Goal: Transaction & Acquisition: Purchase product/service

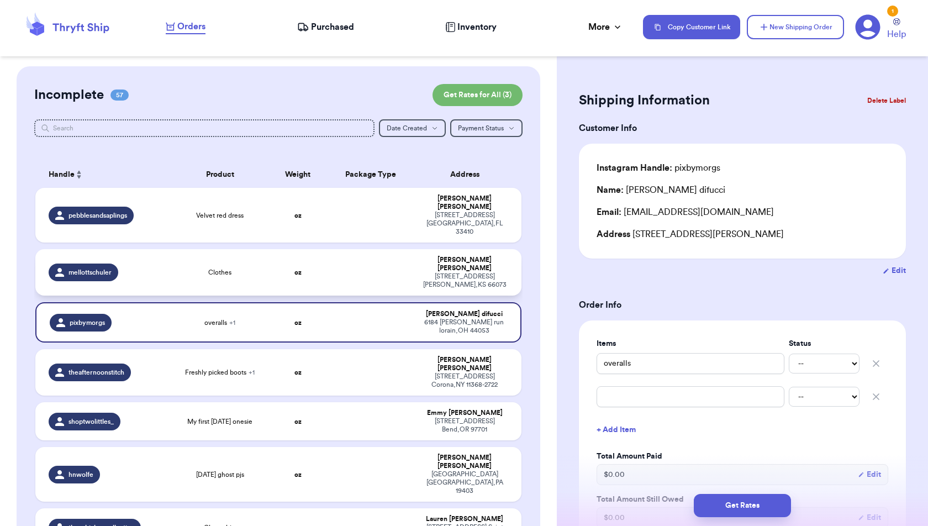
click at [307, 255] on td "oz" at bounding box center [297, 272] width 59 height 46
type input "Clothes"
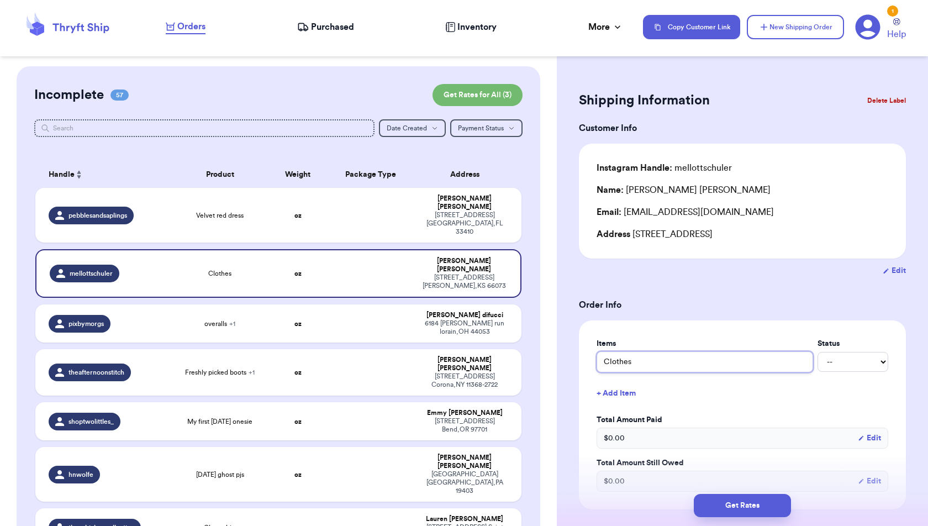
drag, startPoint x: 694, startPoint y: 366, endPoint x: 583, endPoint y: 361, distance: 111.1
click at [583, 361] on div "Items Status Clothes -- Paid Owes + Add Item Total Amount Paid $ 0.00 Edit Tota…" at bounding box center [742, 414] width 327 height 189
type input "P"
type input "Pi"
type input "Pin"
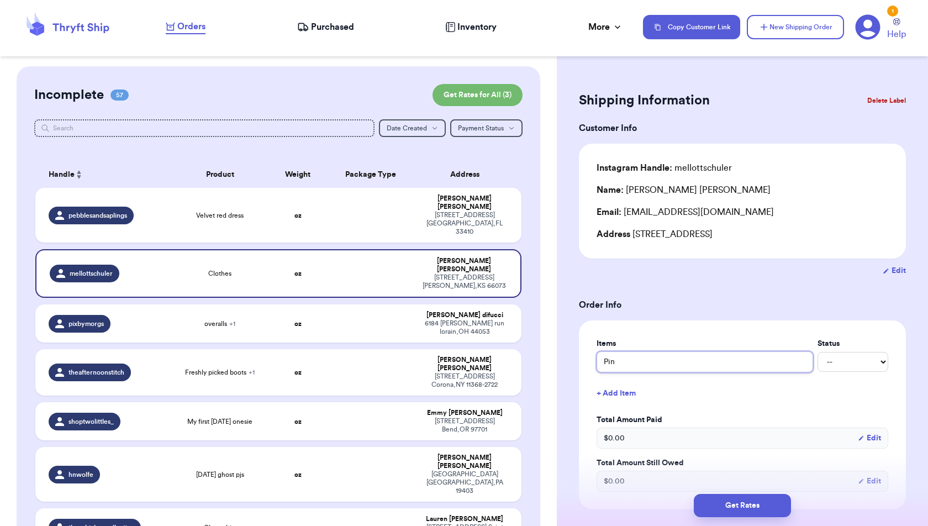
type input "Pink"
type input "Pin"
type input "Pi"
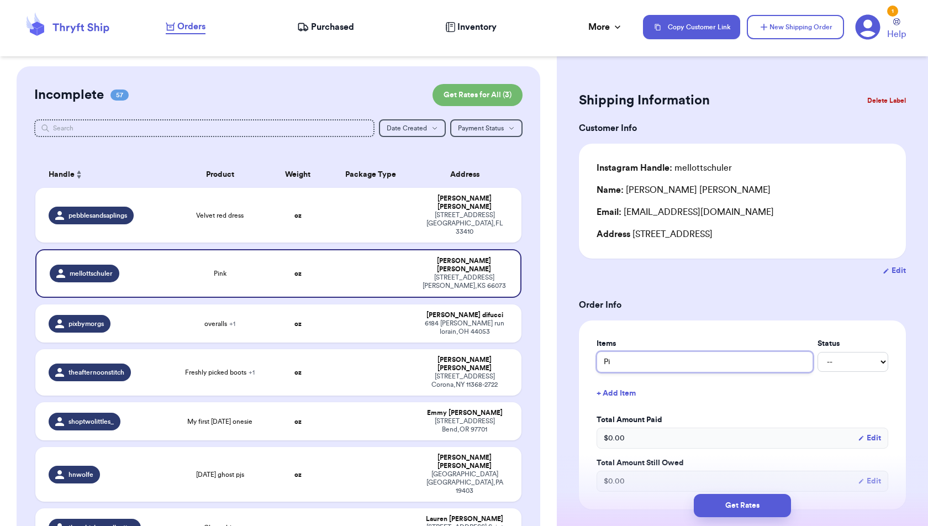
type input "P"
type input "V"
type input "Vi"
type input "Vin"
type input "Vint"
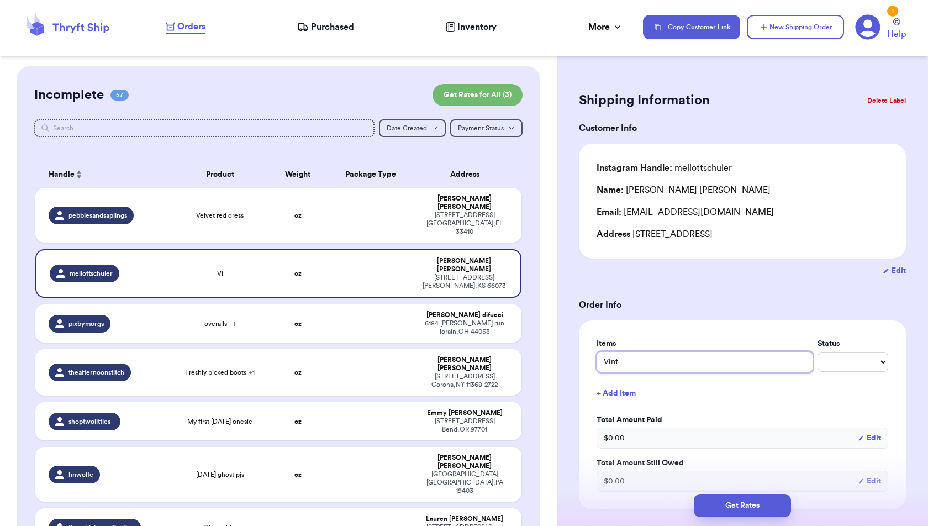
type input "Vinta"
type input "Vintag"
type input "Vintage"
type input "Vintage P"
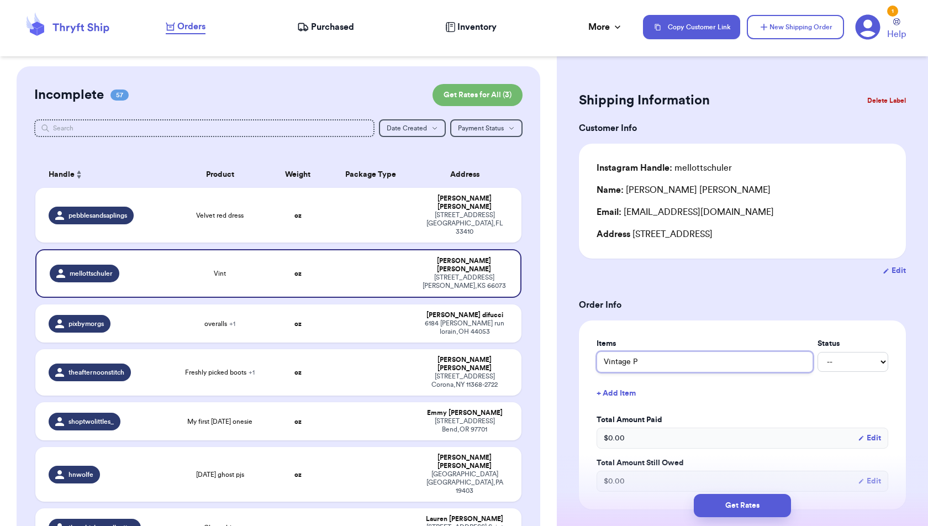
type input "Vintage Pi"
type input "Vintage Pin"
type input "Vintage Pink"
type input "Vintage Pink S"
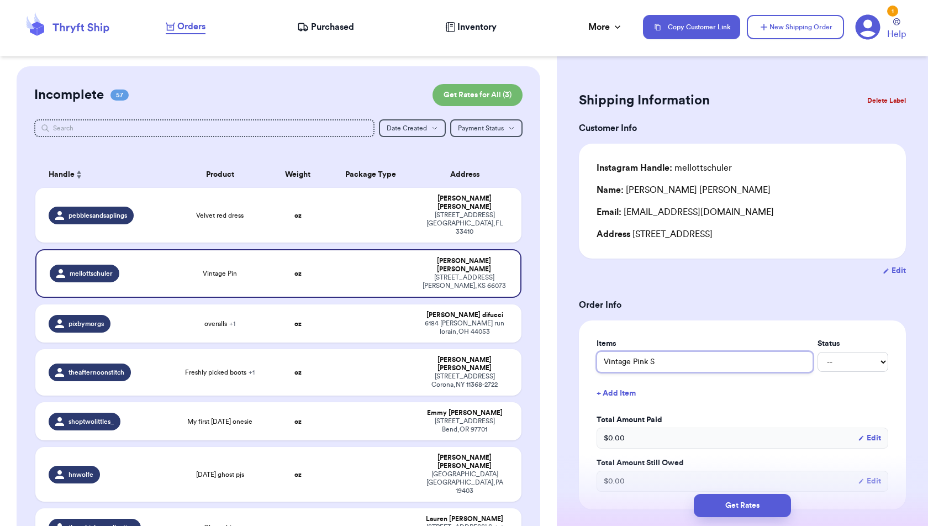
type input "Vintage Pink Sw"
type input "Vintage Pink Swe"
type input "Vintage Pink Swea"
type input "Vintage Pink Sweat"
type input "Vintage Pink Sweate"
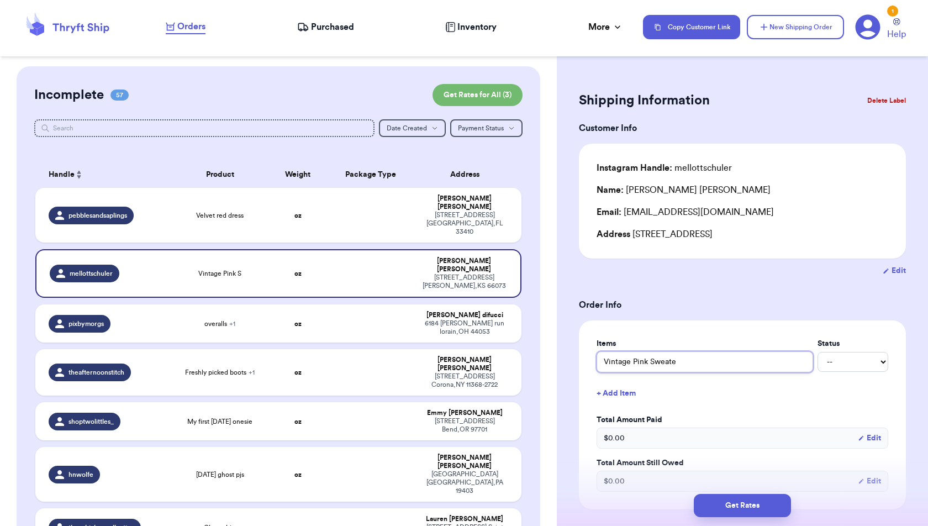
type input "Vintage Pink Sweater"
click at [612, 381] on button "+ Add Item" at bounding box center [742, 393] width 301 height 24
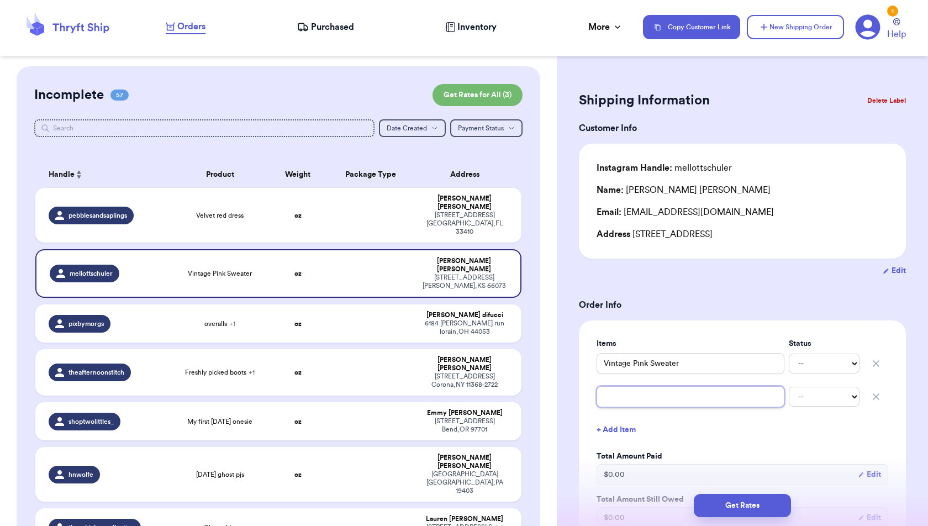
click at [613, 398] on input "text" at bounding box center [691, 396] width 188 height 21
type input "P"
type input "L"
type input "LS"
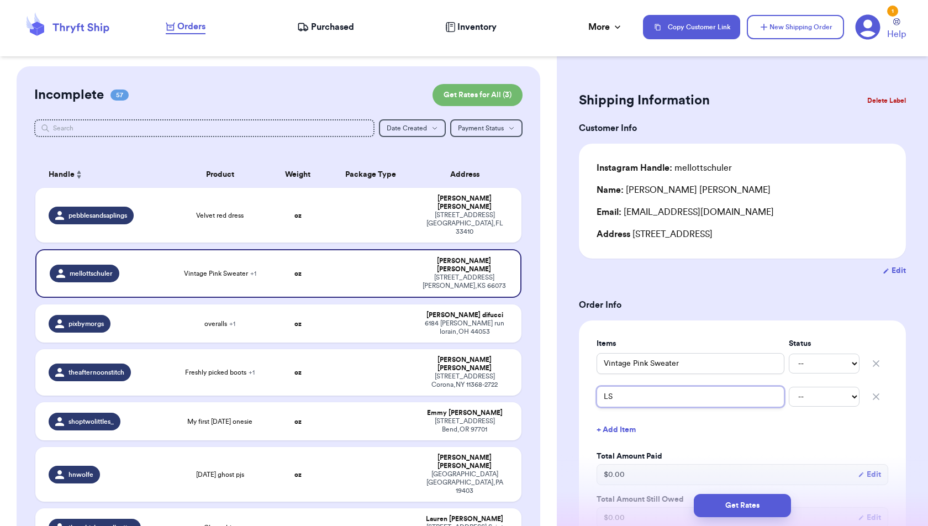
type input "LS p"
type input "LS pi"
type input "LS pin"
type input "LS pink"
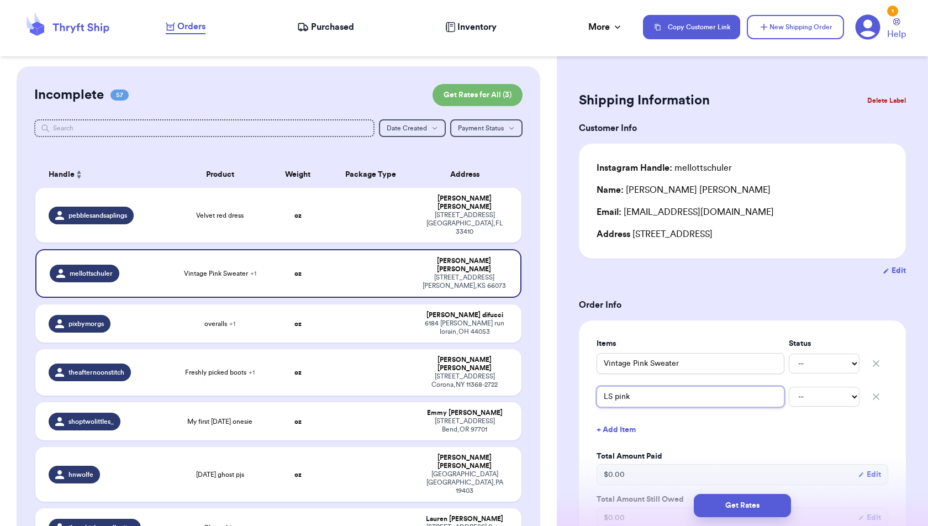
type input "LS pink t"
type input "LS pink tr"
type input "LS pink tre"
type input "LS pink tree"
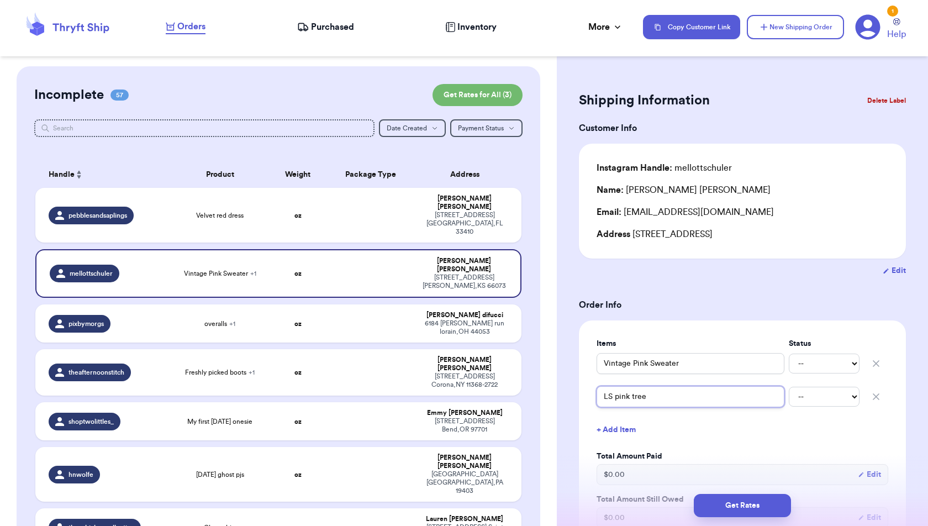
type input "LS pink tree s"
type input "LS pink tree sl"
type input "LS pink tree sle"
type input "LS pink tree slee"
type input "LS pink tree sleep"
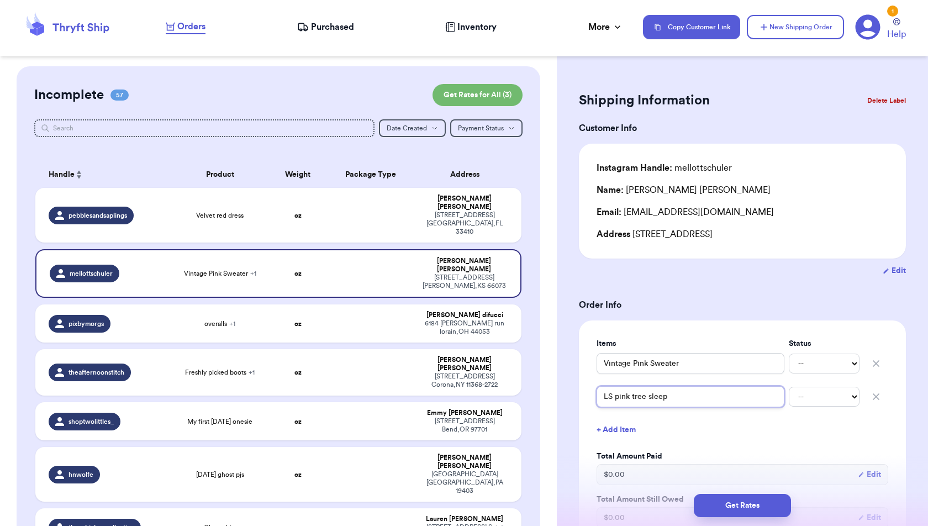
type input "LS pink tree sleepe"
type input "LS pink tree sleeper"
click at [700, 448] on div "Items Status Vintage Pink Sweater -- Paid Owes LS pink tree sleeper -- Paid Owe…" at bounding box center [743, 433] width 292 height 190
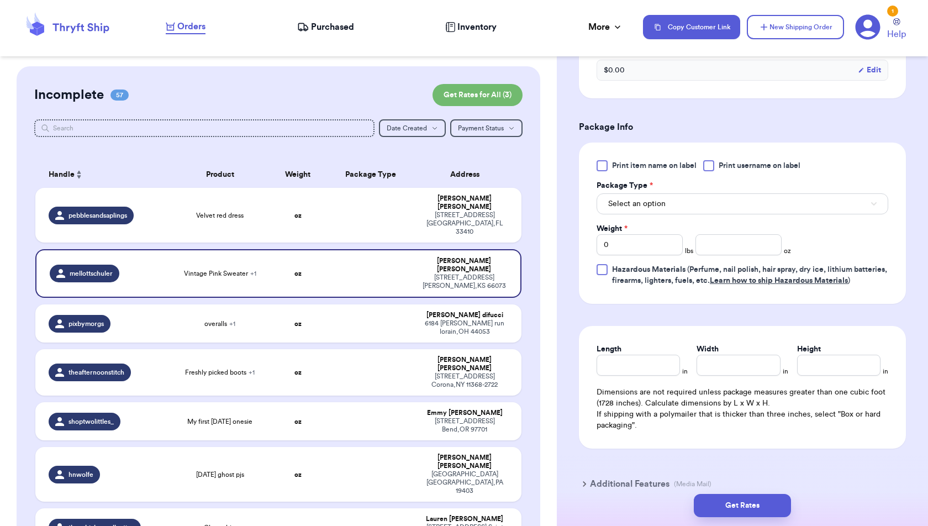
scroll to position [441, 0]
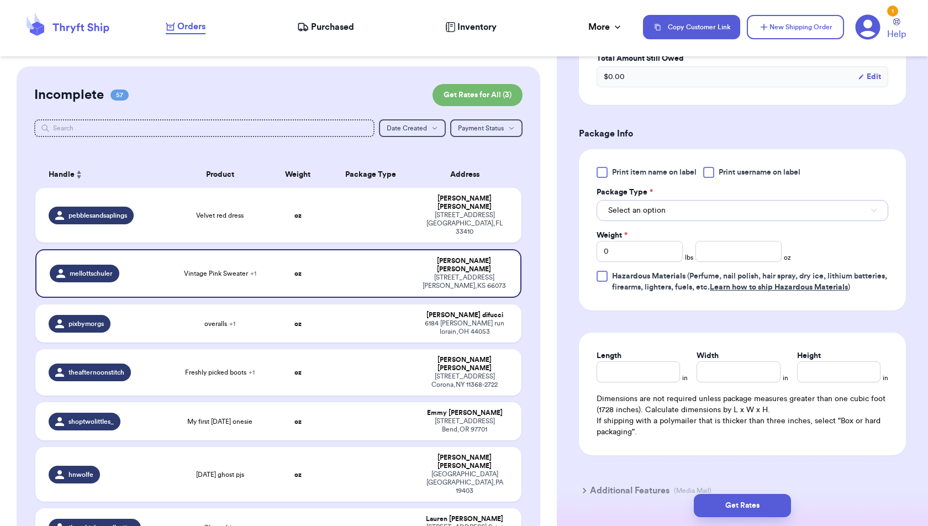
click at [749, 201] on button "Select an option" at bounding box center [743, 210] width 292 height 21
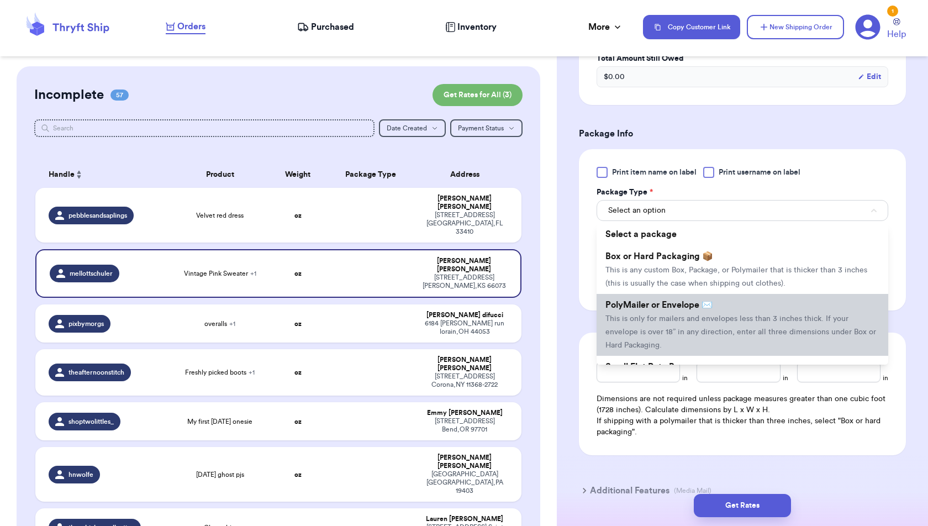
click at [737, 315] on span "This is only for mailers and envelopes less than 3 inches thick. If your envelo…" at bounding box center [740, 332] width 271 height 34
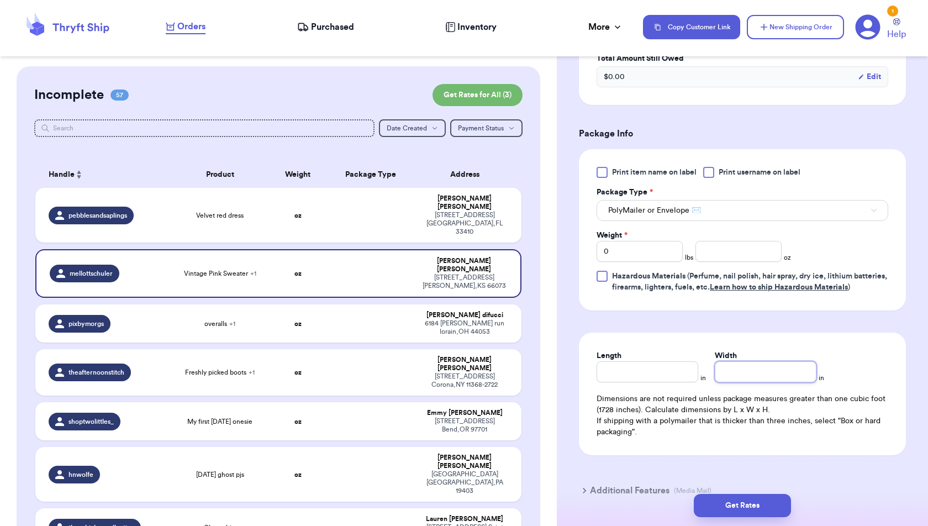
click at [741, 379] on input "Width" at bounding box center [766, 371] width 102 height 21
click at [745, 247] on input "number" at bounding box center [738, 251] width 86 height 21
type input "8.7"
click at [786, 310] on div "Print item name on label Print username on label Package Type * PolyMailer or E…" at bounding box center [742, 229] width 327 height 161
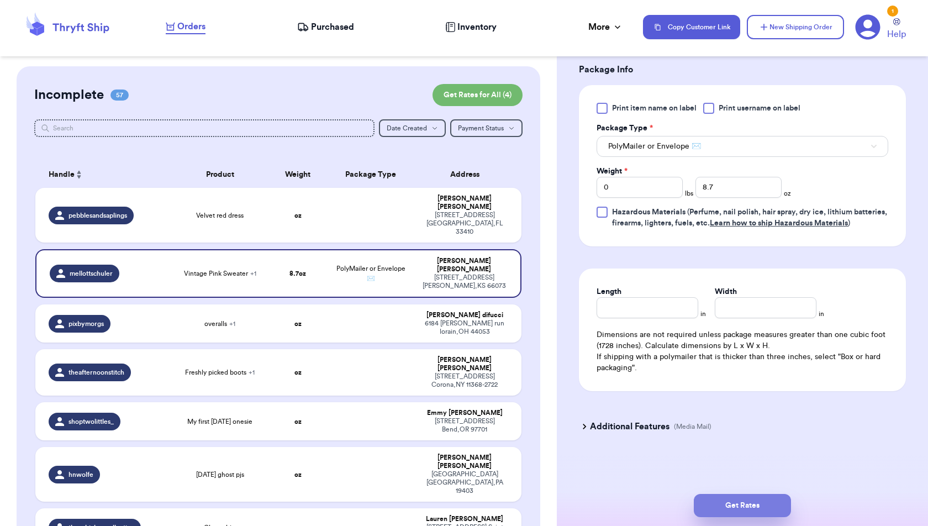
click at [756, 513] on button "Get Rates" at bounding box center [742, 505] width 97 height 23
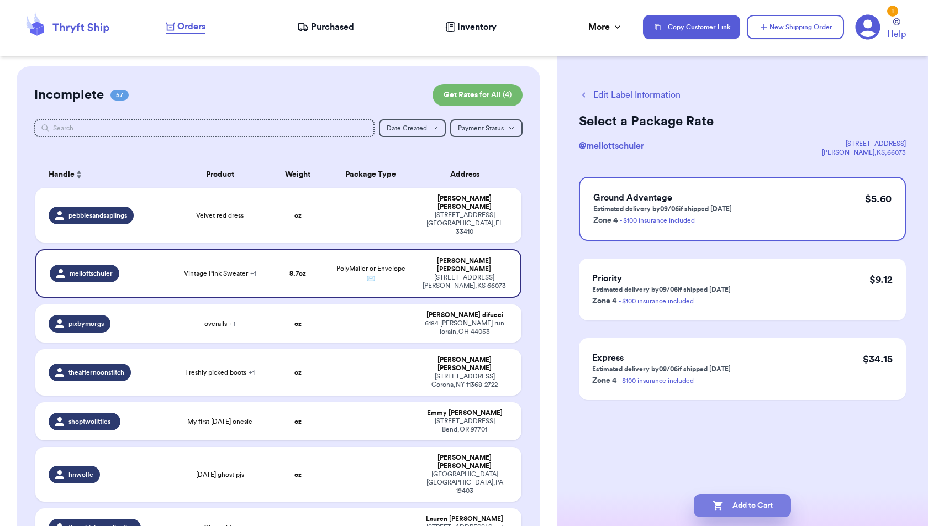
click at [749, 502] on button "Add to Cart" at bounding box center [742, 505] width 97 height 23
checkbox input "true"
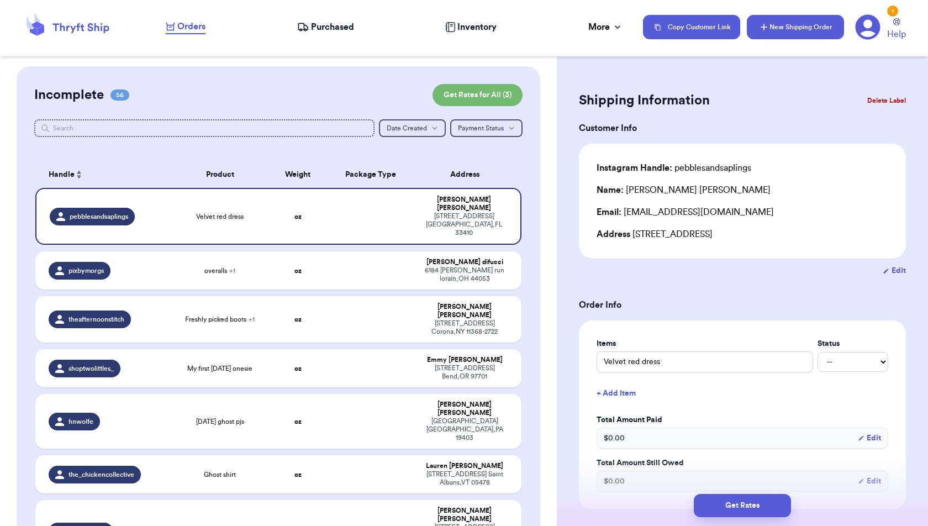
click at [795, 29] on button "New Shipping Order" at bounding box center [795, 27] width 97 height 24
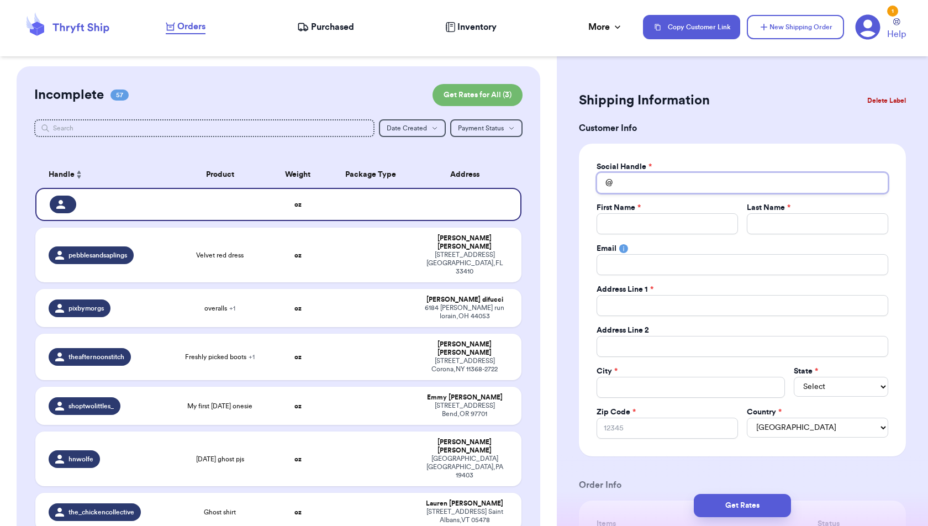
click at [675, 180] on input "Total Amount Paid" at bounding box center [743, 182] width 292 height 21
type input "m"
type input "ma"
type input "mat"
type input "matt"
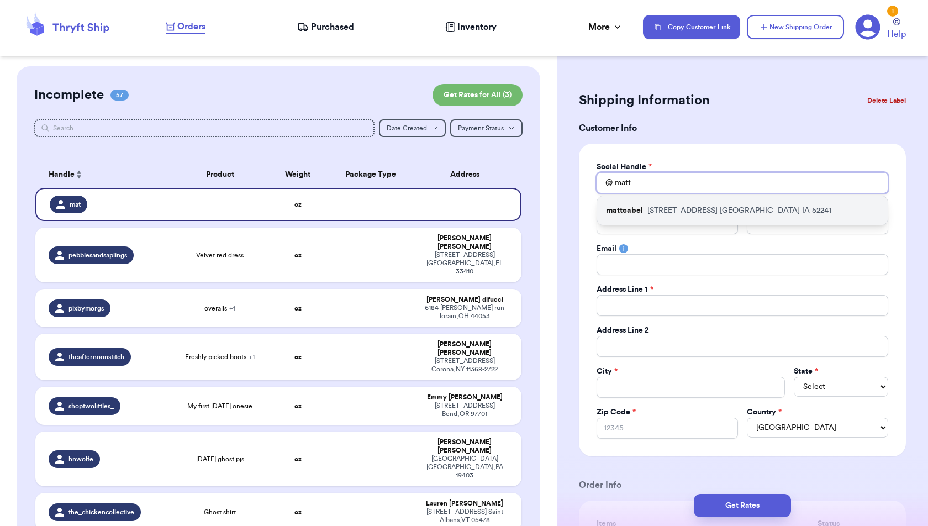
type input "matt"
click at [674, 214] on p "[STREET_ADDRESS]" at bounding box center [739, 210] width 184 height 11
type input "mattcabel"
type input "[PERSON_NAME]"
type input "Cabel"
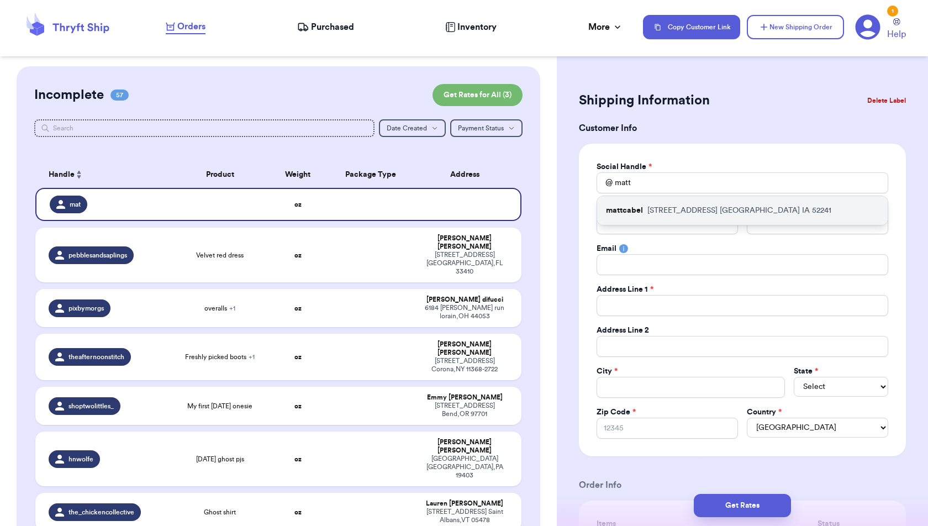
type input "[EMAIL_ADDRESS][DOMAIN_NAME]"
type input "[STREET_ADDRESS]"
type input "[GEOGRAPHIC_DATA]"
select select "IA"
type input "52241"
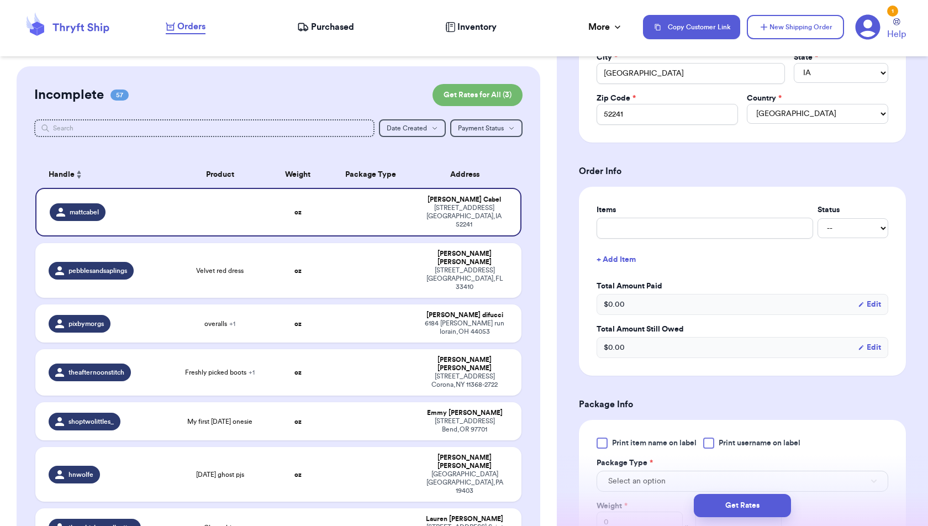
scroll to position [317, 0]
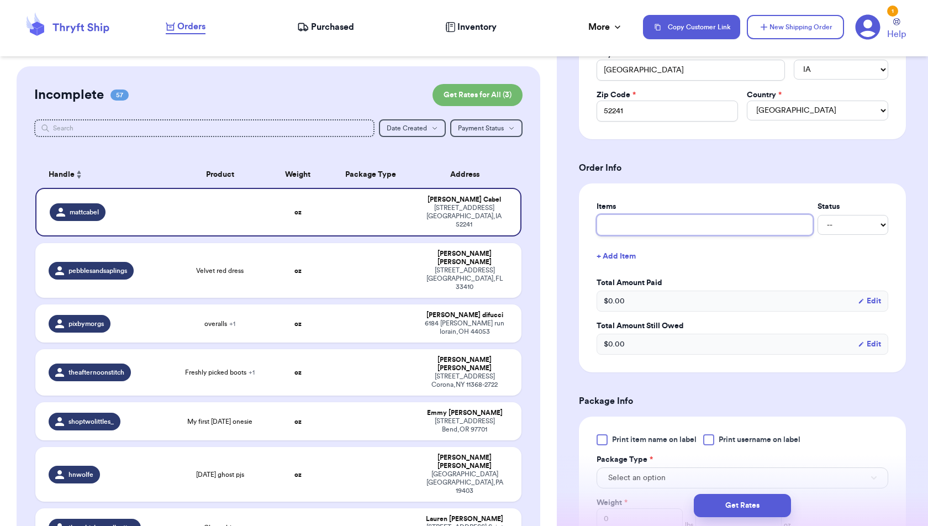
click at [741, 220] on input "text" at bounding box center [705, 224] width 217 height 21
type input "b"
type input "bl"
type input "blu"
type input "blue"
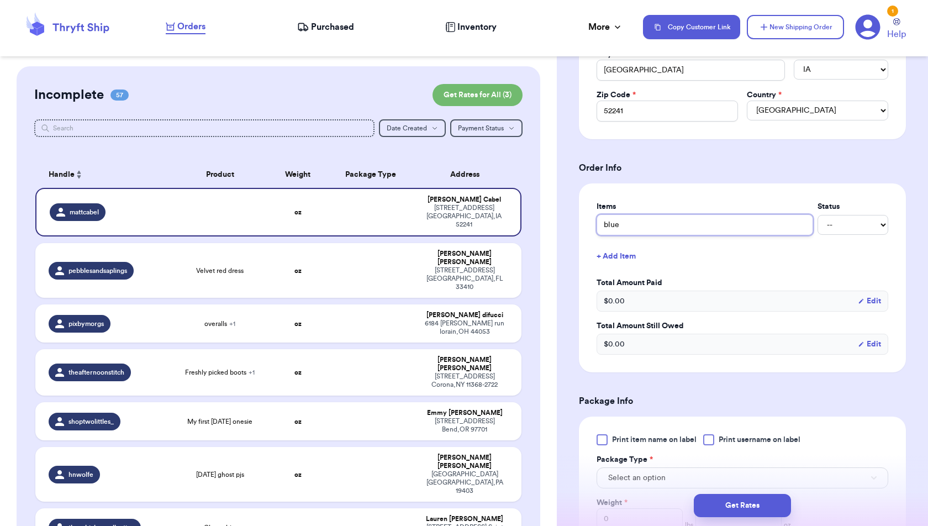
type input "blue"
type input "blue s"
type input "blue sa"
type input "blue san"
type input "blue sant"
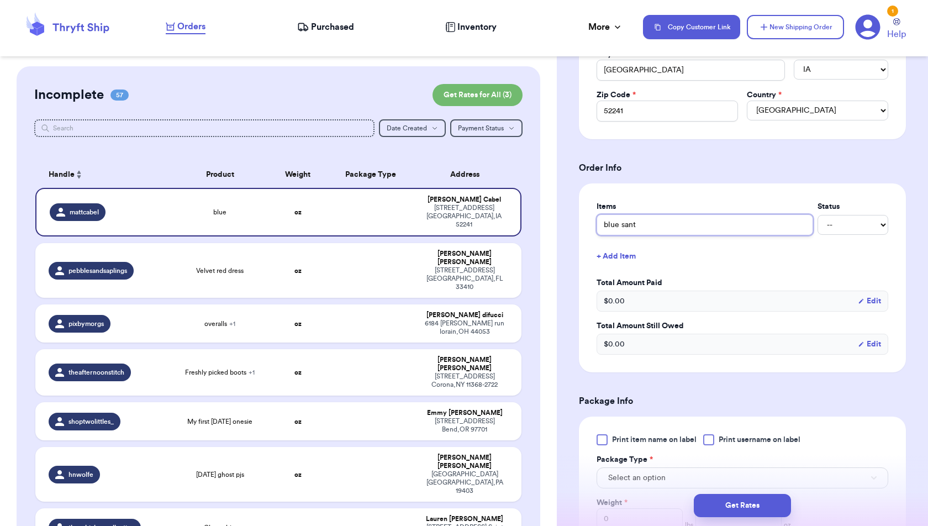
type input "blue santa"
type input "blue santa p"
type input "blue santa pj"
type input "blue santa pjs"
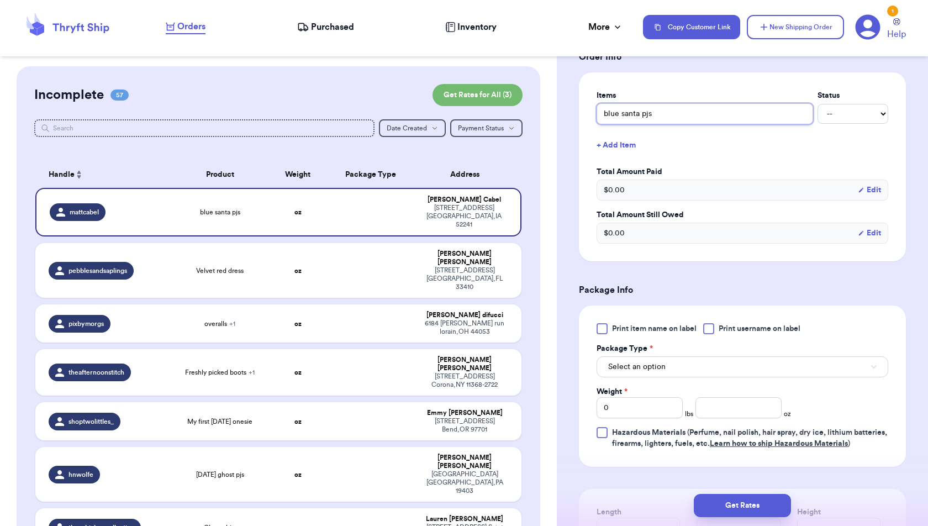
scroll to position [440, 0]
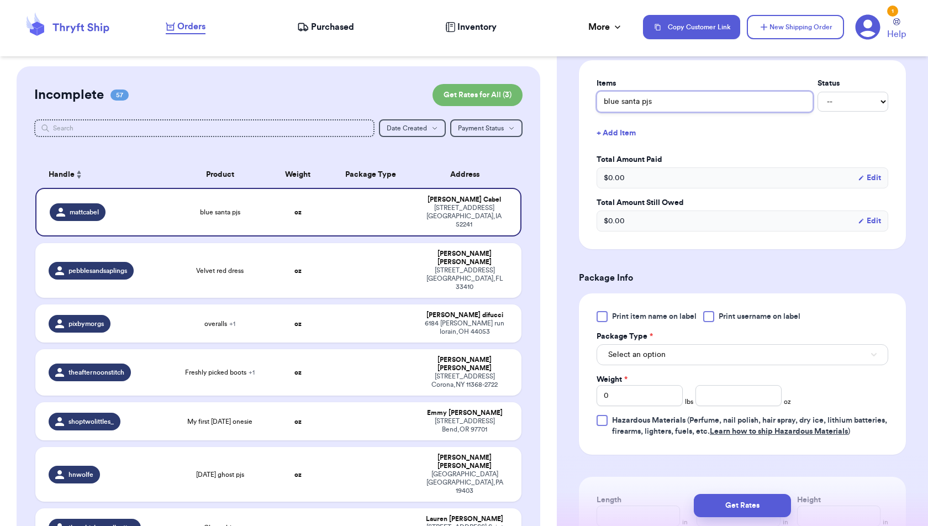
type input "blue santa pjs"
click at [772, 356] on button "Select an option" at bounding box center [743, 354] width 292 height 21
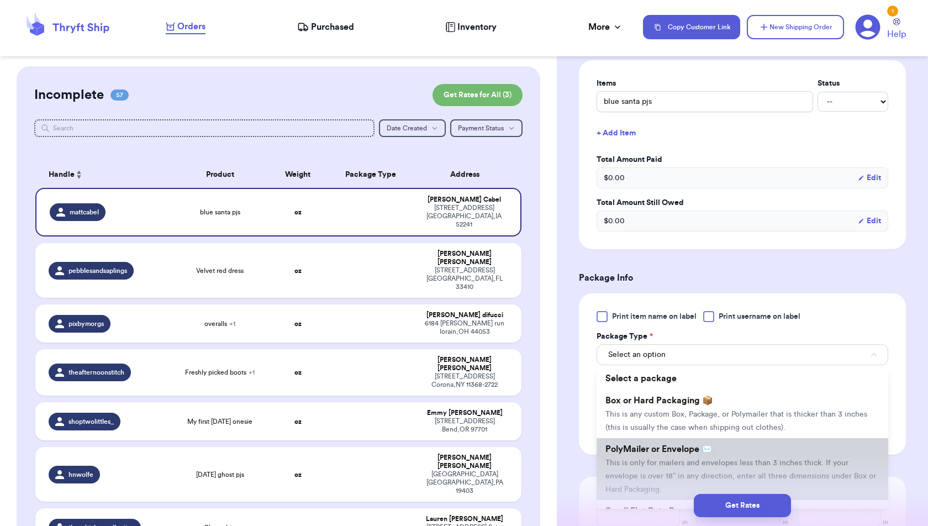
click at [764, 449] on li "PolyMailer or Envelope ✉️ This is only for mailers and envelopes less than 3 in…" at bounding box center [743, 469] width 292 height 62
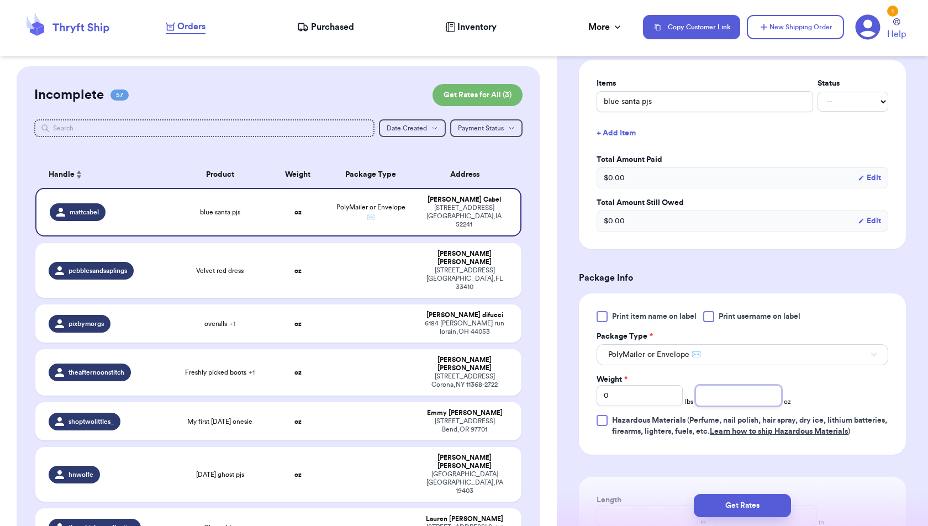
click at [746, 388] on input "number" at bounding box center [738, 395] width 86 height 21
type input "6.7"
click at [903, 375] on div "Print item name on label Print username on label Package Type * PolyMailer or E…" at bounding box center [742, 373] width 327 height 161
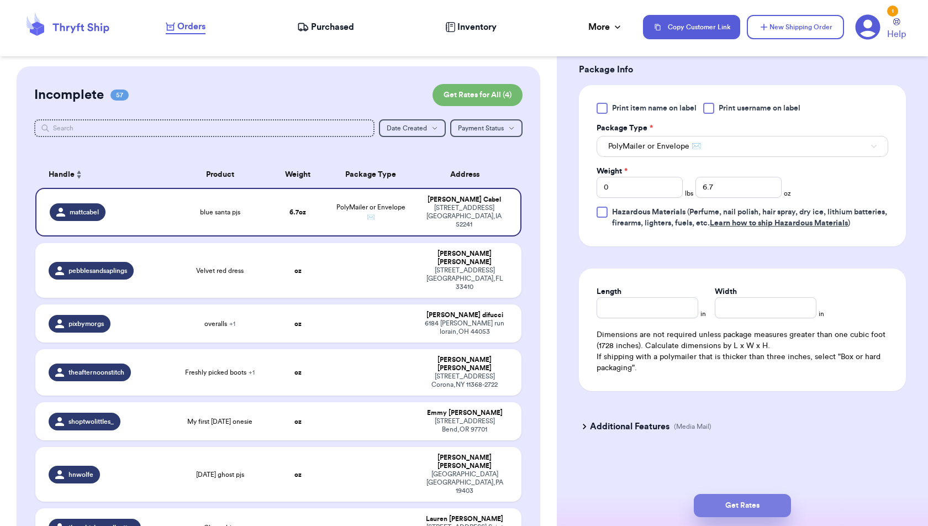
click at [749, 505] on button "Get Rates" at bounding box center [742, 505] width 97 height 23
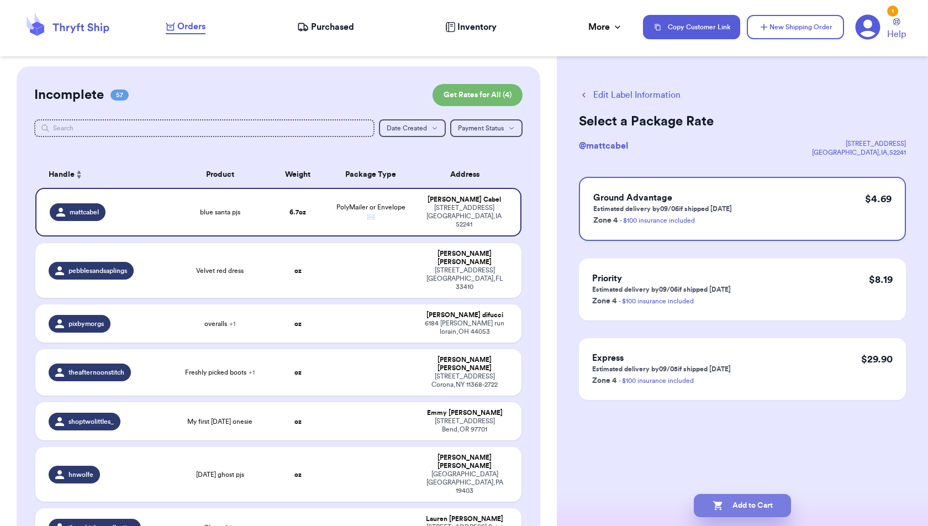
click at [766, 501] on button "Add to Cart" at bounding box center [742, 505] width 97 height 23
checkbox input "true"
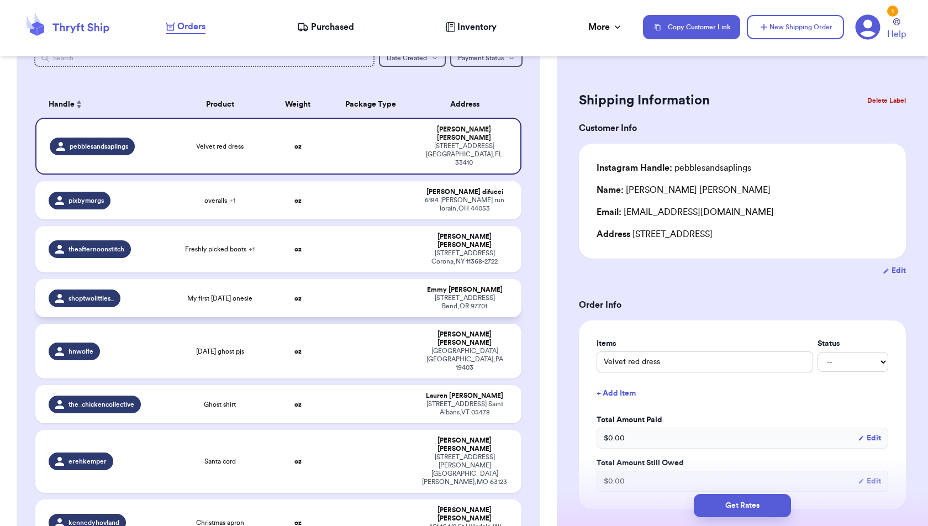
scroll to position [73, 0]
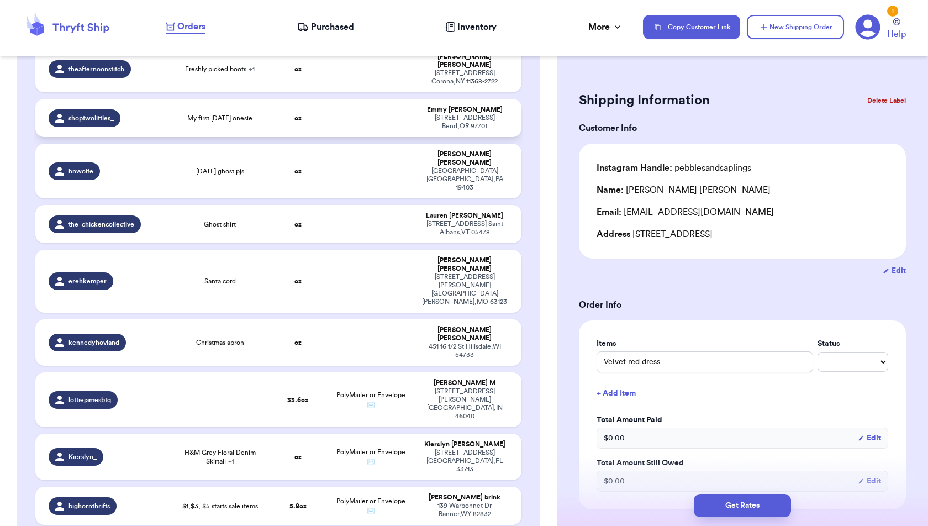
click at [395, 434] on td "PolyMailer or Envelope ✉️" at bounding box center [370, 457] width 87 height 46
type input "H&M Grey Floral Denim Skirtall"
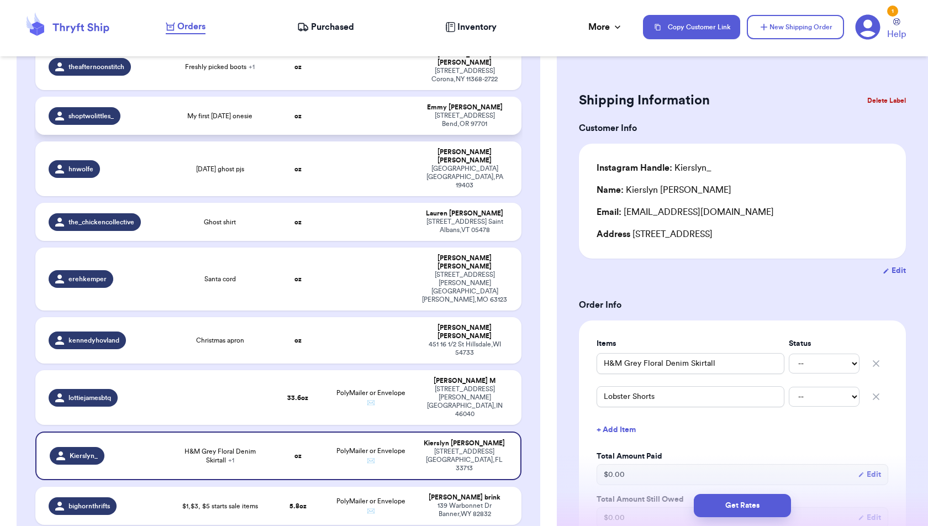
scroll to position [249, 0]
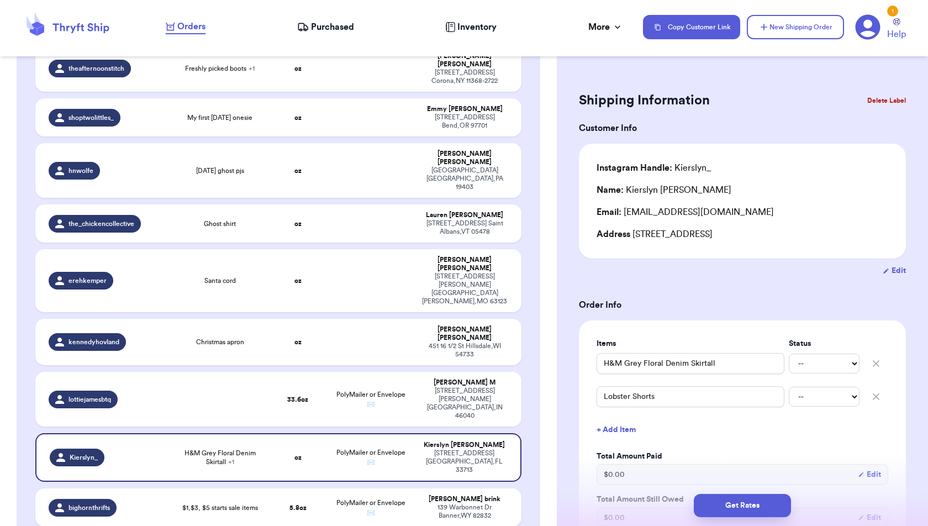
click at [620, 427] on button "+ Add Item" at bounding box center [742, 430] width 301 height 24
click at [620, 427] on input "text" at bounding box center [691, 429] width 188 height 21
type input """
type input ""J"
type input ""Ja"
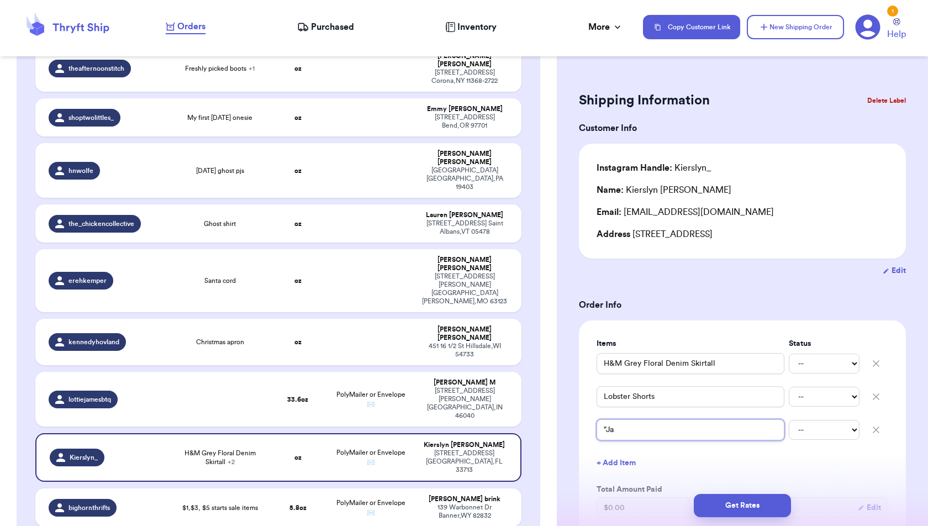
type input ""Jac"
type input ""Jack"
type input ""Jack""
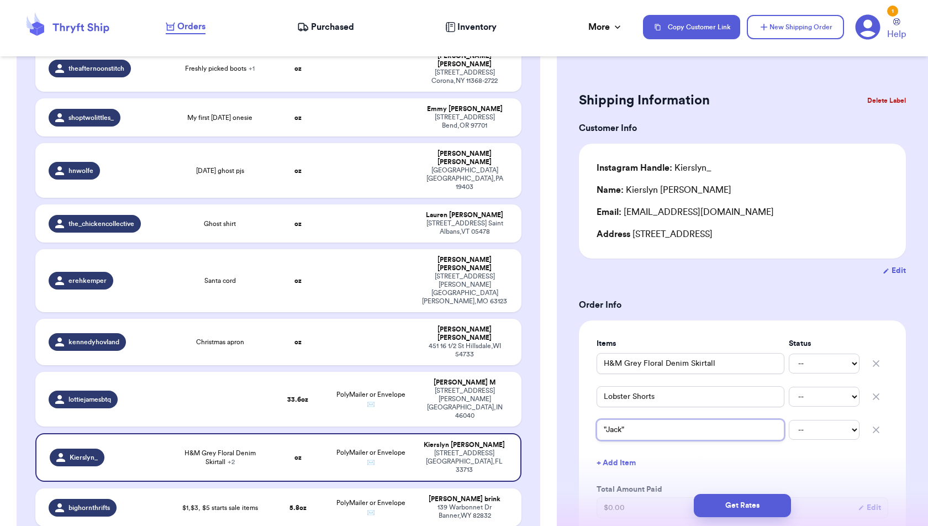
type input ""Jack""
type input ""Jack" p"
type input ""Jack" pu"
type input ""Jack" pum"
type input ""Jack" pump"
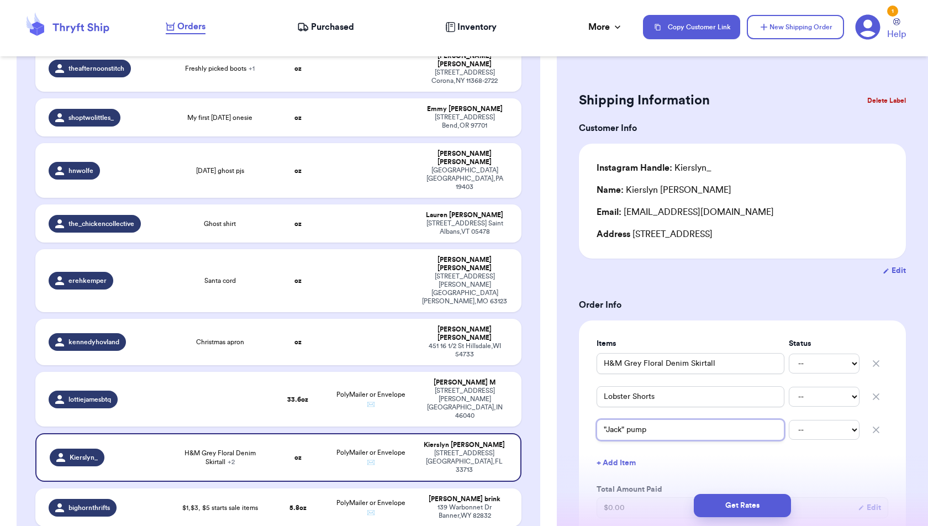
type input ""Jack" pumpk"
type input ""Jack" pumpki"
type input ""Jack" pumpkin"
click at [625, 463] on button "+ Add Item" at bounding box center [742, 463] width 301 height 24
click at [625, 468] on input "text" at bounding box center [691, 462] width 188 height 21
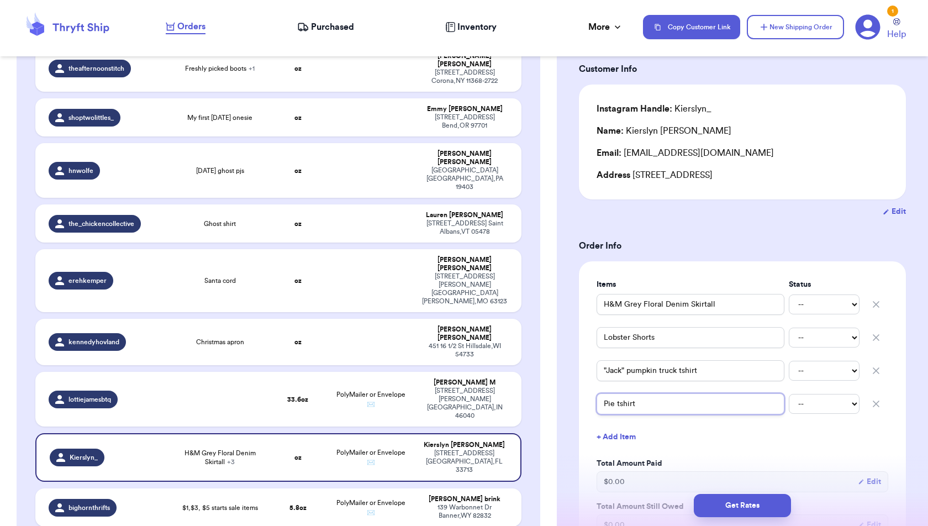
scroll to position [86, 0]
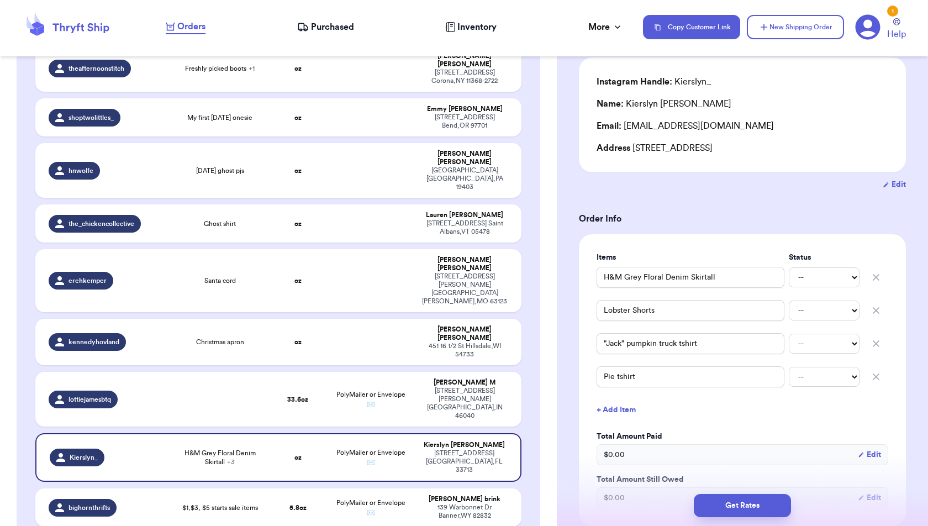
click at [629, 406] on button "+ Add Item" at bounding box center [742, 410] width 301 height 24
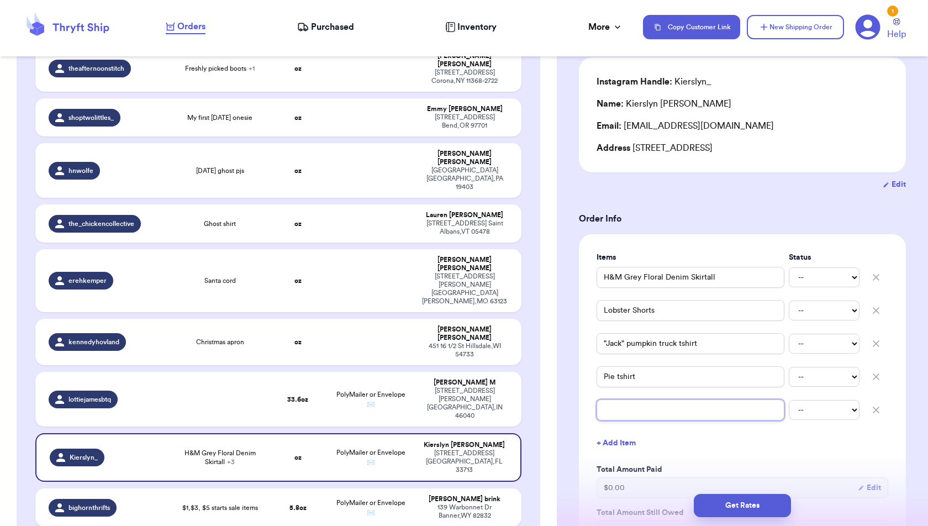
click at [629, 413] on input "text" at bounding box center [691, 409] width 188 height 21
click at [629, 444] on button "+ Add Item" at bounding box center [742, 443] width 301 height 24
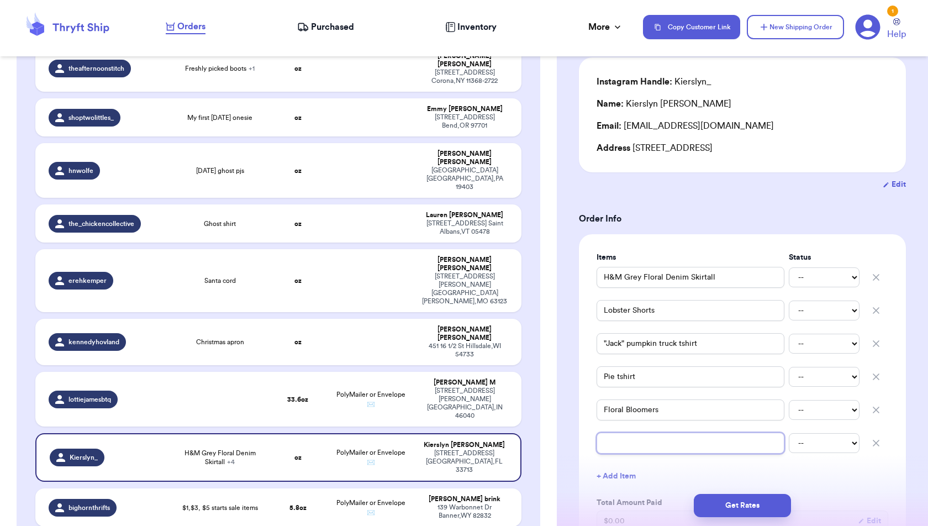
click at [629, 447] on input "text" at bounding box center [691, 443] width 188 height 21
click at [852, 488] on div "Get Rates" at bounding box center [742, 505] width 371 height 41
click at [897, 373] on div "Items Status H&M Grey Floral Denim Skirtall -- Paid Owes Lobster Shorts -- Paid…" at bounding box center [742, 413] width 327 height 358
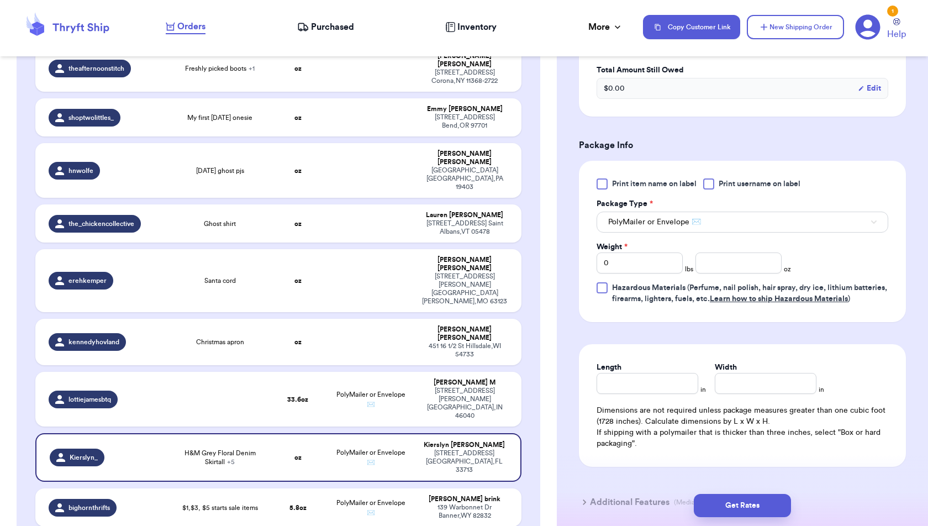
scroll to position [579, 0]
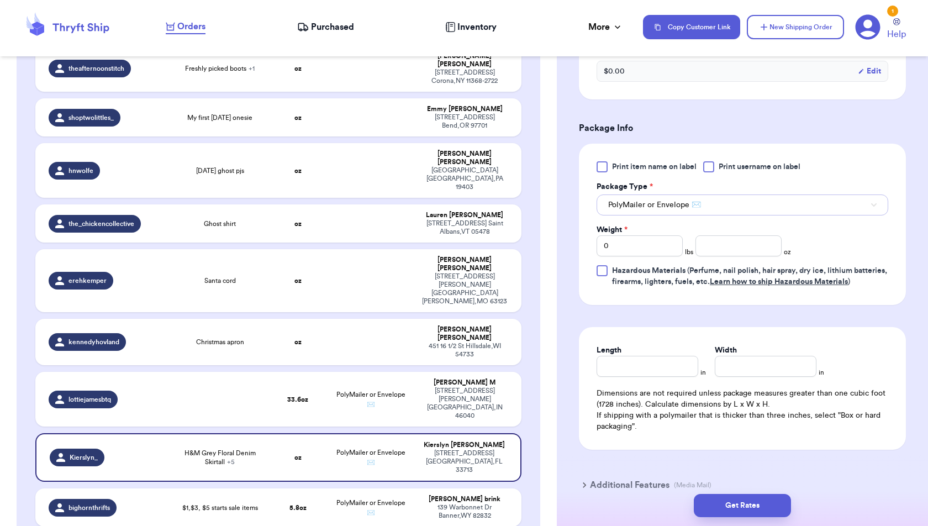
click at [847, 205] on button "PolyMailer or Envelope ✉️" at bounding box center [743, 204] width 292 height 21
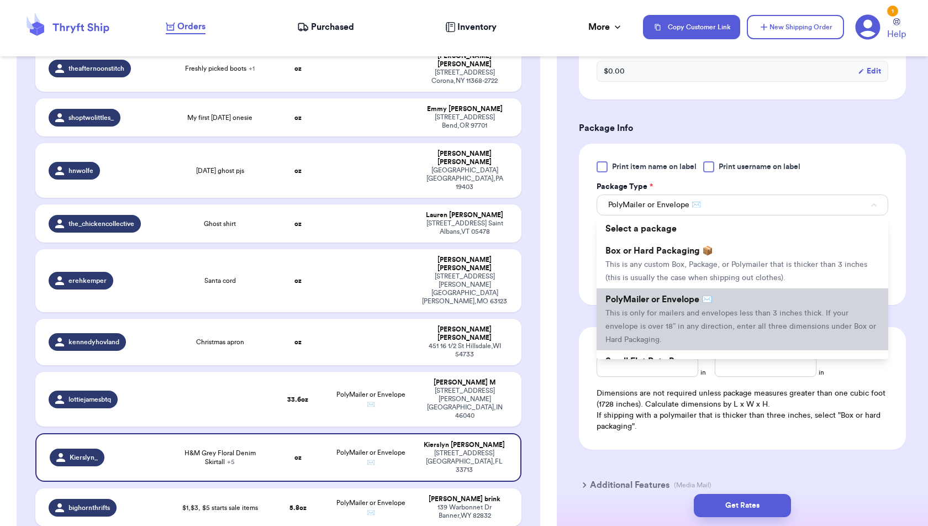
click at [802, 317] on li "PolyMailer or Envelope ✉️ This is only for mailers and envelopes less than 3 in…" at bounding box center [743, 319] width 292 height 62
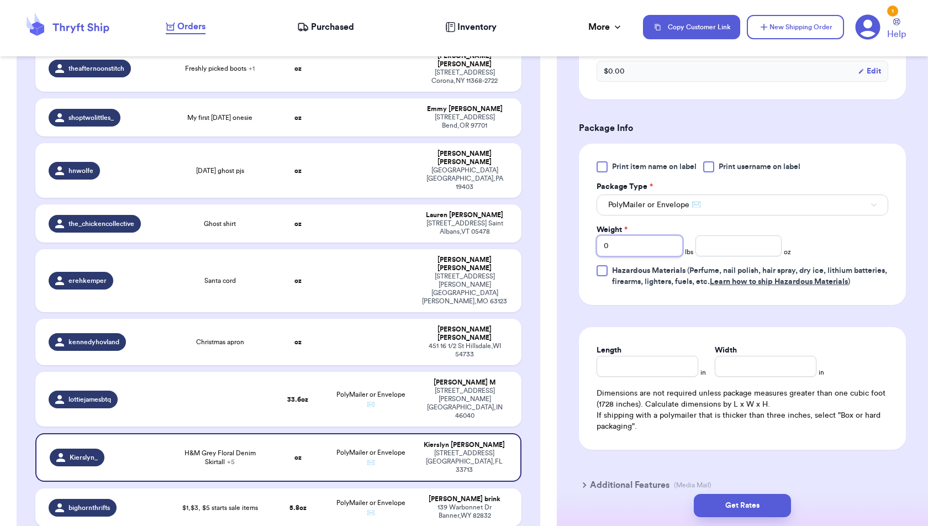
drag, startPoint x: 631, startPoint y: 238, endPoint x: 576, endPoint y: 238, distance: 54.7
click at [576, 238] on div "Shipping Information Delete Label Customer Info Instagram Handle: Kierslyn_ Nam…" at bounding box center [742, 35] width 371 height 1097
click at [709, 322] on form "Shipping Information Delete Label Customer Info Instagram Handle: Kierslyn_ Nam…" at bounding box center [742, 8] width 327 height 998
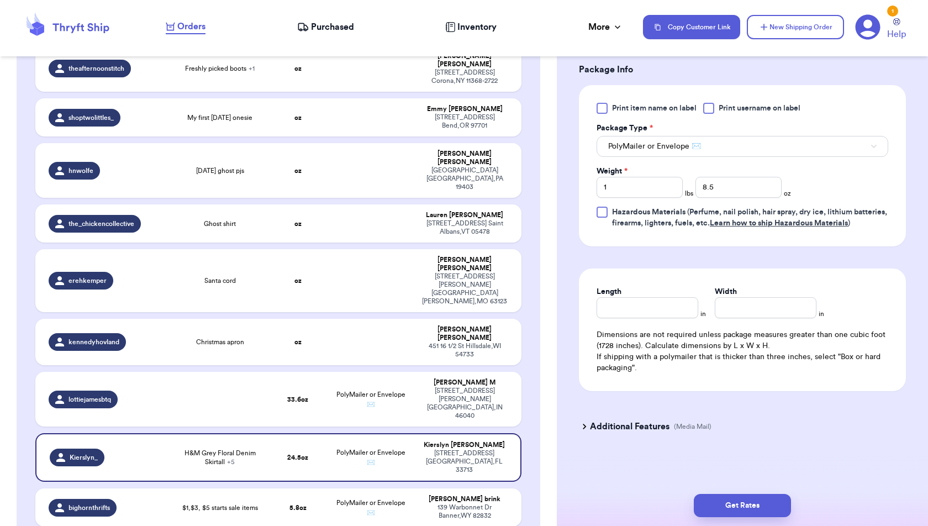
click at [761, 518] on div "Get Rates" at bounding box center [742, 505] width 371 height 41
click at [759, 509] on button "Get Rates" at bounding box center [742, 505] width 97 height 23
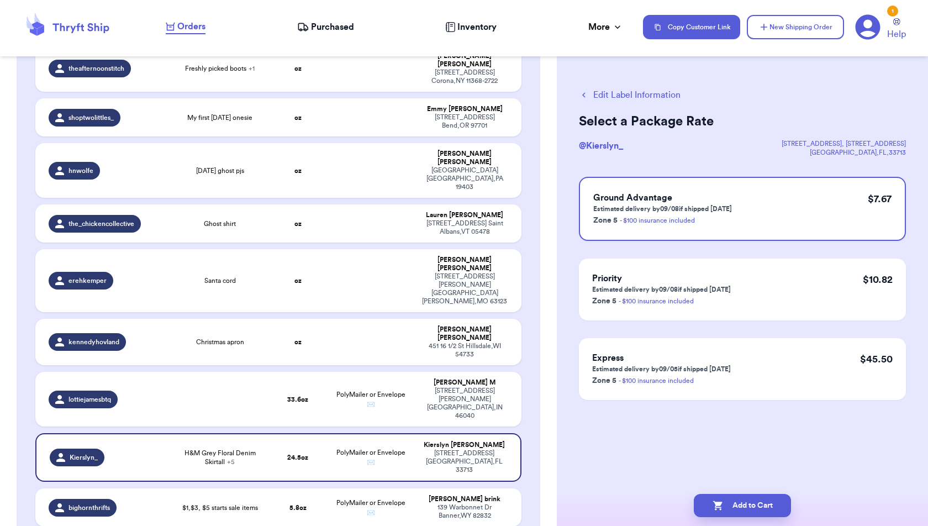
scroll to position [0, 0]
click at [763, 461] on div "Edit Label Information Select a Package Rate @ Kierslyn_ [STREET_ADDRESS] Groun…" at bounding box center [742, 271] width 371 height 411
click at [763, 504] on button "Add to Cart" at bounding box center [742, 505] width 97 height 23
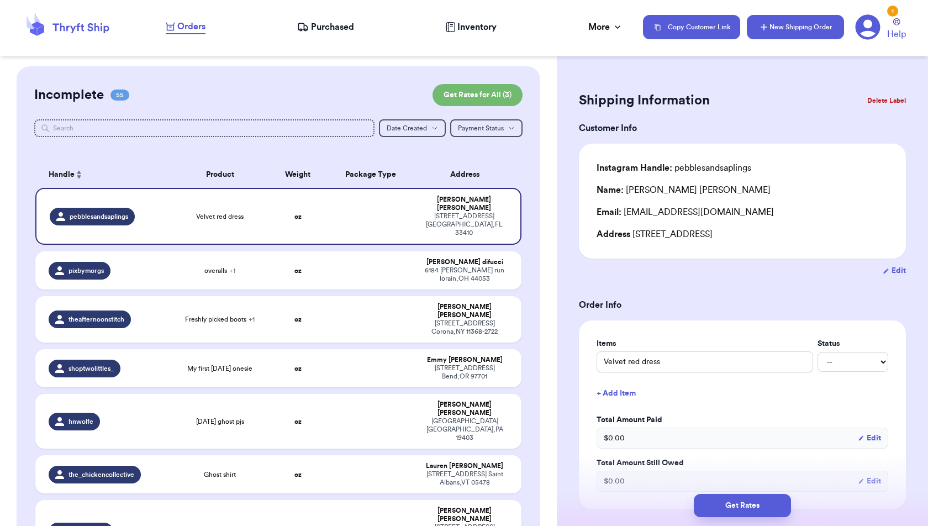
click at [809, 24] on button "New Shipping Order" at bounding box center [795, 27] width 97 height 24
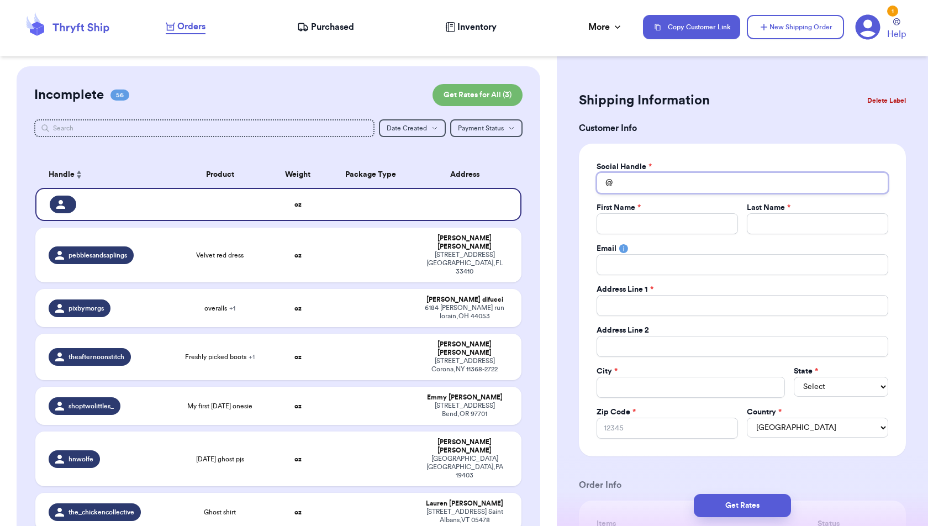
click at [681, 187] on input "Total Amount Paid" at bounding box center [743, 182] width 292 height 21
click at [349, 431] on td at bounding box center [370, 458] width 87 height 55
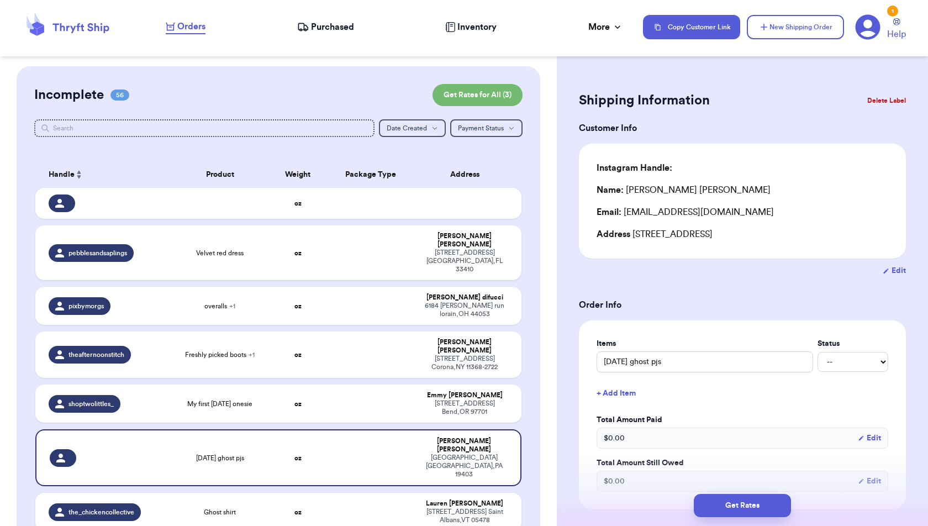
click at [893, 271] on button "Edit" at bounding box center [894, 270] width 23 height 11
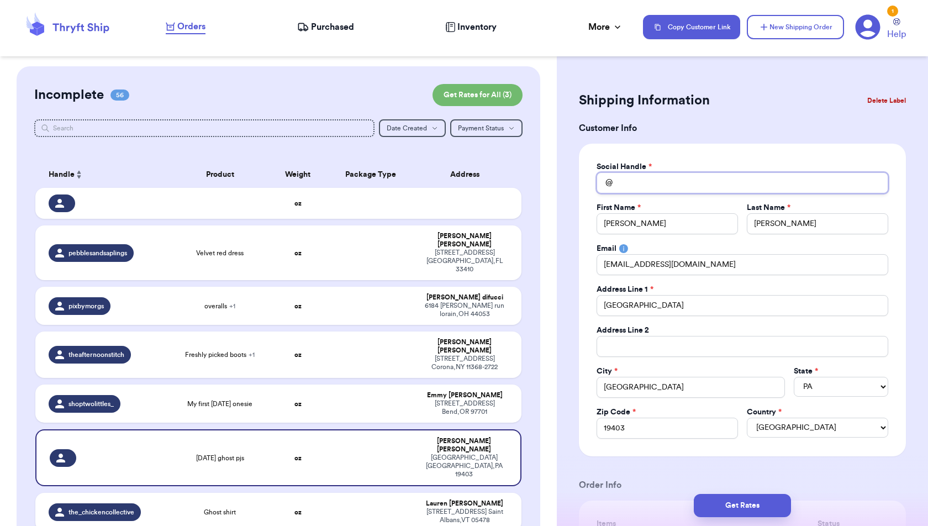
click at [692, 184] on input "Total Amount Paid" at bounding box center [743, 182] width 292 height 21
click at [753, 108] on div "Shipping Information Delete Label" at bounding box center [742, 100] width 327 height 24
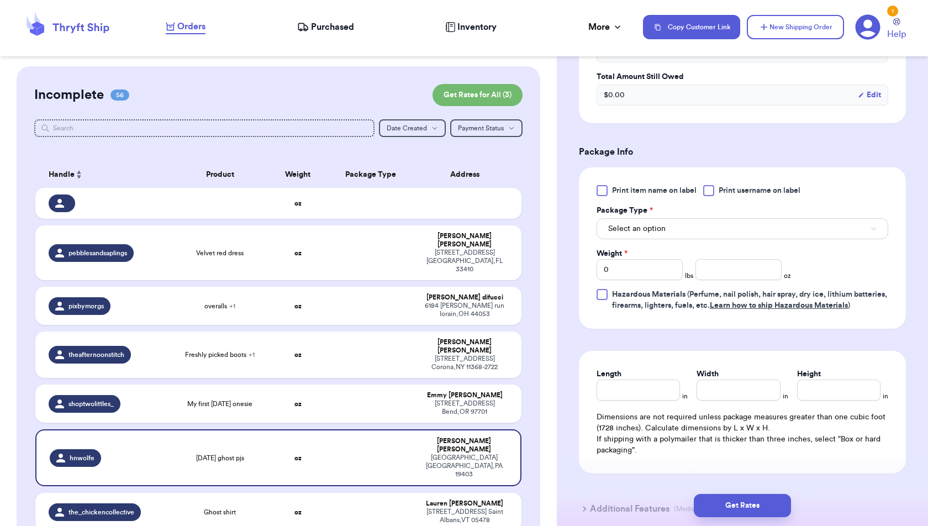
scroll to position [571, 0]
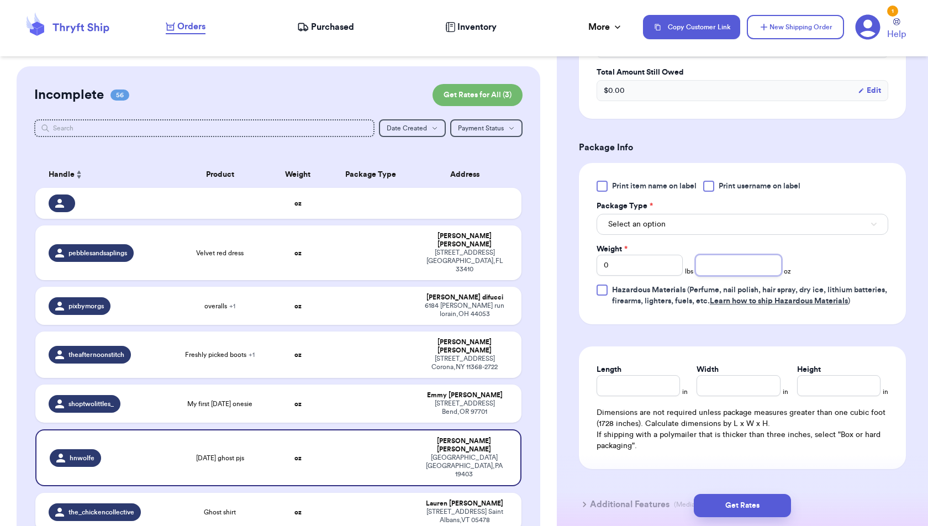
click at [734, 260] on input "number" at bounding box center [738, 265] width 86 height 21
click at [884, 314] on div "Print item name on label Print username on label Package Type * Select an optio…" at bounding box center [742, 243] width 327 height 161
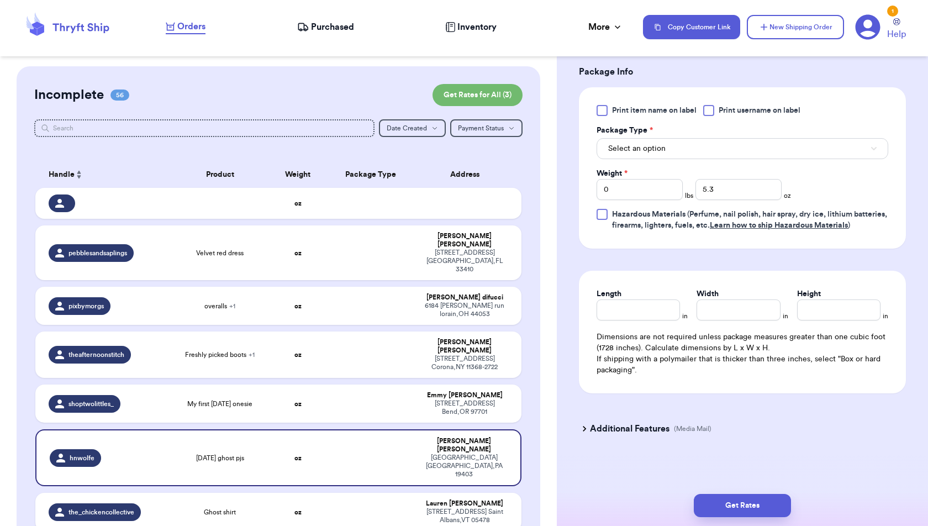
scroll to position [653, 0]
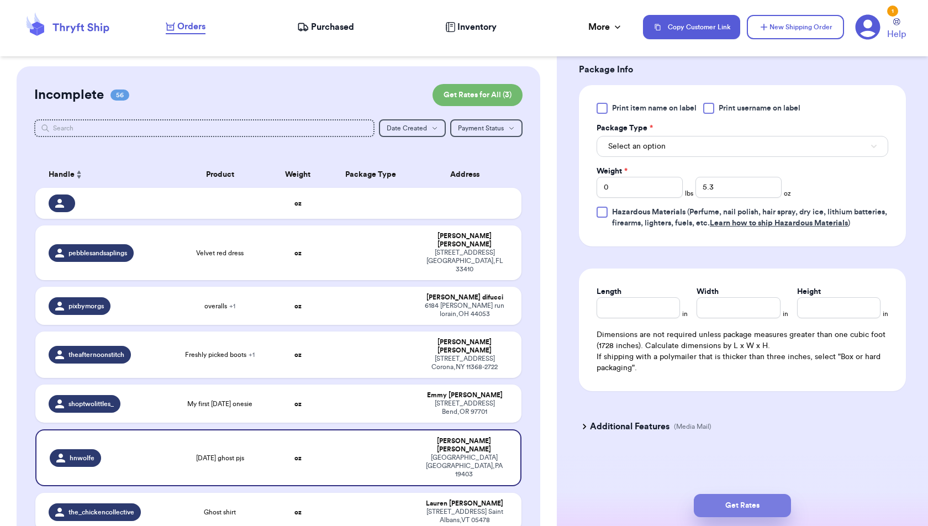
click at [779, 507] on button "Get Rates" at bounding box center [742, 505] width 97 height 23
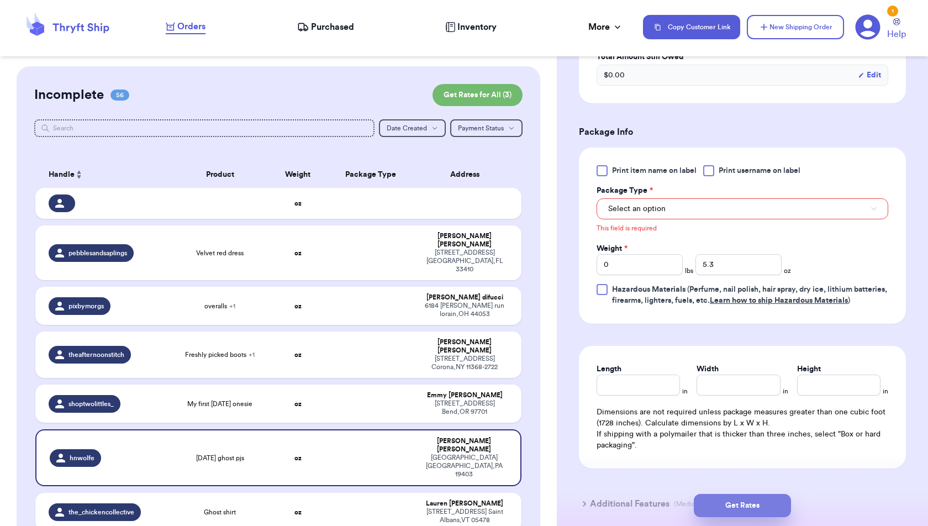
scroll to position [527, 0]
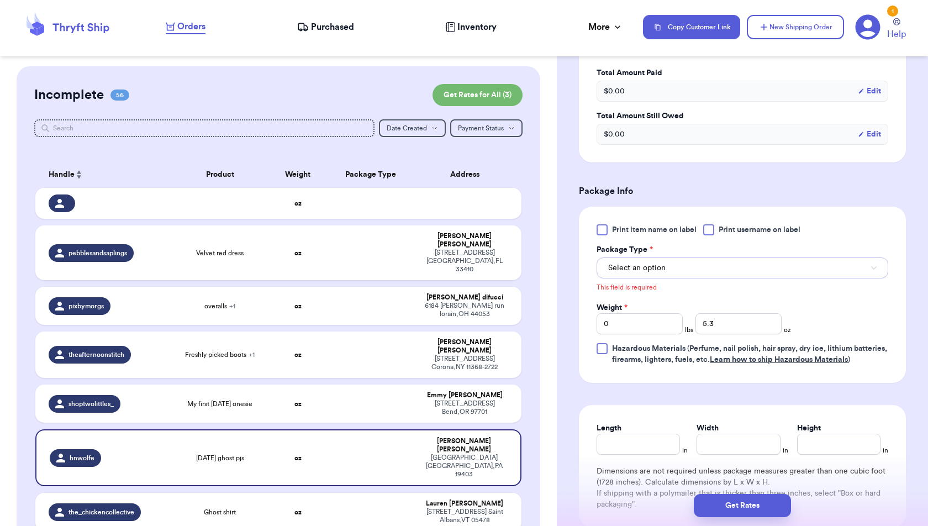
click at [762, 263] on button "Select an option" at bounding box center [743, 267] width 292 height 21
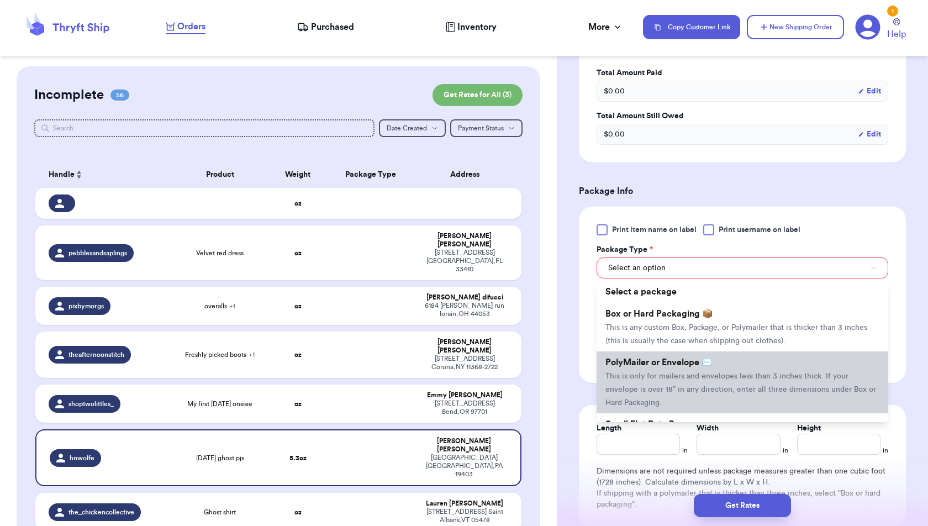
click at [752, 361] on li "PolyMailer or Envelope ✉️ This is only for mailers and envelopes less than 3 in…" at bounding box center [743, 382] width 292 height 62
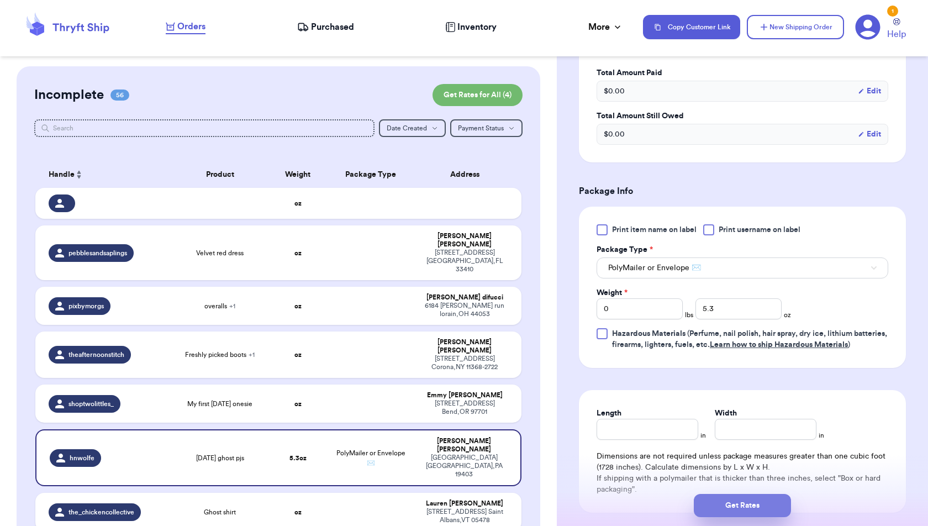
click at [739, 504] on button "Get Rates" at bounding box center [742, 505] width 97 height 23
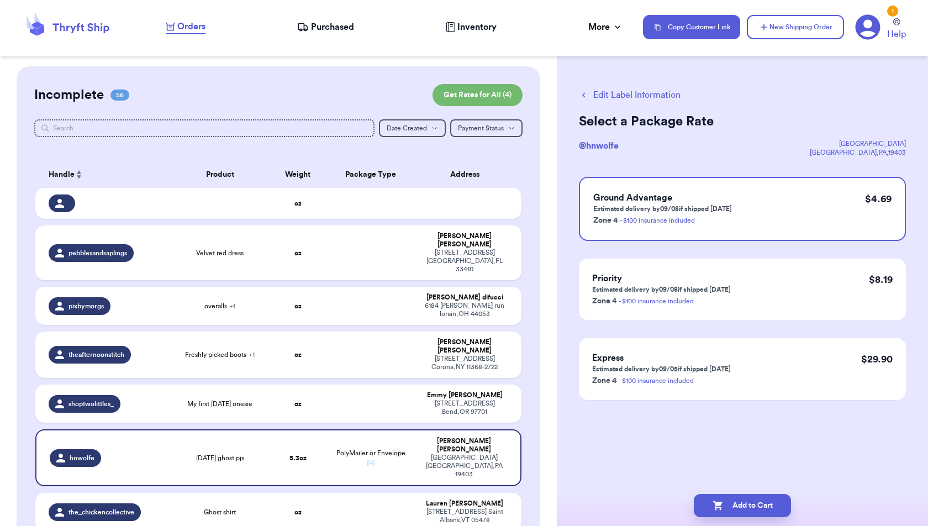
scroll to position [0, 0]
click at [767, 503] on button "Add to Cart" at bounding box center [742, 505] width 97 height 23
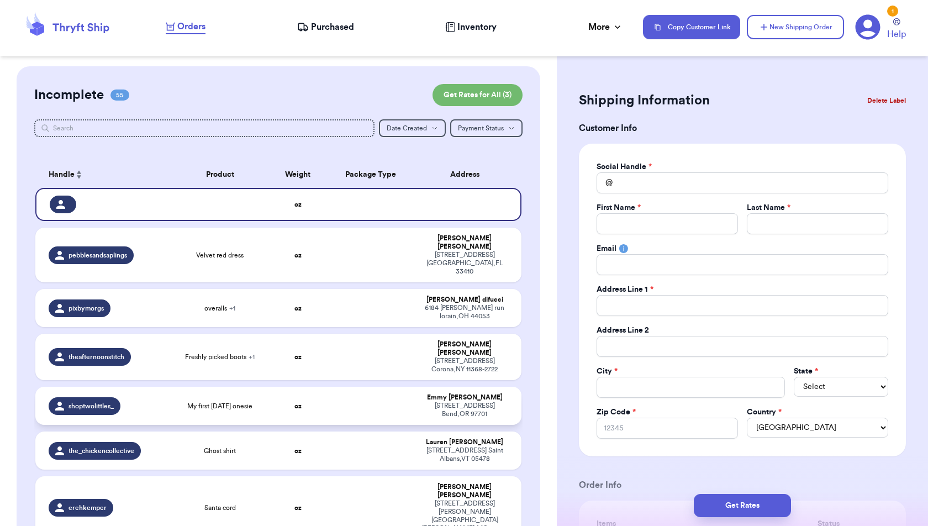
click at [362, 387] on td at bounding box center [370, 406] width 87 height 38
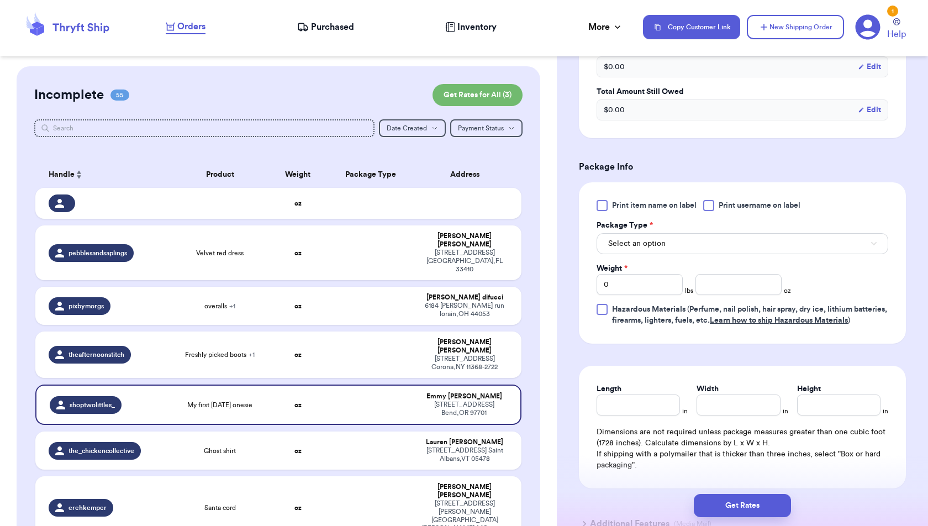
scroll to position [373, 0]
click at [710, 285] on input "number" at bounding box center [738, 282] width 86 height 21
click at [857, 359] on form "Shipping Information Delete Label Customer Info Instagram Handle: shoptwolittle…" at bounding box center [742, 130] width 327 height 829
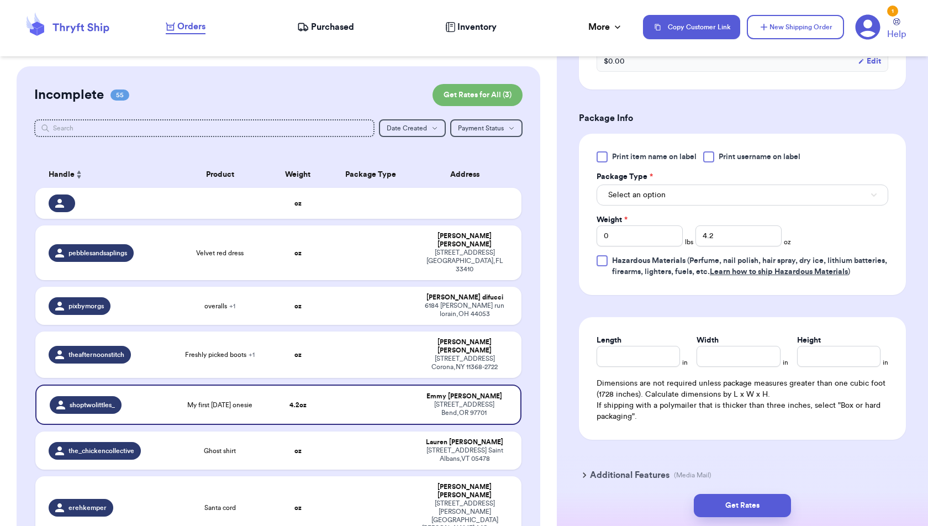
scroll to position [422, 0]
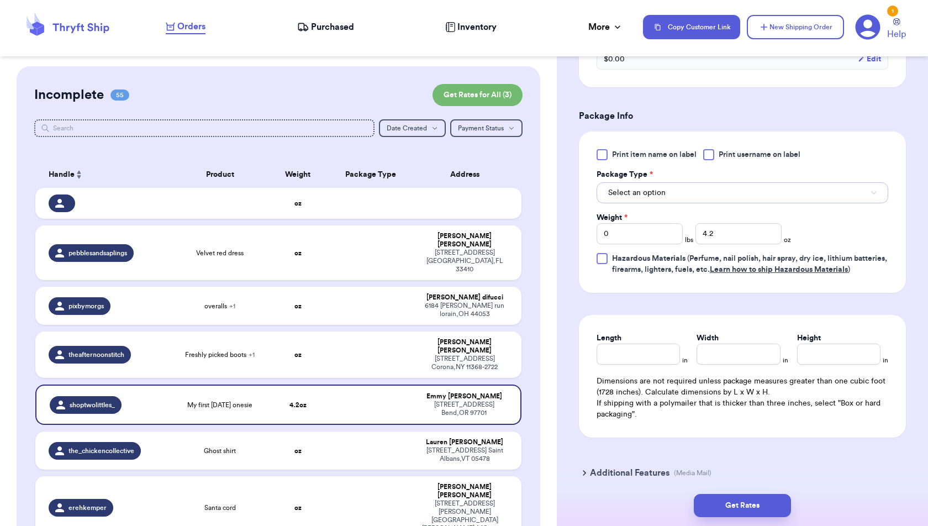
click at [825, 197] on button "Select an option" at bounding box center [743, 192] width 292 height 21
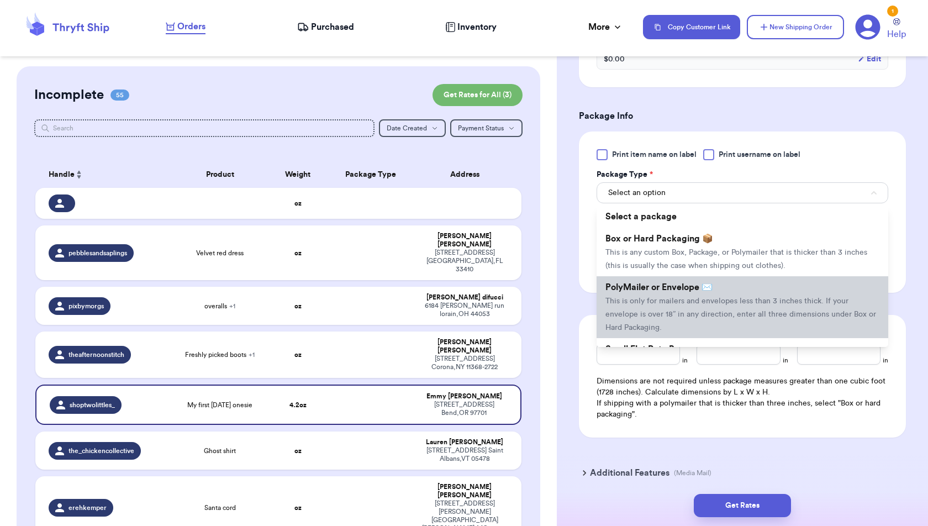
click at [810, 289] on li "PolyMailer or Envelope ✉️ This is only for mailers and envelopes less than 3 in…" at bounding box center [743, 307] width 292 height 62
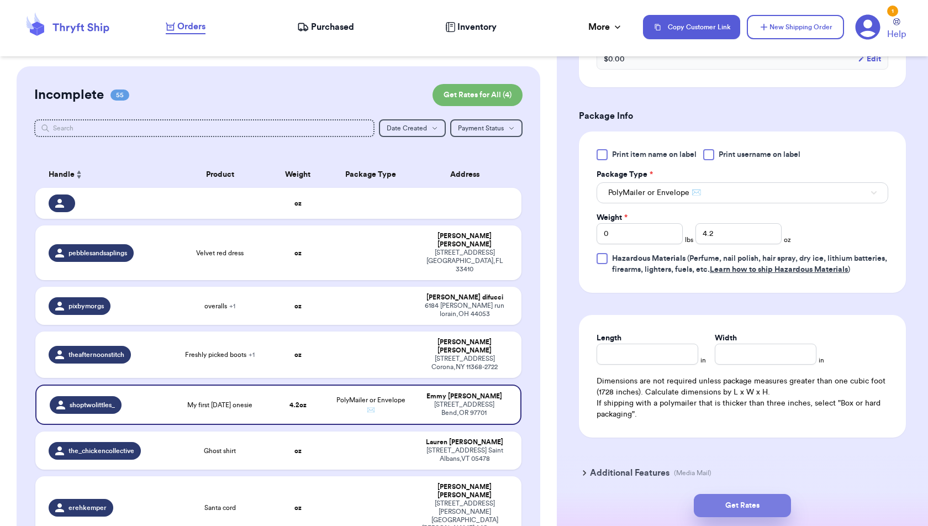
click at [764, 505] on button "Get Rates" at bounding box center [742, 505] width 97 height 23
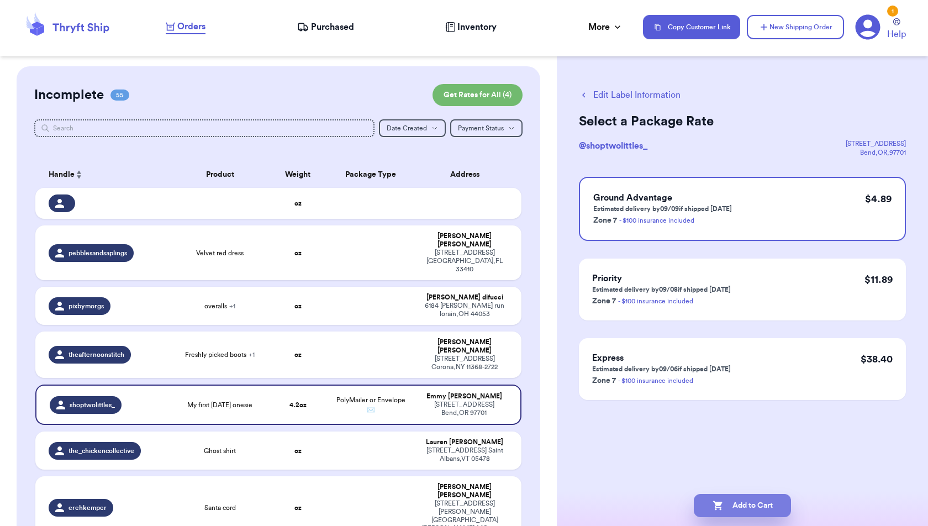
click at [764, 505] on button "Add to Cart" at bounding box center [742, 505] width 97 height 23
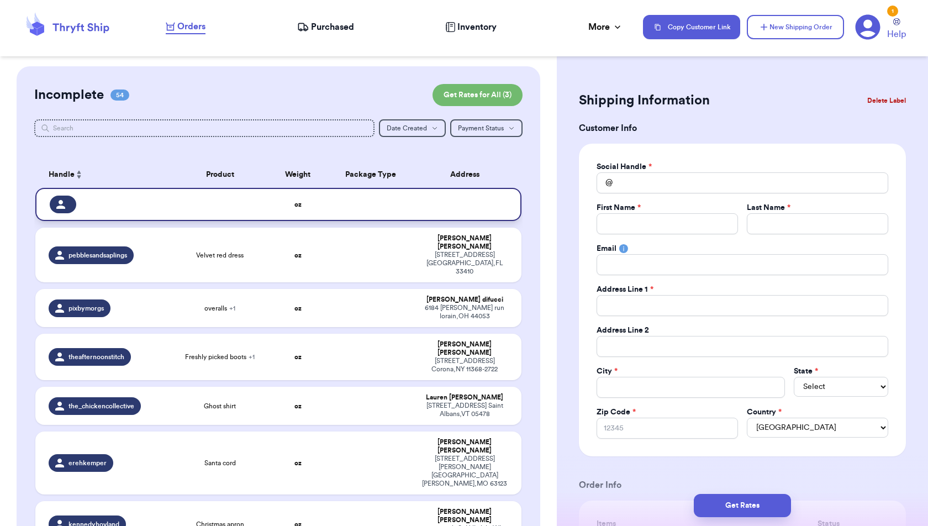
click at [335, 207] on td at bounding box center [370, 204] width 87 height 33
click at [634, 182] on input "Total Amount Paid" at bounding box center [743, 182] width 292 height 21
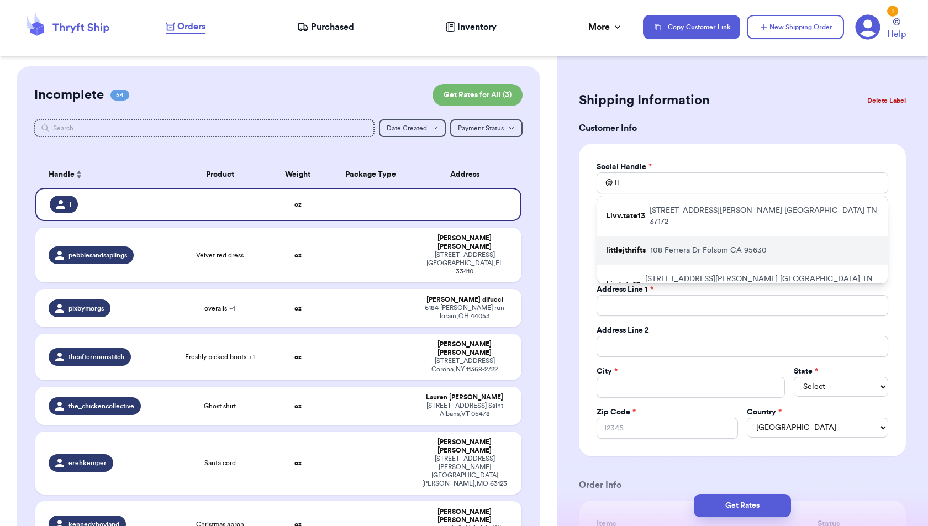
click at [664, 245] on p "[STREET_ADDRESS][PERSON_NAME]" at bounding box center [708, 250] width 117 height 11
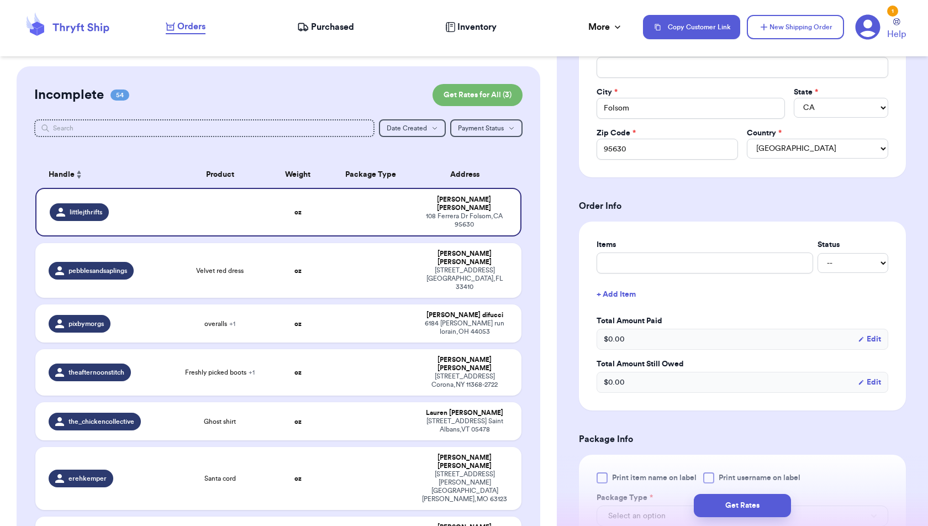
scroll to position [280, 0]
click at [716, 261] on input "text" at bounding box center [705, 262] width 217 height 21
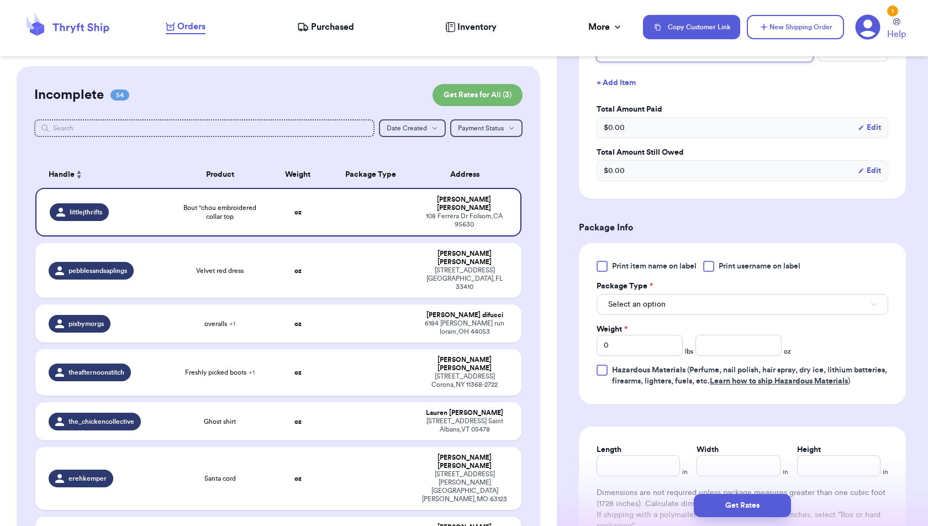
scroll to position [494, 0]
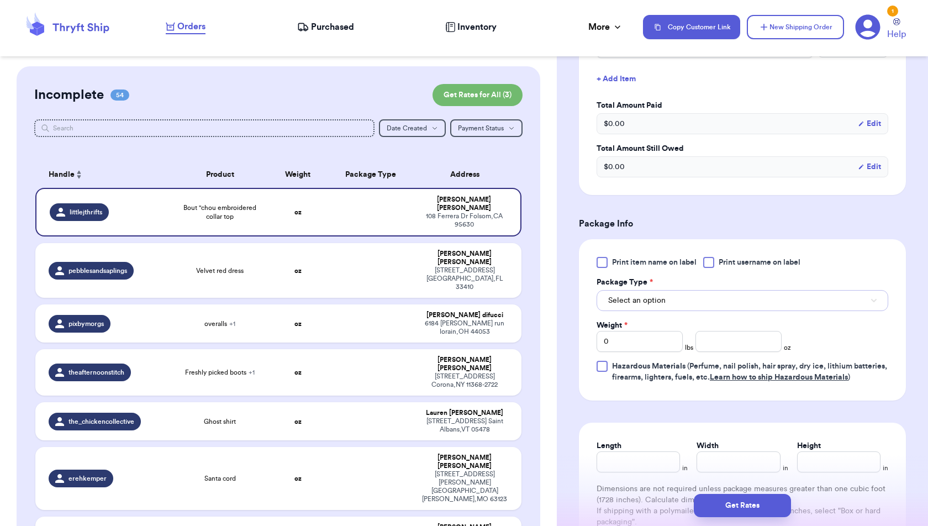
click at [759, 297] on button "Select an option" at bounding box center [743, 300] width 292 height 21
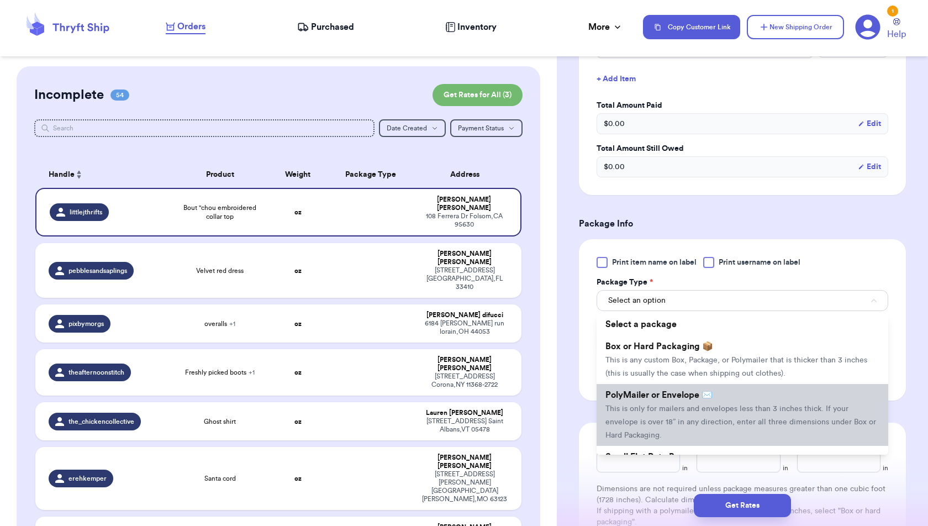
click at [745, 393] on li "PolyMailer or Envelope ✉️ This is only for mailers and envelopes less than 3 in…" at bounding box center [743, 415] width 292 height 62
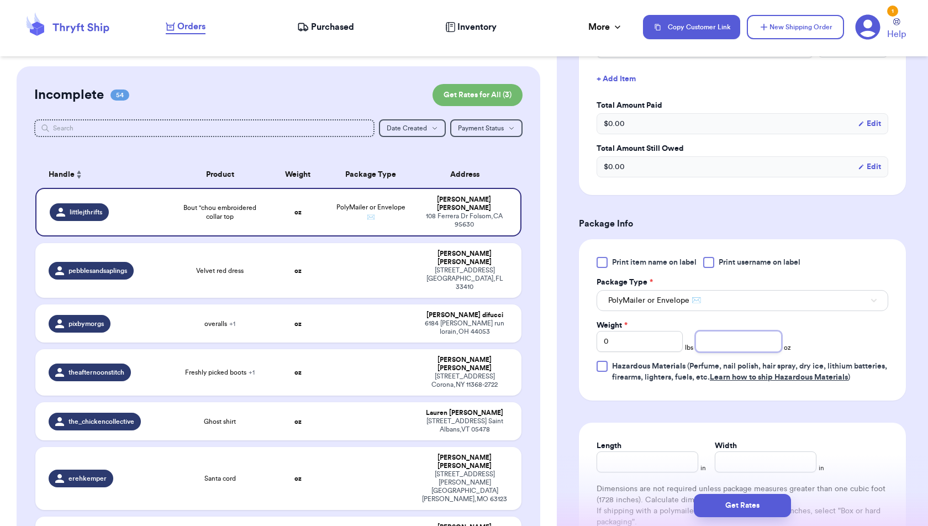
click at [742, 338] on input "number" at bounding box center [738, 341] width 86 height 21
click at [909, 369] on div "Shipping Information Delete Label Customer Info Social Handle * @ littlejthrift…" at bounding box center [742, 126] width 371 height 1108
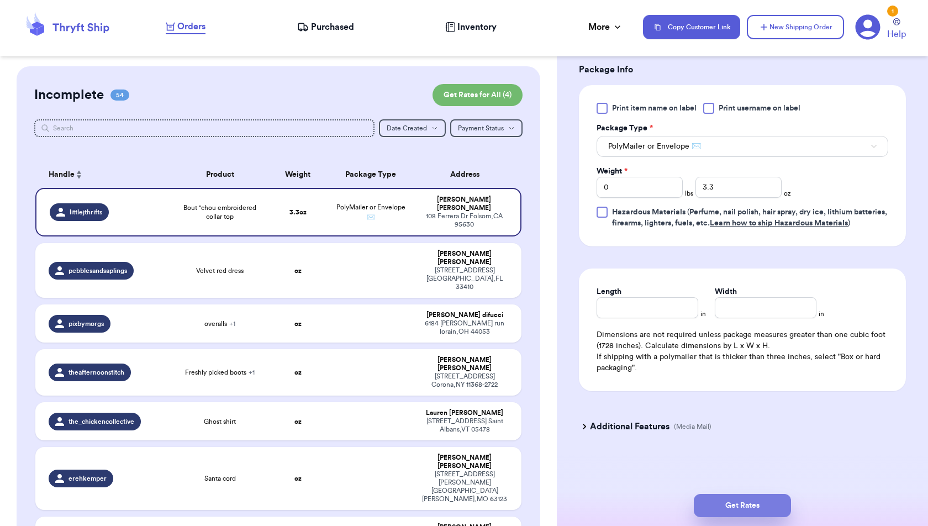
click at [729, 505] on button "Get Rates" at bounding box center [742, 505] width 97 height 23
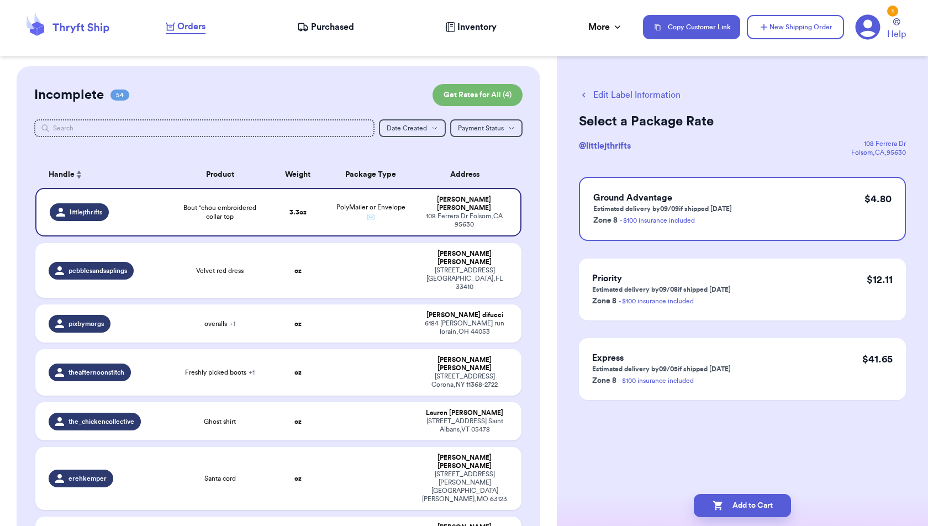
scroll to position [0, 0]
click at [763, 504] on button "Add to Cart" at bounding box center [742, 505] width 97 height 23
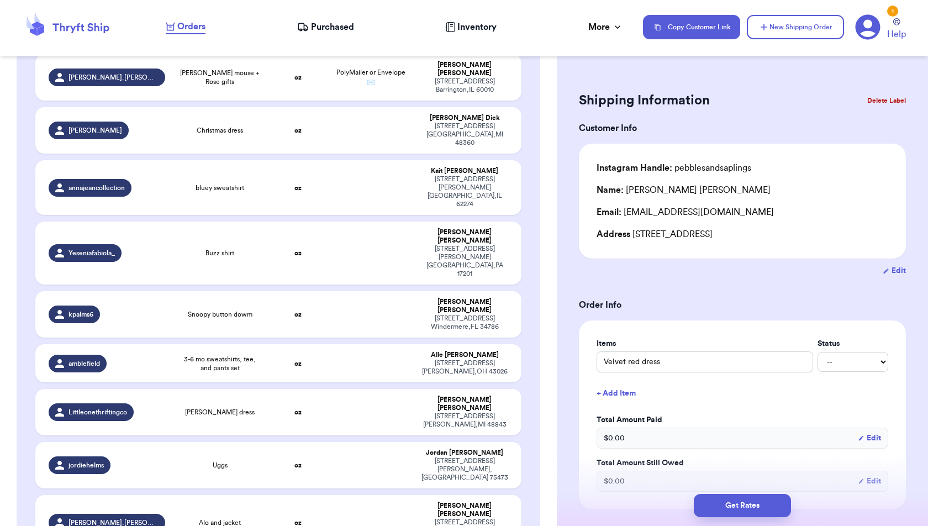
scroll to position [2087, 0]
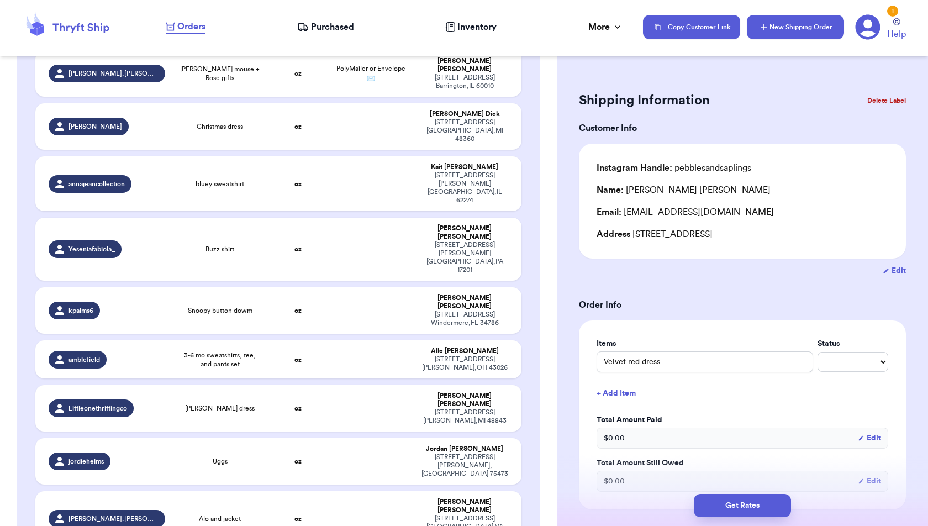
click at [787, 32] on button "New Shipping Order" at bounding box center [795, 27] width 97 height 24
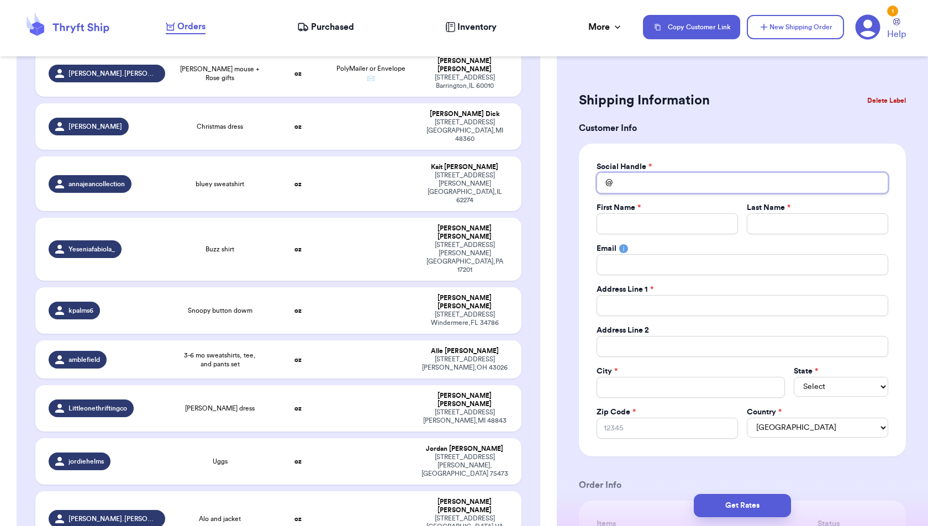
click at [661, 183] on input "Total Amount Paid" at bounding box center [743, 182] width 292 height 21
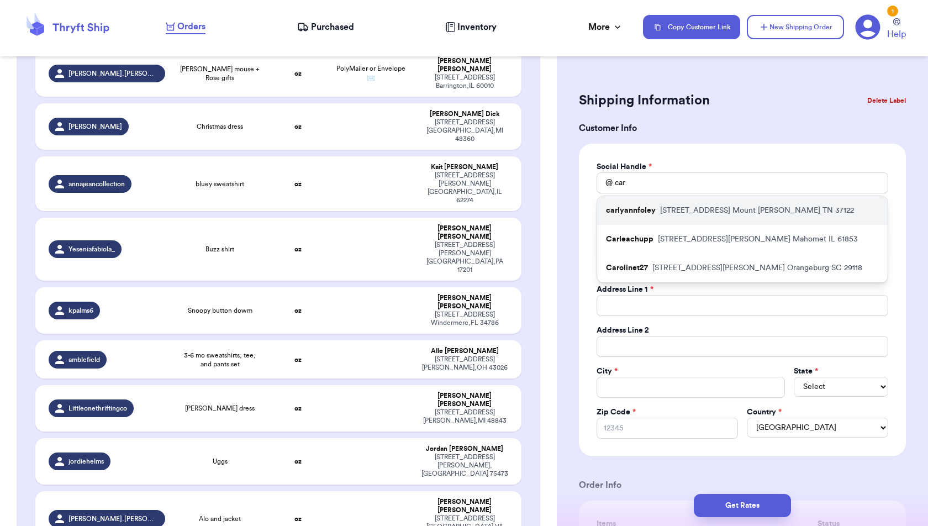
click at [657, 203] on div "carlyannfoley [STREET_ADDRESS]" at bounding box center [742, 210] width 291 height 29
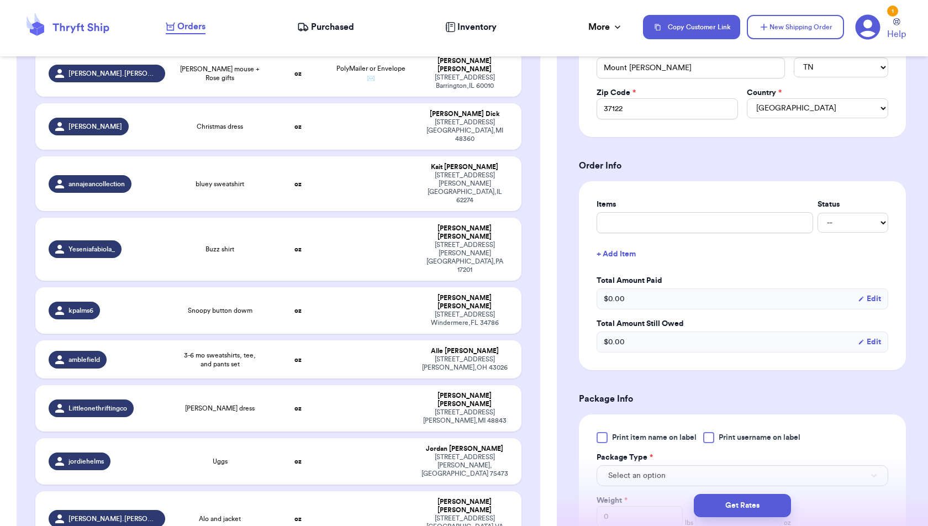
scroll to position [321, 0]
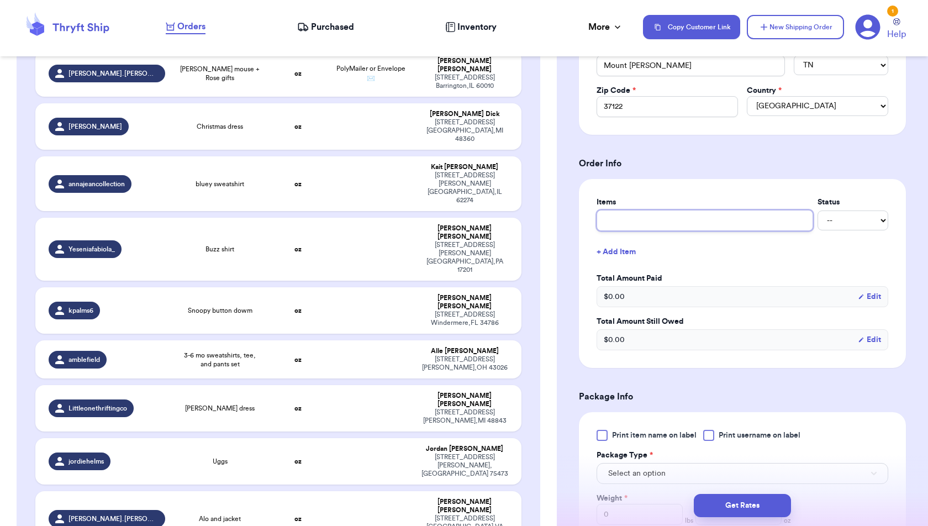
click at [669, 213] on input "text" at bounding box center [705, 220] width 217 height 21
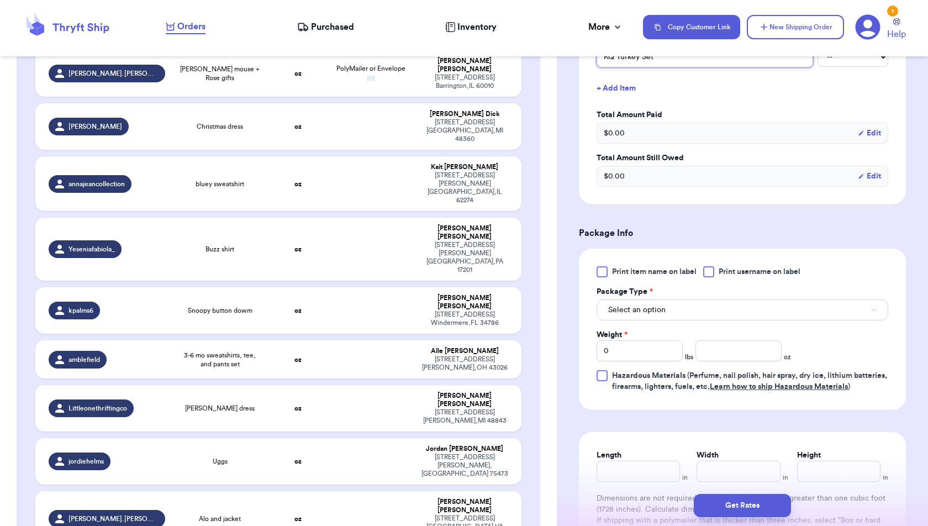
scroll to position [503, 0]
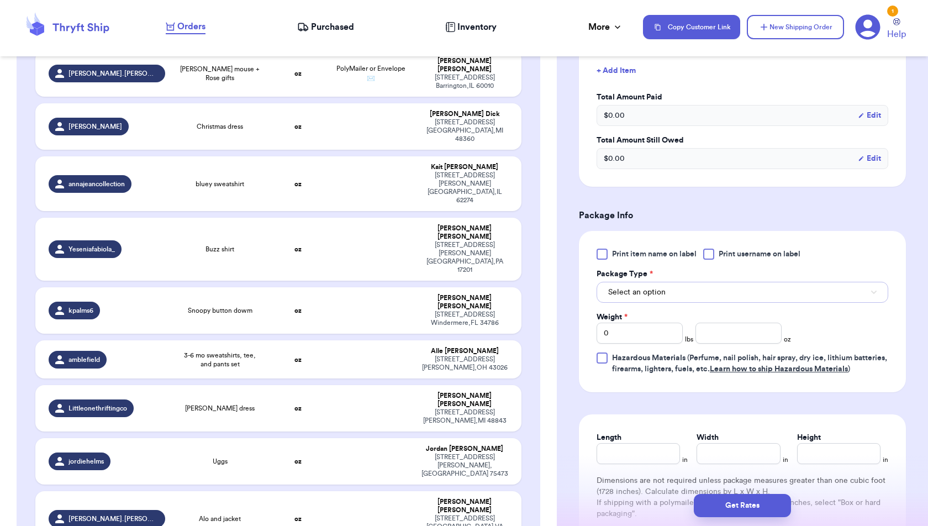
click at [698, 285] on button "Select an option" at bounding box center [743, 292] width 292 height 21
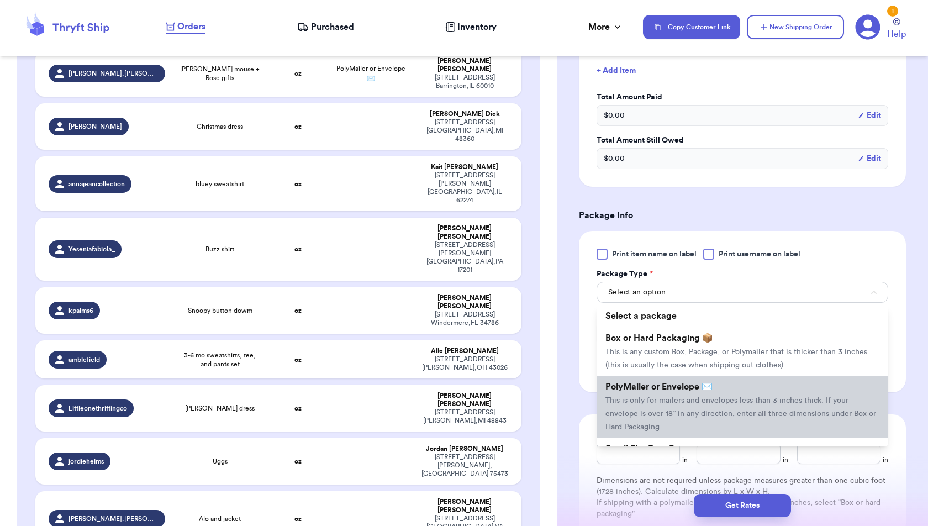
click at [689, 386] on span "PolyMailer or Envelope ✉️" at bounding box center [658, 386] width 107 height 9
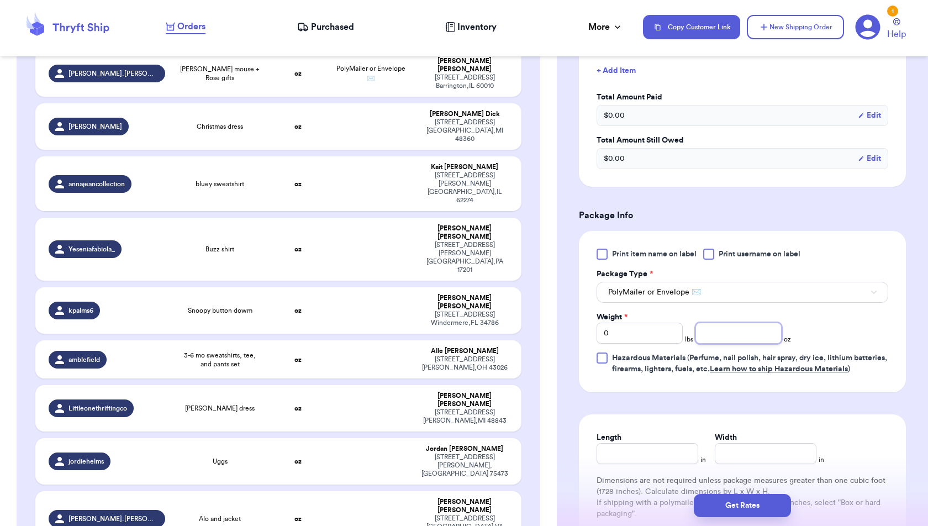
click at [715, 323] on input "number" at bounding box center [738, 333] width 86 height 21
click at [902, 417] on form "Shipping Information Delete Label Customer Info Social Handle * @ carlyannfoley…" at bounding box center [742, 90] width 327 height 1009
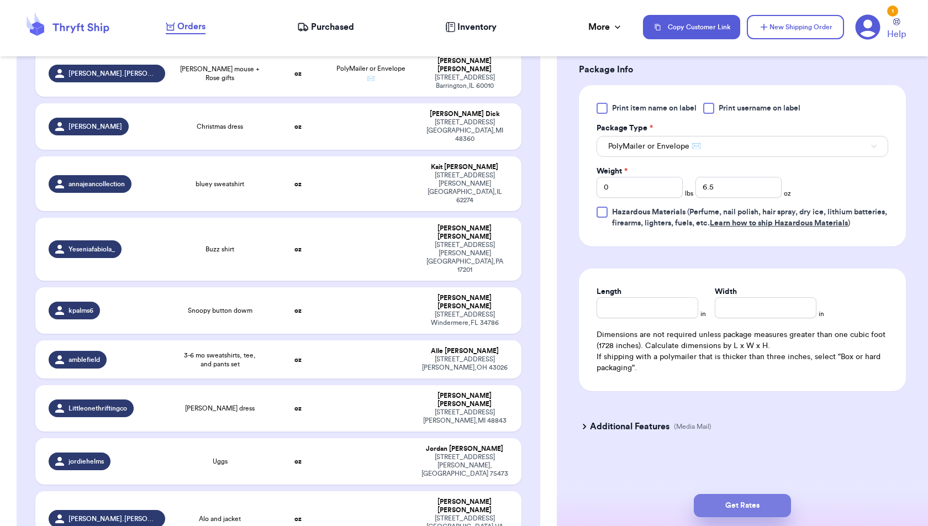
click at [767, 513] on button "Get Rates" at bounding box center [742, 505] width 97 height 23
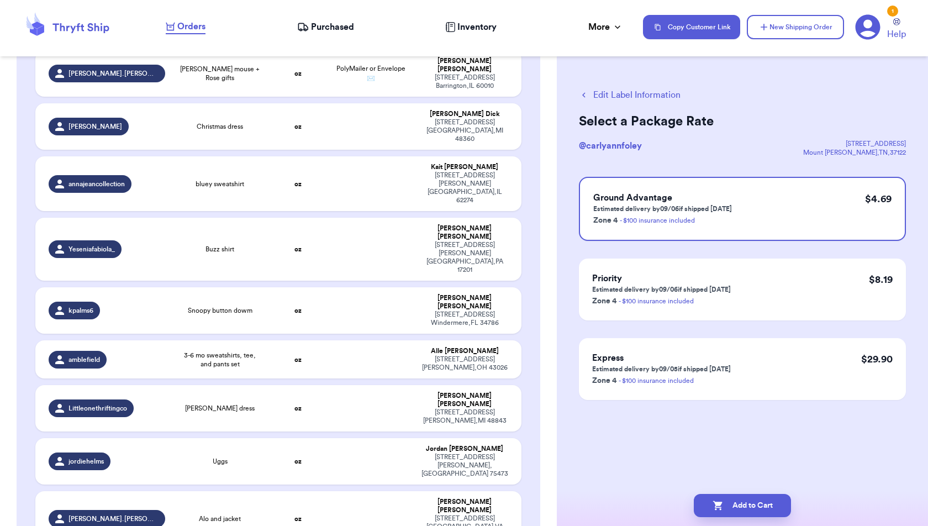
scroll to position [0, 0]
click at [742, 508] on button "Add to Cart" at bounding box center [742, 505] width 97 height 23
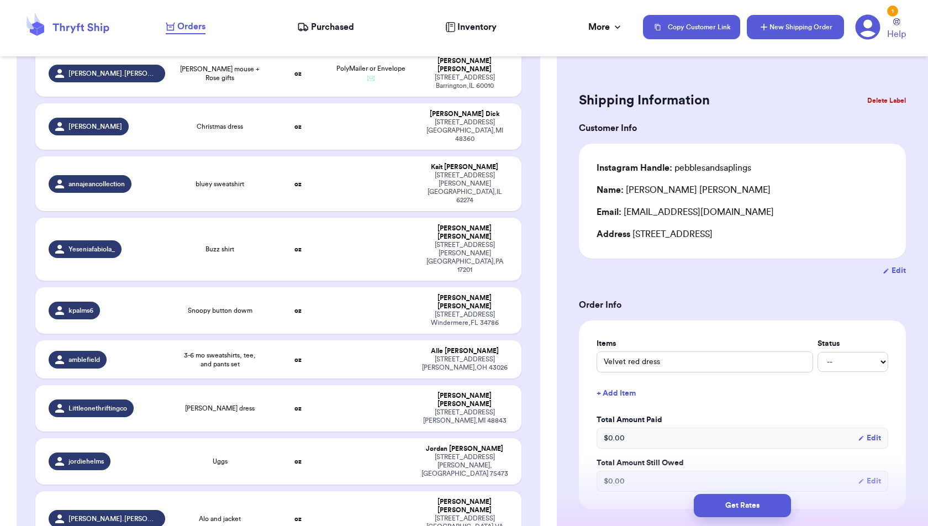
click at [806, 20] on button "New Shipping Order" at bounding box center [795, 27] width 97 height 24
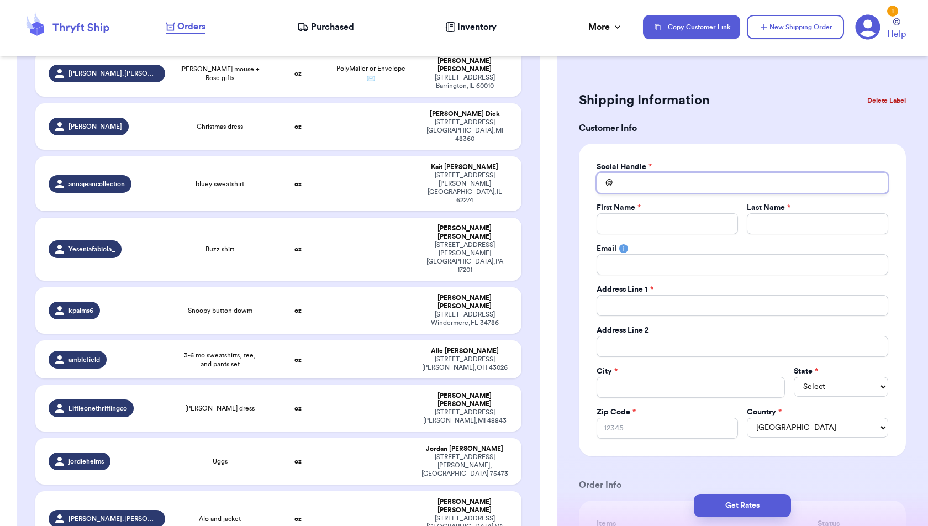
click at [673, 178] on input "Total Amount Paid" at bounding box center [743, 182] width 292 height 21
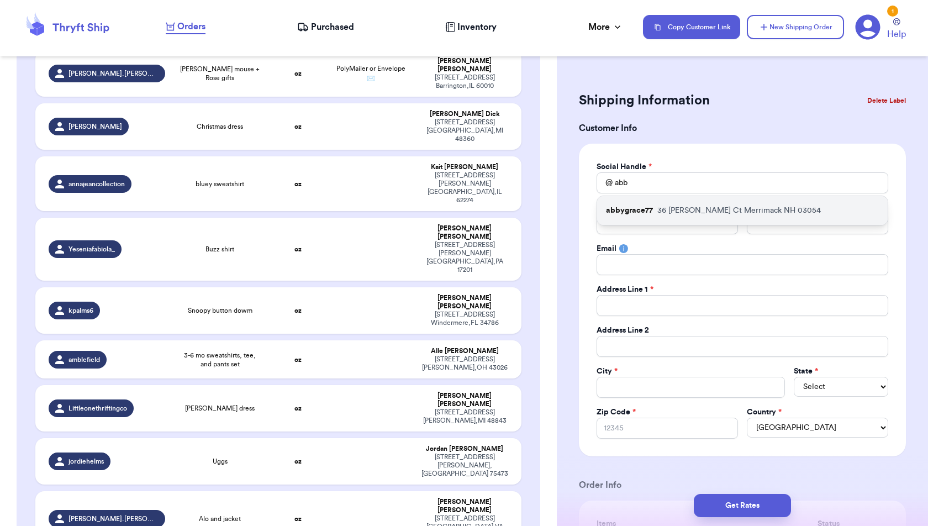
click at [677, 213] on p "[STREET_ADDRESS][PERSON_NAME]" at bounding box center [739, 210] width 164 height 11
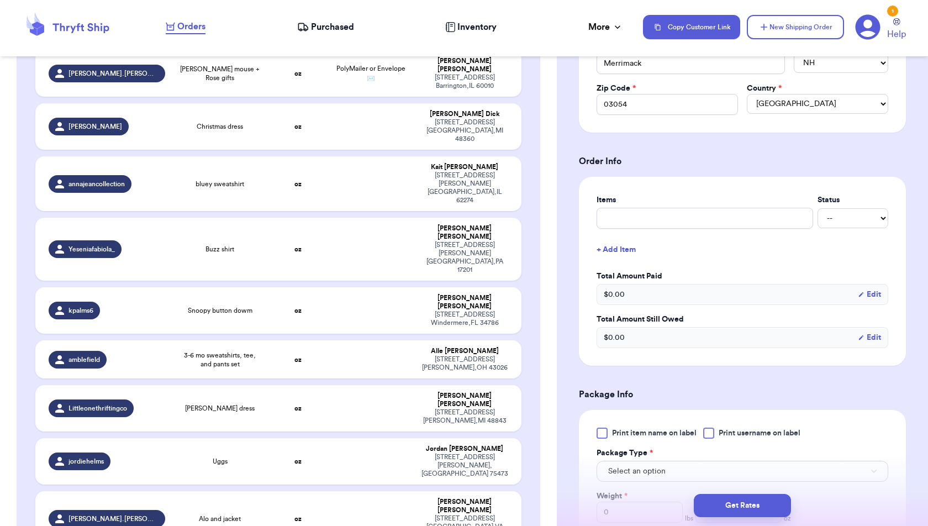
scroll to position [438, 0]
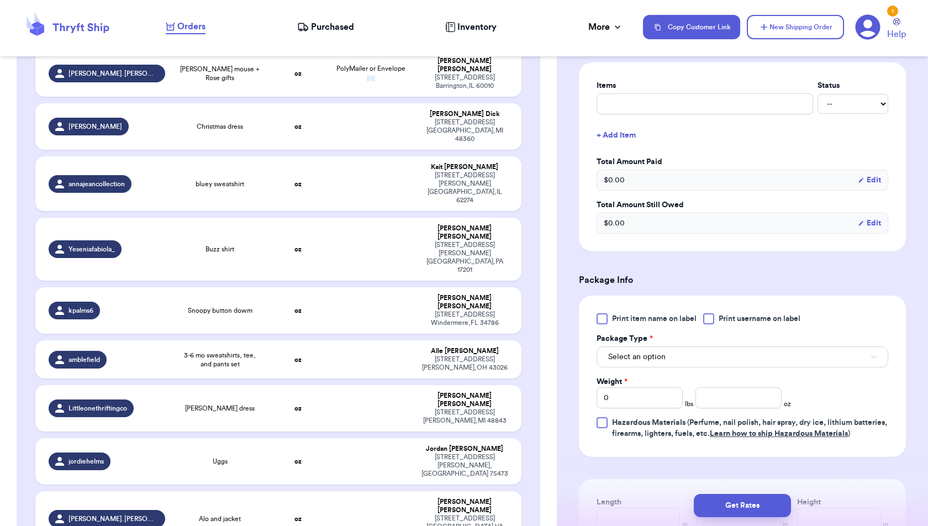
click at [663, 89] on div "Items Status -- Paid Owes" at bounding box center [743, 97] width 292 height 34
click at [663, 94] on input "text" at bounding box center [705, 103] width 217 height 21
click at [773, 346] on button "Select an option" at bounding box center [743, 356] width 292 height 21
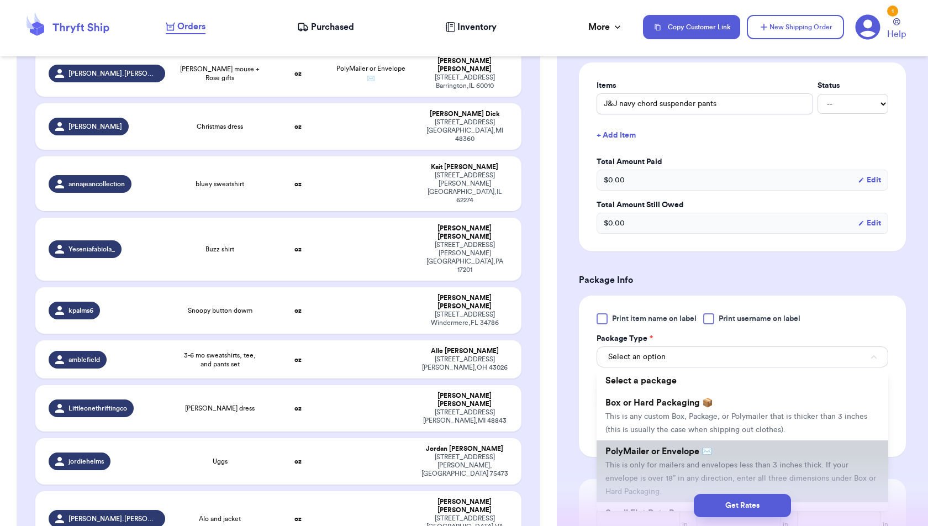
click at [754, 461] on span "This is only for mailers and envelopes less than 3 inches thick. If your envelo…" at bounding box center [740, 478] width 271 height 34
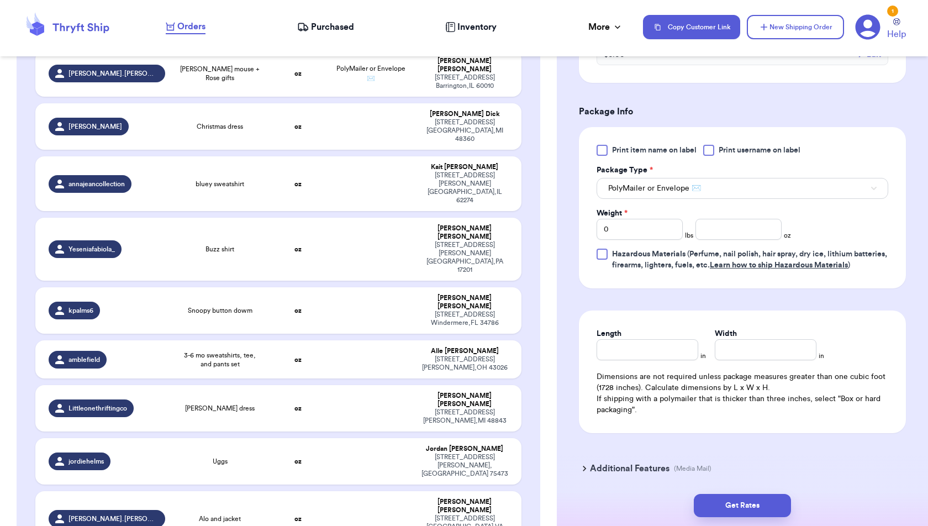
scroll to position [608, 0]
click at [741, 224] on input "number" at bounding box center [738, 227] width 86 height 21
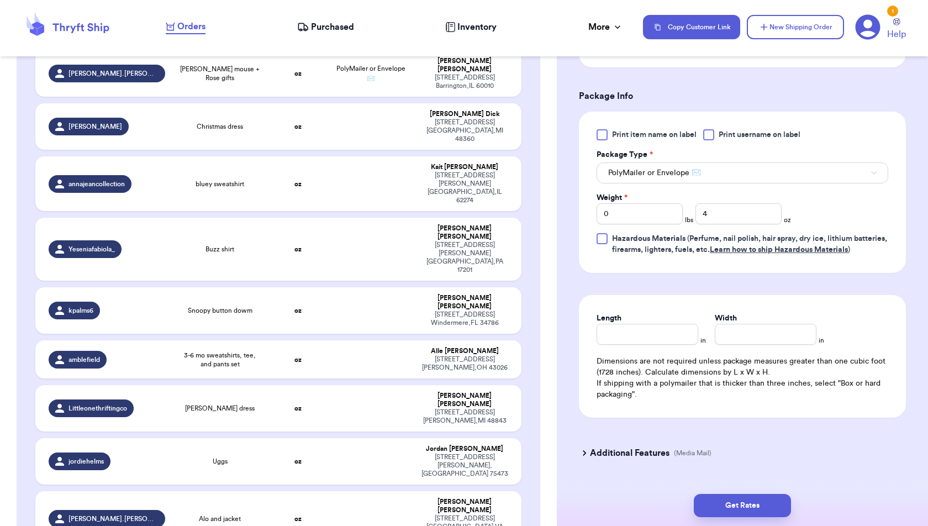
scroll to position [653, 0]
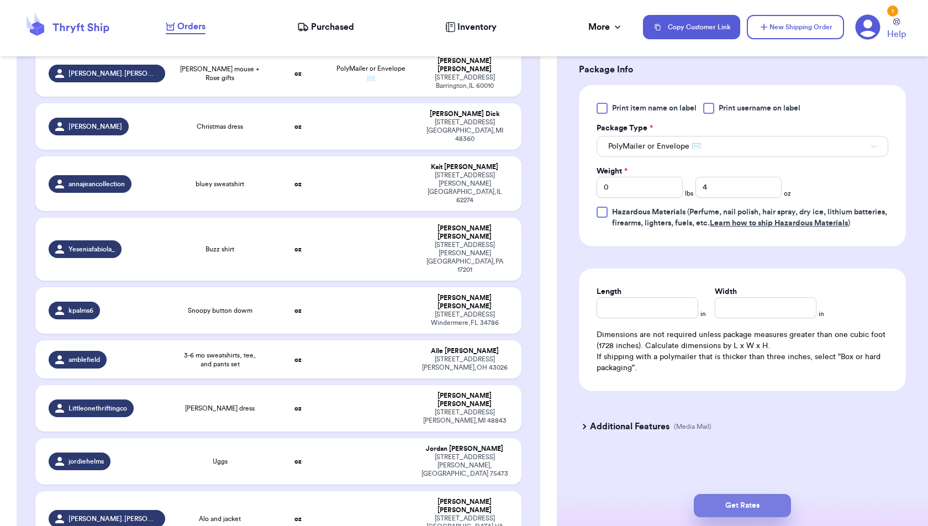
click at [771, 502] on button "Get Rates" at bounding box center [742, 505] width 97 height 23
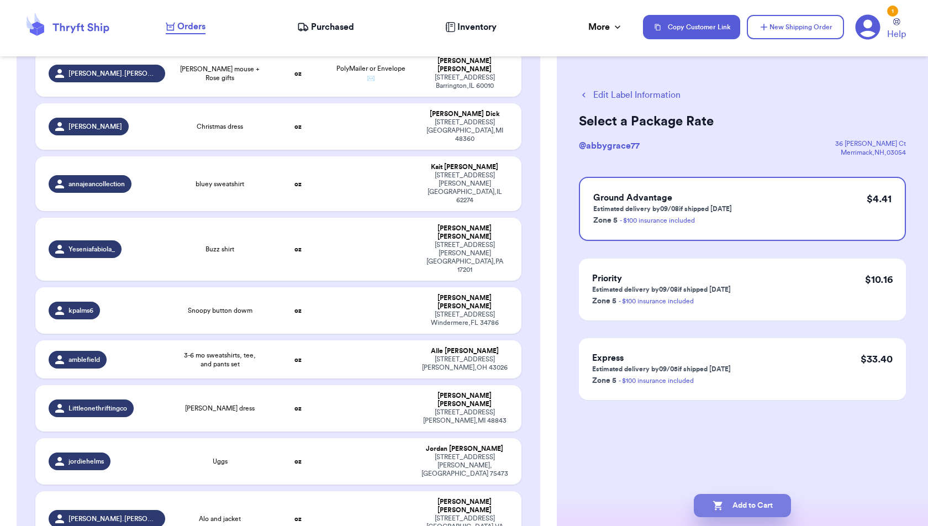
click at [763, 509] on button "Add to Cart" at bounding box center [742, 505] width 97 height 23
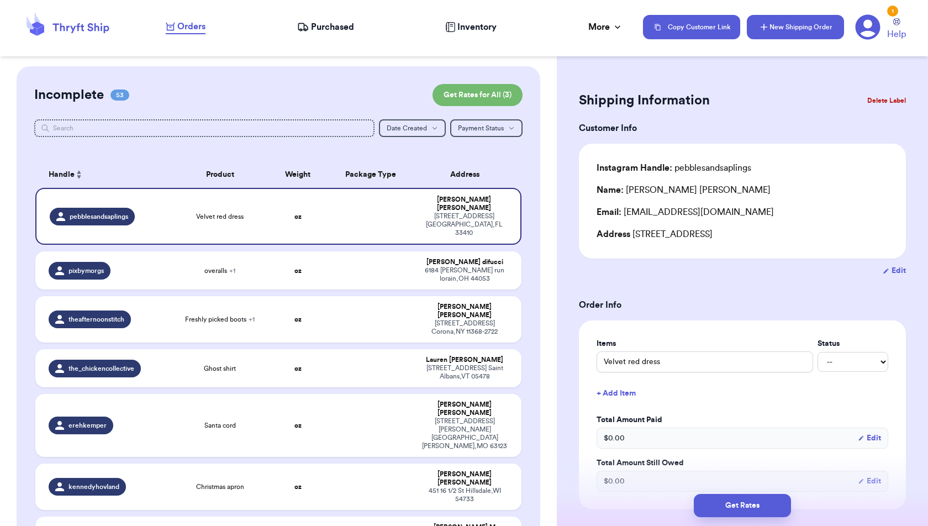
click at [771, 29] on button "New Shipping Order" at bounding box center [795, 27] width 97 height 24
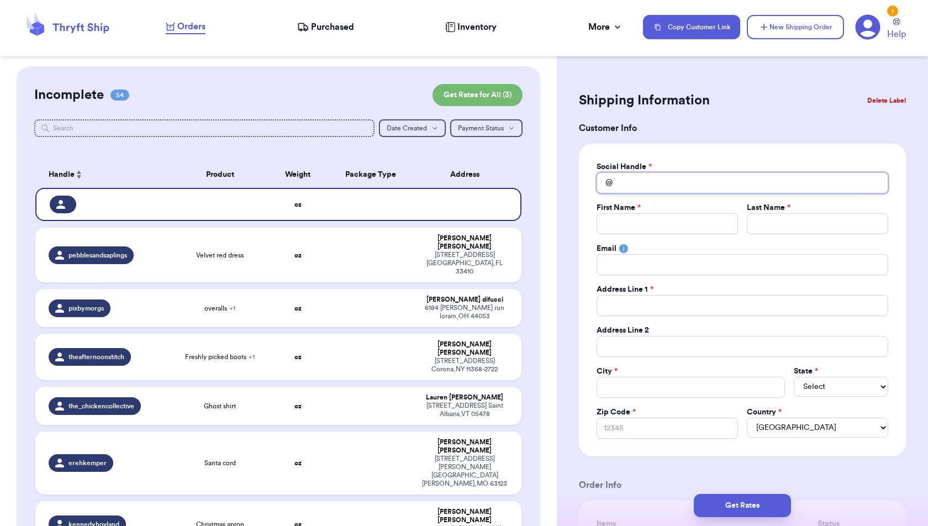
click at [667, 178] on input "Total Amount Paid" at bounding box center [743, 182] width 292 height 21
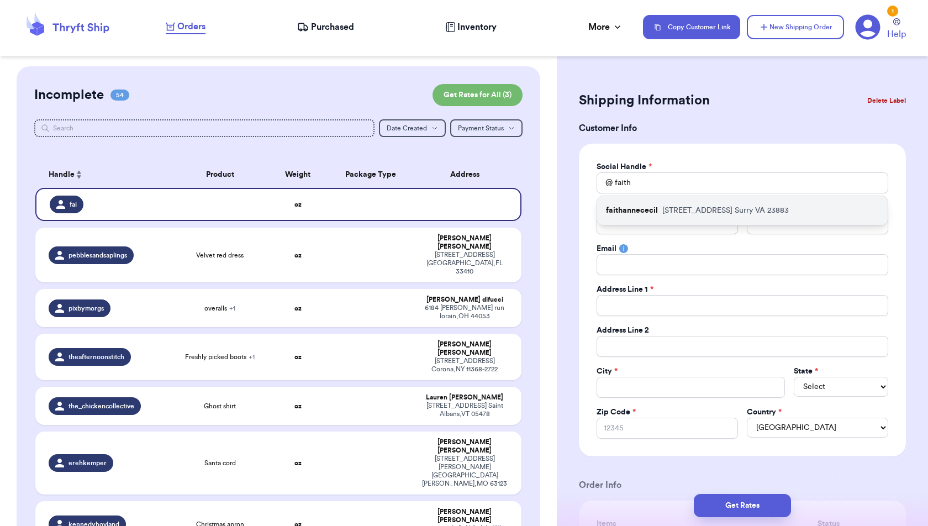
click at [676, 211] on p "[STREET_ADDRESS]" at bounding box center [725, 210] width 126 height 11
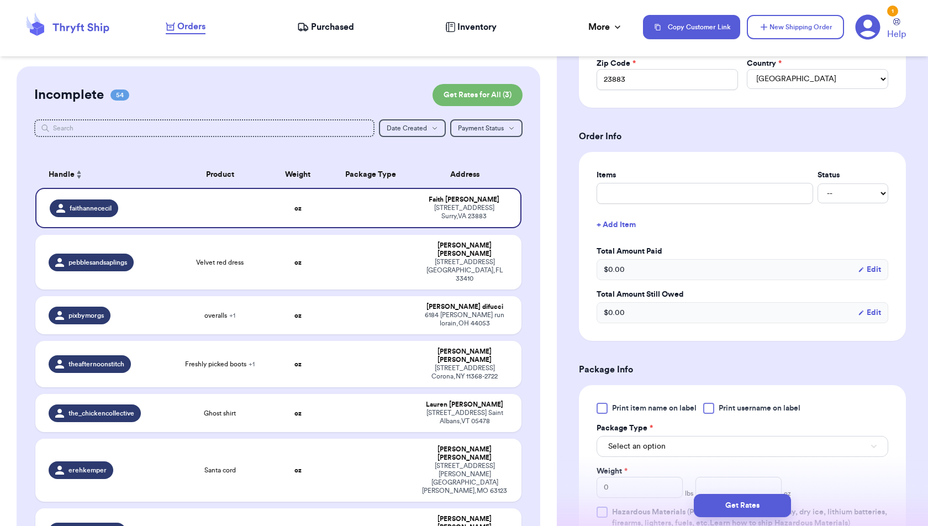
scroll to position [351, 0]
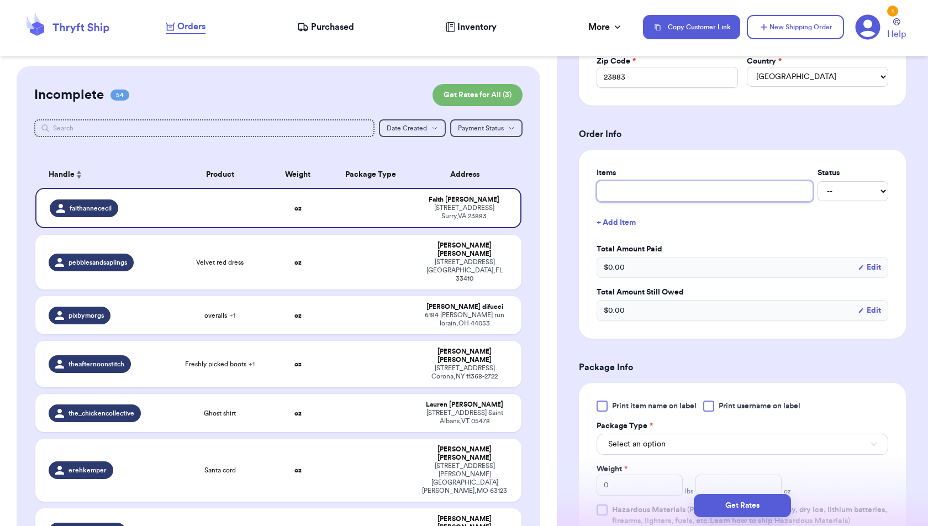
click at [680, 188] on input "text" at bounding box center [705, 191] width 217 height 21
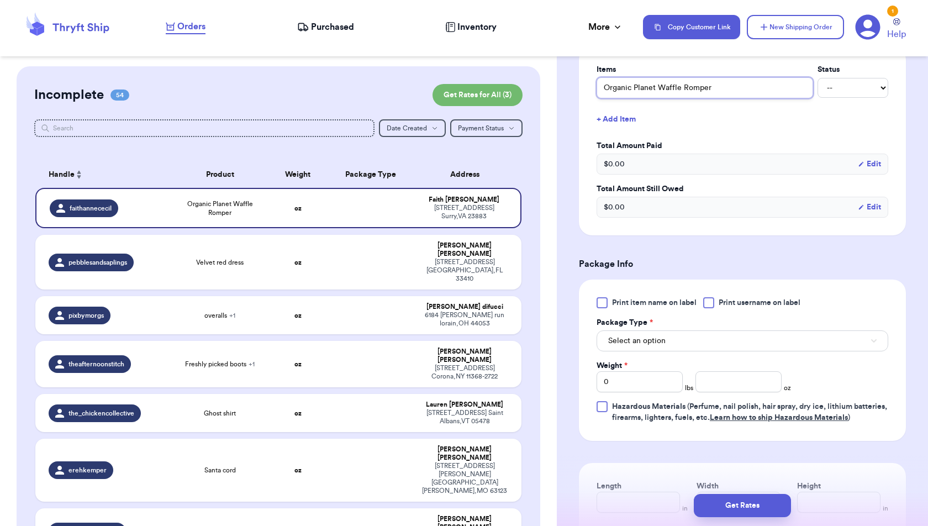
scroll to position [553, 0]
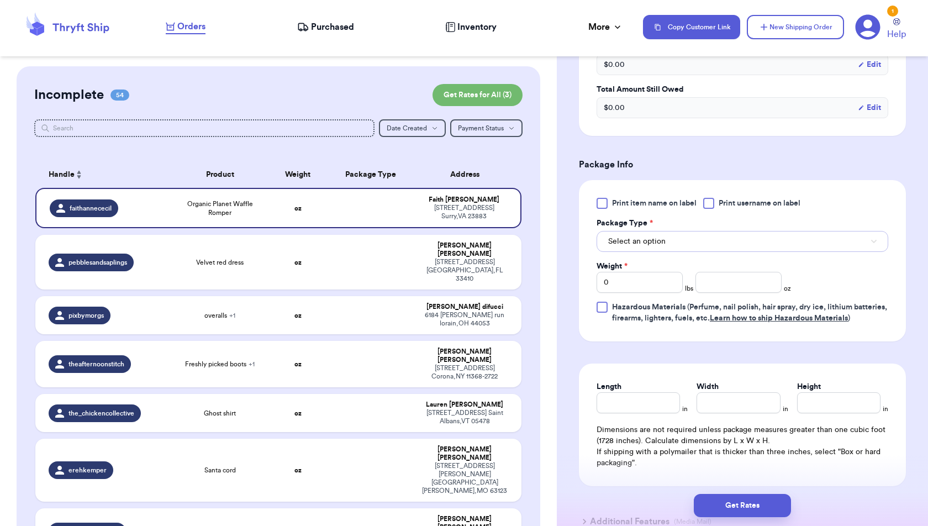
click at [739, 239] on button "Select an option" at bounding box center [743, 241] width 292 height 21
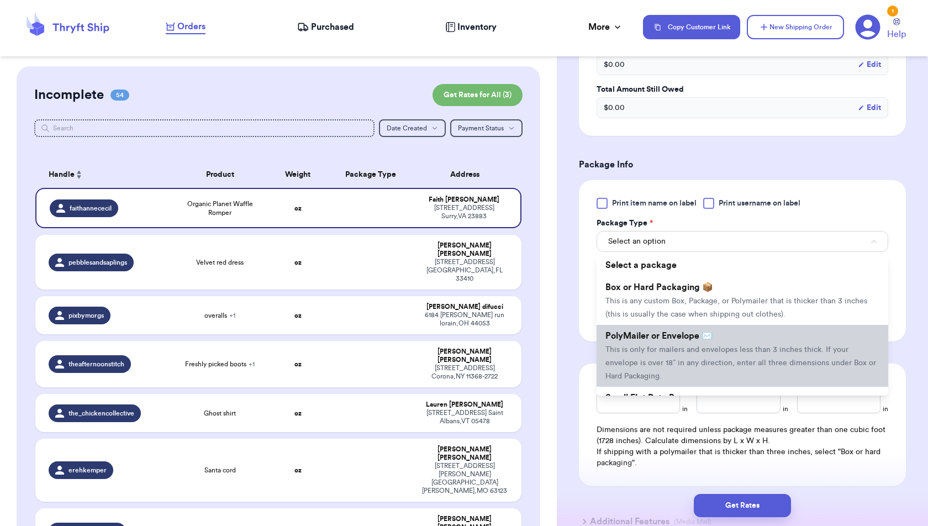
click at [732, 346] on span "This is only for mailers and envelopes less than 3 inches thick. If your envelo…" at bounding box center [740, 363] width 271 height 34
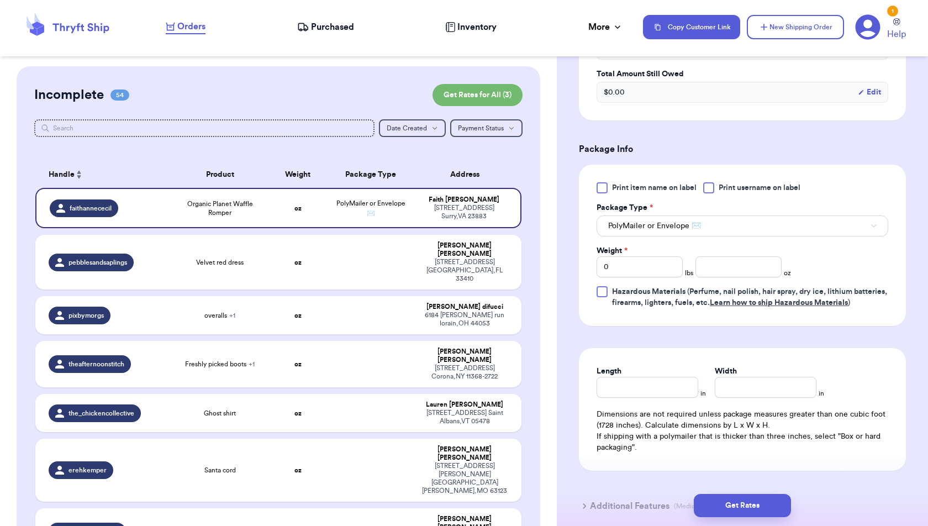
scroll to position [570, 0]
click at [699, 260] on input "number" at bounding box center [738, 266] width 86 height 21
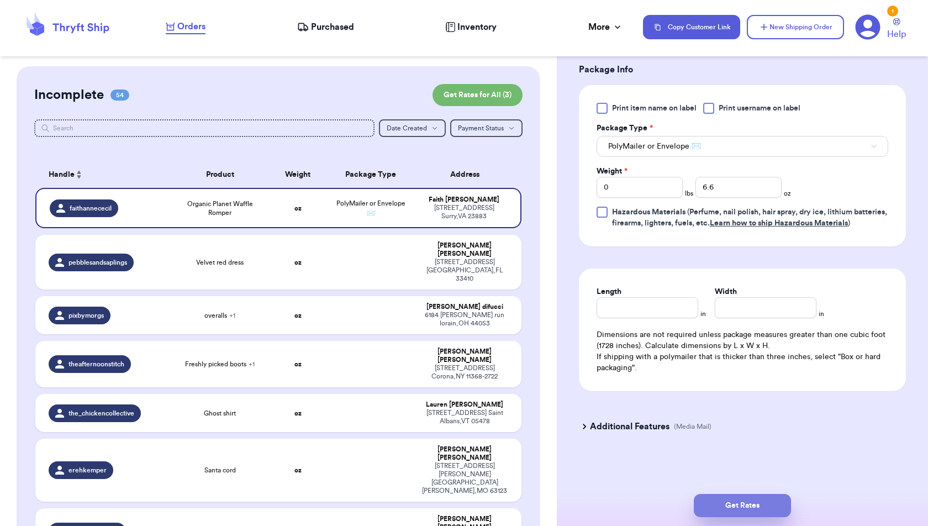
click at [776, 508] on button "Get Rates" at bounding box center [742, 505] width 97 height 23
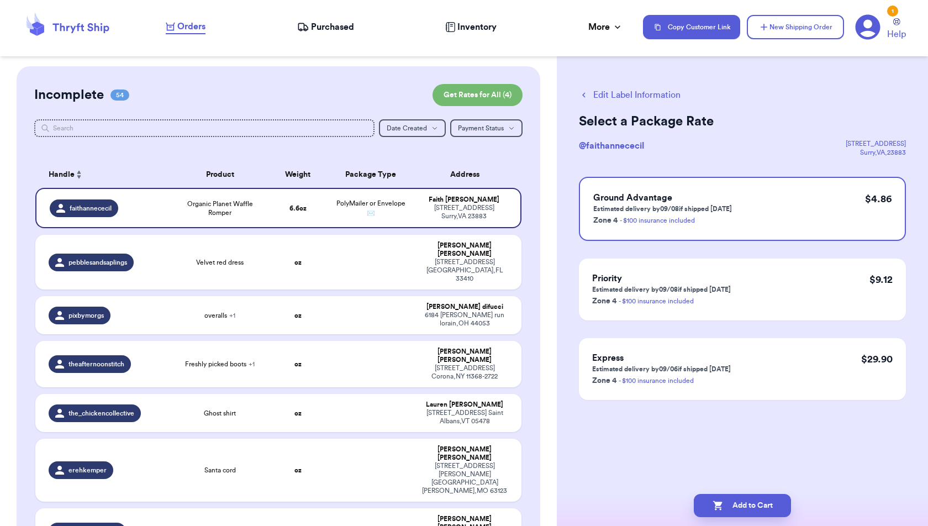
click at [776, 508] on button "Add to Cart" at bounding box center [742, 505] width 97 height 23
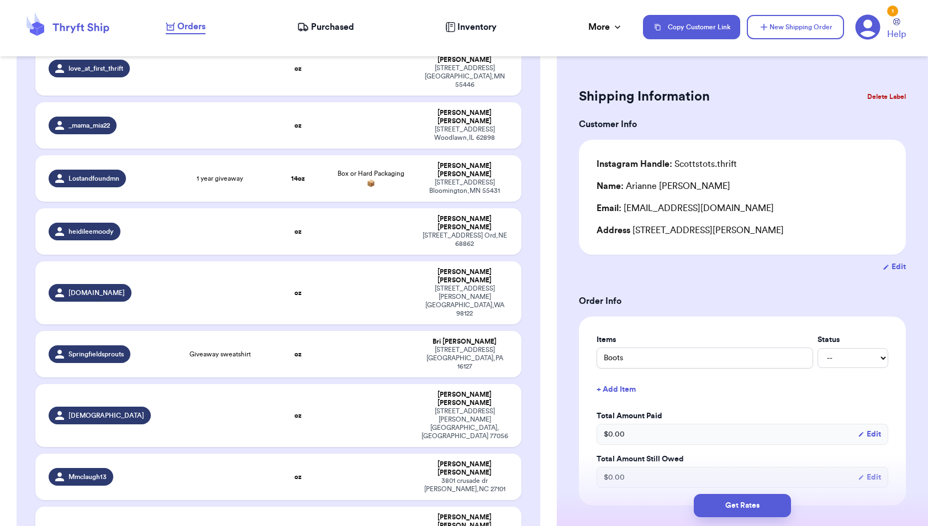
scroll to position [4, 0]
drag, startPoint x: 711, startPoint y: 354, endPoint x: 526, endPoint y: 351, distance: 185.6
click at [526, 351] on div "Customer Link New Order Incomplete 54 Get Rates for All ( 3 ) Get Rates for All…" at bounding box center [464, 263] width 928 height 526
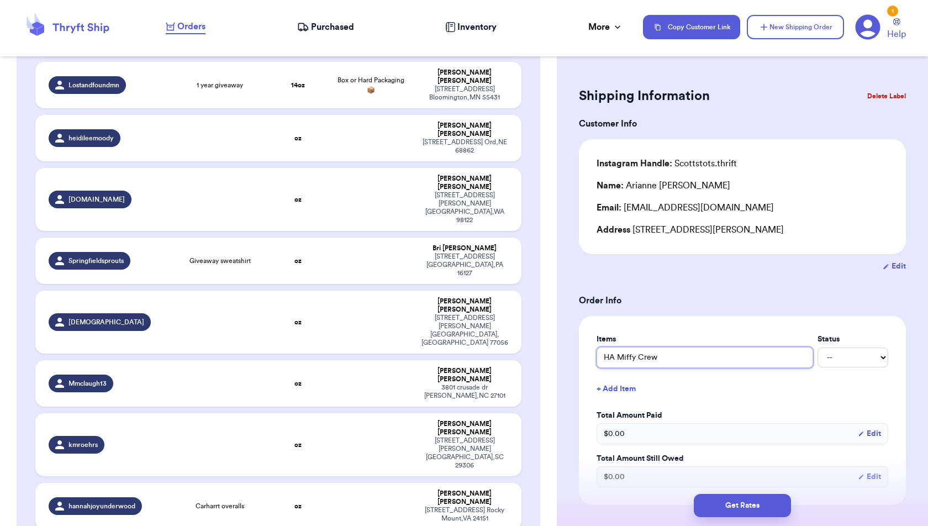
scroll to position [1424, 0]
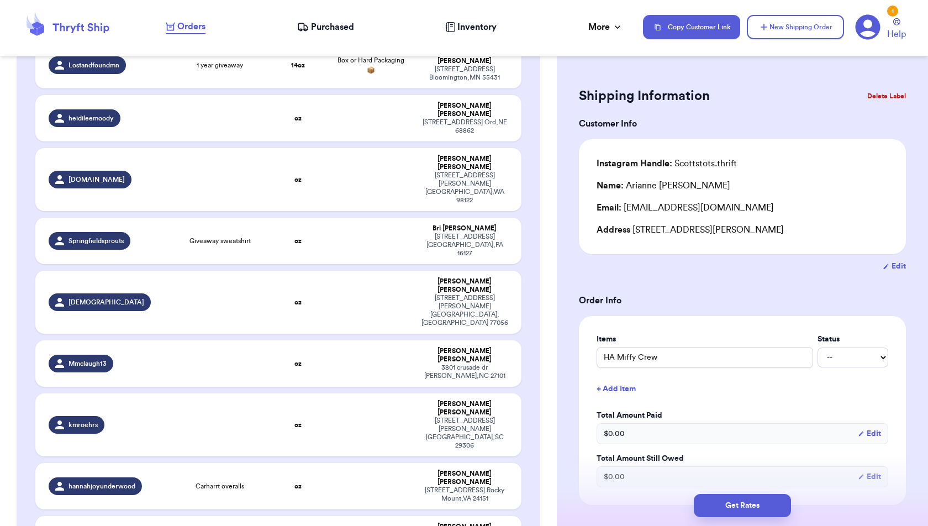
click at [735, 328] on div "Items Status HA Miffy Crew -- Paid Owes + Add Item Total Amount Paid $ 0.00 Edi…" at bounding box center [742, 410] width 327 height 189
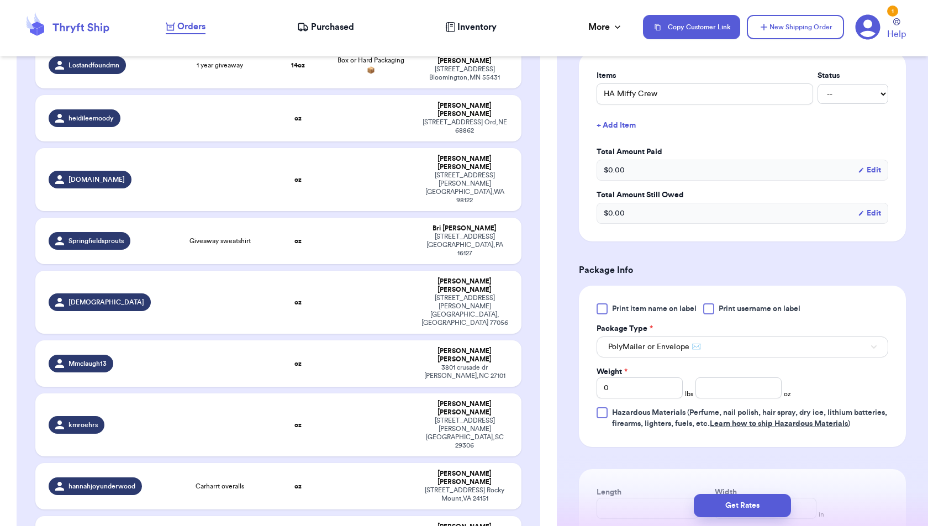
scroll to position [268, 0]
click at [735, 346] on button "PolyMailer or Envelope ✉️" at bounding box center [743, 346] width 292 height 21
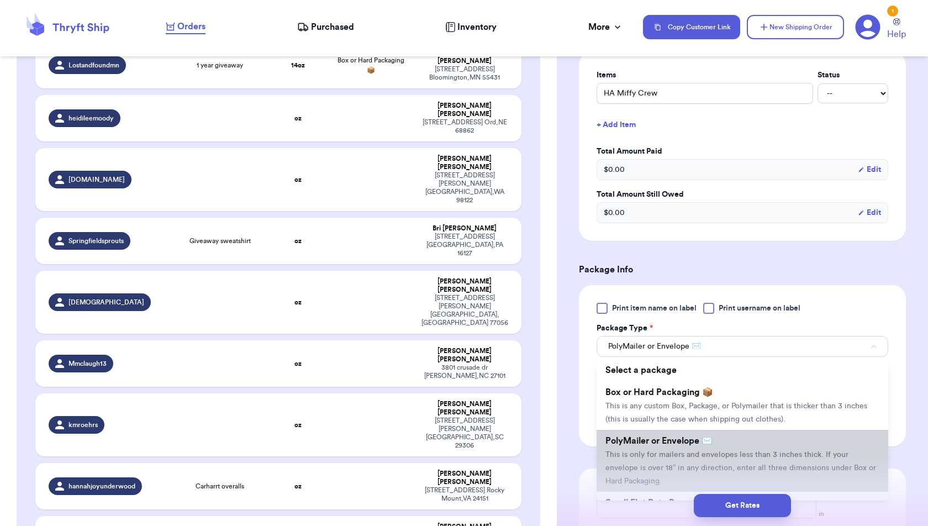
click at [731, 452] on span "This is only for mailers and envelopes less than 3 inches thick. If your envelo…" at bounding box center [740, 468] width 271 height 34
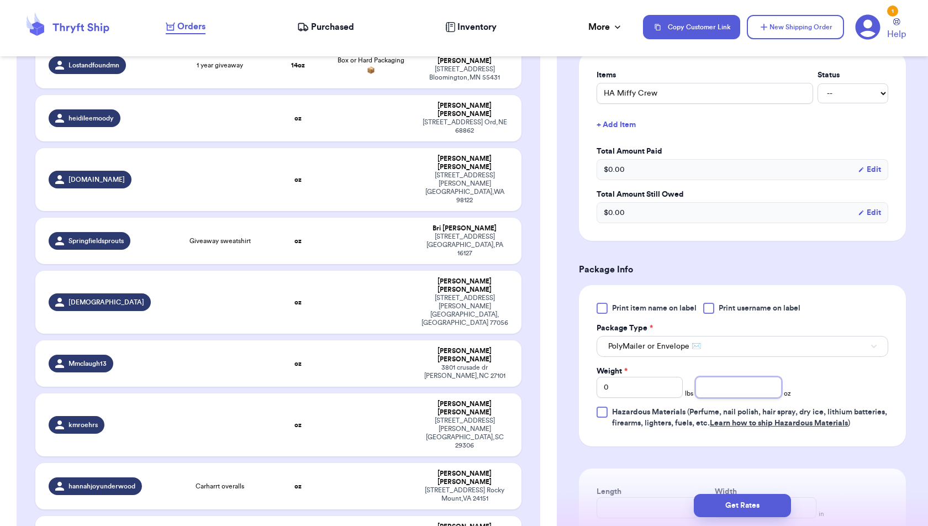
click at [753, 394] on input "number" at bounding box center [738, 387] width 86 height 21
click at [880, 389] on div "Print item name on label Print username on label Package Type * PolyMailer or E…" at bounding box center [743, 366] width 292 height 126
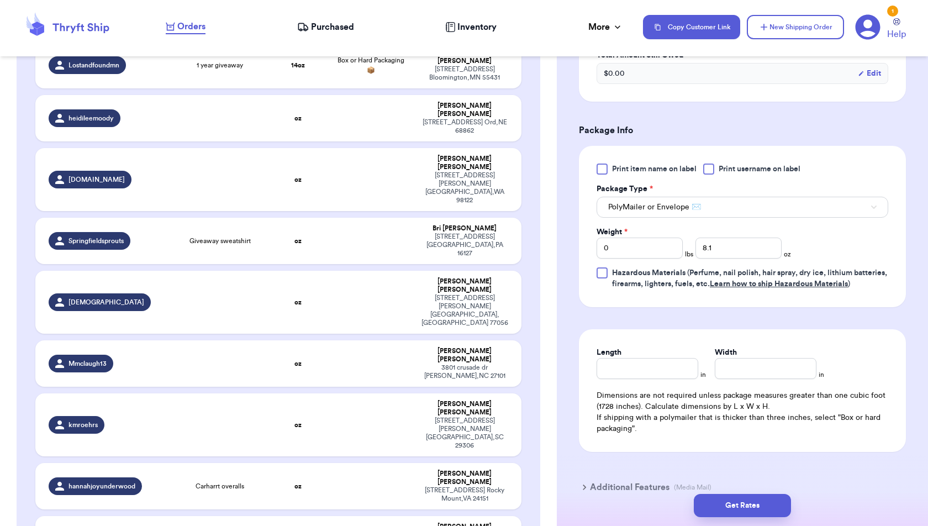
scroll to position [476, 0]
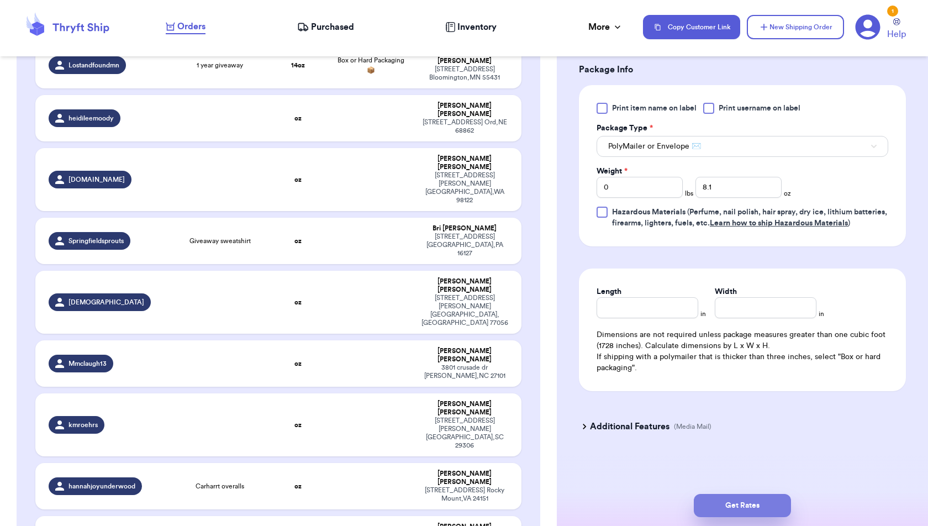
click at [761, 502] on button "Get Rates" at bounding box center [742, 505] width 97 height 23
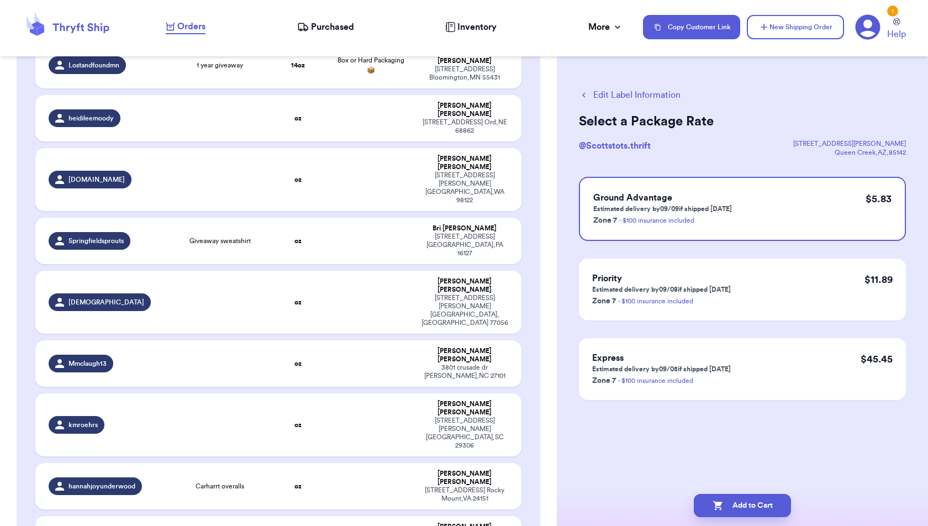
scroll to position [0, 0]
click at [671, 94] on button "Edit Label Information" at bounding box center [630, 94] width 102 height 13
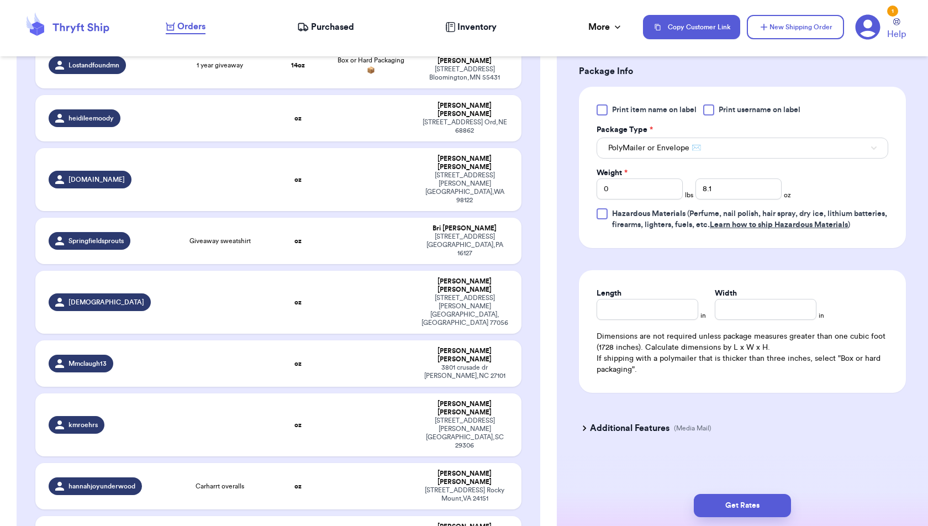
scroll to position [468, 0]
click at [752, 503] on button "Get Rates" at bounding box center [742, 505] width 97 height 23
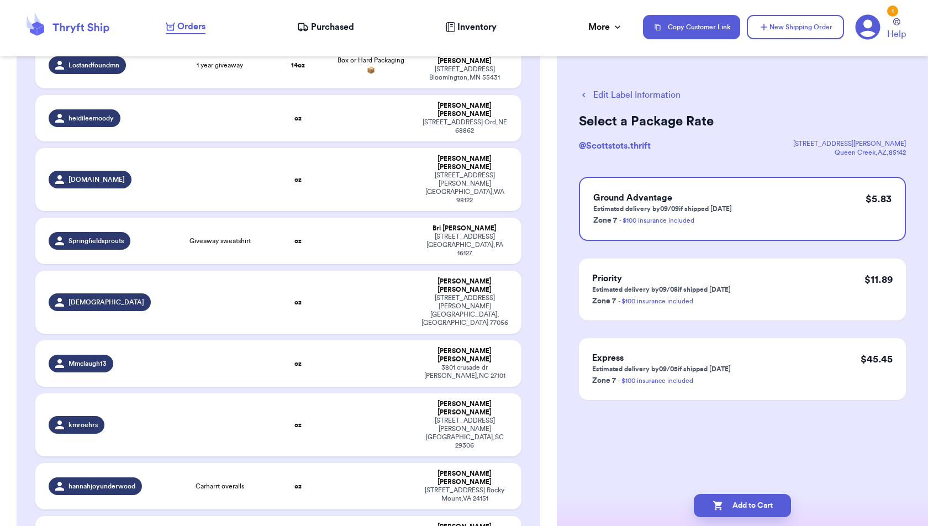
scroll to position [0, 0]
click at [752, 500] on button "Add to Cart" at bounding box center [742, 505] width 97 height 23
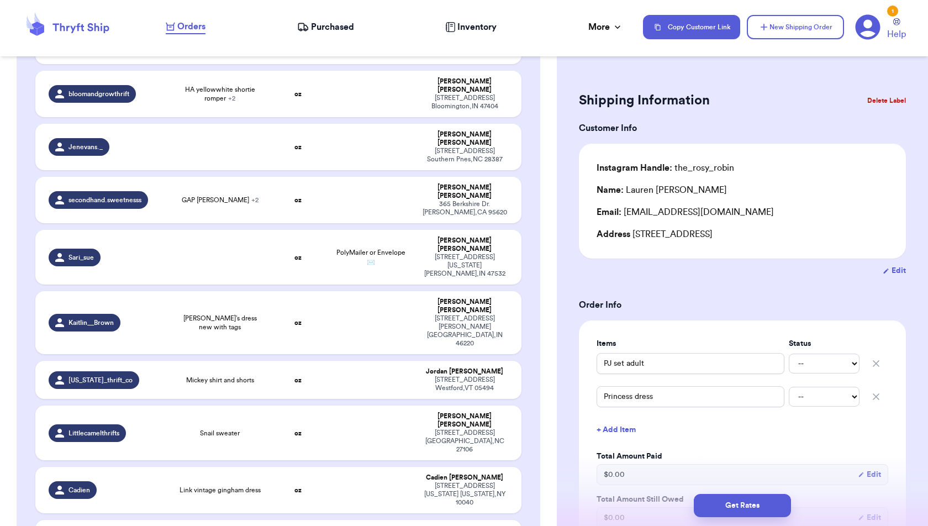
scroll to position [215, 0]
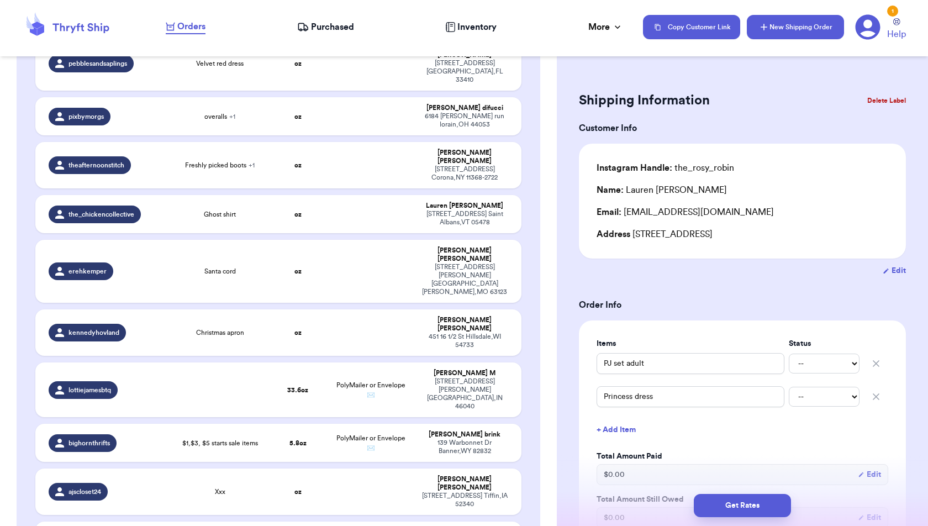
click at [783, 30] on button "New Shipping Order" at bounding box center [795, 27] width 97 height 24
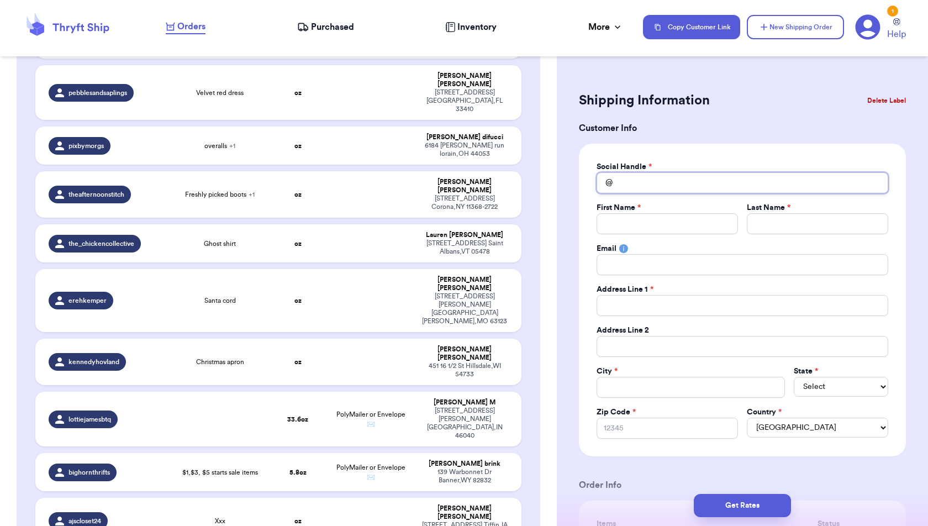
click at [655, 187] on input "Total Amount Paid" at bounding box center [743, 182] width 292 height 21
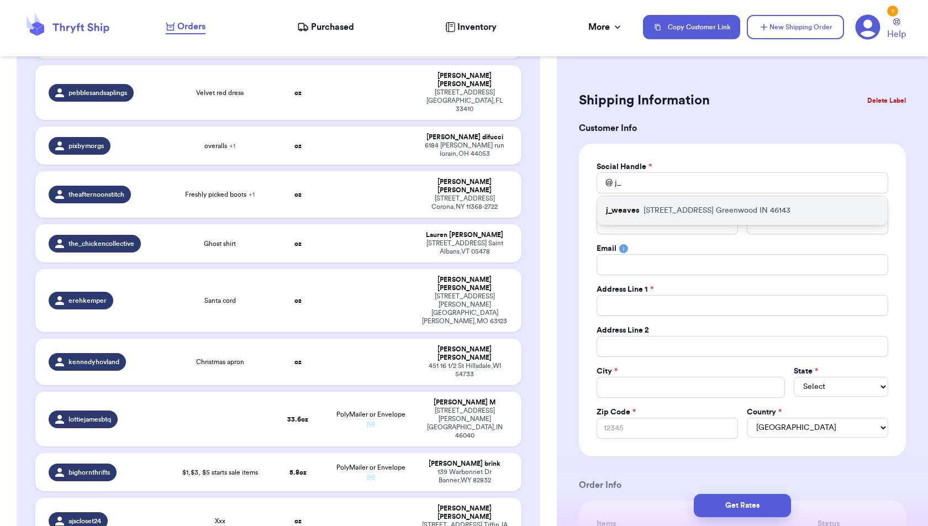
click at [671, 213] on p "[STREET_ADDRESS][PERSON_NAME]" at bounding box center [717, 210] width 147 height 11
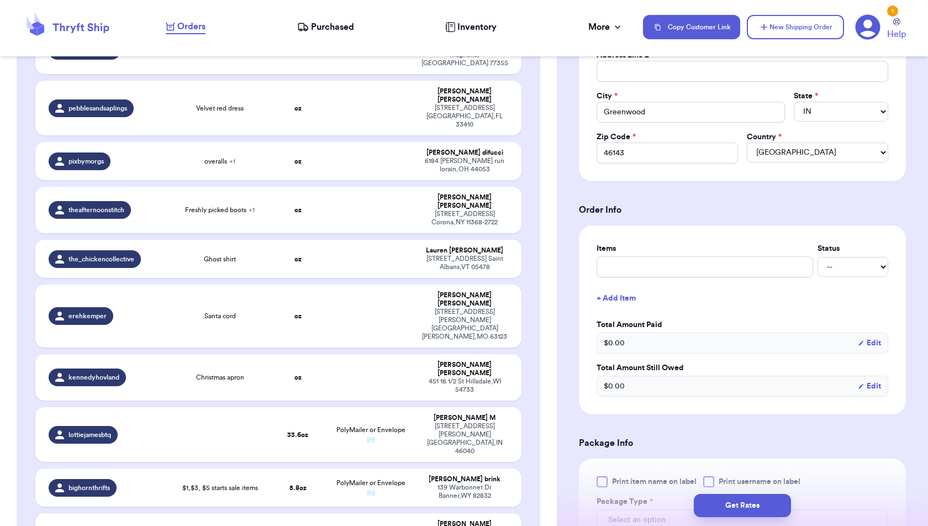
scroll to position [280, 0]
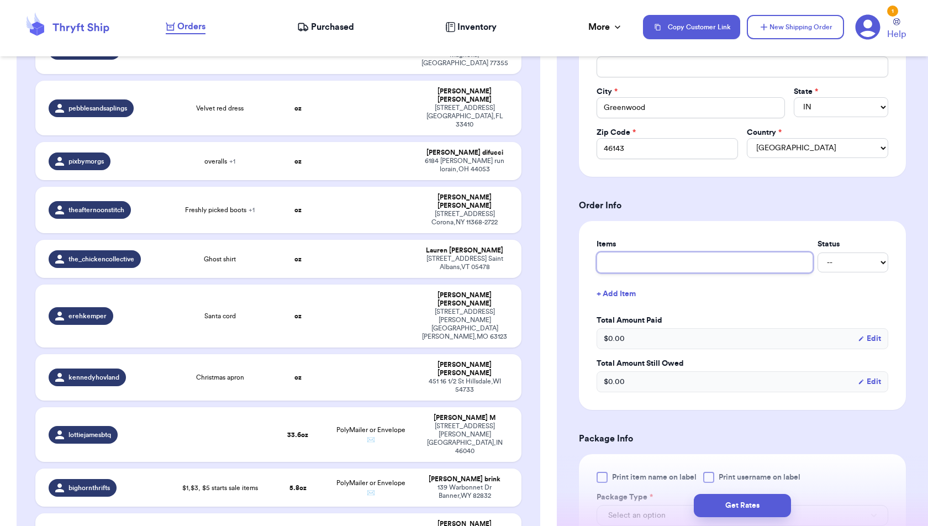
click at [680, 255] on input "text" at bounding box center [705, 262] width 217 height 21
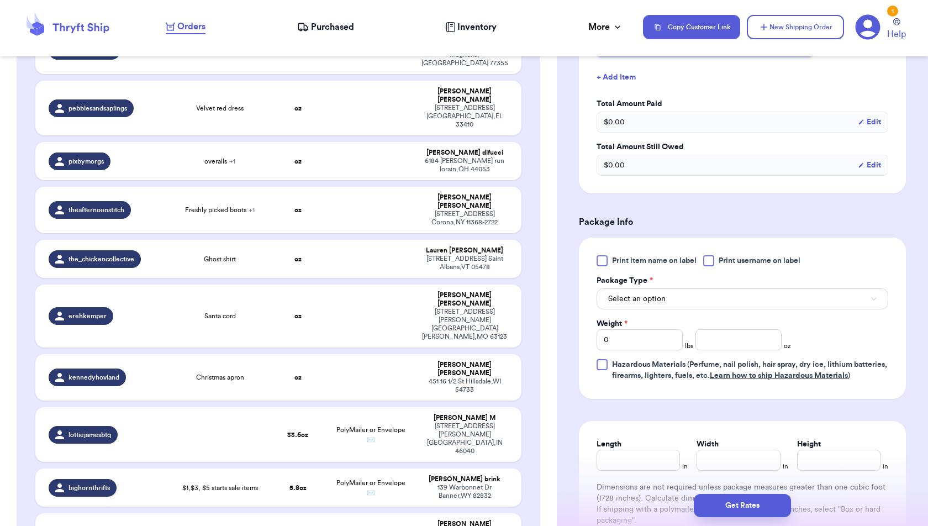
scroll to position [512, 0]
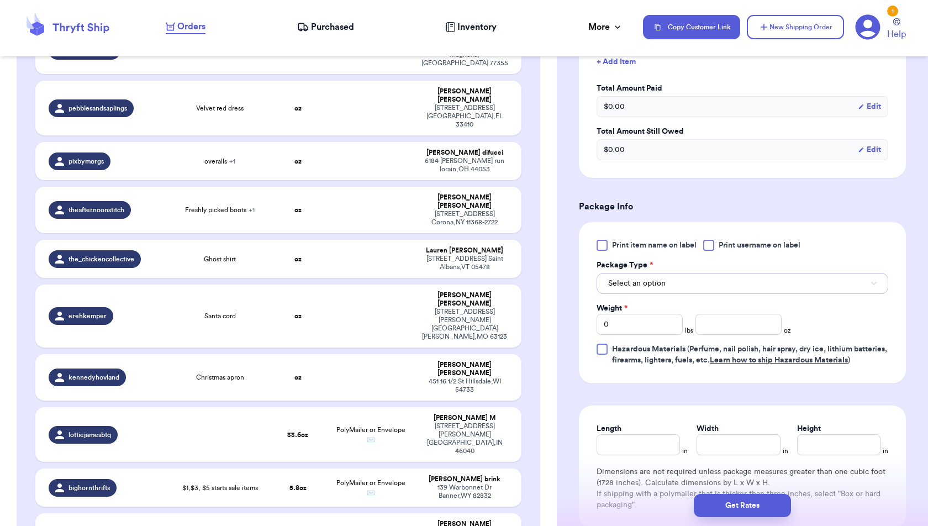
click at [784, 277] on button "Select an option" at bounding box center [743, 283] width 292 height 21
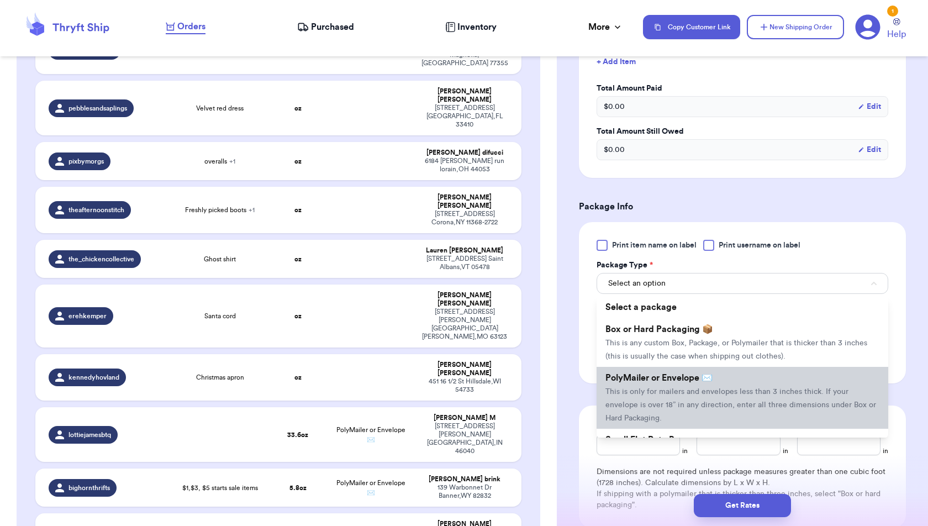
click at [771, 389] on span "This is only for mailers and envelopes less than 3 inches thick. If your envelo…" at bounding box center [740, 405] width 271 height 34
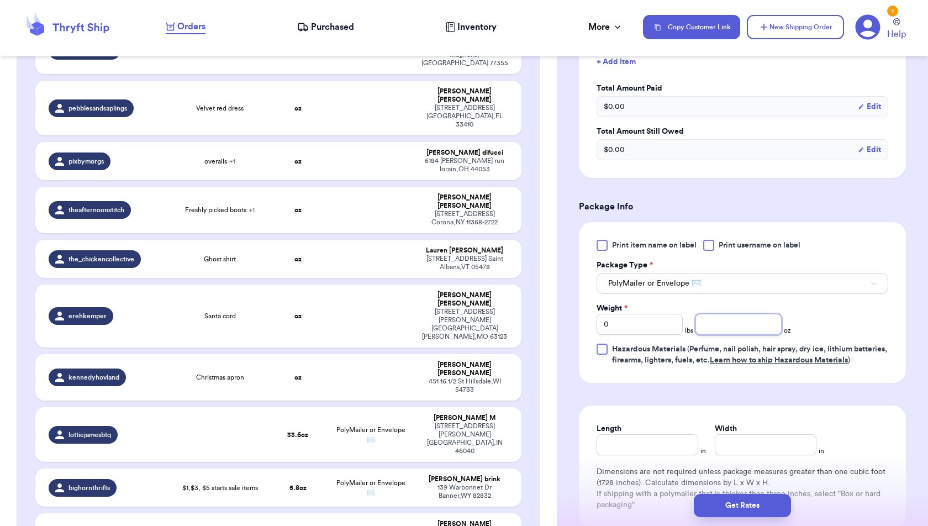
click at [758, 316] on input "number" at bounding box center [738, 324] width 86 height 21
click at [893, 335] on div "Print item name on label Print username on label Package Type * PolyMailer or E…" at bounding box center [742, 302] width 327 height 161
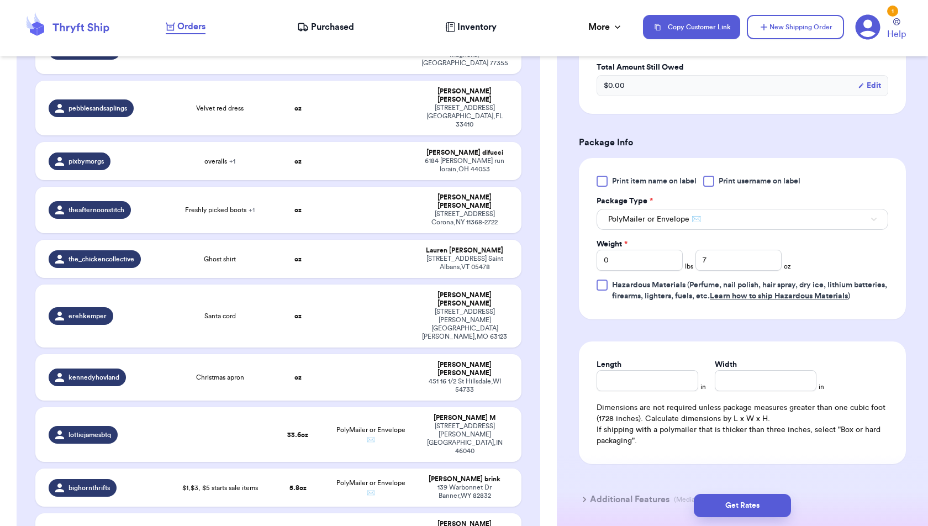
scroll to position [578, 0]
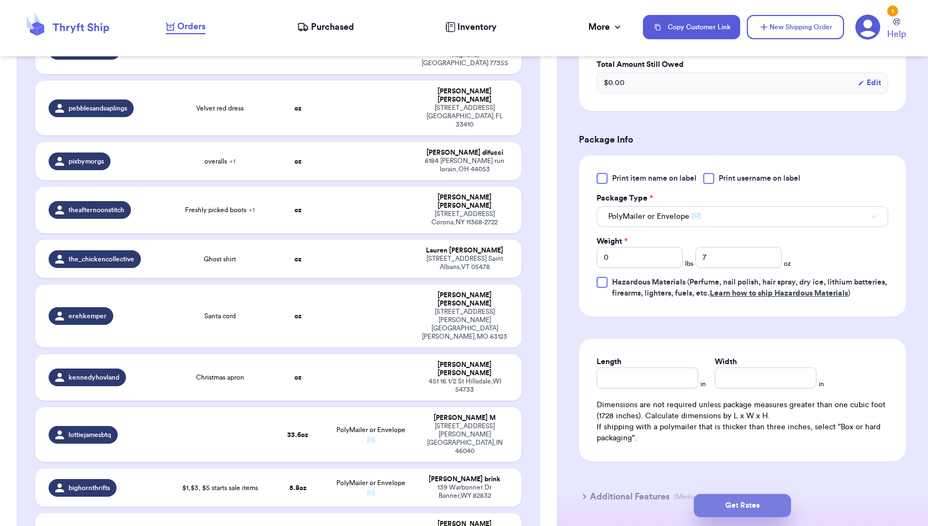
click at [763, 502] on button "Get Rates" at bounding box center [742, 505] width 97 height 23
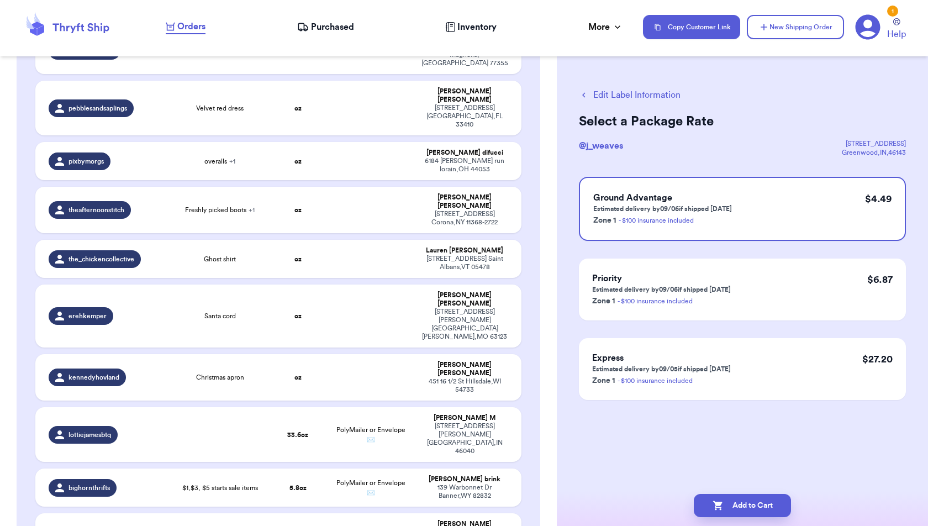
scroll to position [0, 0]
click at [760, 511] on button "Add to Cart" at bounding box center [742, 505] width 97 height 23
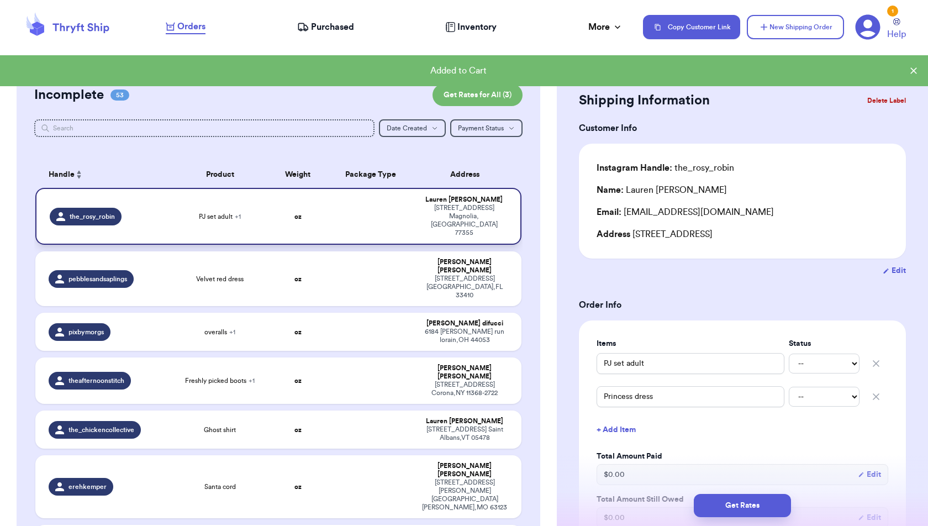
click at [376, 204] on td at bounding box center [370, 216] width 87 height 57
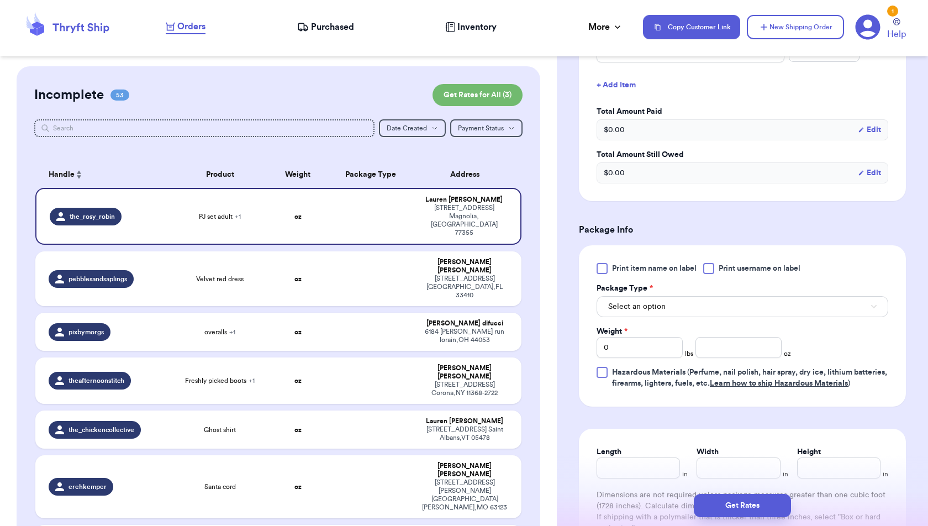
scroll to position [352, 0]
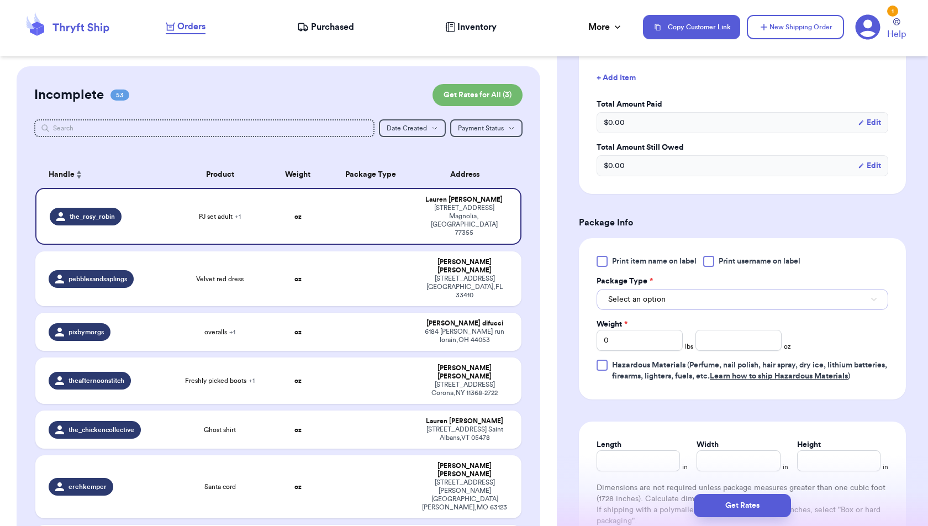
click at [687, 302] on button "Select an option" at bounding box center [743, 299] width 292 height 21
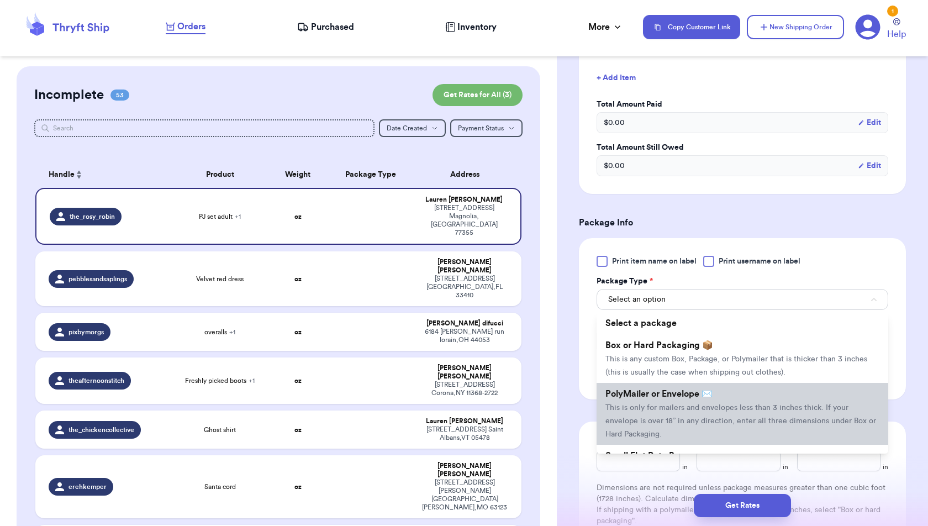
click at [697, 393] on span "PolyMailer or Envelope ✉️" at bounding box center [658, 393] width 107 height 9
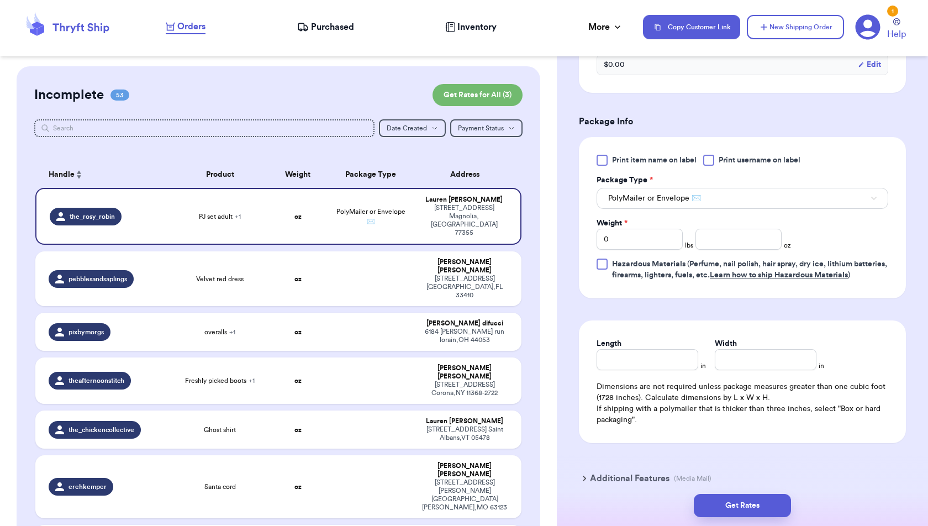
scroll to position [454, 0]
click at [706, 239] on input "number" at bounding box center [738, 238] width 86 height 21
click at [874, 457] on form "Shipping Information Delete Label Customer Info Instagram Handle: the_rosy_robi…" at bounding box center [742, 67] width 327 height 865
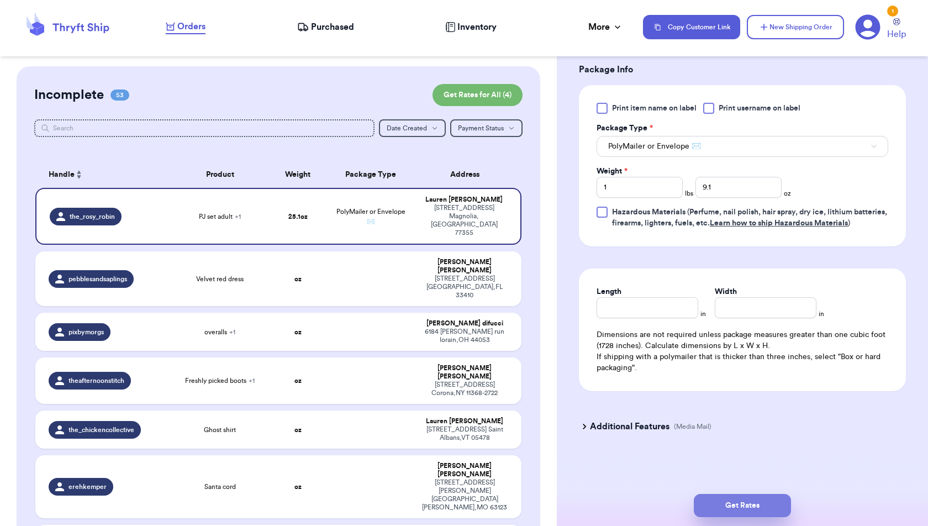
click at [779, 507] on button "Get Rates" at bounding box center [742, 505] width 97 height 23
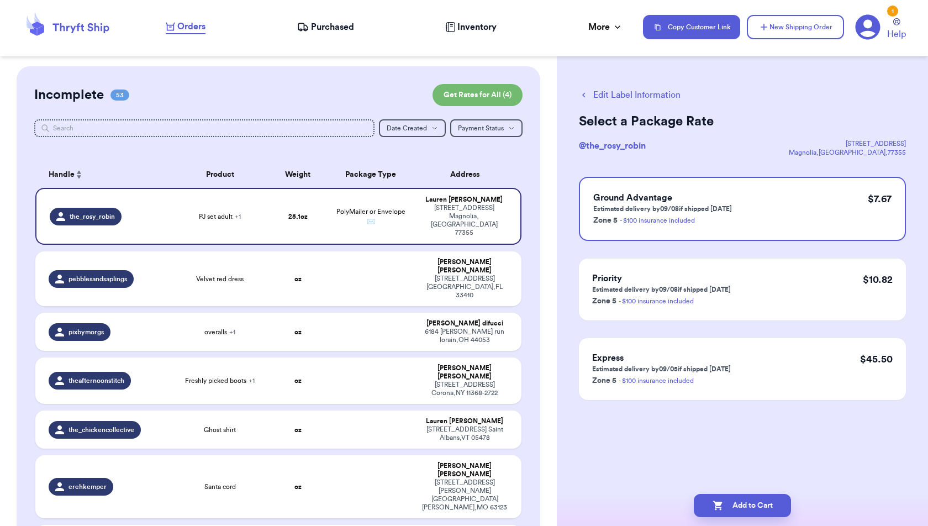
scroll to position [0, 0]
click at [770, 513] on button "Add to Cart" at bounding box center [742, 505] width 97 height 23
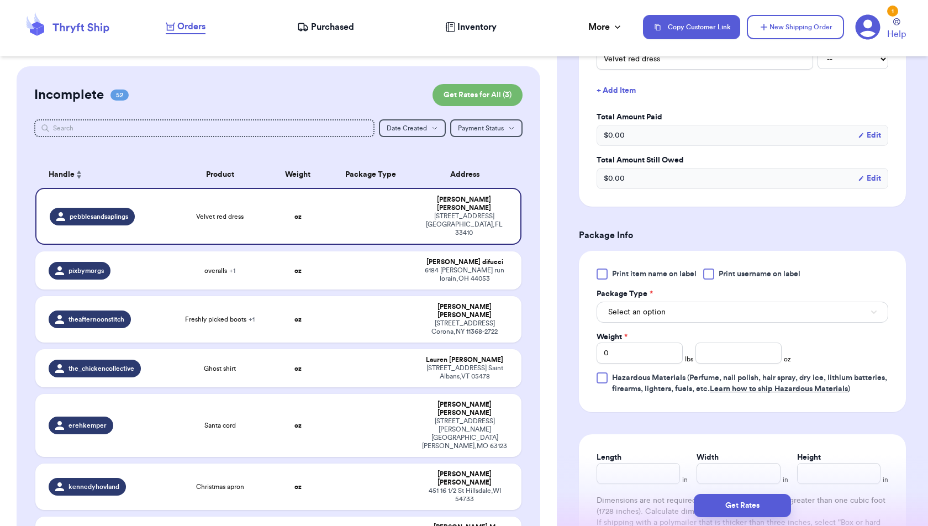
scroll to position [306, 0]
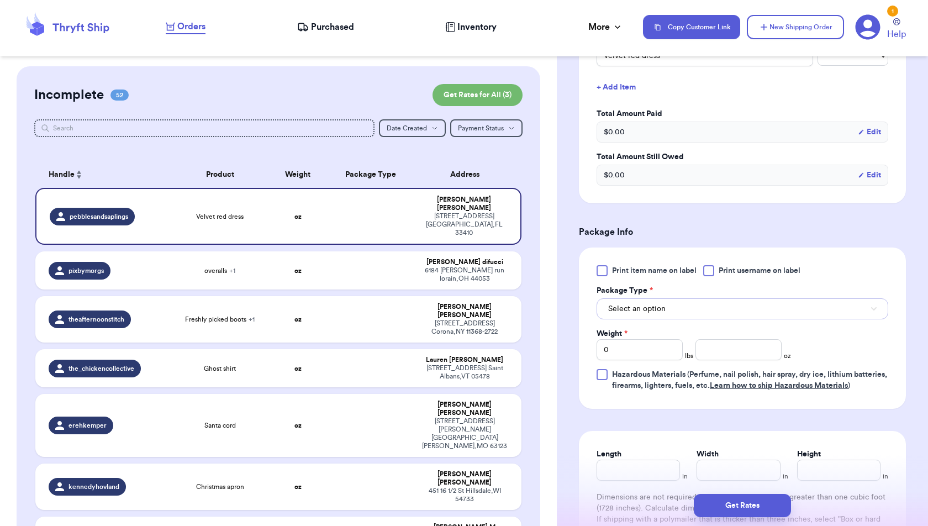
click at [805, 298] on button "Select an option" at bounding box center [743, 308] width 292 height 21
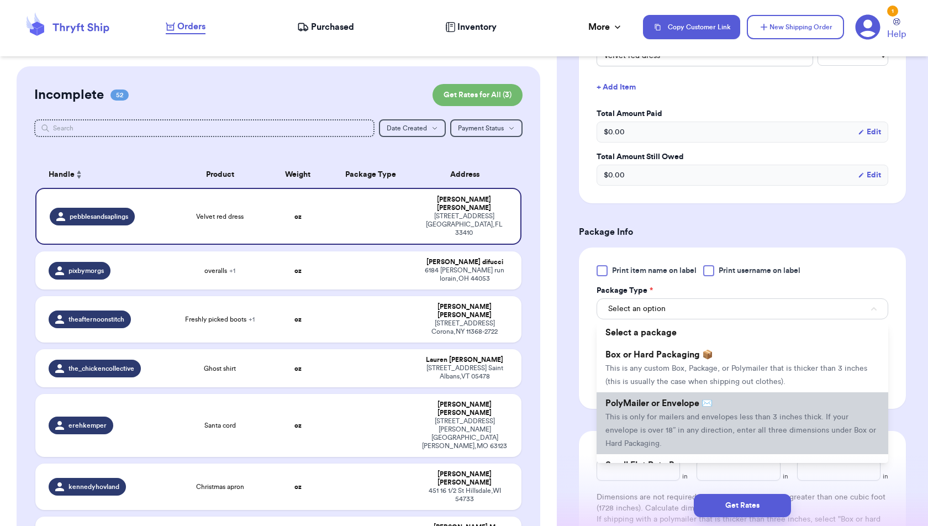
click at [783, 400] on li "PolyMailer or Envelope ✉️ This is only for mailers and envelopes less than 3 in…" at bounding box center [743, 423] width 292 height 62
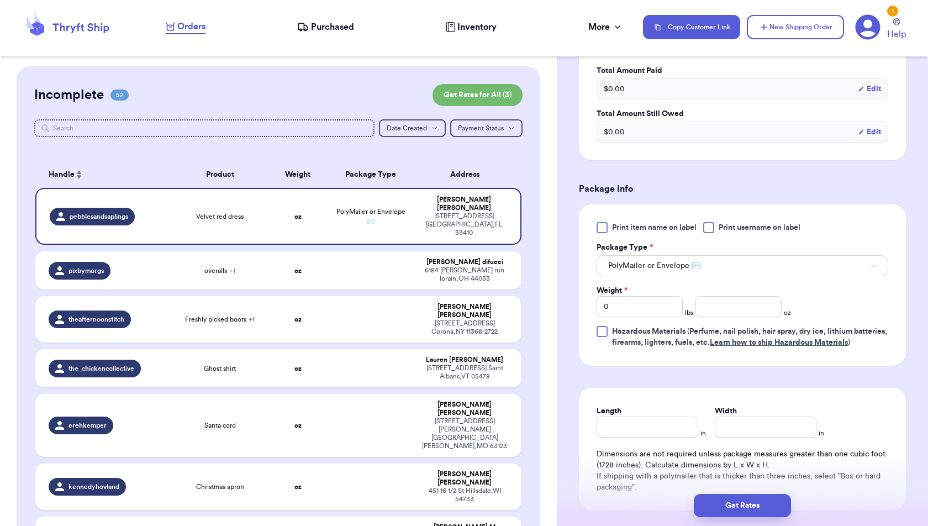
scroll to position [352, 0]
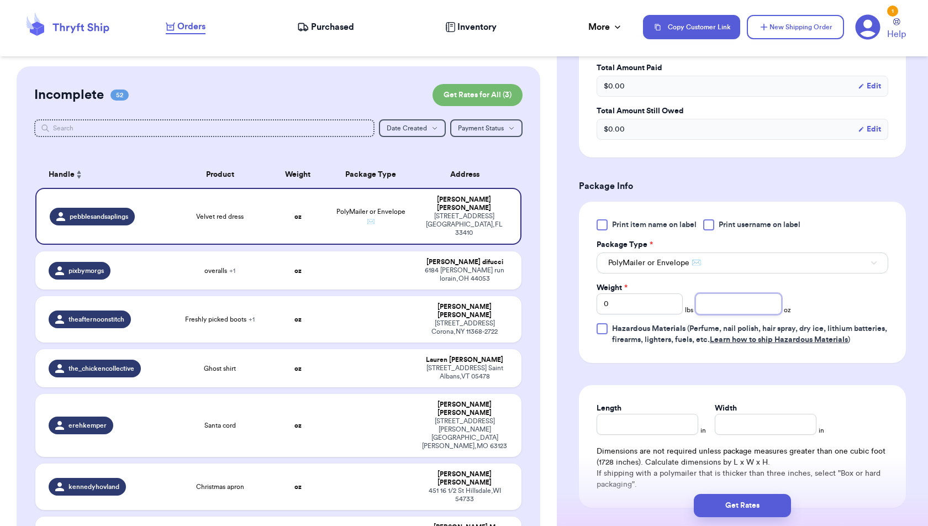
click at [741, 299] on input "number" at bounding box center [738, 303] width 86 height 21
click at [790, 382] on form "Shipping Information Delete Label Customer Info Instagram Handle: pebblesandsap…" at bounding box center [742, 151] width 327 height 829
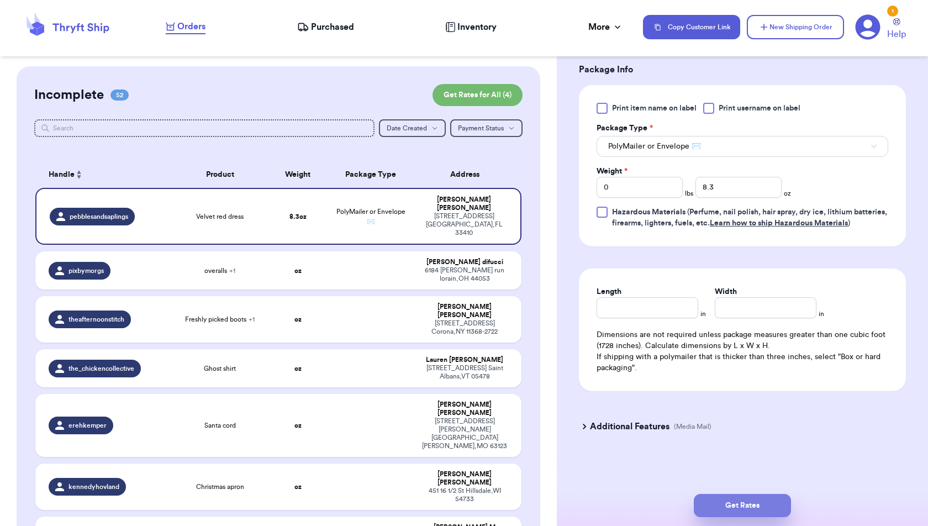
click at [759, 510] on button "Get Rates" at bounding box center [742, 505] width 97 height 23
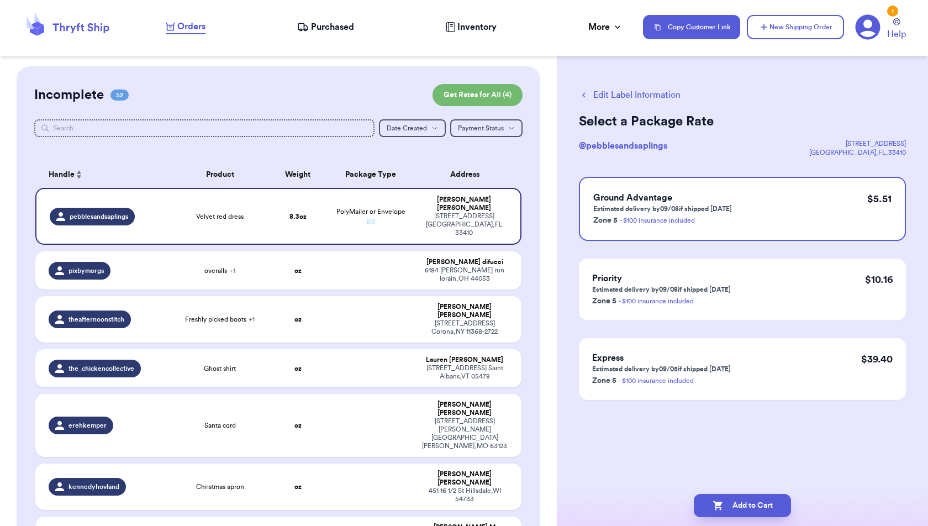
click at [759, 510] on button "Add to Cart" at bounding box center [742, 505] width 97 height 23
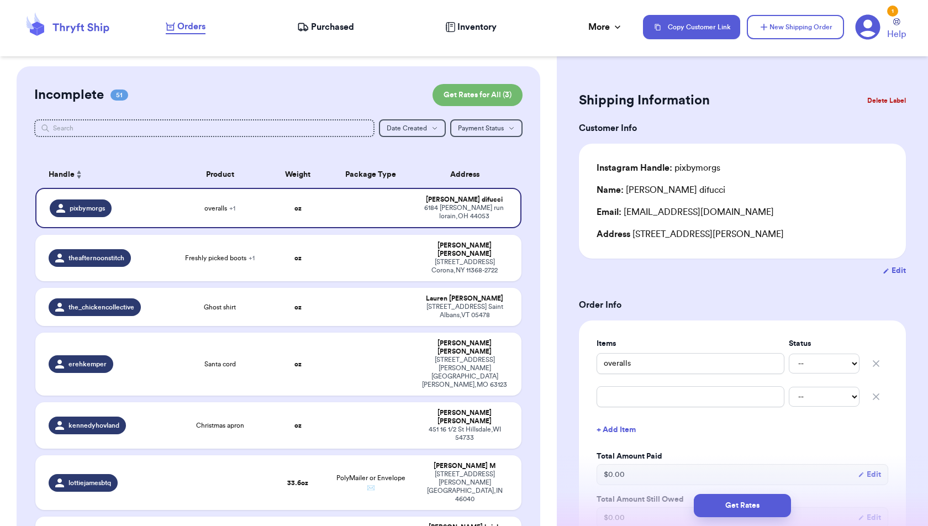
click at [739, 280] on form "Shipping Information Delete Label Customer Info Instagram Handle: pixbymorgs Na…" at bounding box center [742, 520] width 327 height 865
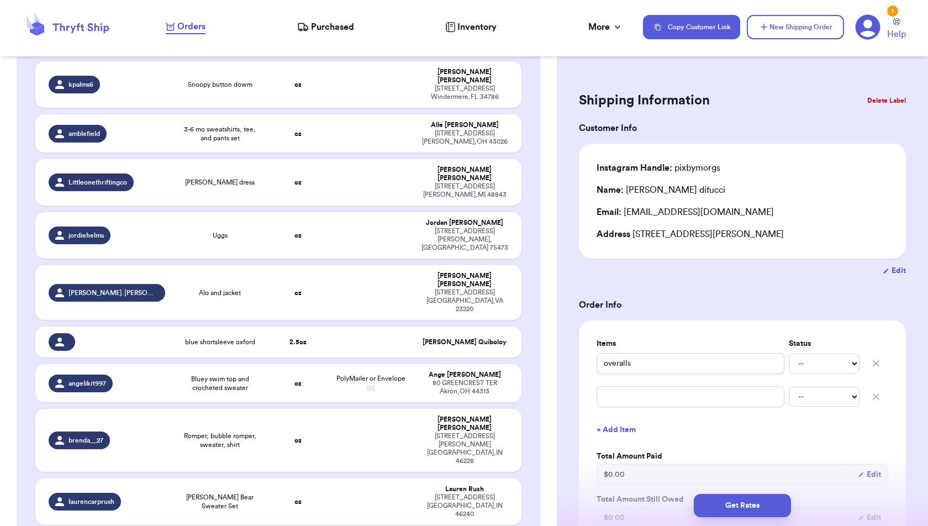
scroll to position [2874, 0]
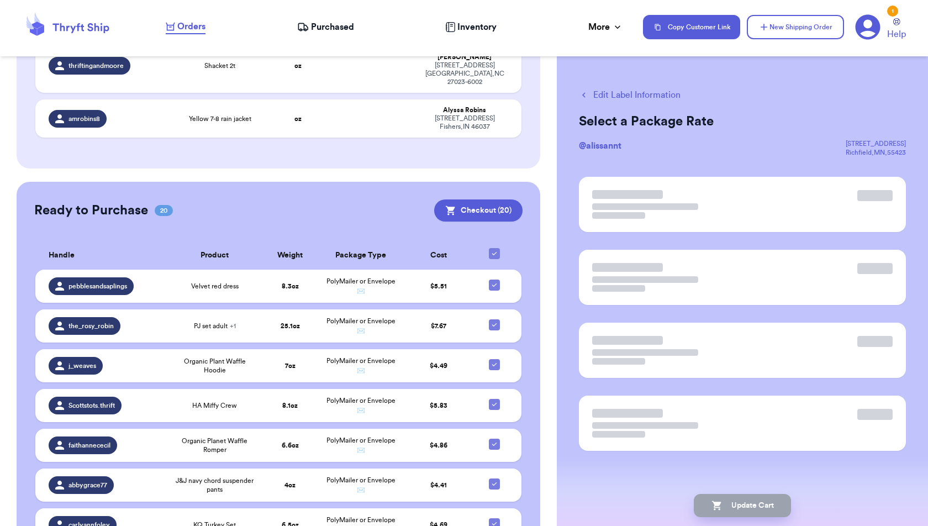
scroll to position [2872, 0]
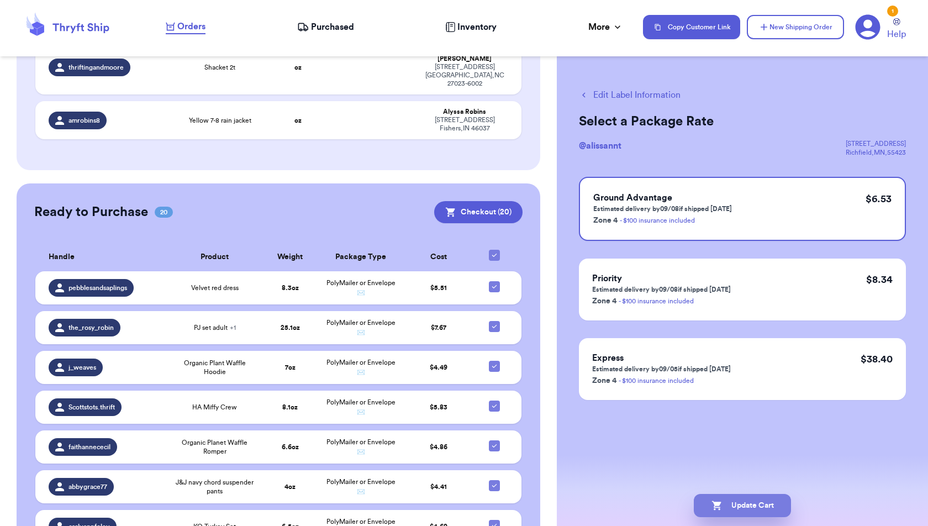
click at [771, 509] on button "Update Cart" at bounding box center [742, 505] width 97 height 23
click at [762, 503] on button "Update Cart" at bounding box center [742, 505] width 97 height 23
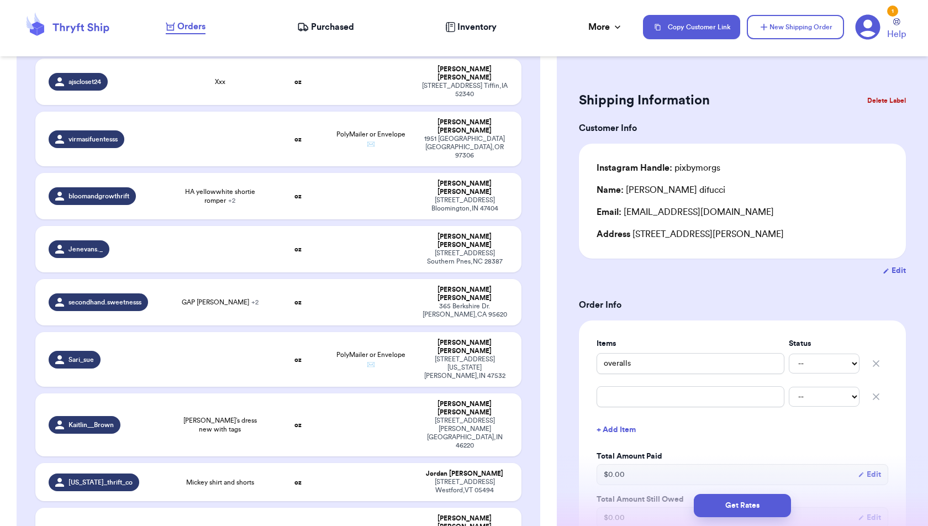
scroll to position [0, 0]
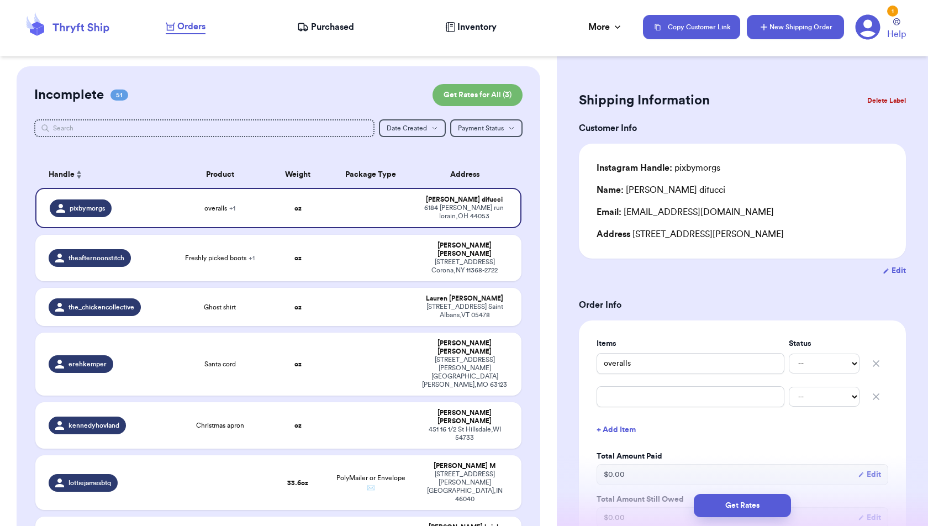
click at [783, 20] on button "New Shipping Order" at bounding box center [795, 27] width 97 height 24
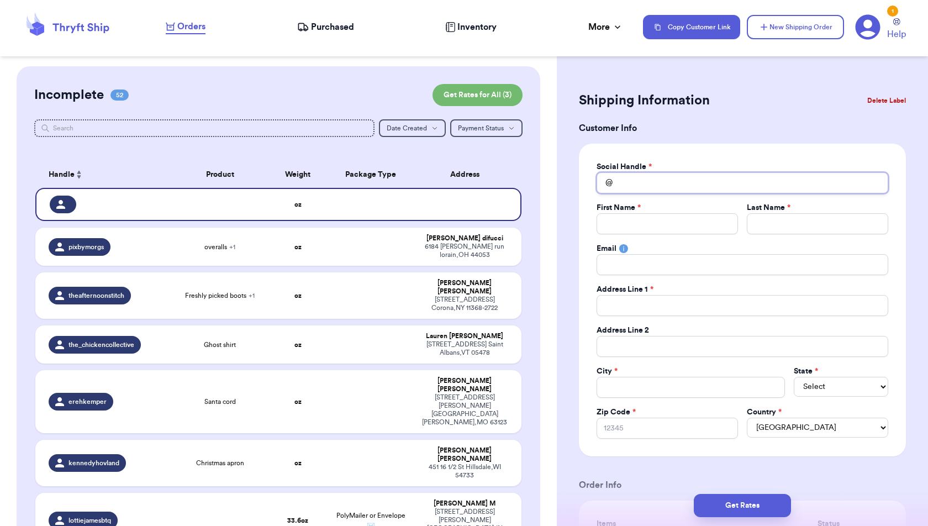
click at [652, 183] on input "Total Amount Paid" at bounding box center [743, 182] width 292 height 21
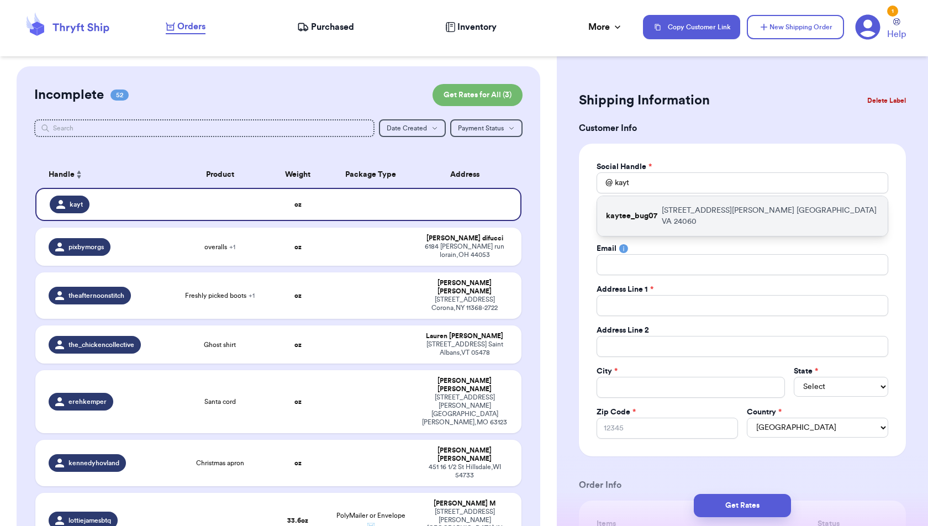
click at [674, 215] on div "kaytee_bug07 [STREET_ADDRESS][PERSON_NAME]" at bounding box center [742, 216] width 291 height 40
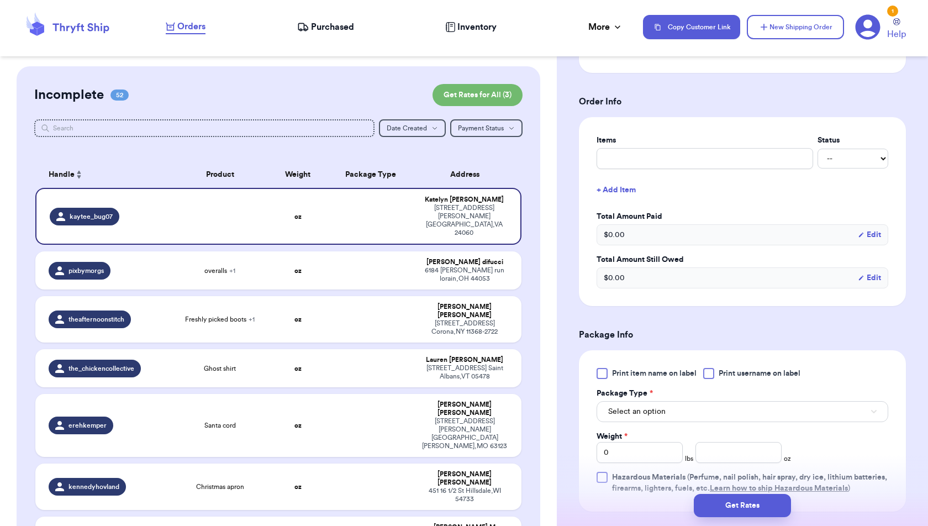
scroll to position [387, 0]
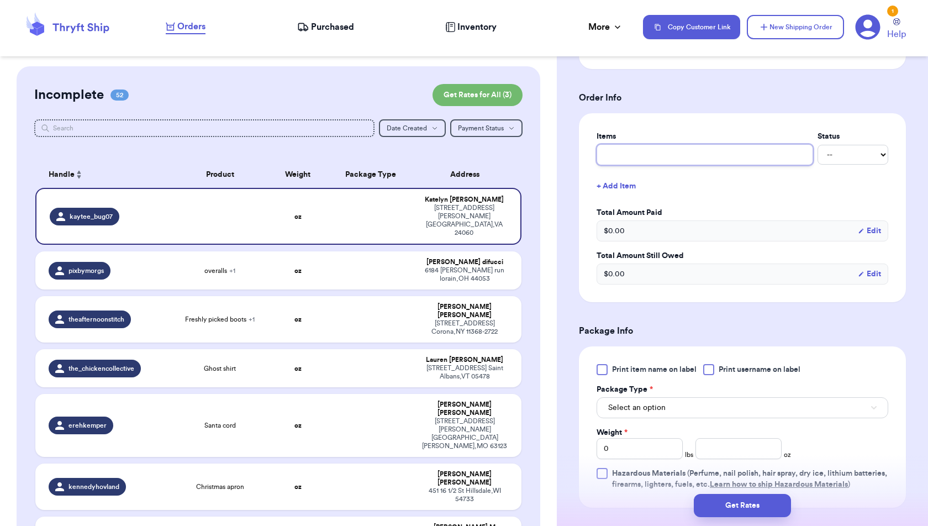
click at [697, 154] on input "text" at bounding box center [705, 154] width 217 height 21
click at [616, 175] on button "+ Add Item" at bounding box center [742, 186] width 301 height 24
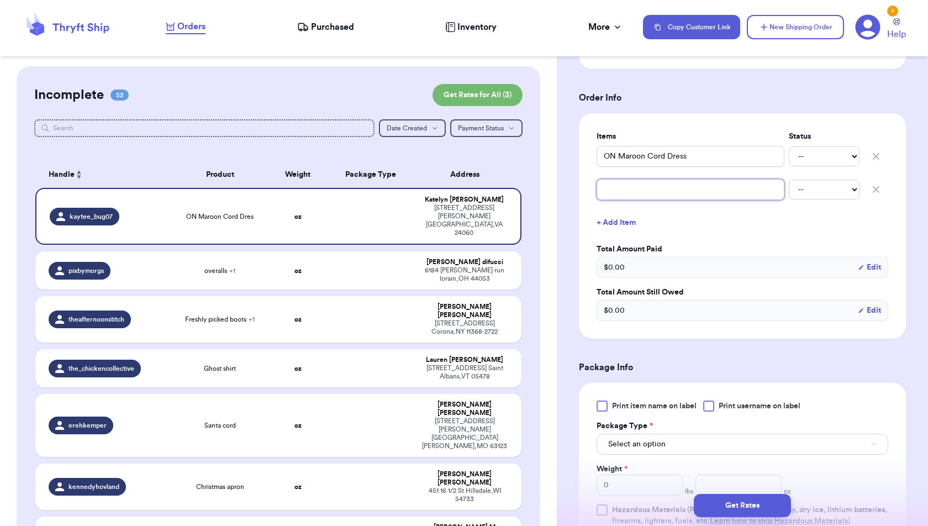
click at [616, 187] on input "text" at bounding box center [691, 189] width 188 height 21
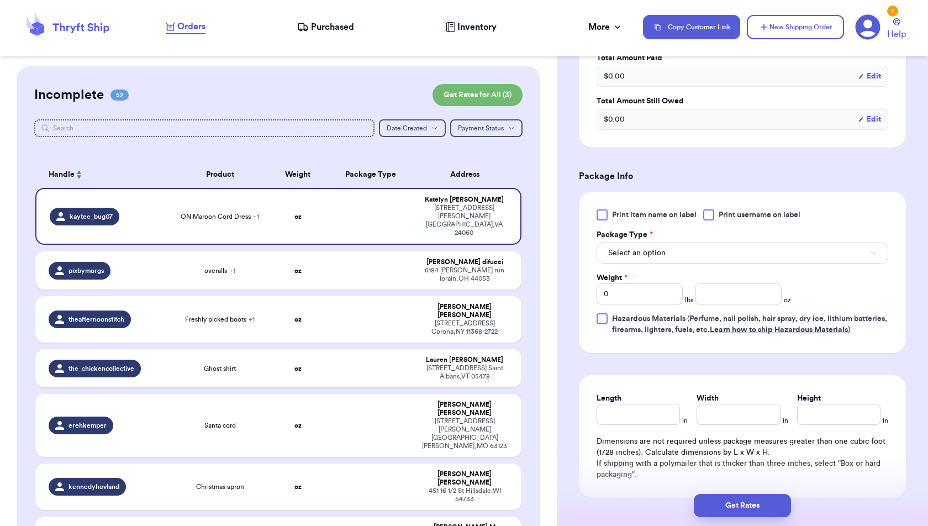
scroll to position [590, 0]
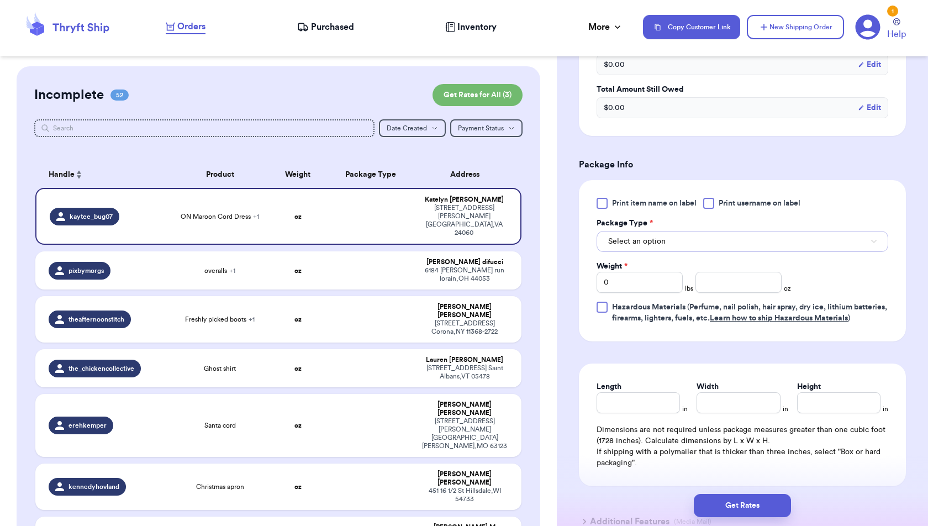
click at [812, 232] on button "Select an option" at bounding box center [743, 241] width 292 height 21
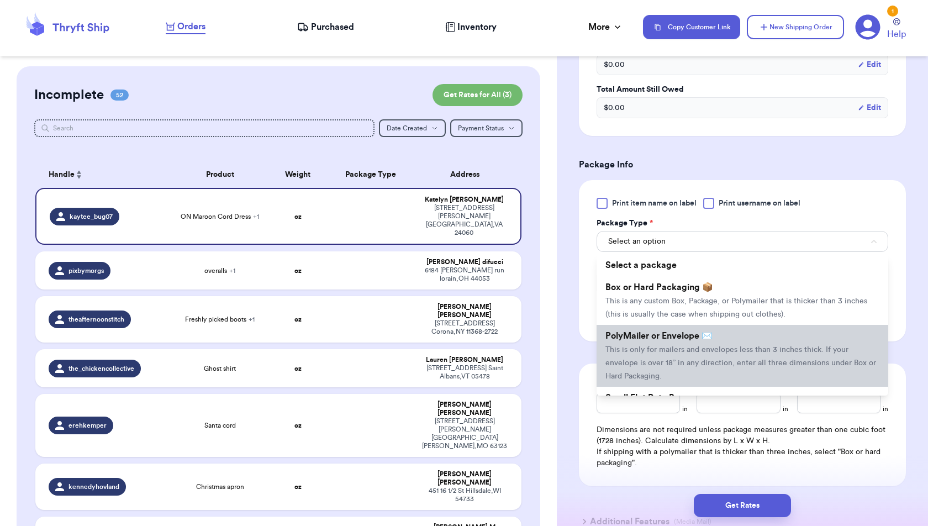
click at [795, 332] on li "PolyMailer or Envelope ✉️ This is only for mailers and envelopes less than 3 in…" at bounding box center [743, 356] width 292 height 62
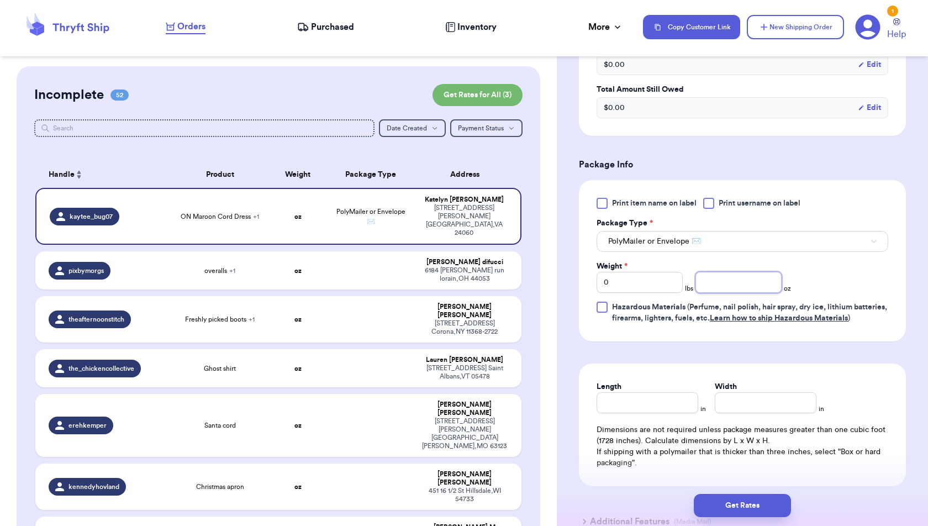
click at [760, 278] on input "number" at bounding box center [738, 282] width 86 height 21
click at [836, 363] on form "Shipping Information Delete Label Customer Info Social Handle * @ kaytee_bug07 …" at bounding box center [742, 20] width 327 height 1045
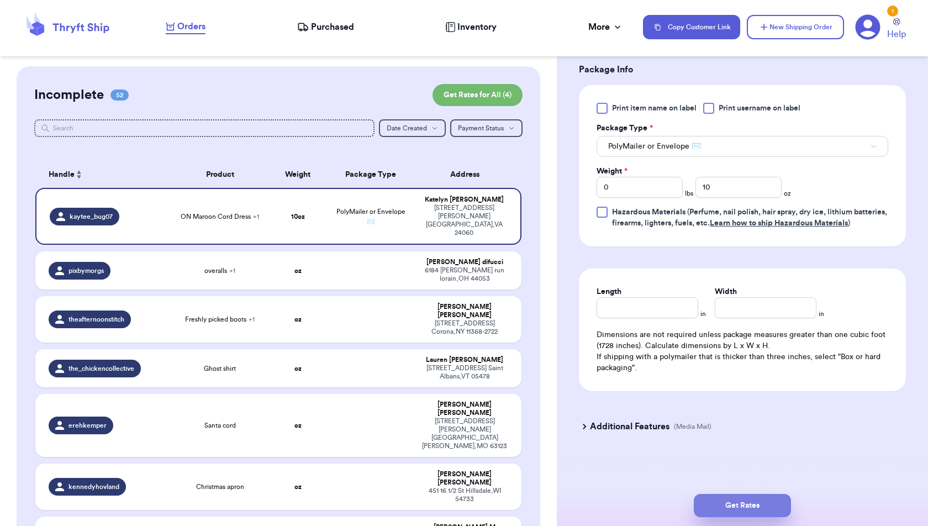
click at [768, 516] on button "Get Rates" at bounding box center [742, 505] width 97 height 23
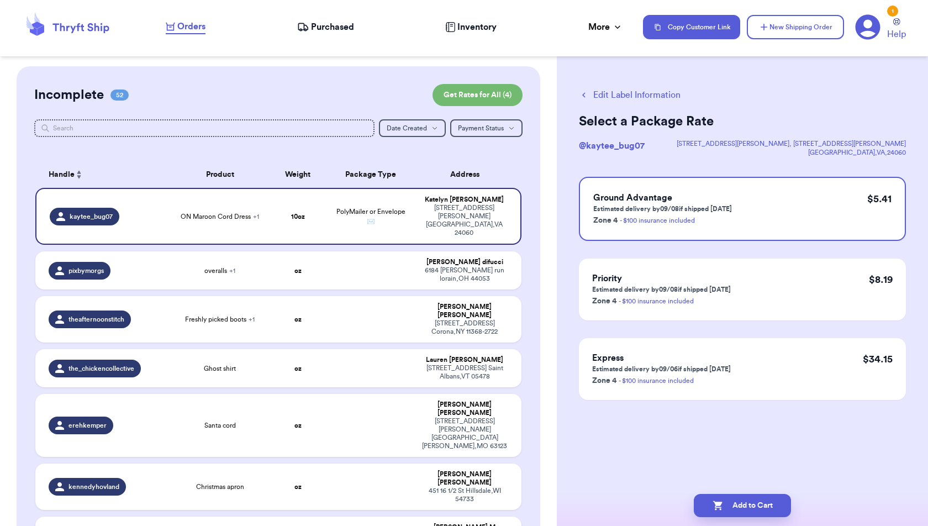
scroll to position [0, 0]
click at [771, 499] on button "Add to Cart" at bounding box center [742, 505] width 97 height 23
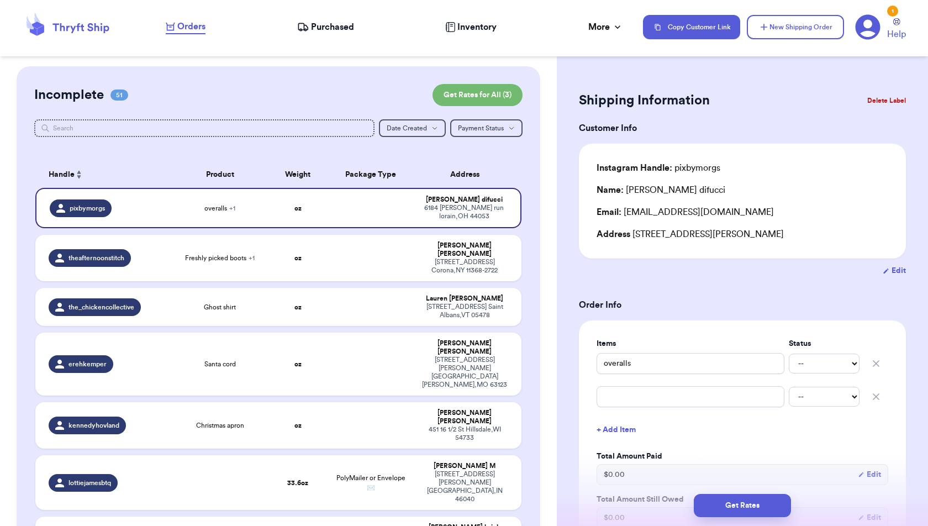
click at [747, 289] on form "Shipping Information Delete Label Customer Info Instagram Handle: pixbymorgs Na…" at bounding box center [742, 520] width 327 height 865
click at [835, 17] on button "New Shipping Order" at bounding box center [795, 27] width 97 height 24
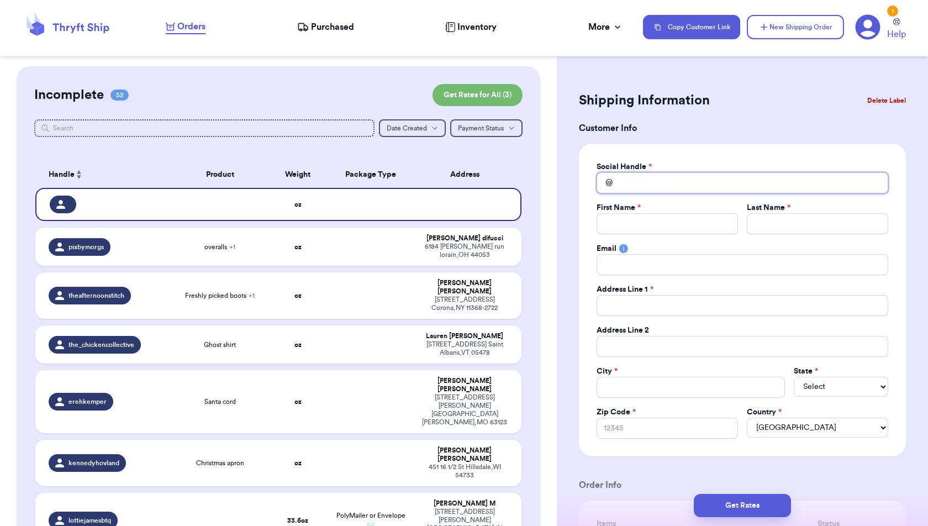
click at [723, 183] on input "Total Amount Paid" at bounding box center [743, 182] width 292 height 21
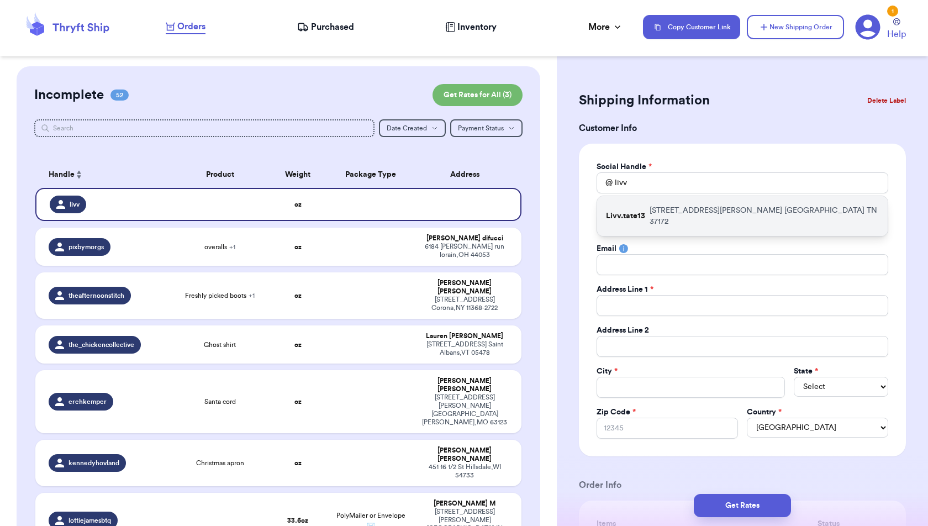
click at [750, 206] on p "[STREET_ADDRESS][PERSON_NAME]" at bounding box center [764, 216] width 229 height 22
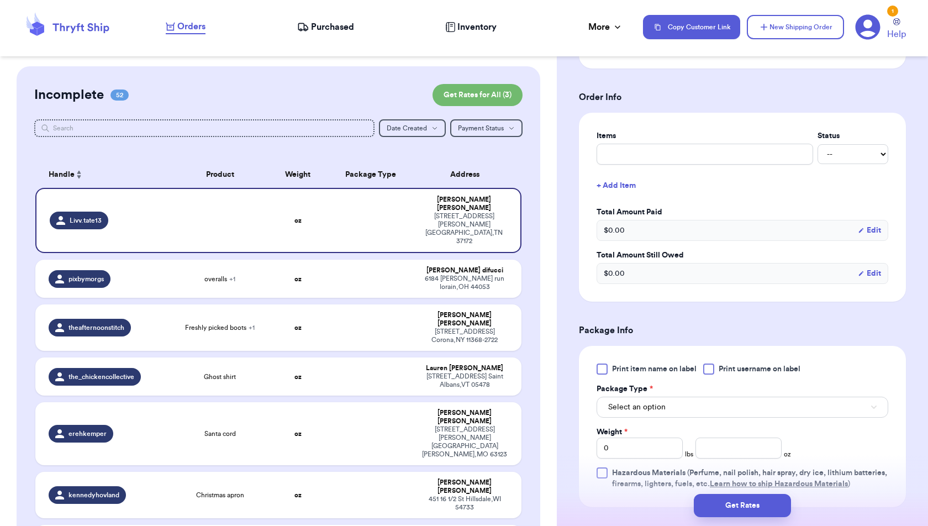
scroll to position [392, 0]
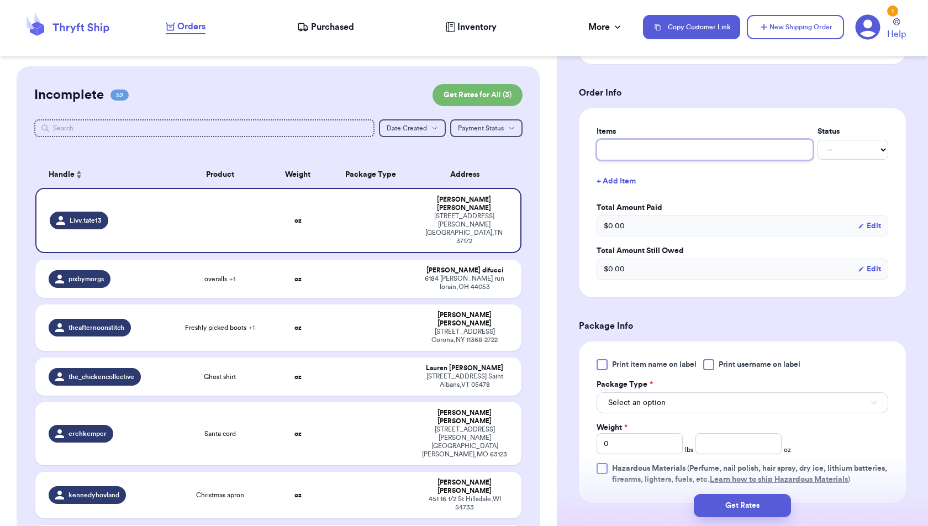
click at [726, 152] on input "text" at bounding box center [705, 149] width 217 height 21
click at [631, 177] on button "+ Add Item" at bounding box center [742, 181] width 301 height 24
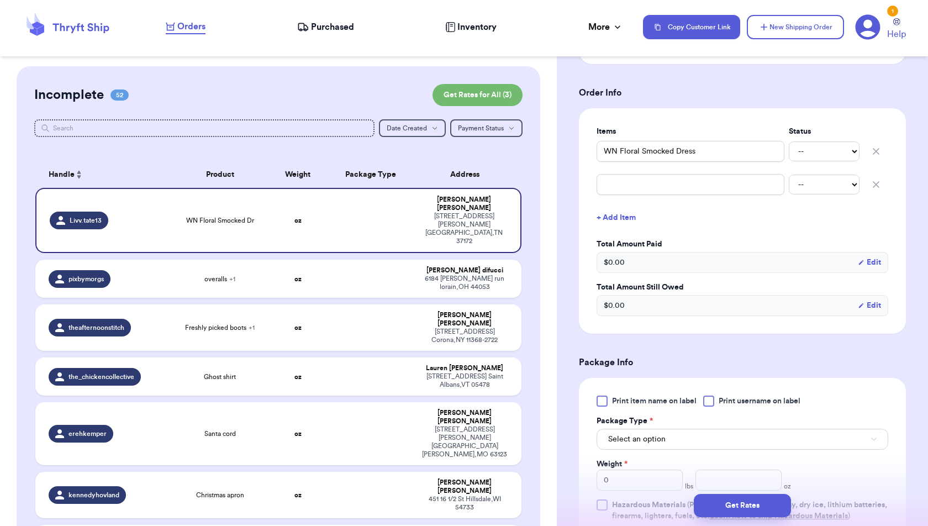
click at [637, 195] on div "Items Status WN Floral Smocked Dress -- Paid Owes -- Paid Owes + Add Item Total…" at bounding box center [743, 221] width 292 height 190
click at [636, 192] on div "-- Paid Owes" at bounding box center [743, 184] width 292 height 24
click at [633, 180] on input "text" at bounding box center [691, 184] width 188 height 21
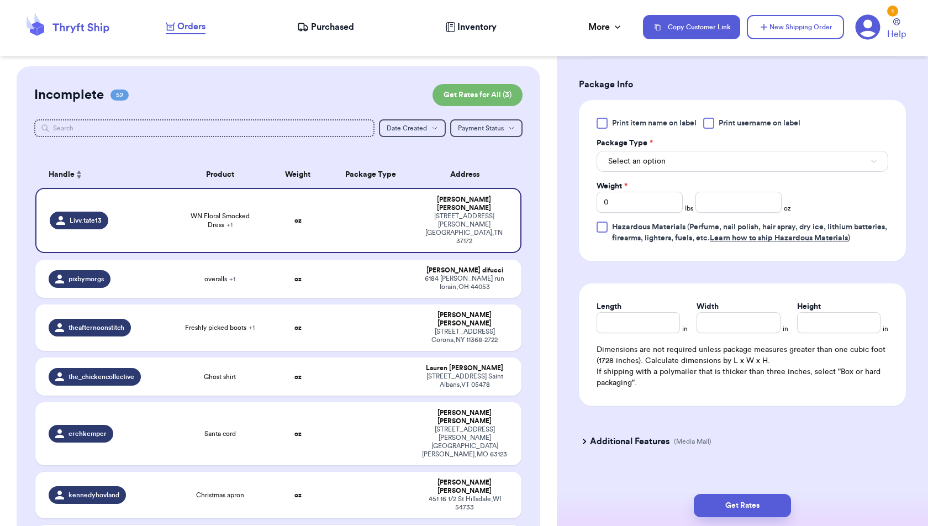
scroll to position [672, 0]
click at [738, 193] on input "number" at bounding box center [738, 200] width 86 height 21
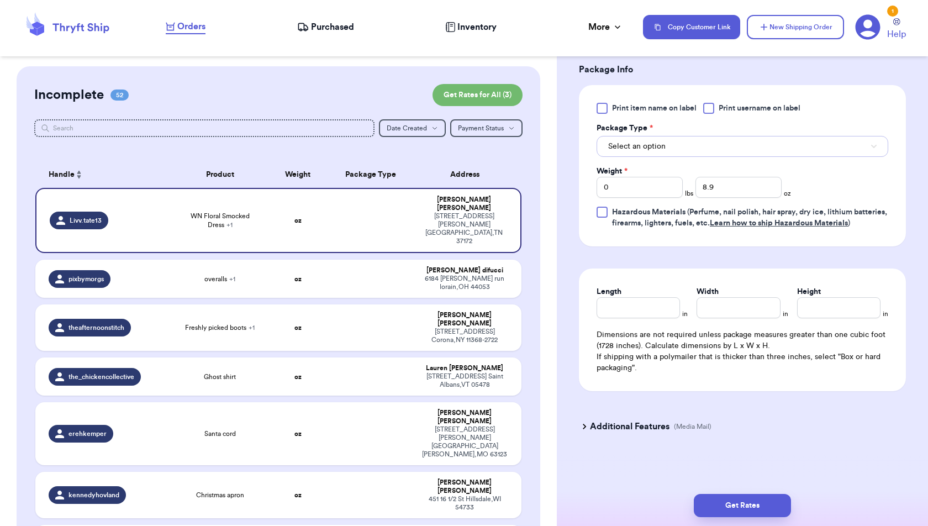
click at [824, 142] on button "Select an option" at bounding box center [743, 146] width 292 height 21
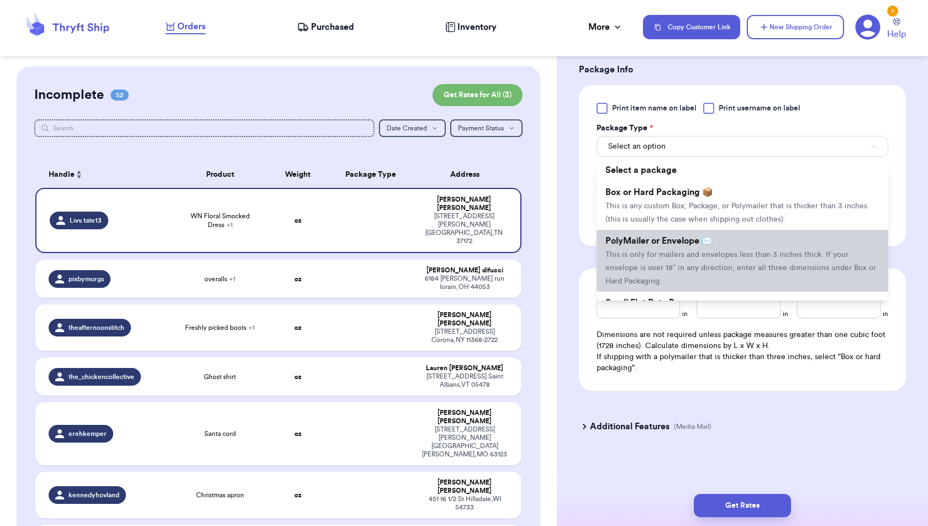
click at [812, 230] on li "PolyMailer or Envelope ✉️ This is only for mailers and envelopes less than 3 in…" at bounding box center [743, 261] width 292 height 62
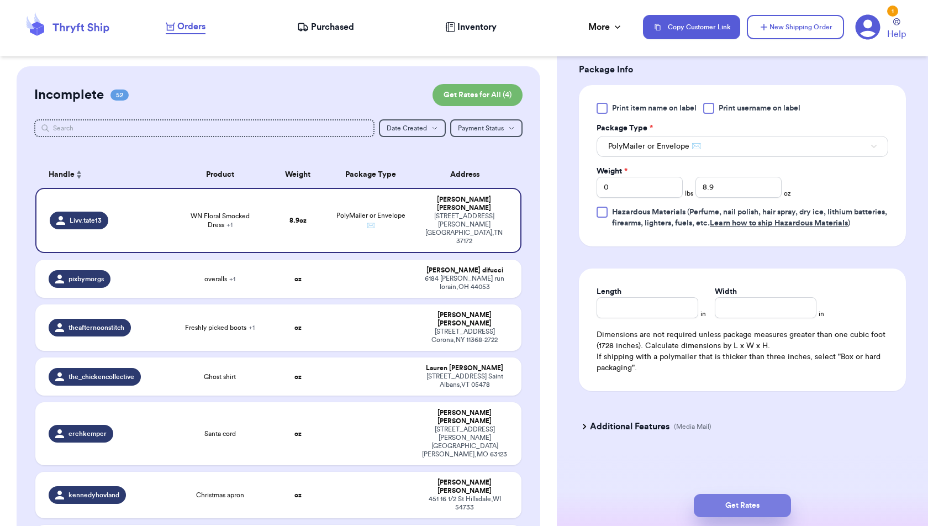
click at [774, 502] on button "Get Rates" at bounding box center [742, 505] width 97 height 23
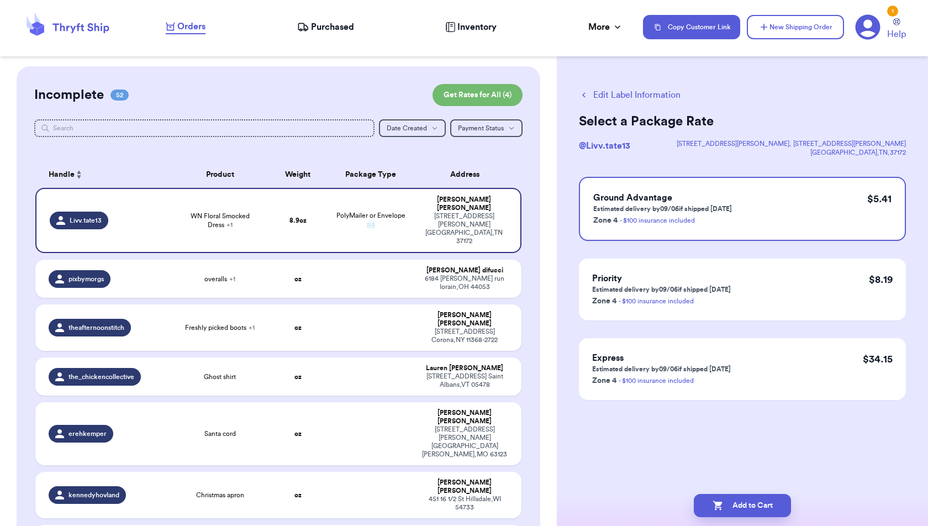
click at [774, 502] on button "Add to Cart" at bounding box center [742, 505] width 97 height 23
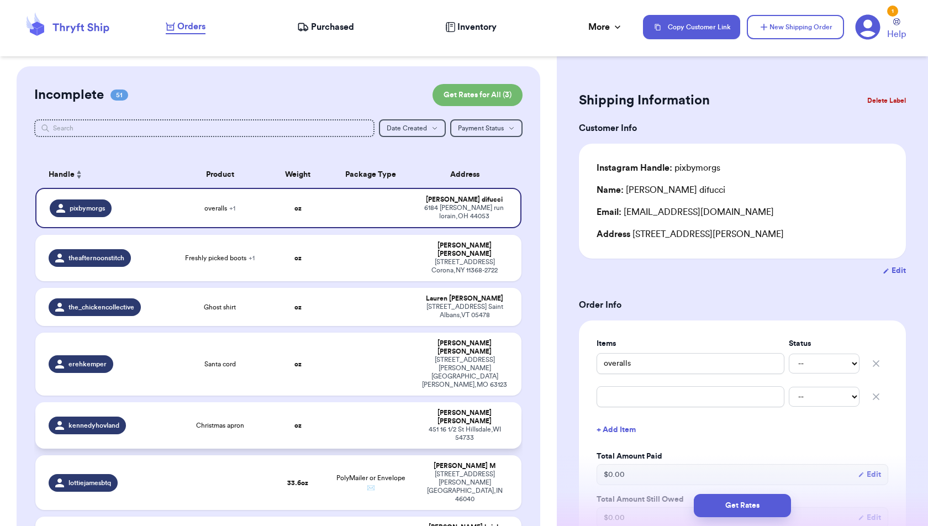
click at [361, 402] on td at bounding box center [370, 425] width 87 height 46
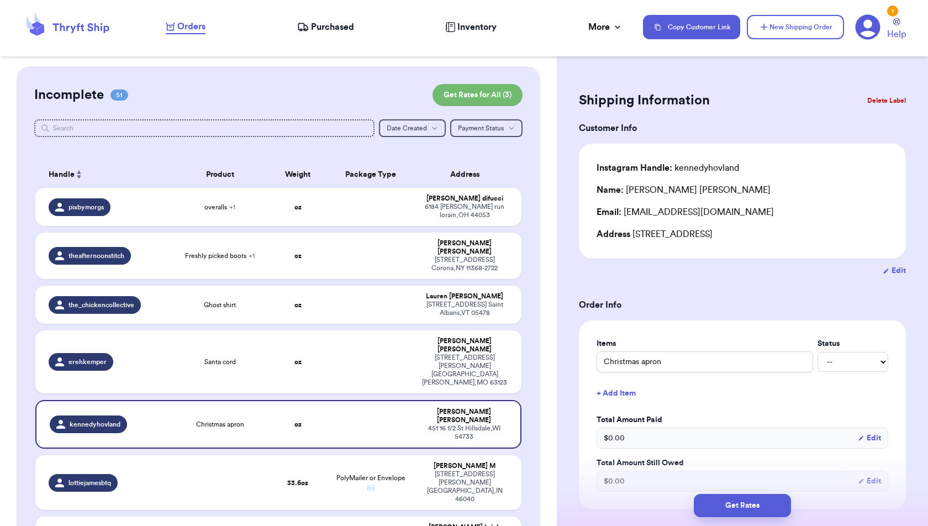
click at [621, 392] on button "+ Add Item" at bounding box center [742, 393] width 301 height 24
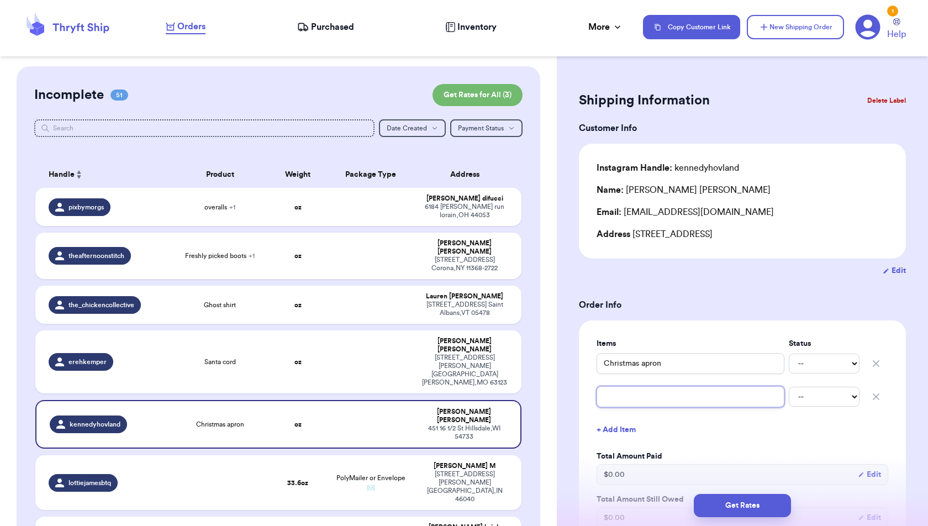
click at [621, 392] on input "text" at bounding box center [691, 396] width 188 height 21
click at [619, 430] on button "+ Add Item" at bounding box center [742, 430] width 301 height 24
click at [619, 430] on input "text" at bounding box center [691, 429] width 188 height 21
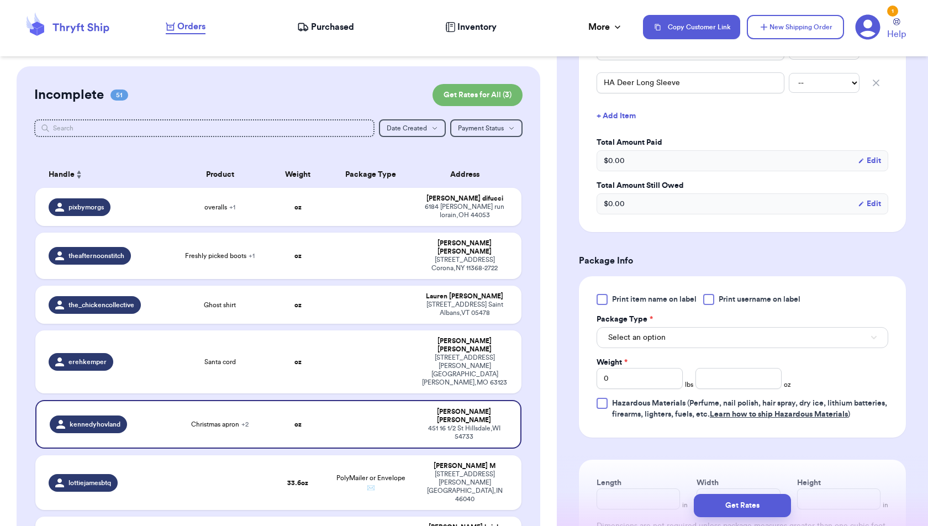
scroll to position [361, 0]
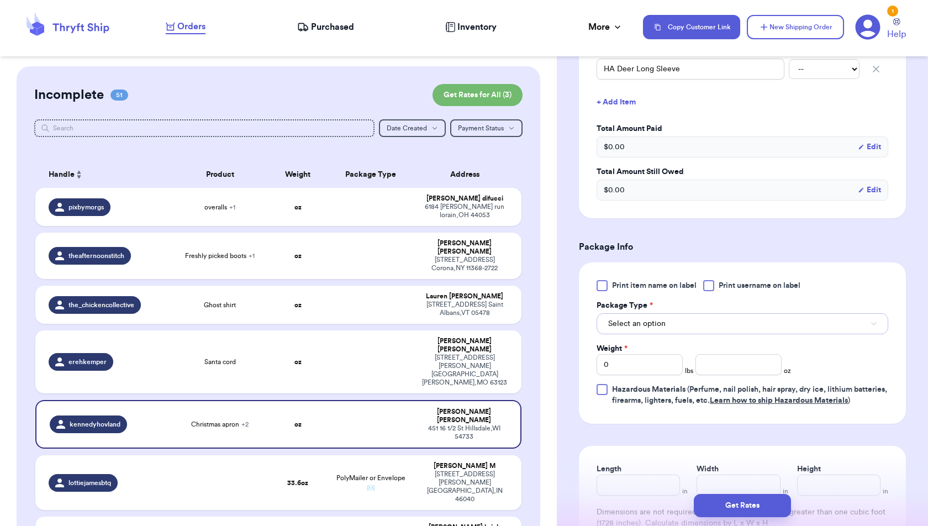
click at [869, 320] on button "Select an option" at bounding box center [743, 323] width 292 height 21
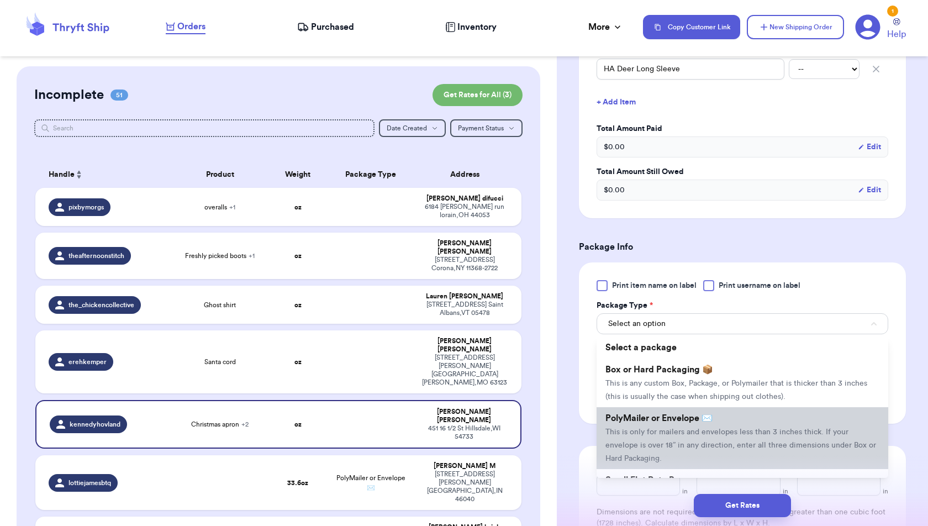
click at [795, 429] on span "This is only for mailers and envelopes less than 3 inches thick. If your envelo…" at bounding box center [740, 445] width 271 height 34
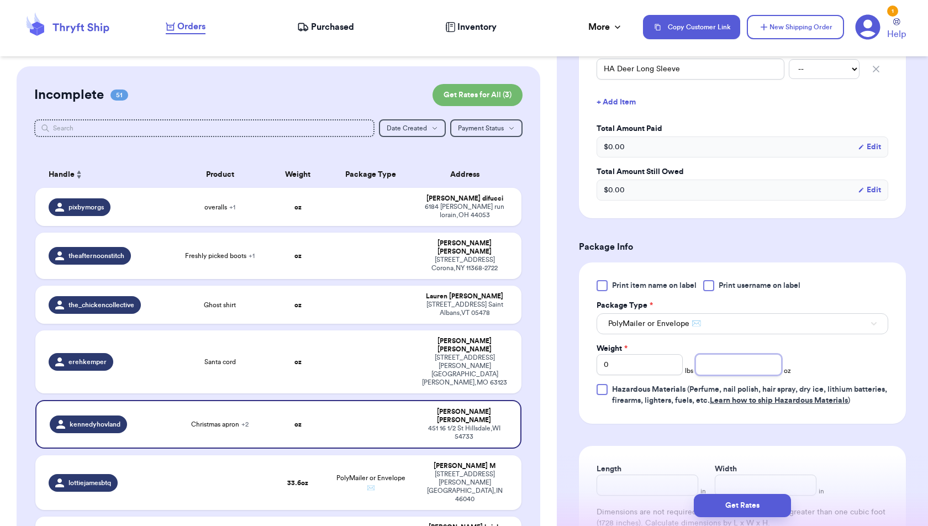
click at [744, 359] on input "number" at bounding box center [738, 364] width 86 height 21
click at [892, 459] on div "Length in Width in Dimensions are not required unless package measures greater …" at bounding box center [742, 507] width 327 height 123
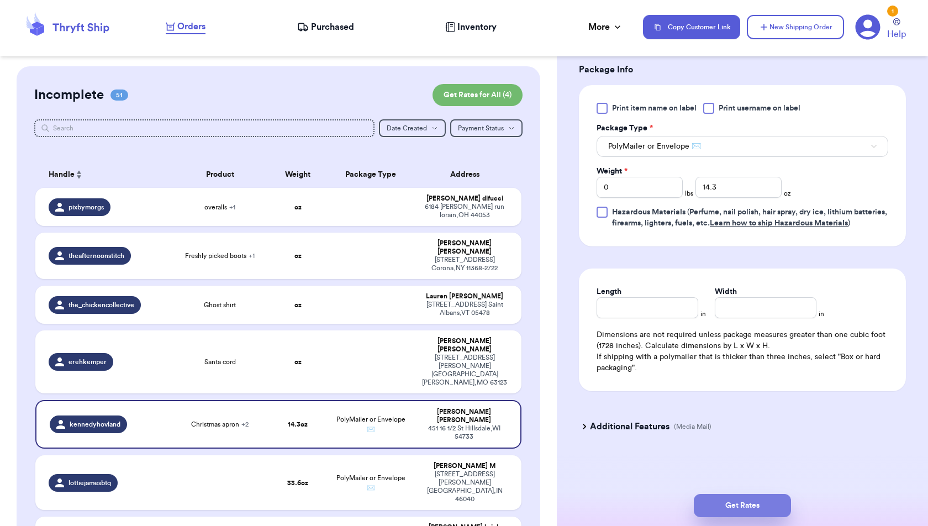
click at [778, 504] on button "Get Rates" at bounding box center [742, 505] width 97 height 23
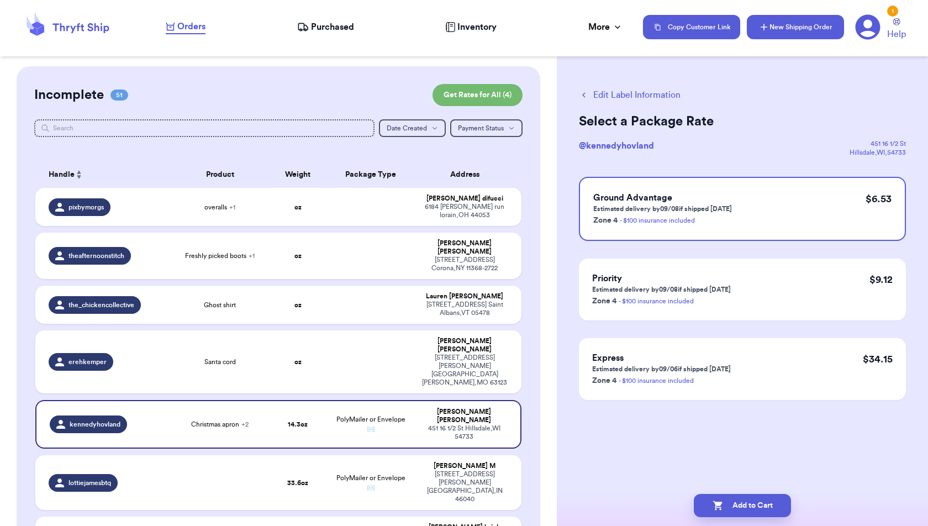
click at [820, 32] on button "New Shipping Order" at bounding box center [795, 27] width 97 height 24
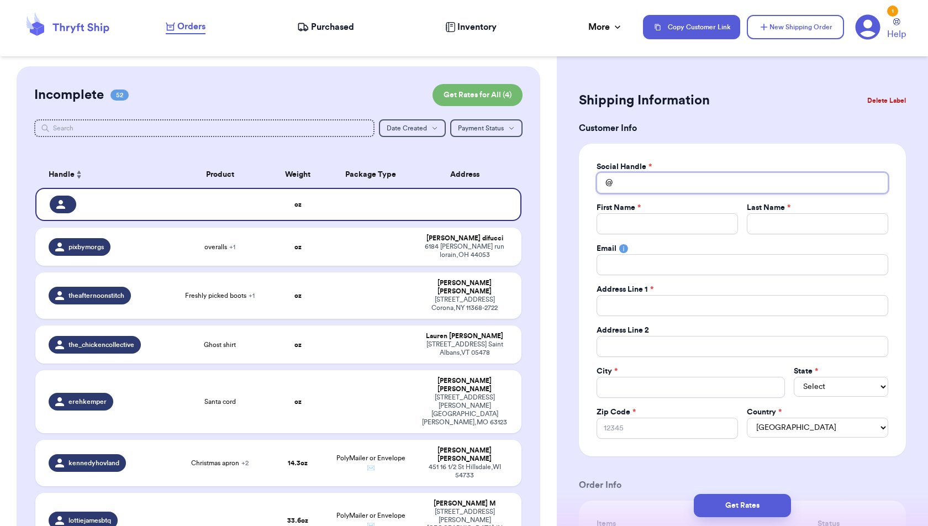
click at [698, 186] on input "Total Amount Paid" at bounding box center [743, 182] width 292 height 21
click at [396, 455] on span "PolyMailer or Envelope ✉️" at bounding box center [370, 463] width 69 height 17
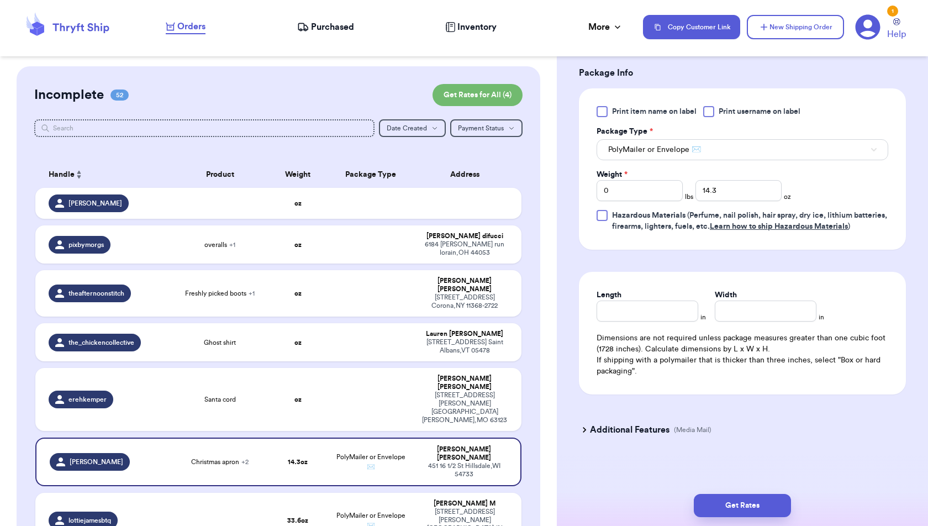
scroll to position [546, 0]
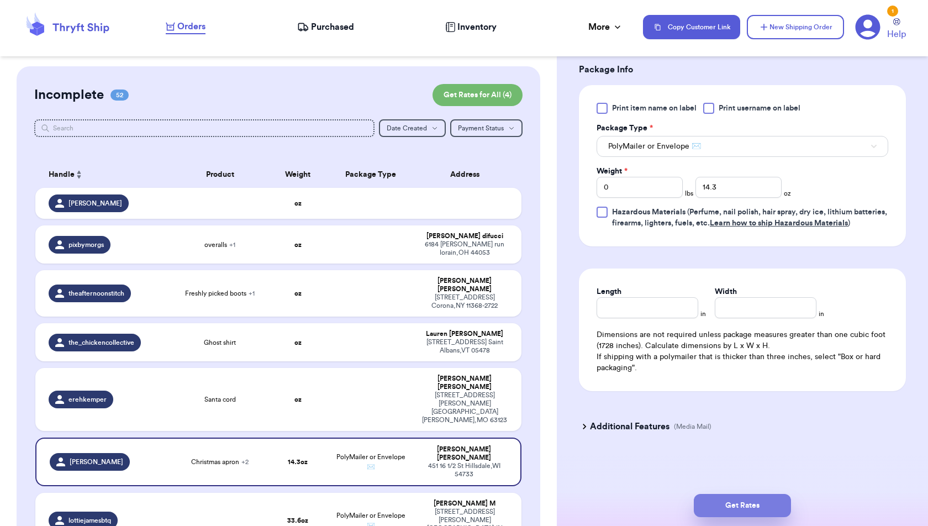
click at [757, 505] on button "Get Rates" at bounding box center [742, 505] width 97 height 23
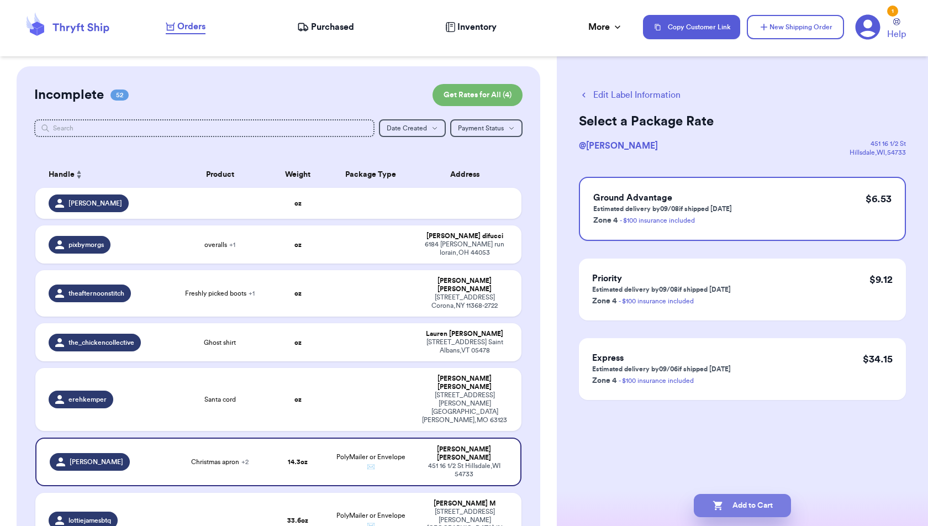
click at [774, 500] on button "Add to Cart" at bounding box center [742, 505] width 97 height 23
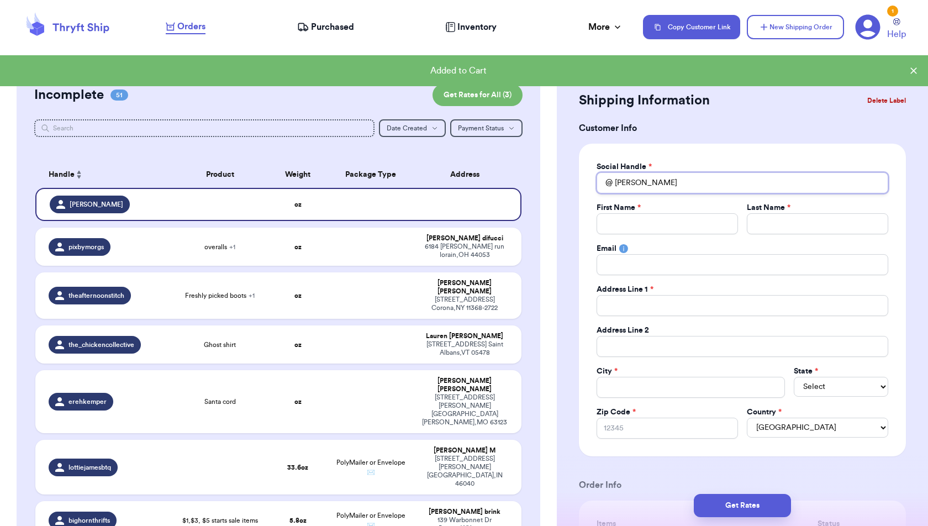
drag, startPoint x: 736, startPoint y: 182, endPoint x: 599, endPoint y: 185, distance: 137.0
click at [599, 185] on div "@ [PERSON_NAME]" at bounding box center [743, 182] width 292 height 21
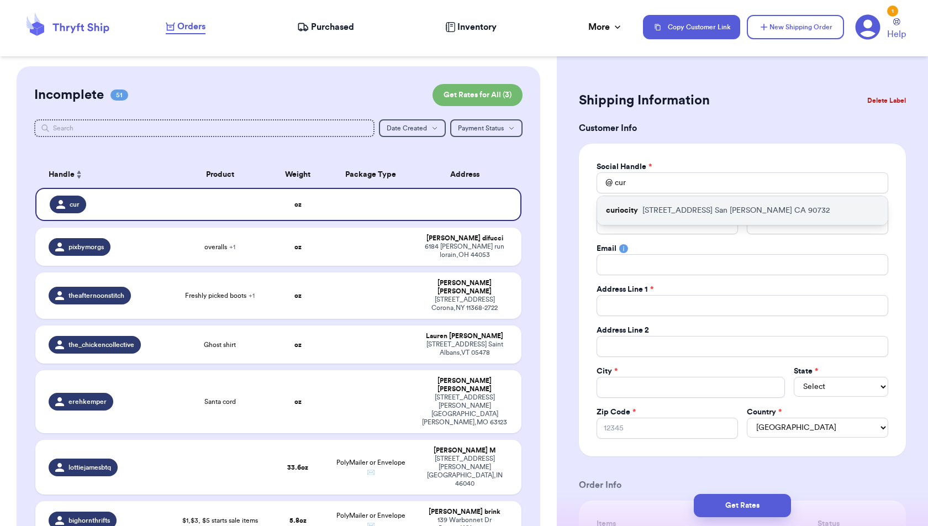
click at [628, 207] on p "curiocity" at bounding box center [622, 210] width 32 height 11
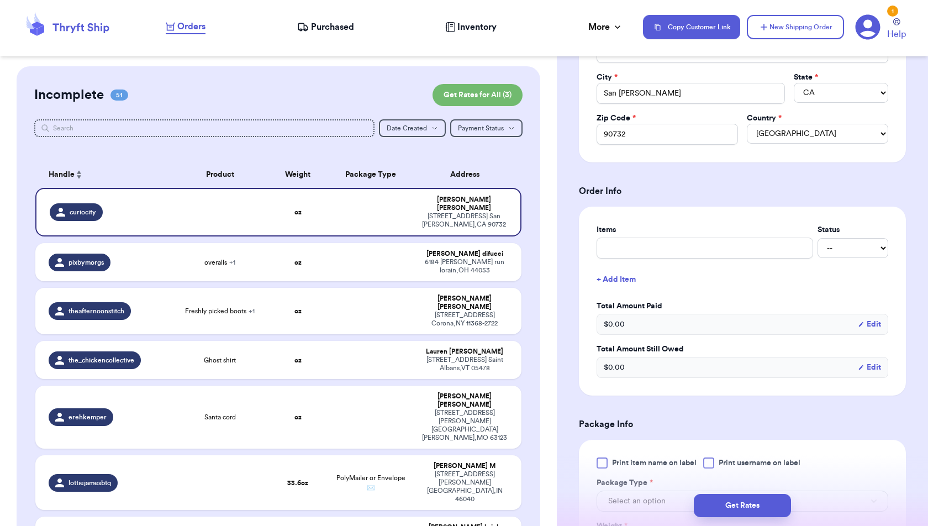
scroll to position [305, 0]
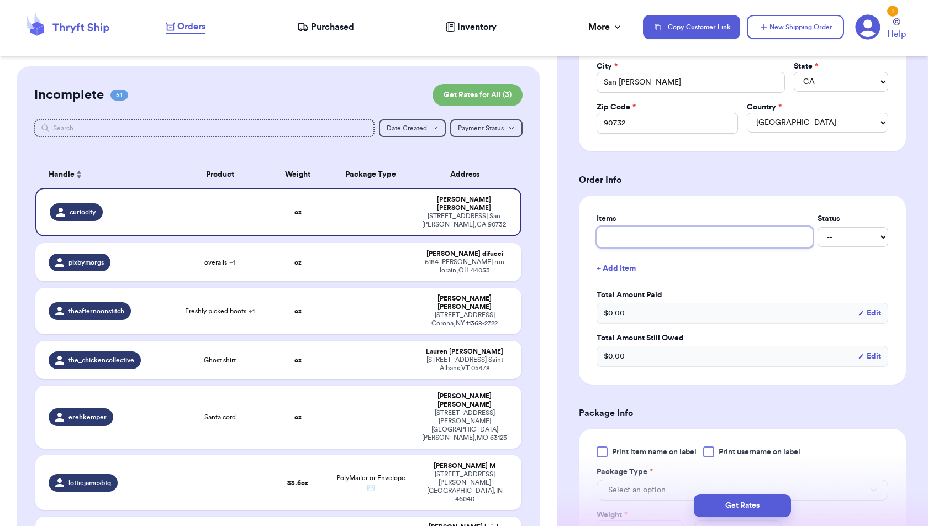
click at [756, 237] on input "text" at bounding box center [705, 236] width 217 height 21
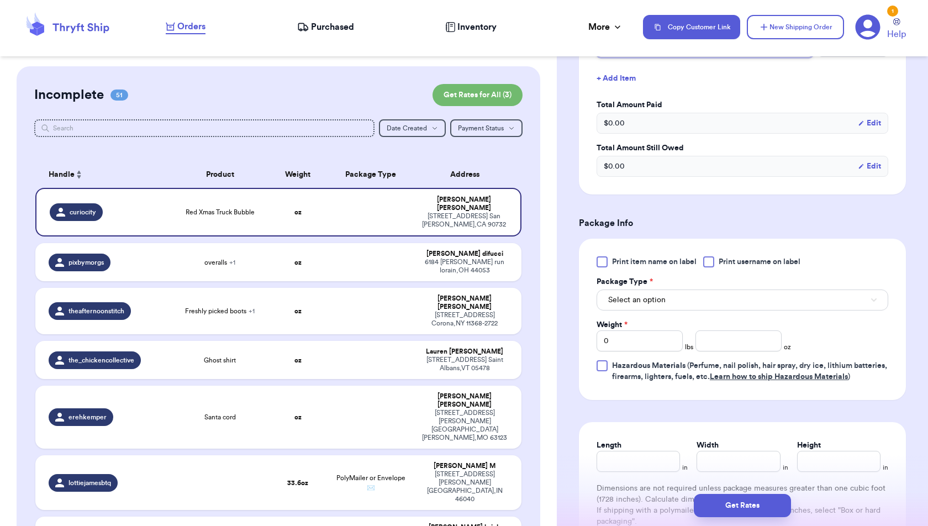
scroll to position [503, 0]
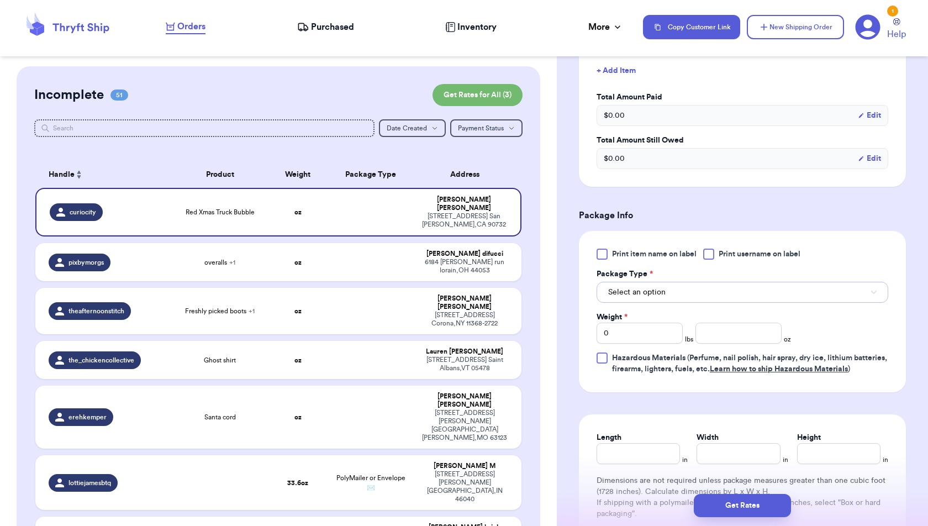
click at [837, 288] on button "Select an option" at bounding box center [743, 292] width 292 height 21
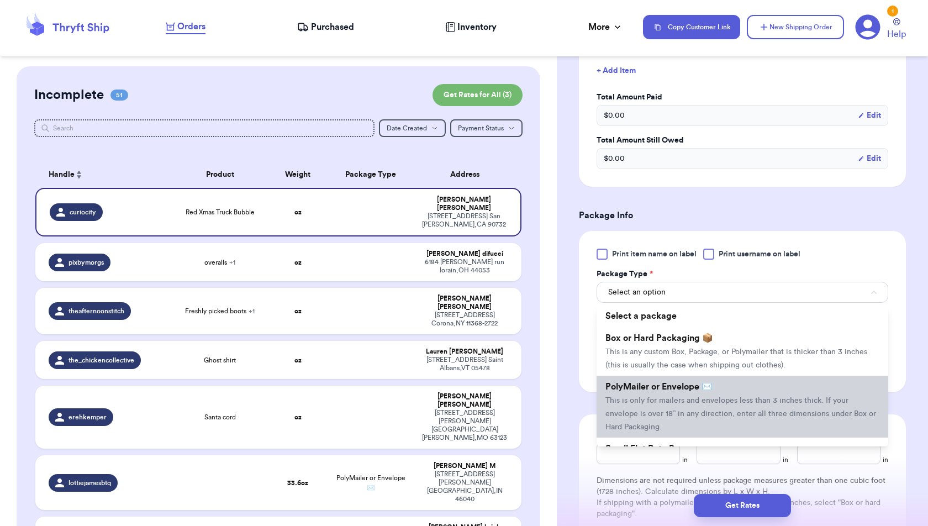
click at [815, 388] on li "PolyMailer or Envelope ✉️ This is only for mailers and envelopes less than 3 in…" at bounding box center [743, 407] width 292 height 62
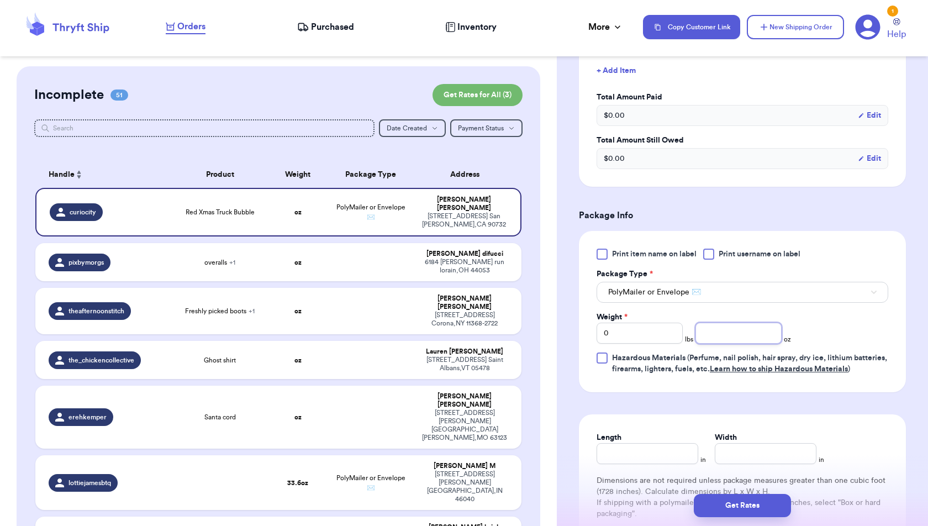
click at [721, 326] on input "number" at bounding box center [738, 333] width 86 height 21
click at [905, 410] on form "Shipping Information Delete Label Customer Info Social Handle * @ curiocity Fir…" at bounding box center [742, 90] width 327 height 1009
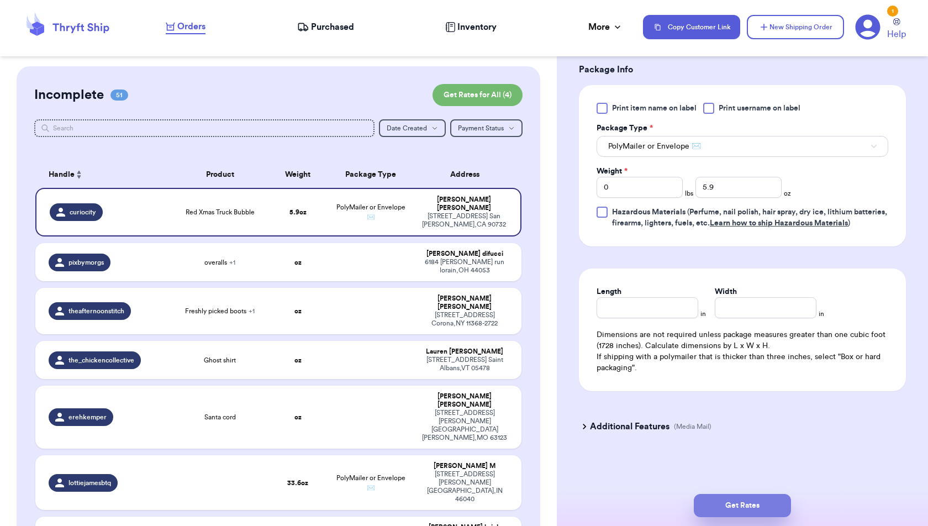
click at [776, 500] on button "Get Rates" at bounding box center [742, 505] width 97 height 23
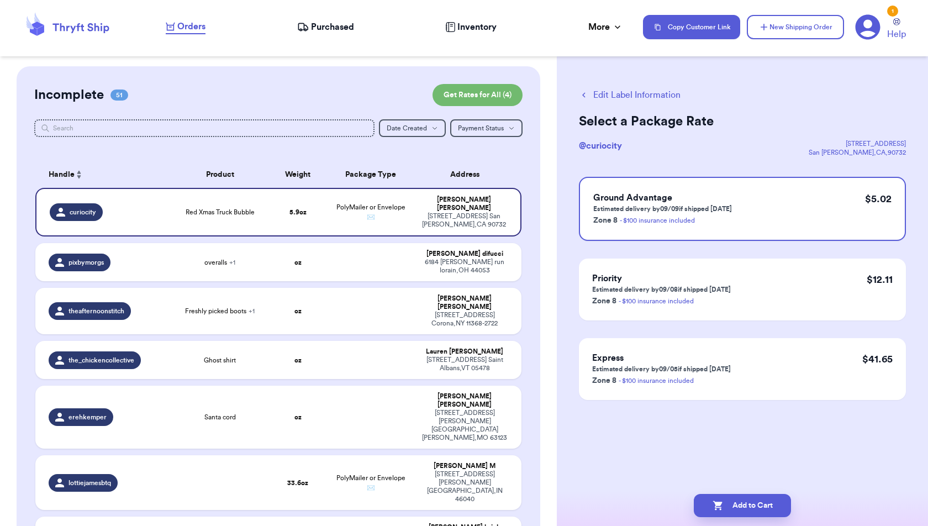
scroll to position [0, 0]
click at [776, 500] on button "Add to Cart" at bounding box center [742, 505] width 97 height 23
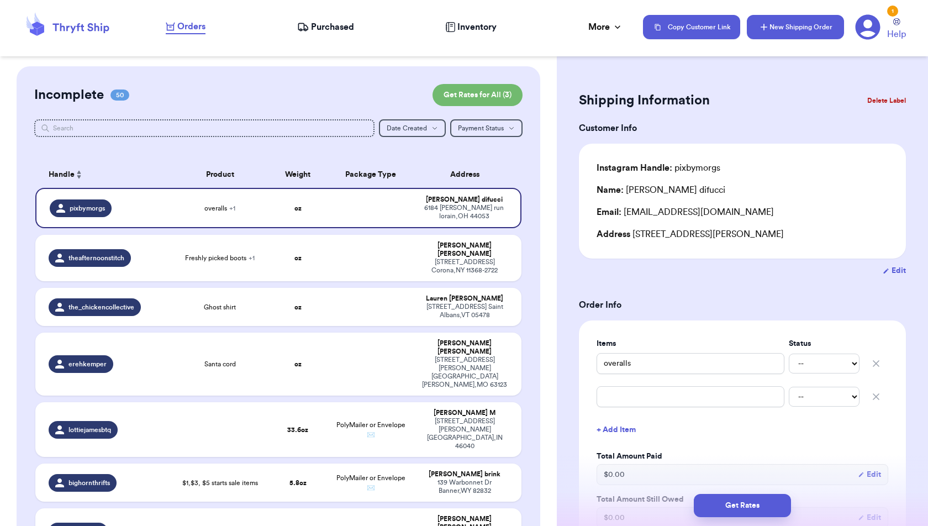
click at [787, 27] on button "New Shipping Order" at bounding box center [795, 27] width 97 height 24
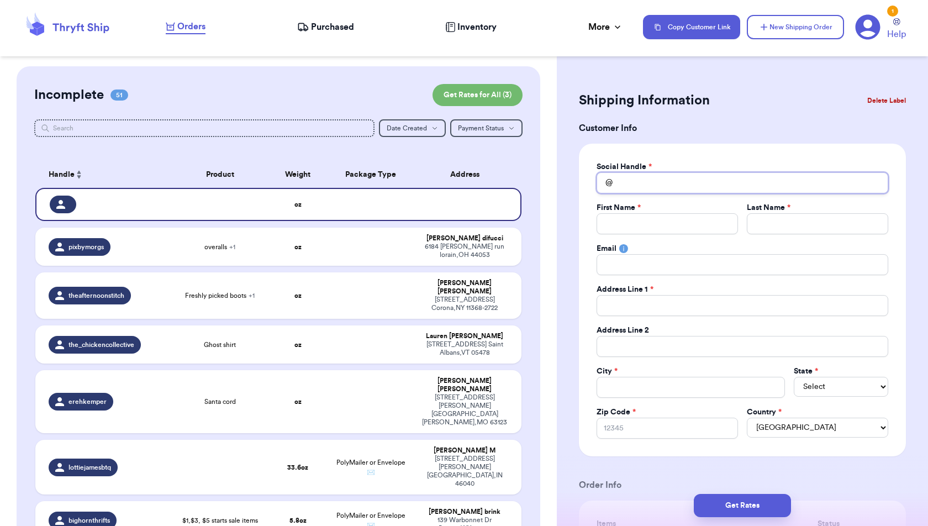
click at [754, 178] on input "Total Amount Paid" at bounding box center [743, 182] width 292 height 21
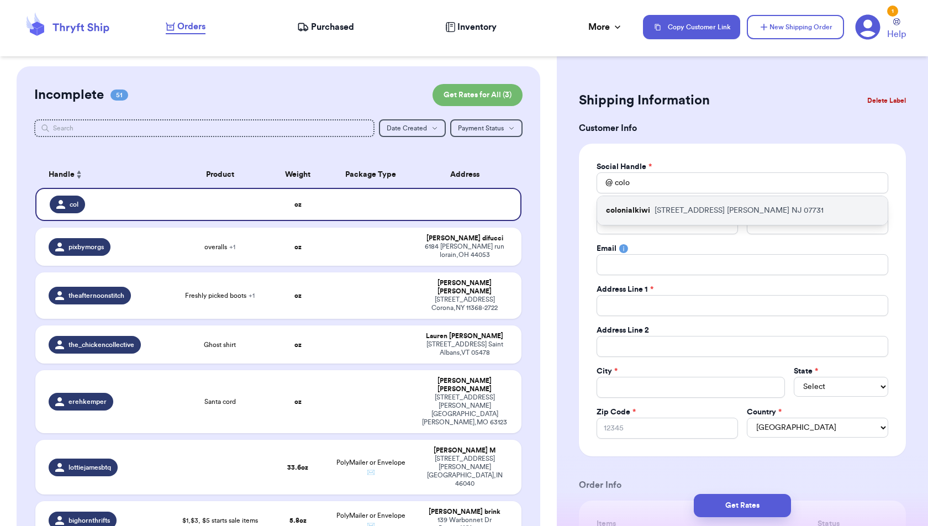
click at [780, 203] on div "colonialkiwi [STREET_ADDRESS][PERSON_NAME]" at bounding box center [742, 210] width 291 height 29
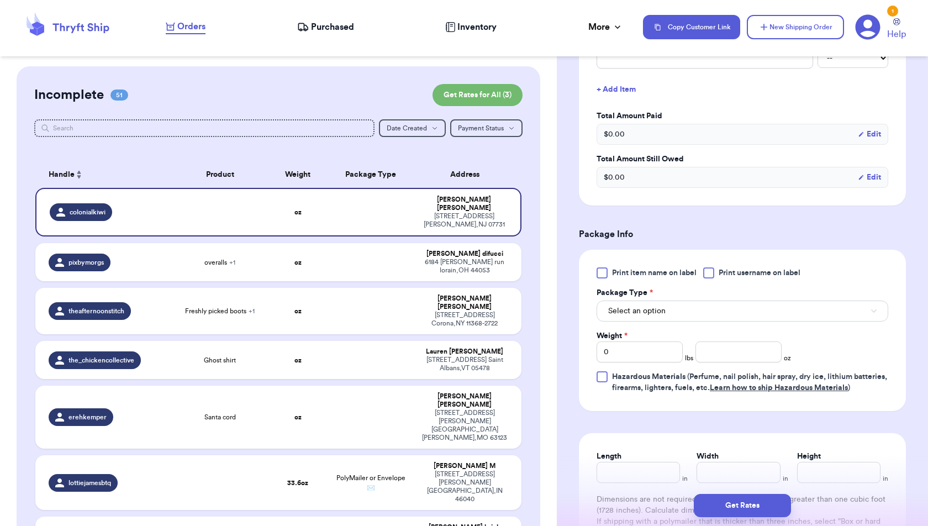
scroll to position [499, 0]
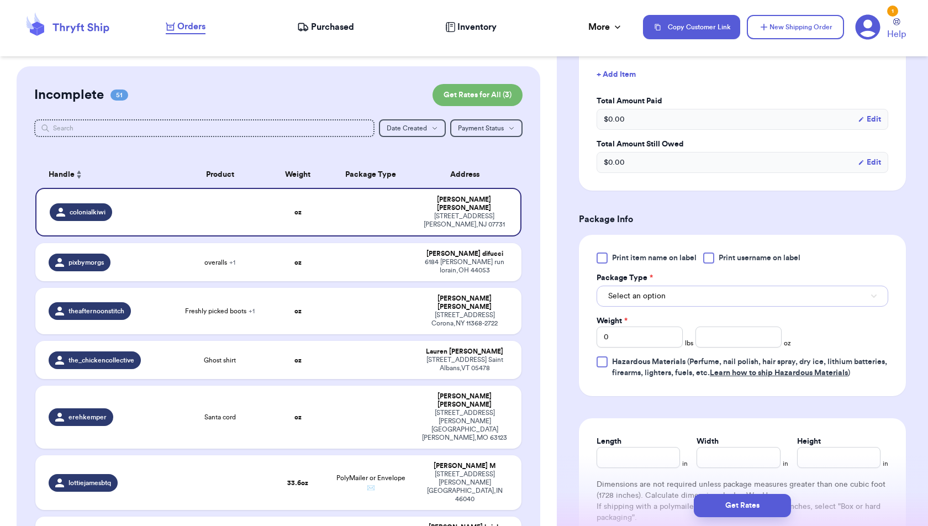
click at [777, 286] on button "Select an option" at bounding box center [743, 296] width 292 height 21
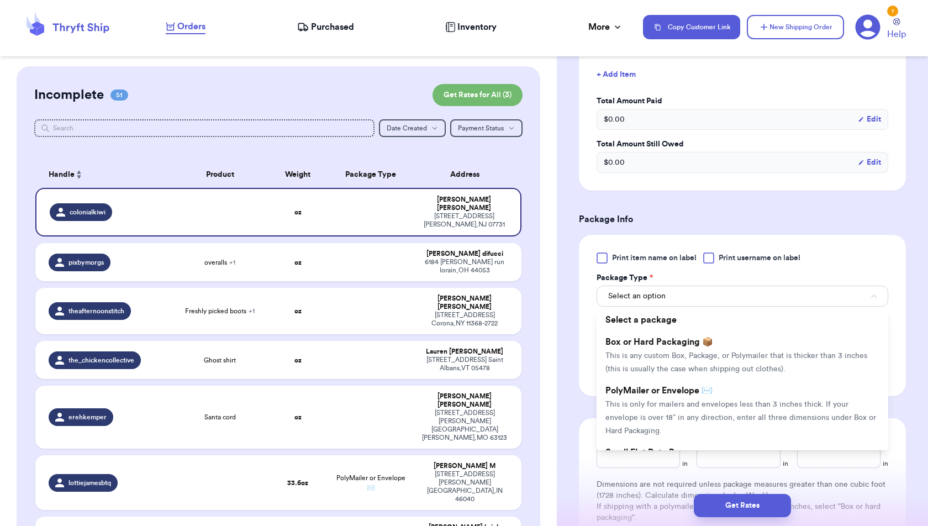
click at [808, 235] on div "Print item name on label Print username on label Package Type * Select an optio…" at bounding box center [742, 315] width 327 height 161
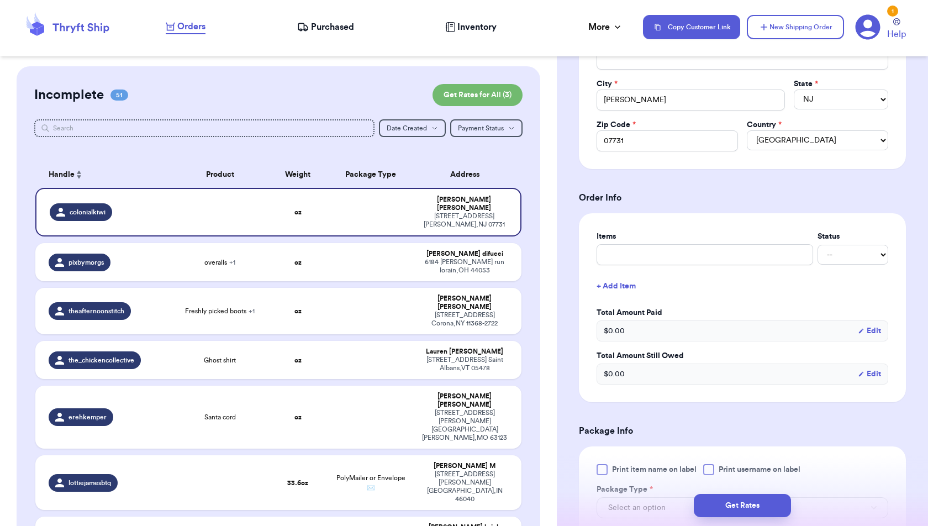
scroll to position [272, 0]
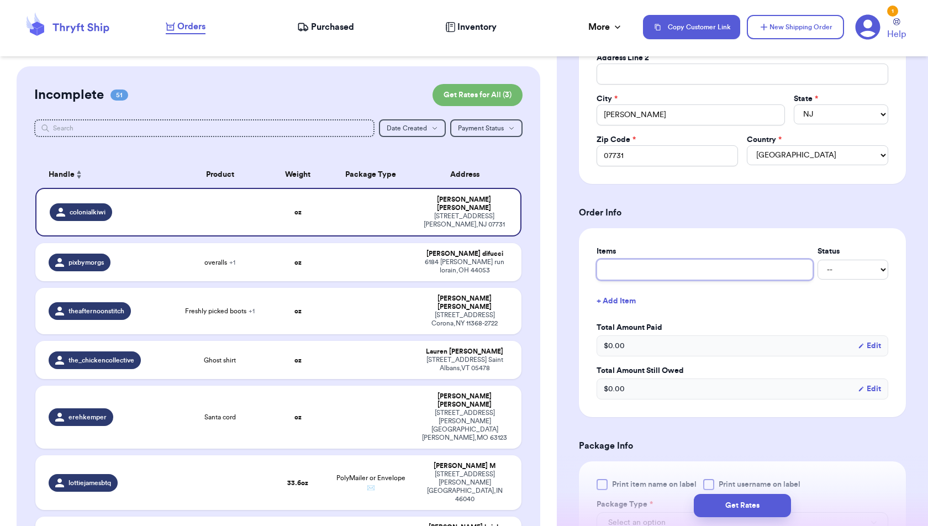
click at [736, 266] on input "text" at bounding box center [705, 269] width 217 height 21
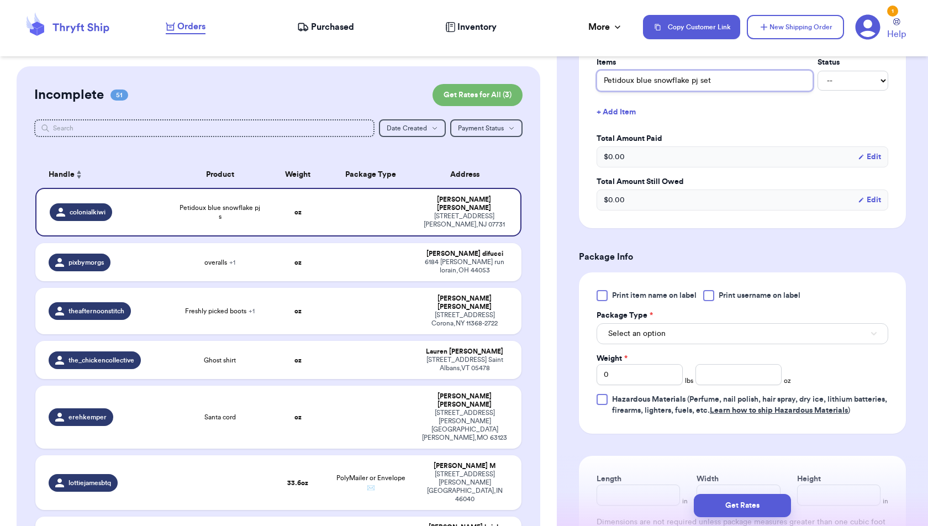
scroll to position [464, 0]
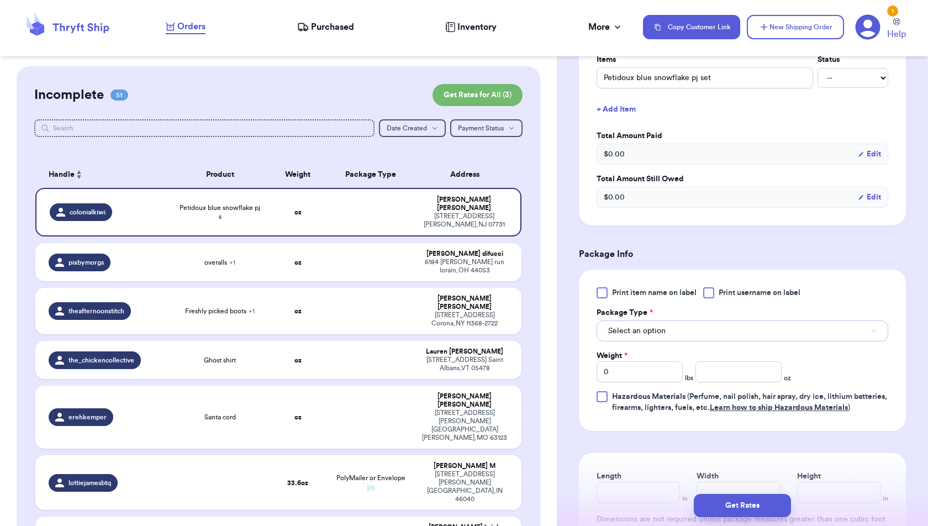
click at [779, 323] on button "Select an option" at bounding box center [743, 330] width 292 height 21
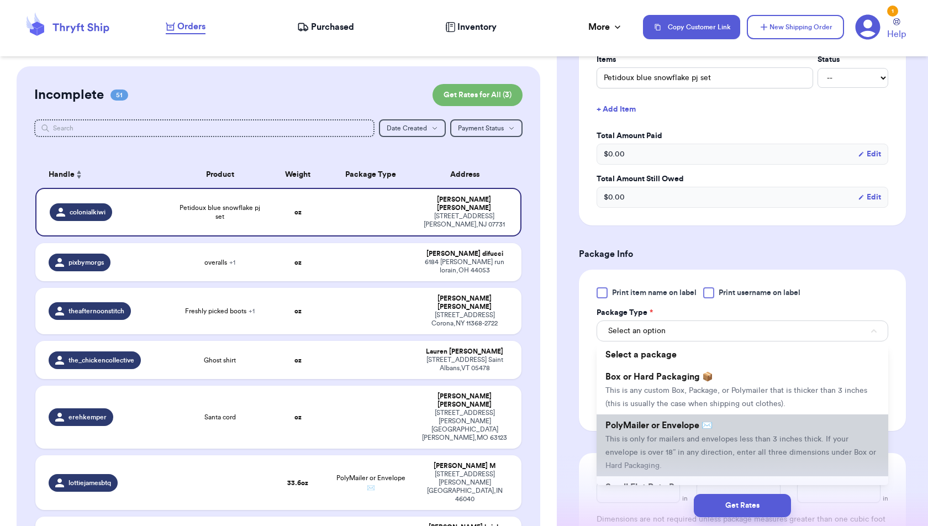
click at [772, 435] on span "This is only for mailers and envelopes less than 3 inches thick. If your envelo…" at bounding box center [740, 452] width 271 height 34
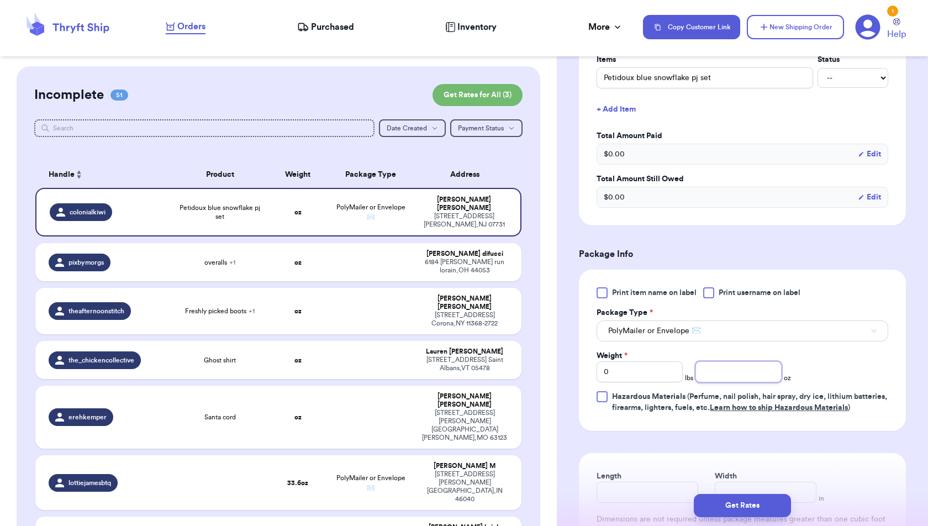
click at [747, 367] on input "number" at bounding box center [738, 371] width 86 height 21
click at [878, 408] on span "Hazardous Materials (Perfume, nail polish, hair spray, dry ice, lithium batteri…" at bounding box center [750, 402] width 276 height 22
click at [0, 0] on input "Hazardous Materials (Perfume, nail polish, hair spray, dry ice, lithium batteri…" at bounding box center [0, 0] width 0 height 0
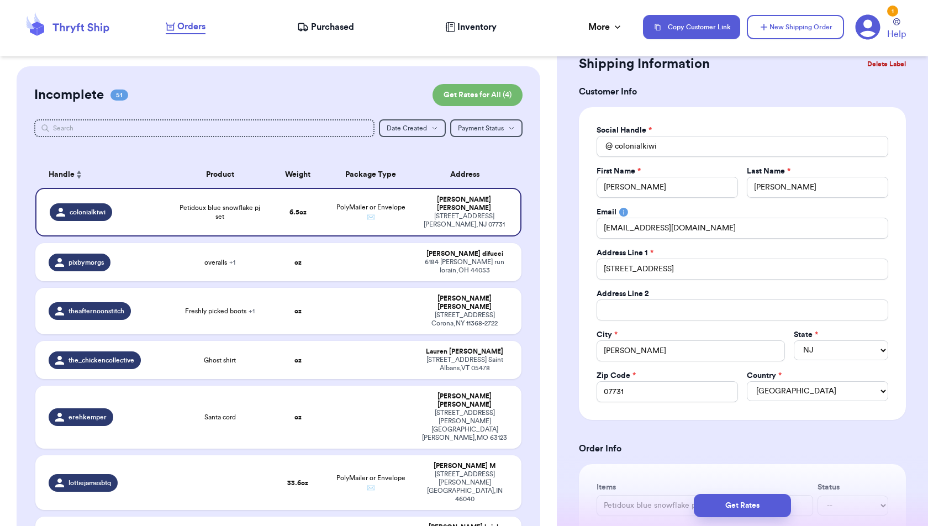
scroll to position [0, 0]
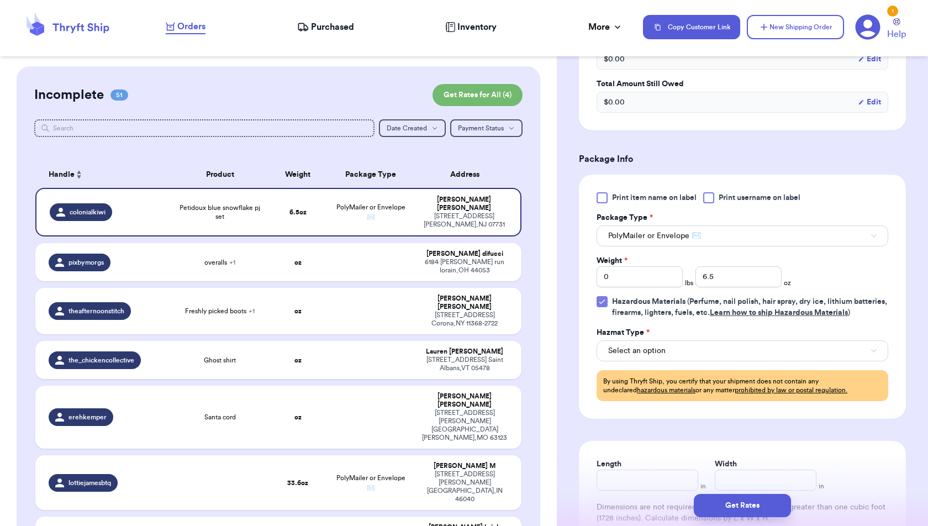
scroll to position [568, 0]
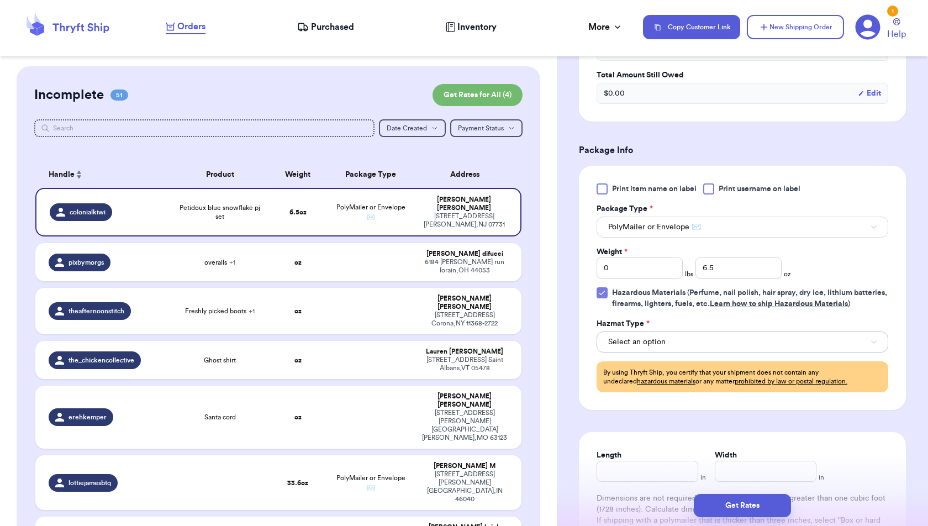
click at [811, 347] on button "Select an option" at bounding box center [743, 341] width 292 height 21
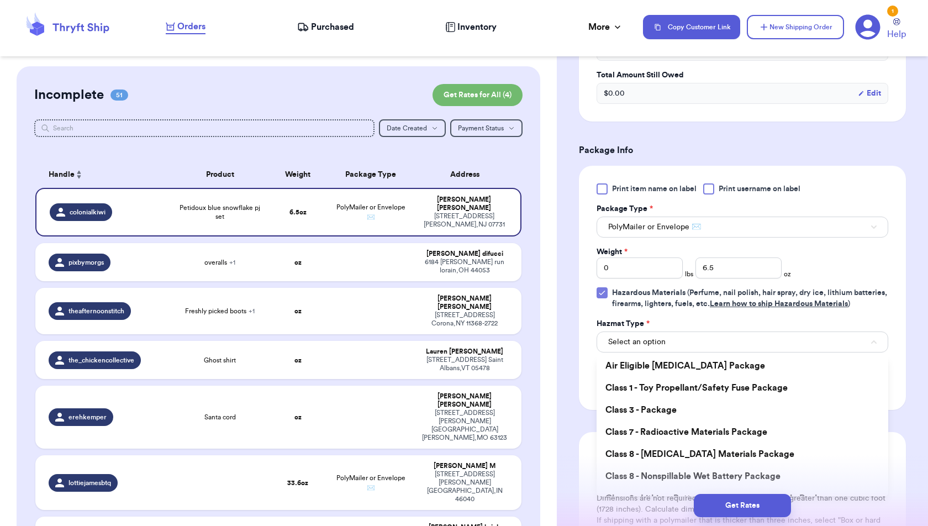
click at [803, 326] on div "Hazmat Type *" at bounding box center [743, 323] width 292 height 11
click at [602, 289] on icon at bounding box center [602, 292] width 9 height 9
click at [0, 0] on input "Hazardous Materials (Perfume, nail polish, hair spray, dry ice, lithium batteri…" at bounding box center [0, 0] width 0 height 0
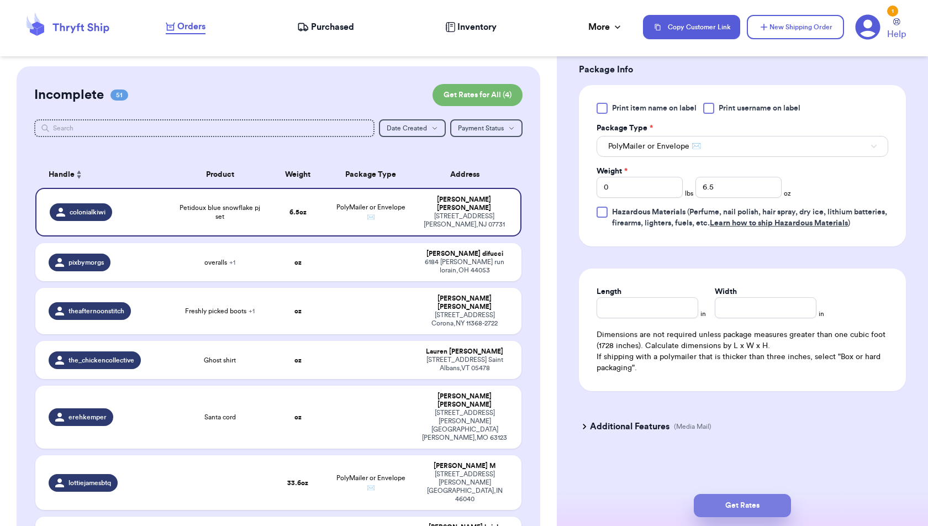
click at [752, 500] on button "Get Rates" at bounding box center [742, 505] width 97 height 23
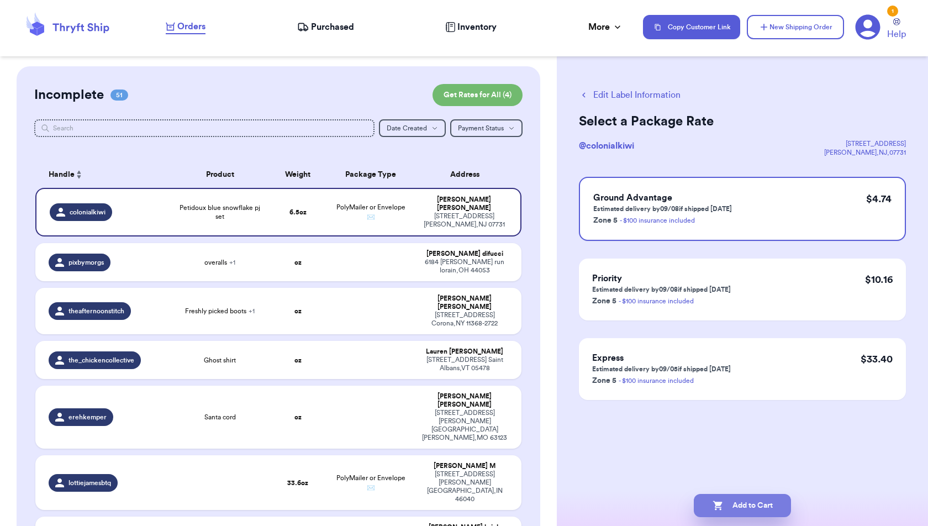
click at [752, 508] on button "Add to Cart" at bounding box center [742, 505] width 97 height 23
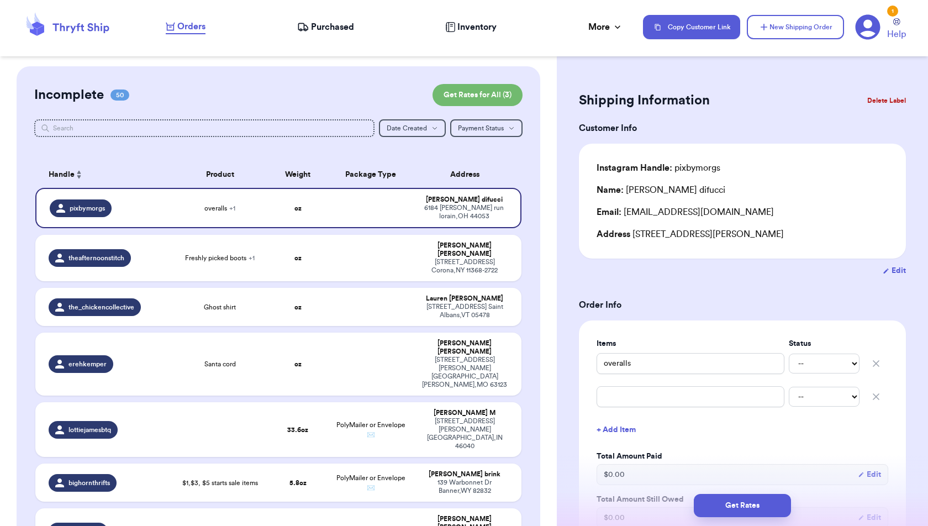
click at [859, 311] on form "Shipping Information Delete Label Customer Info Instagram Handle: pixbymorgs Na…" at bounding box center [742, 520] width 327 height 865
click at [804, 33] on button "New Shipping Order" at bounding box center [795, 27] width 97 height 24
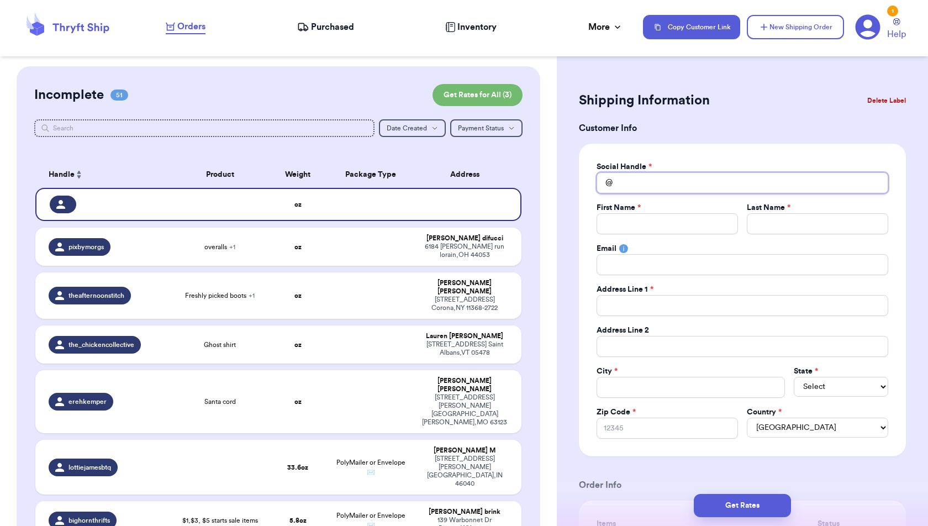
click at [674, 182] on input "Total Amount Paid" at bounding box center [743, 182] width 292 height 21
click at [405, 331] on td at bounding box center [370, 344] width 87 height 38
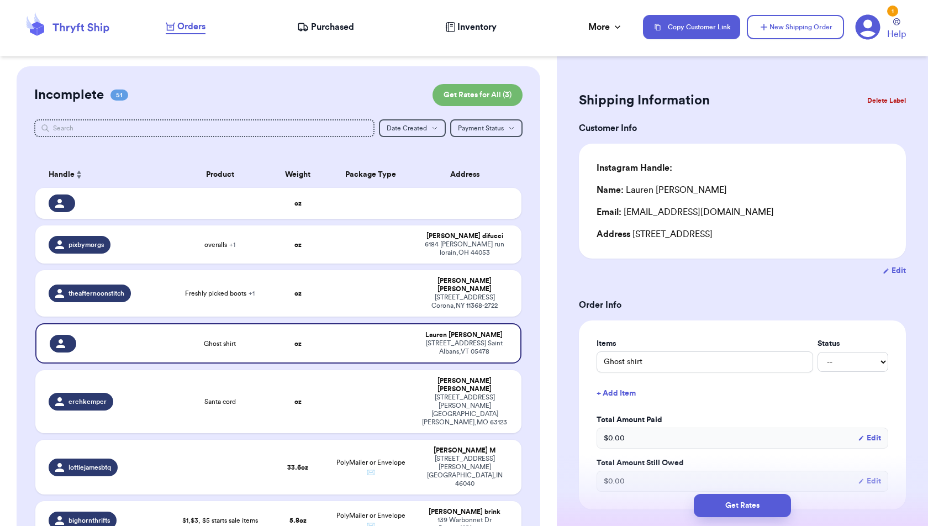
click at [888, 267] on icon "button" at bounding box center [886, 270] width 7 height 7
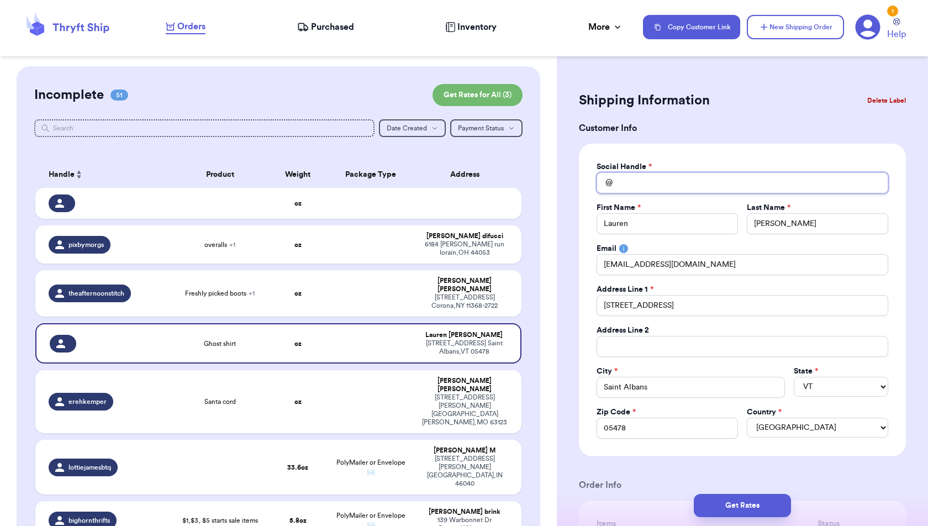
click at [703, 175] on input "Total Amount Paid" at bounding box center [743, 182] width 292 height 21
click at [898, 478] on h3 "Order Info" at bounding box center [742, 484] width 327 height 13
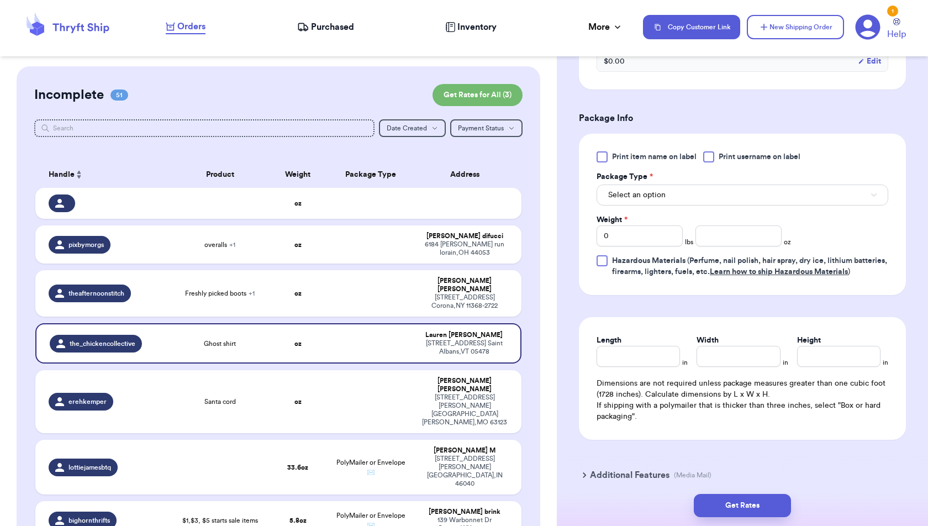
scroll to position [572, 0]
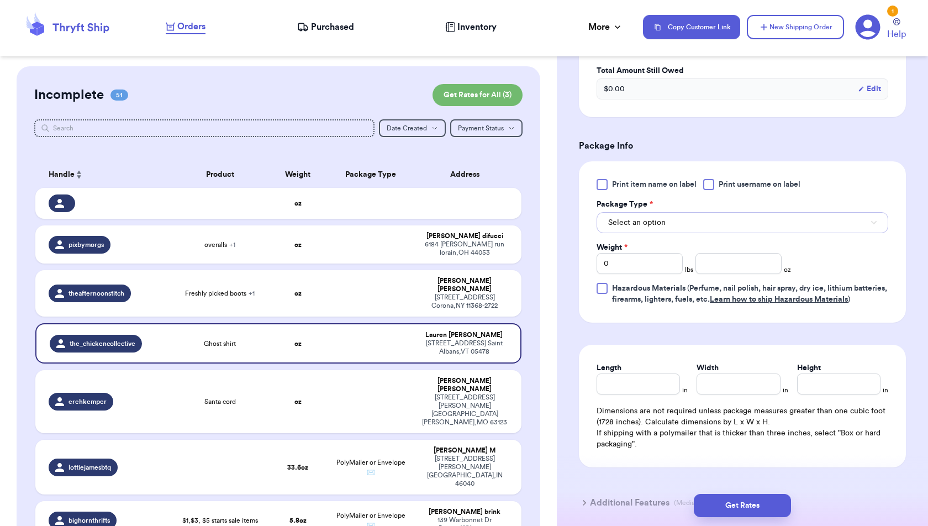
click at [872, 220] on button "Select an option" at bounding box center [743, 222] width 292 height 21
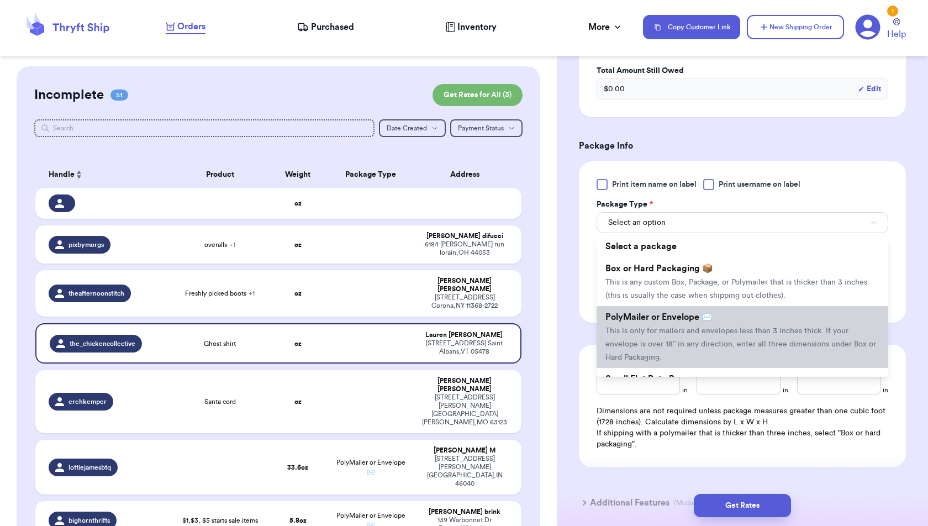
click at [805, 333] on li "PolyMailer or Envelope ✉️ This is only for mailers and envelopes less than 3 in…" at bounding box center [743, 337] width 292 height 62
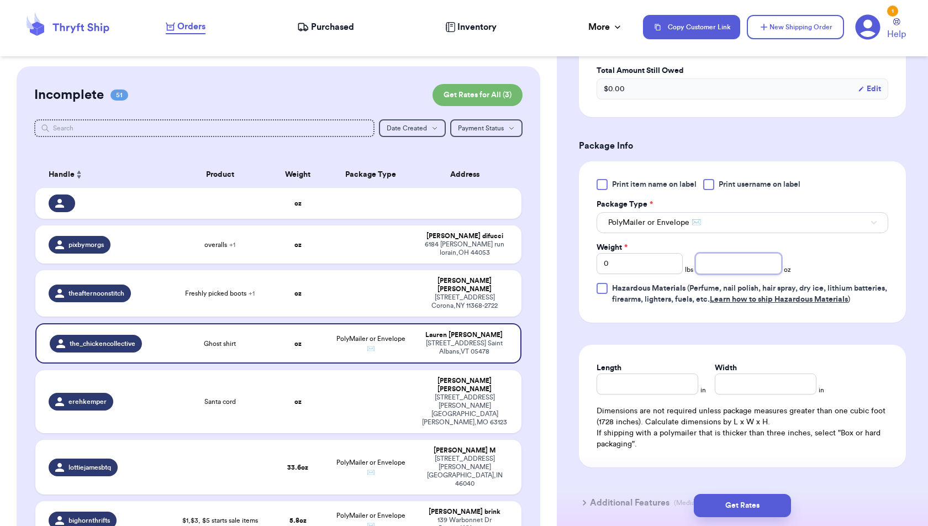
click at [746, 255] on input "number" at bounding box center [738, 263] width 86 height 21
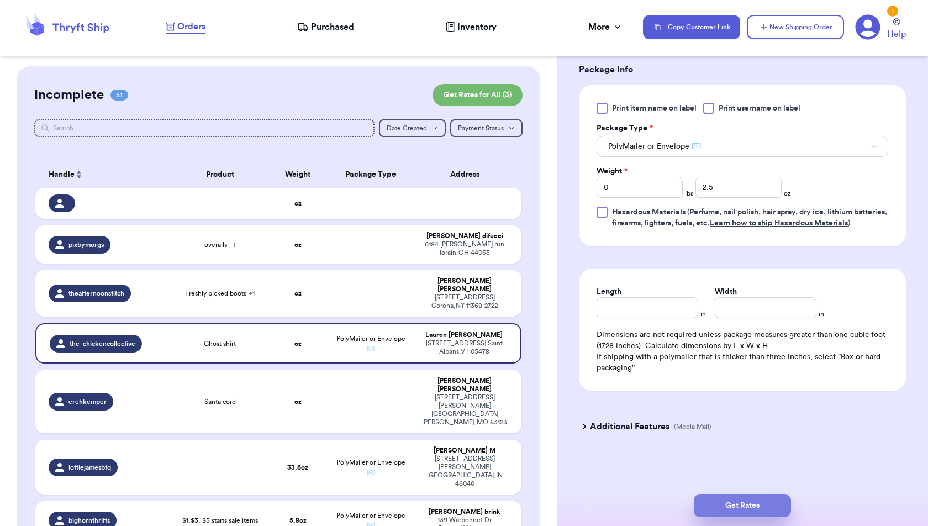
click at [786, 500] on button "Get Rates" at bounding box center [742, 505] width 97 height 23
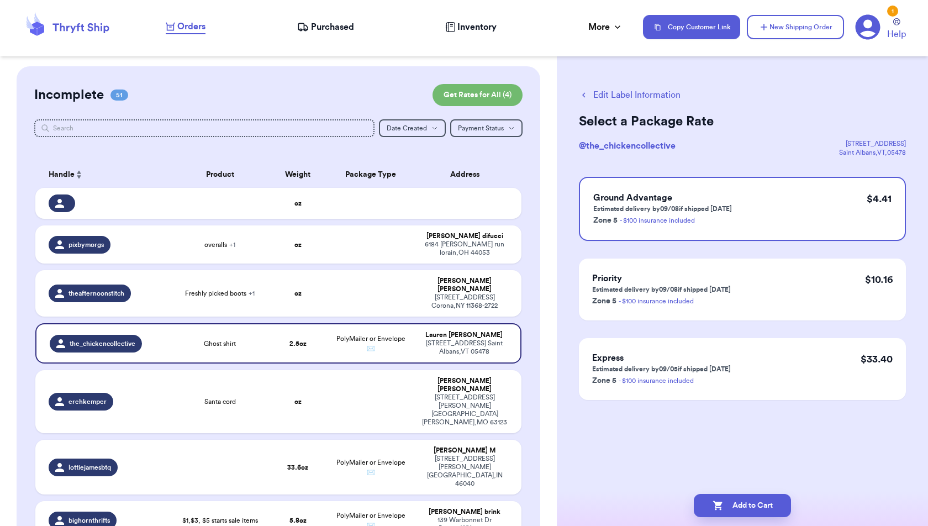
scroll to position [0, 0]
click at [755, 499] on button "Add to Cart" at bounding box center [742, 505] width 97 height 23
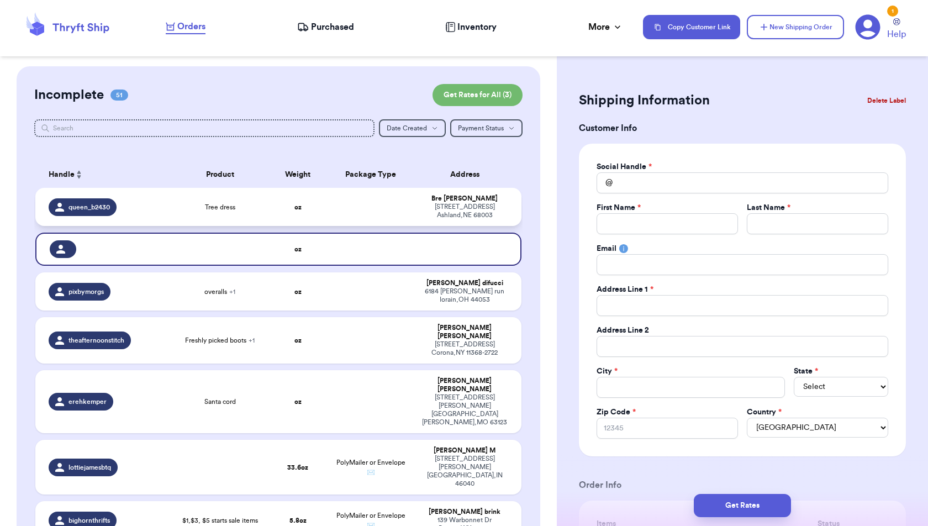
click at [408, 213] on td at bounding box center [370, 207] width 87 height 38
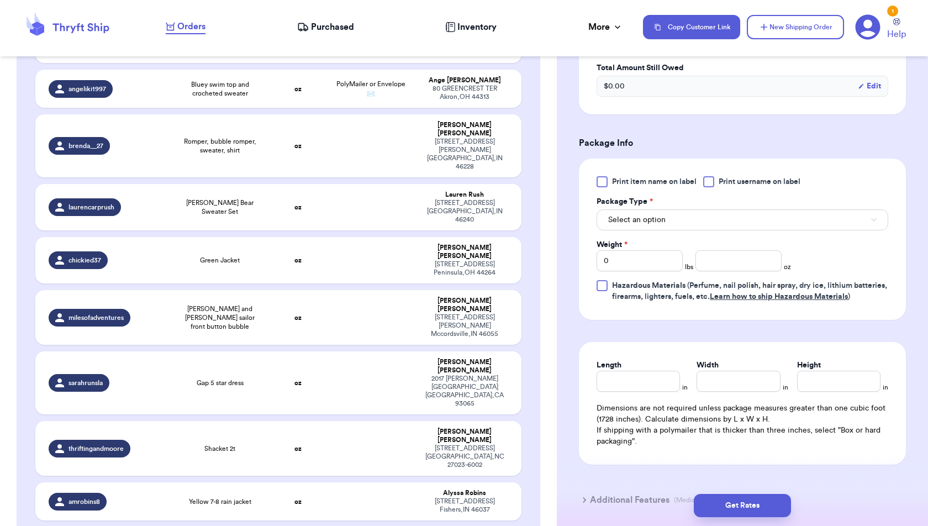
scroll to position [405, 0]
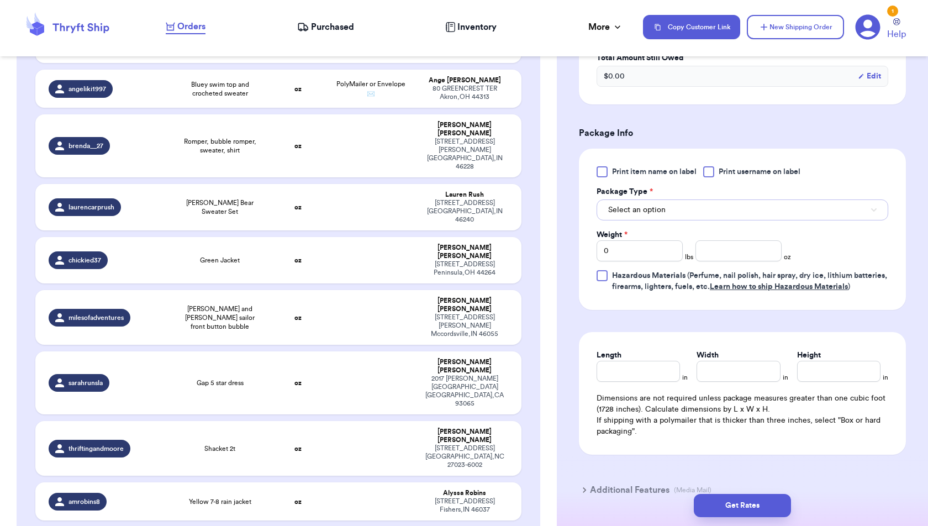
click at [735, 205] on button "Select an option" at bounding box center [743, 209] width 292 height 21
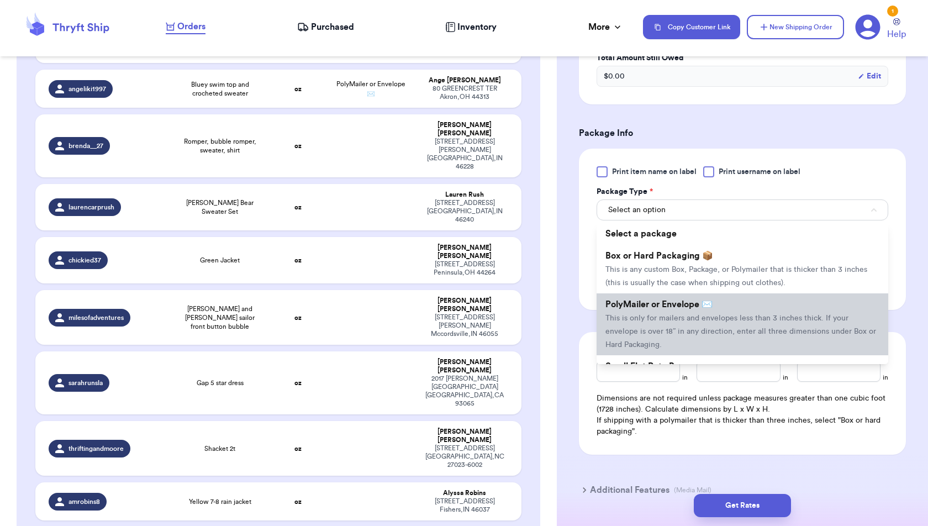
click at [720, 306] on li "PolyMailer or Envelope ✉️ This is only for mailers and envelopes less than 3 in…" at bounding box center [743, 324] width 292 height 62
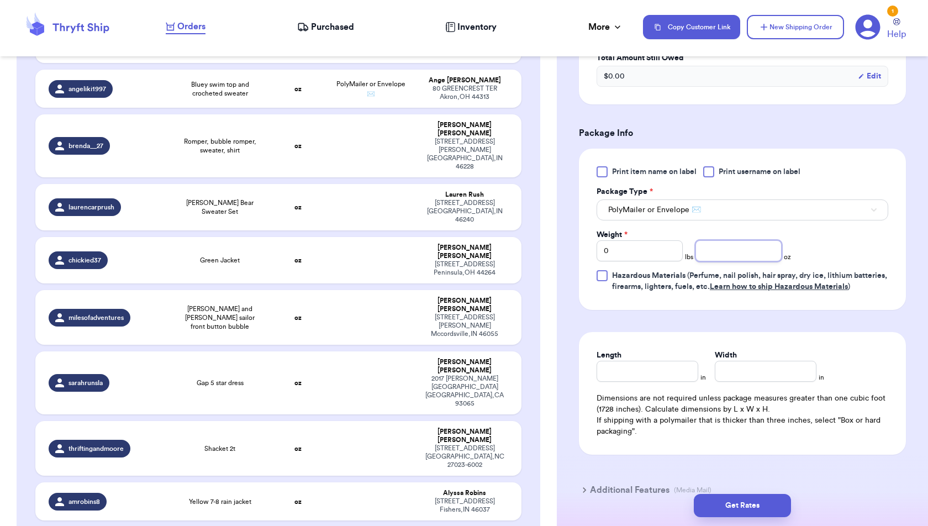
click at [715, 250] on input "number" at bounding box center [738, 250] width 86 height 21
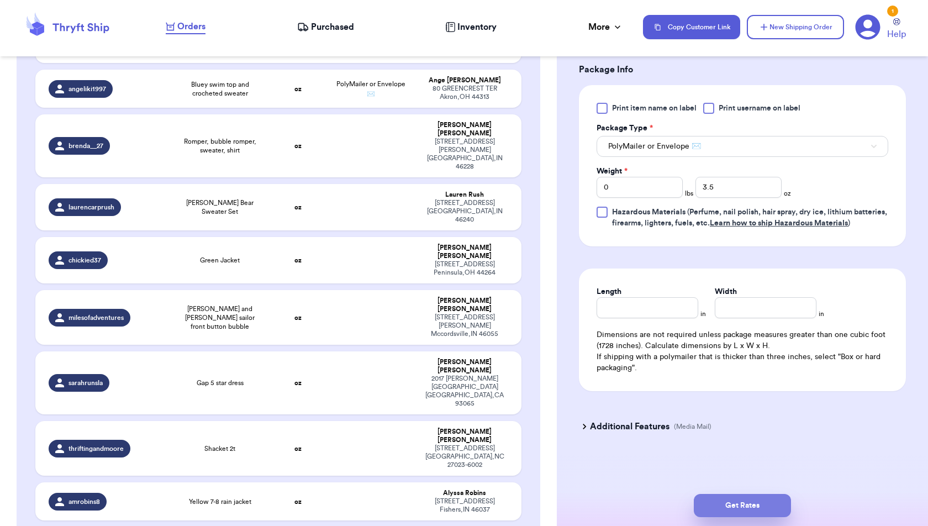
click at [766, 499] on button "Get Rates" at bounding box center [742, 505] width 97 height 23
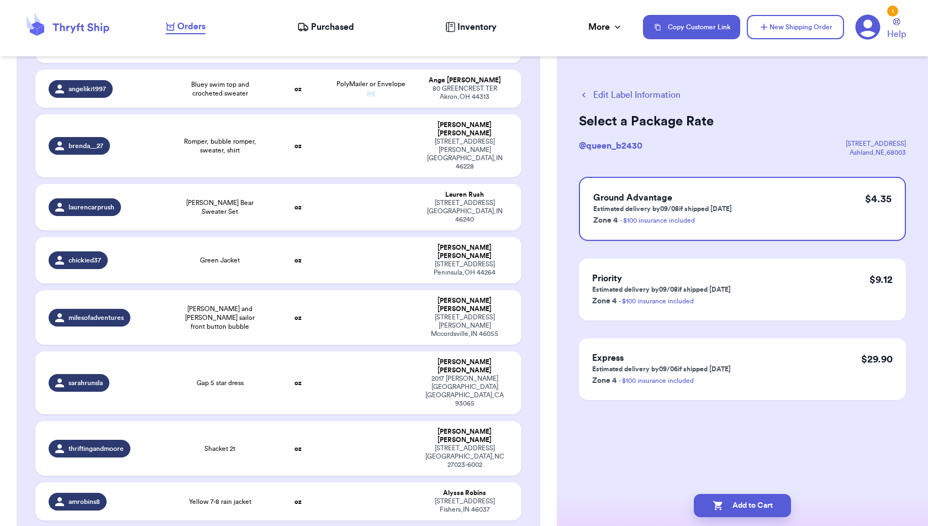
scroll to position [0, 0]
click at [778, 510] on button "Add to Cart" at bounding box center [742, 505] width 97 height 23
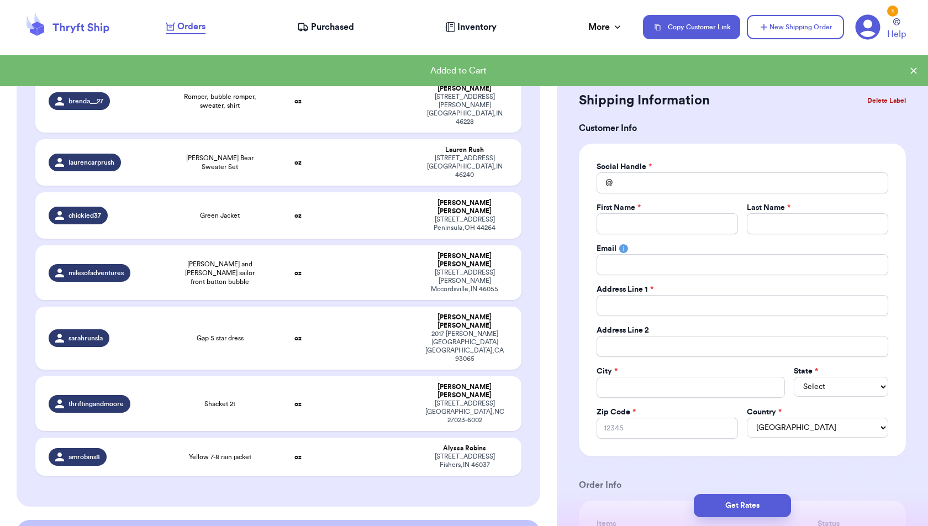
scroll to position [2433, 0]
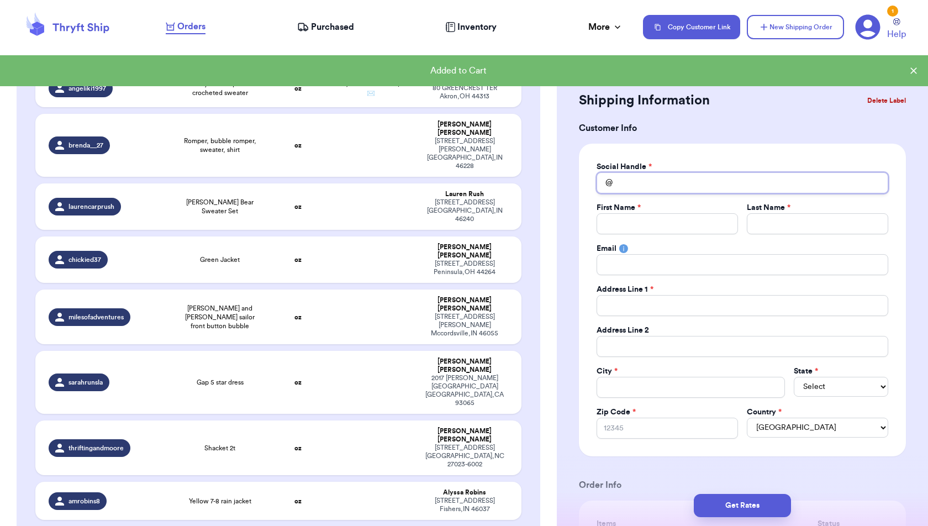
click at [752, 188] on input "Total Amount Paid" at bounding box center [743, 182] width 292 height 21
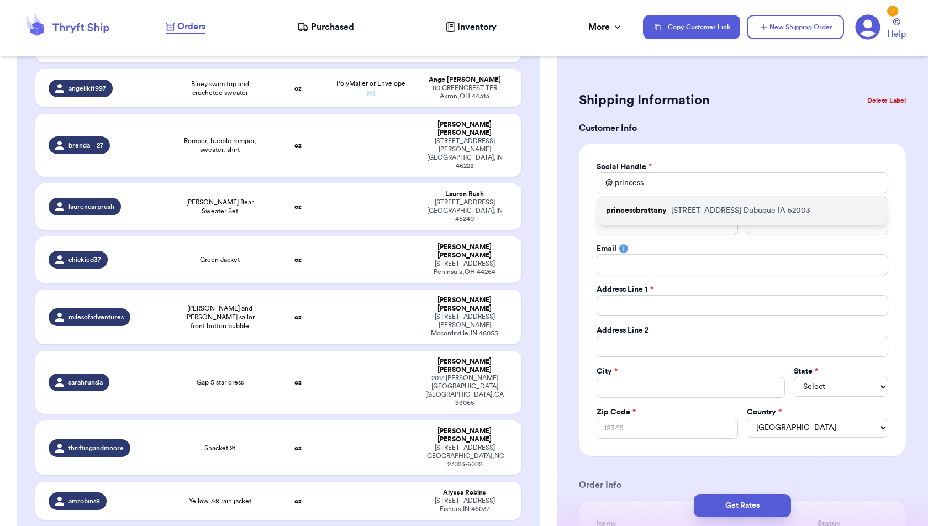
click at [765, 215] on div "princessbrattany [STREET_ADDRESS]" at bounding box center [742, 210] width 291 height 29
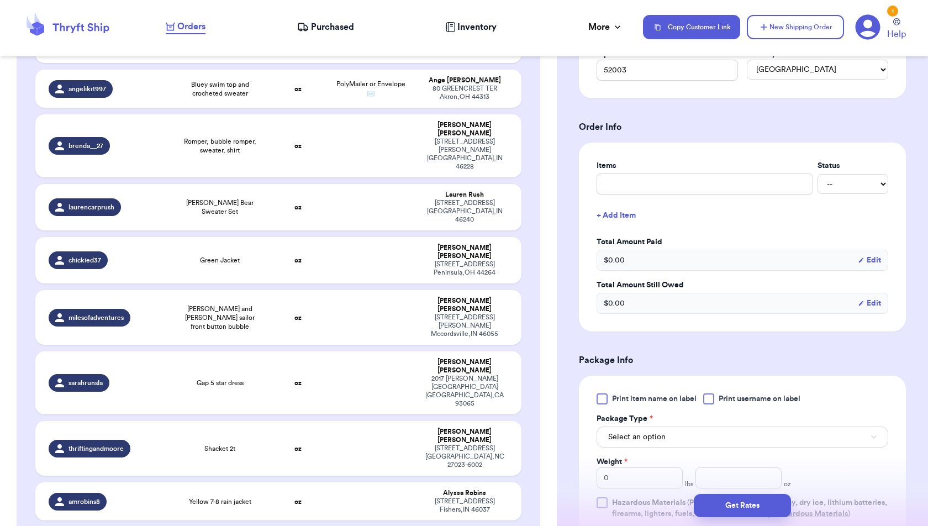
scroll to position [378, 0]
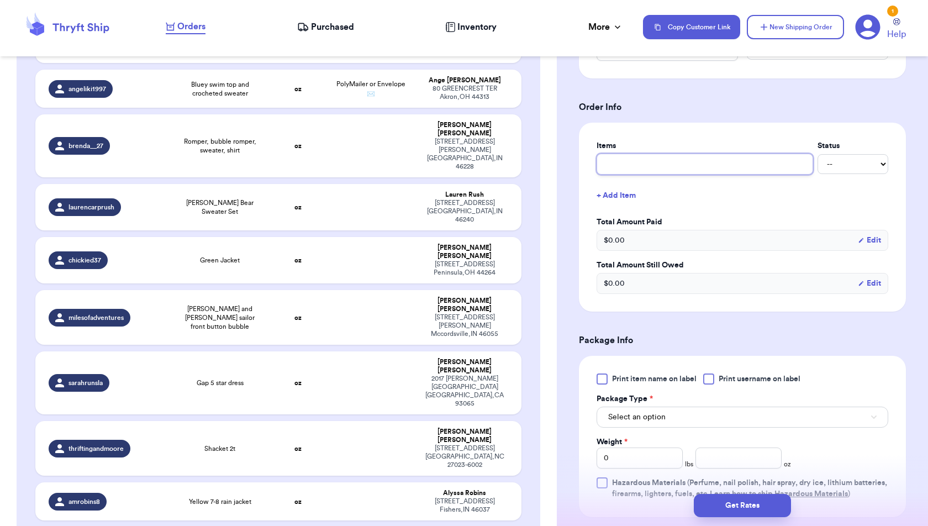
click at [669, 160] on input "text" at bounding box center [705, 164] width 217 height 21
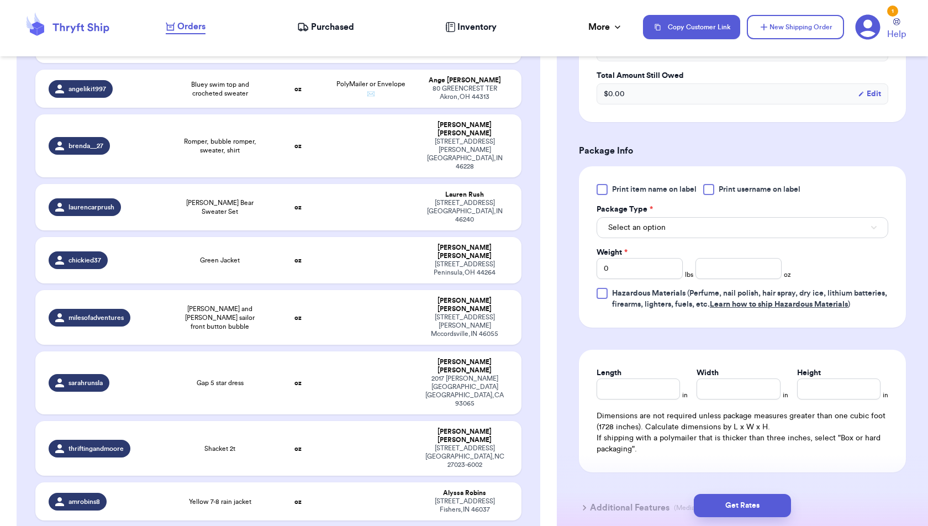
scroll to position [592, 0]
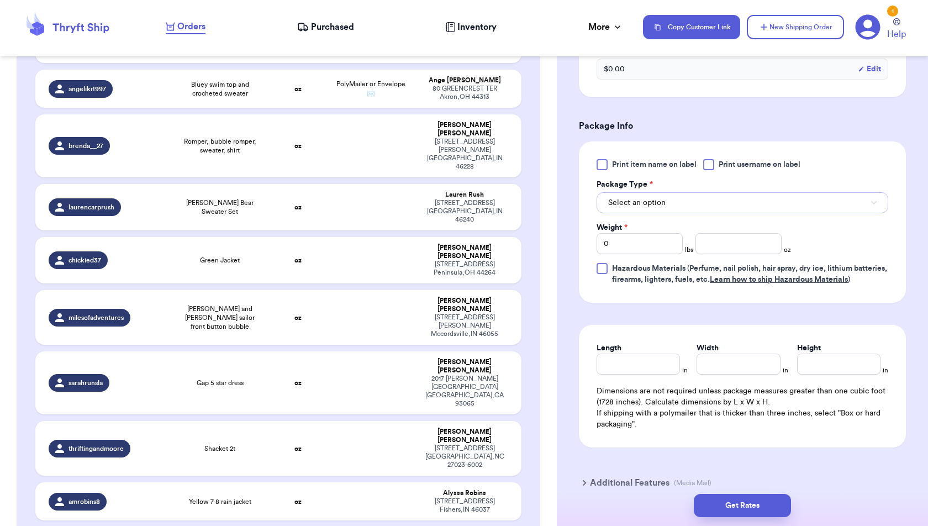
click at [734, 200] on button "Select an option" at bounding box center [743, 202] width 292 height 21
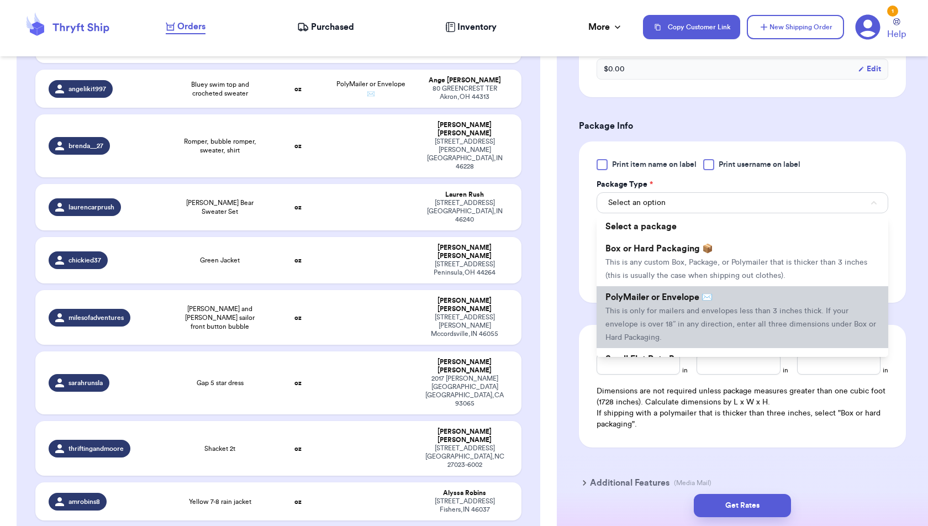
click at [728, 307] on span "This is only for mailers and envelopes less than 3 inches thick. If your envelo…" at bounding box center [740, 324] width 271 height 34
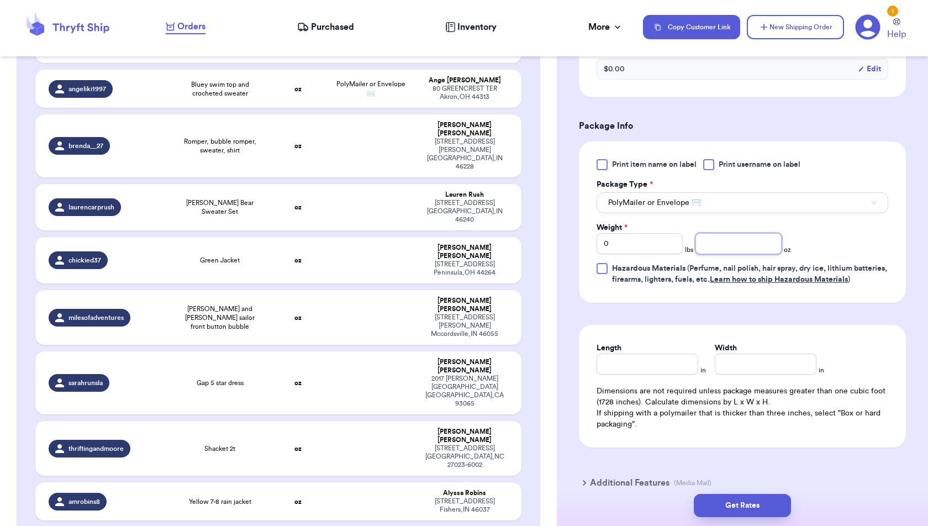
click at [720, 240] on input "number" at bounding box center [738, 243] width 86 height 21
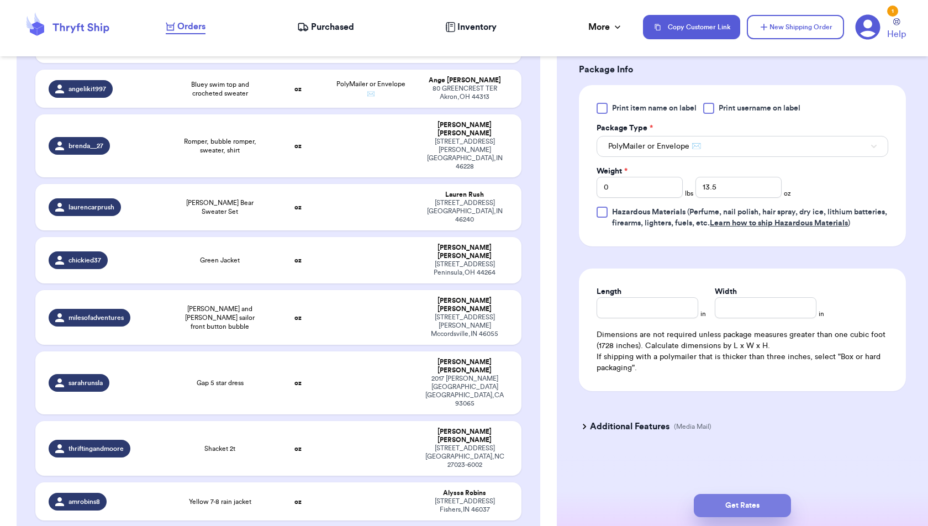
click at [759, 502] on button "Get Rates" at bounding box center [742, 505] width 97 height 23
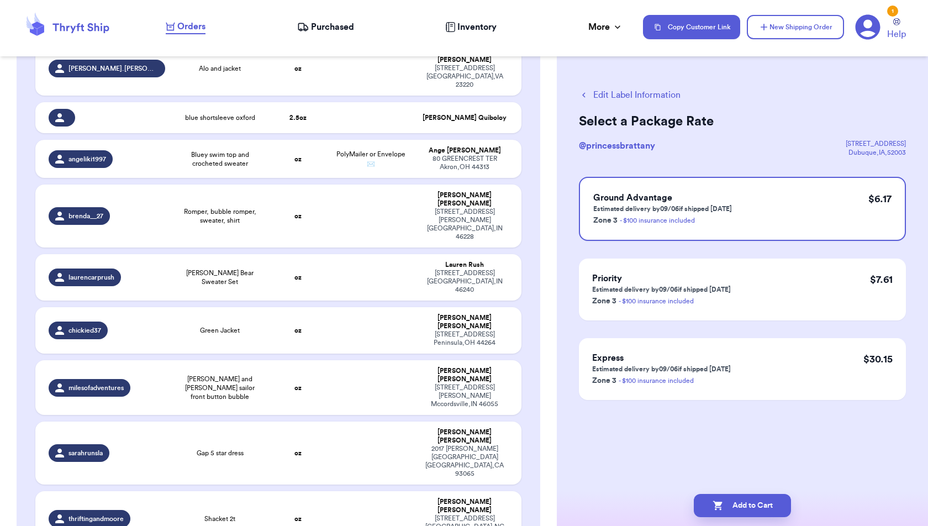
scroll to position [2371, 0]
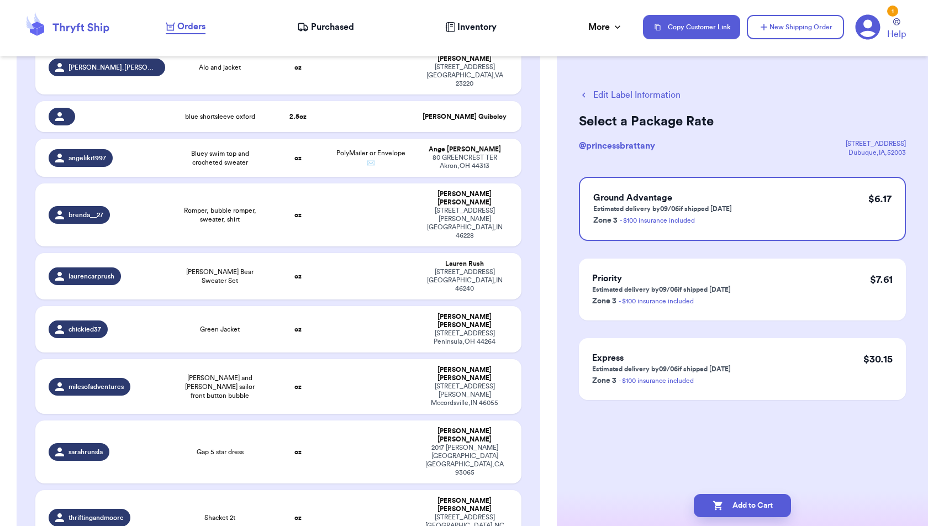
click at [653, 94] on button "Edit Label Information" at bounding box center [630, 94] width 102 height 13
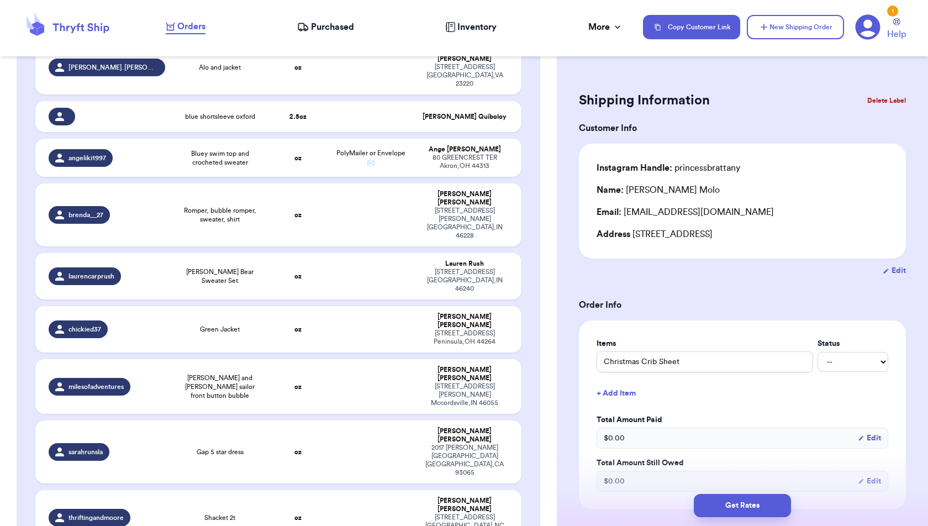
click at [602, 392] on button "+ Add Item" at bounding box center [742, 393] width 301 height 24
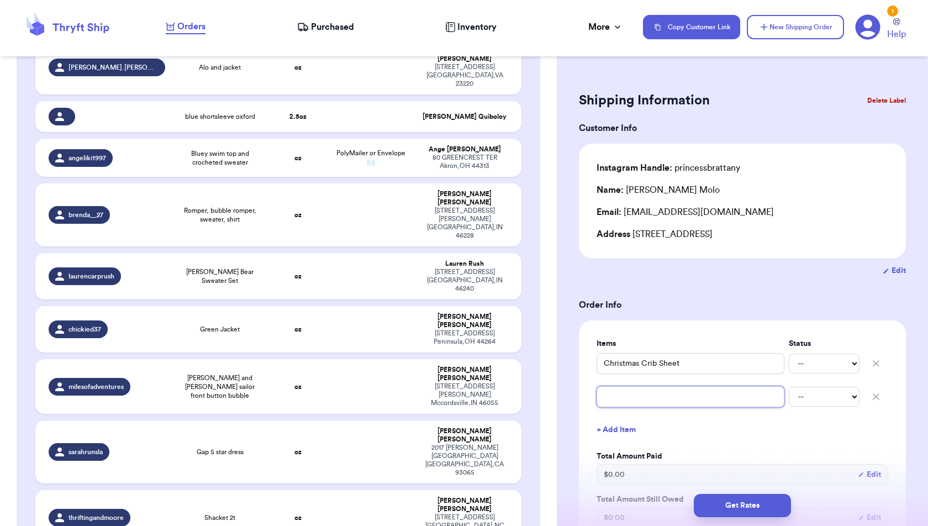
click at [602, 392] on input "text" at bounding box center [691, 396] width 188 height 21
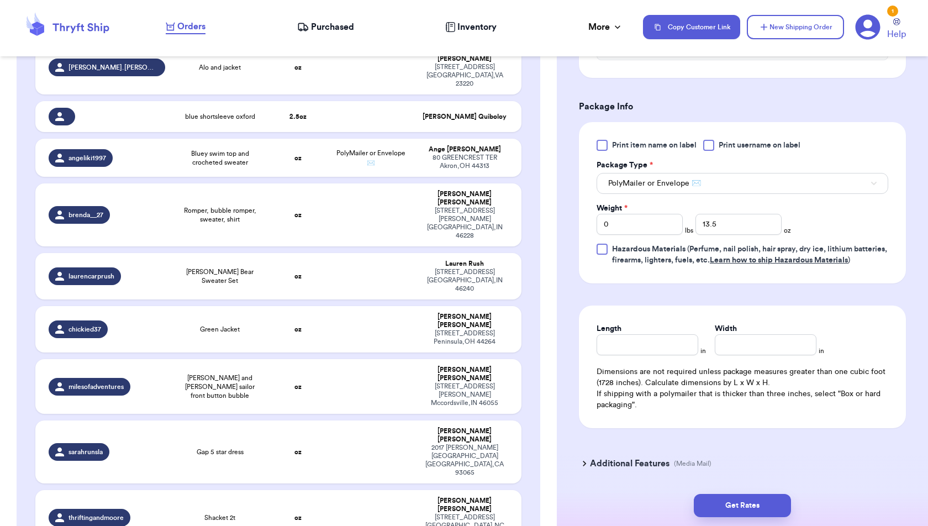
scroll to position [492, 0]
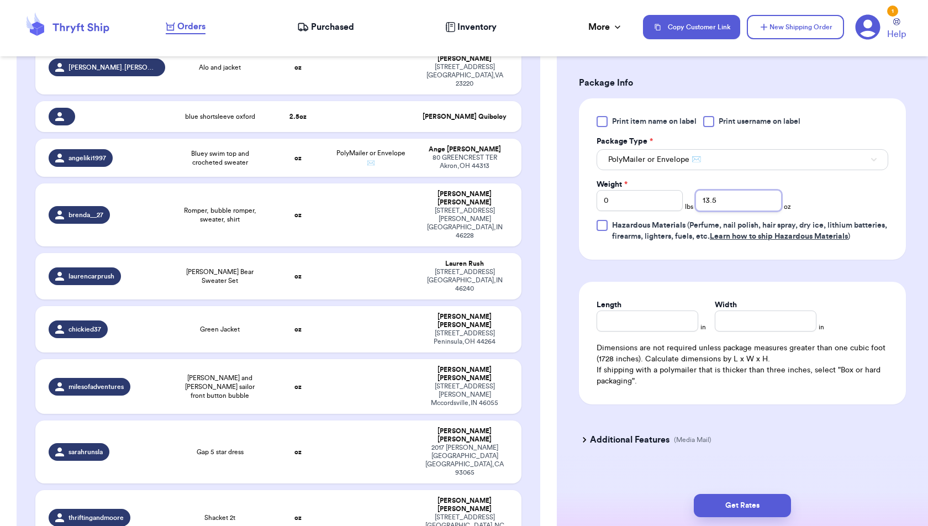
drag, startPoint x: 753, startPoint y: 208, endPoint x: 647, endPoint y: 210, distance: 106.1
click at [647, 210] on div "Print item name on label Print username on label Package Type * PolyMailer or E…" at bounding box center [743, 179] width 292 height 126
click at [762, 504] on button "Get Rates" at bounding box center [742, 505] width 97 height 23
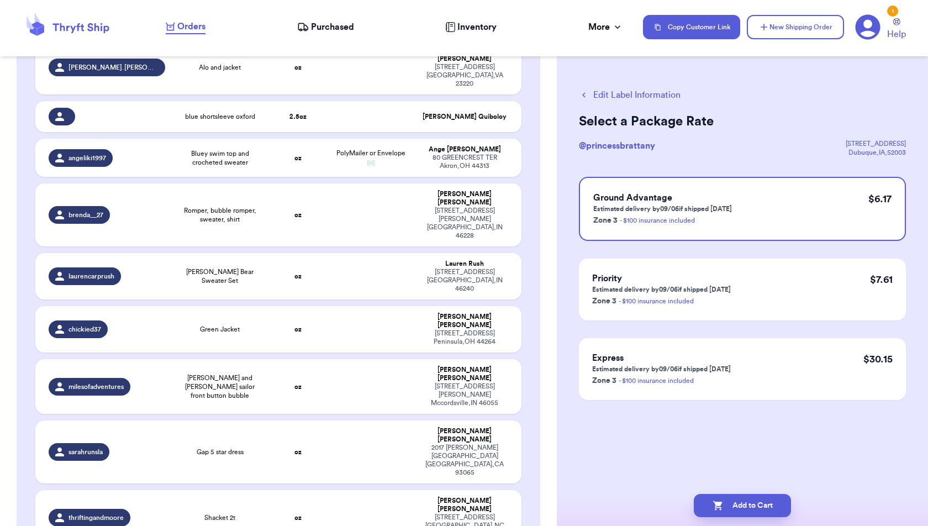
click at [762, 504] on button "Add to Cart" at bounding box center [742, 505] width 97 height 23
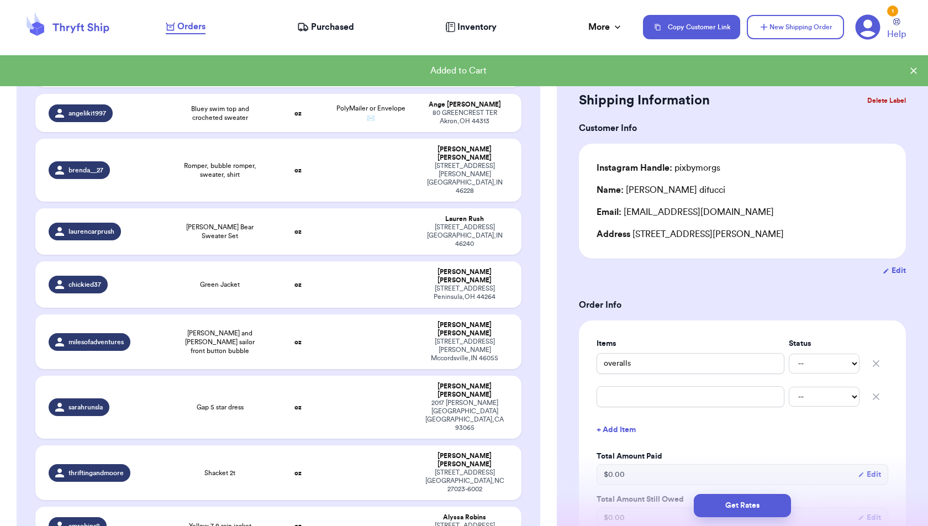
scroll to position [2326, 0]
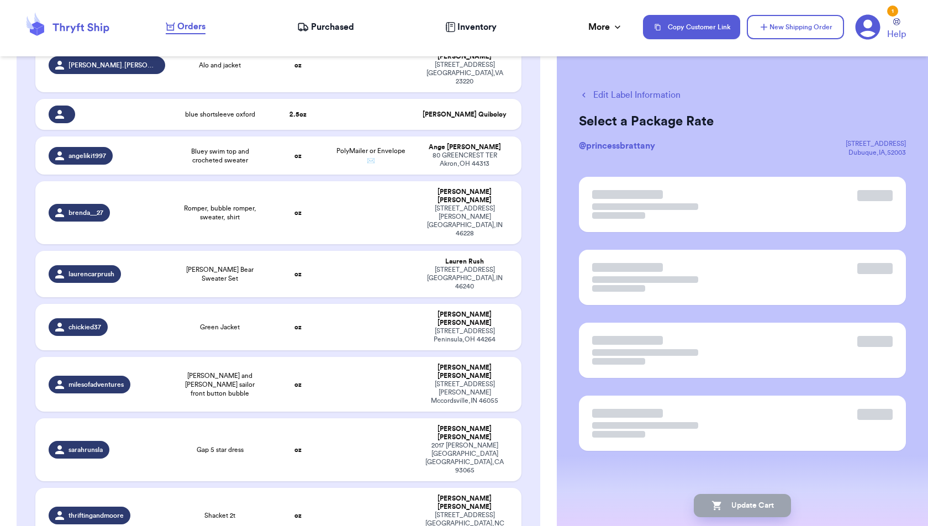
scroll to position [2324, 0]
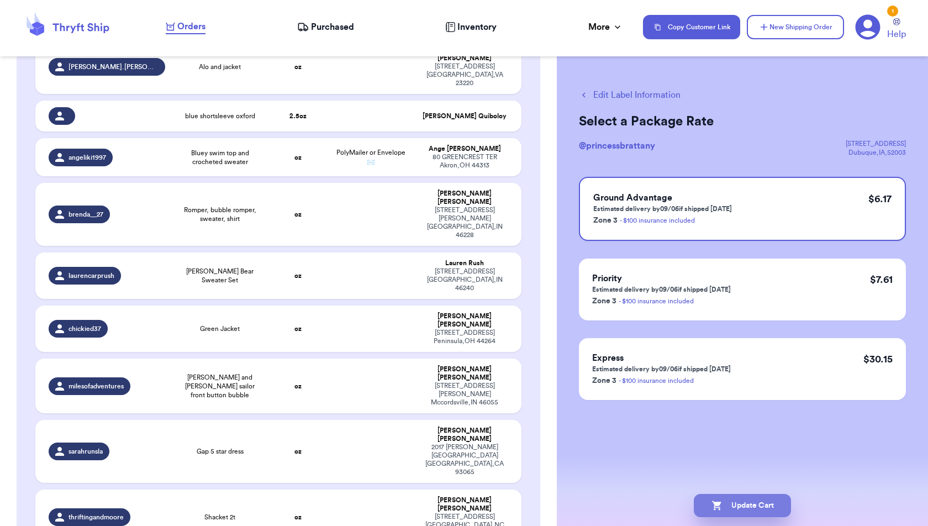
click at [761, 510] on button "Update Cart" at bounding box center [742, 505] width 97 height 23
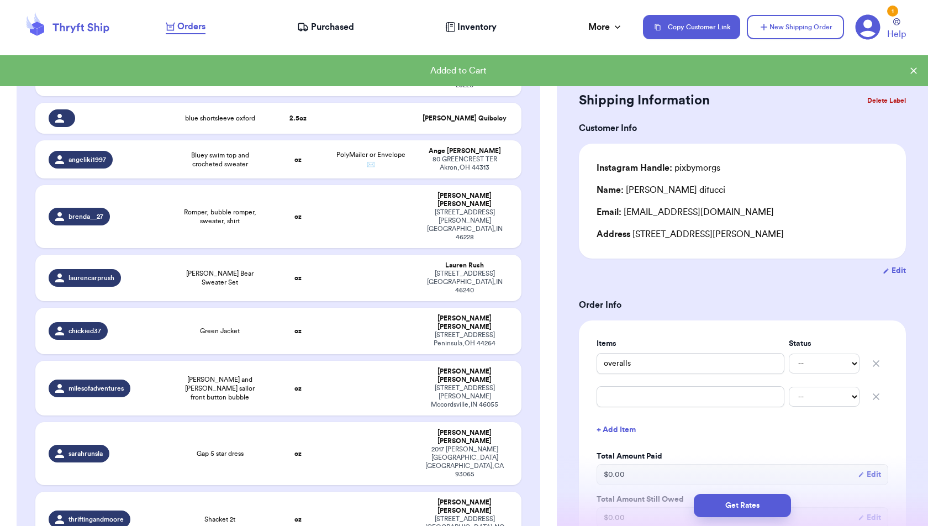
scroll to position [2326, 0]
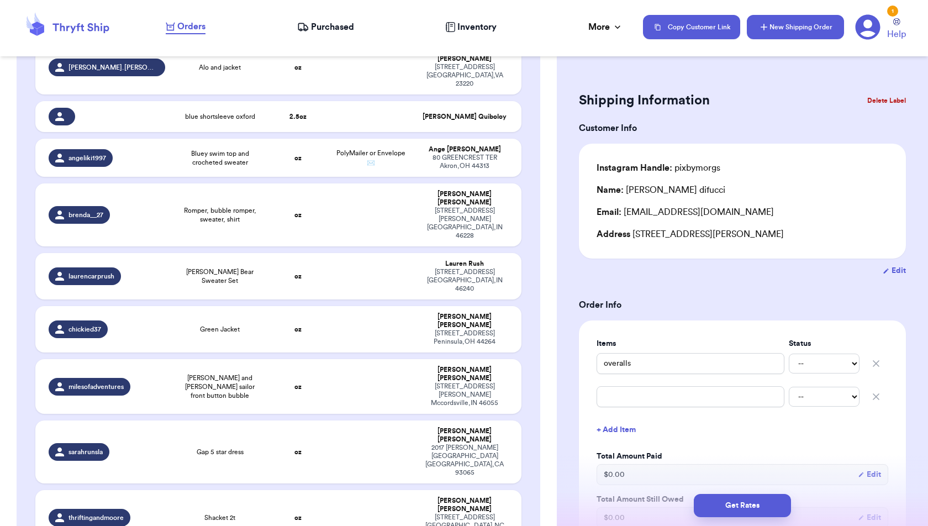
click at [783, 26] on button "New Shipping Order" at bounding box center [795, 27] width 97 height 24
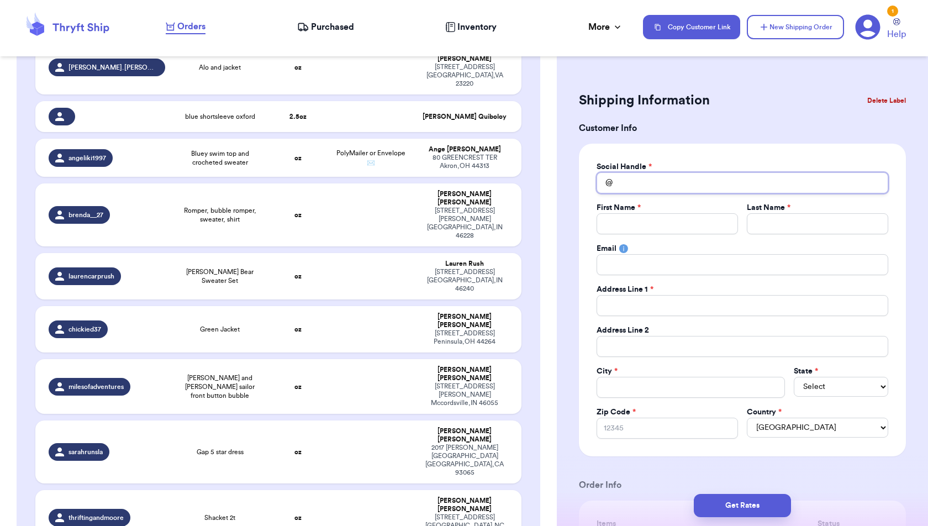
click at [684, 187] on input "Total Amount Paid" at bounding box center [743, 182] width 292 height 21
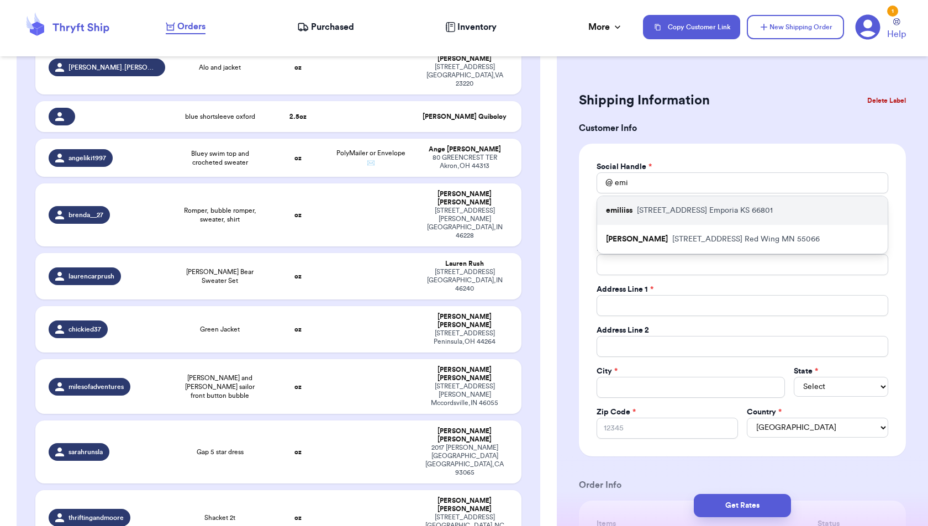
click at [686, 201] on div "emiliiss [STREET_ADDRESS]" at bounding box center [742, 210] width 291 height 29
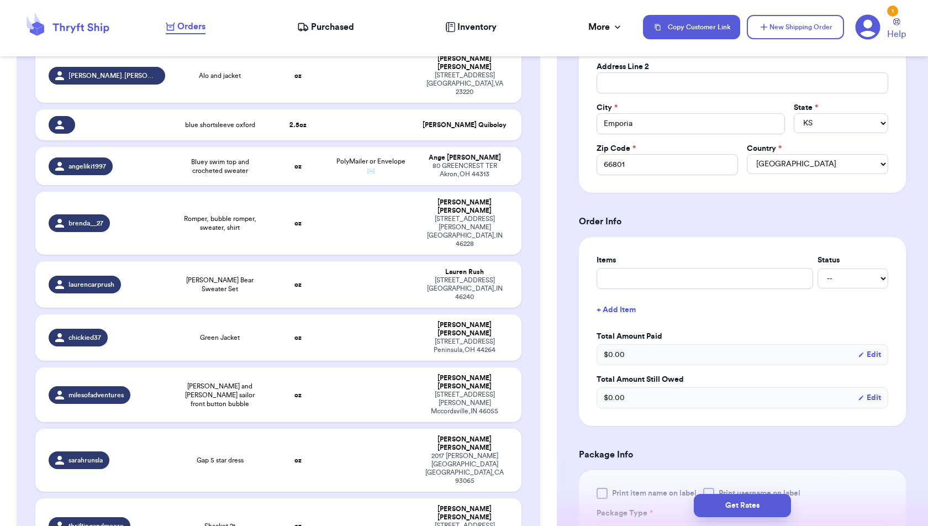
scroll to position [267, 0]
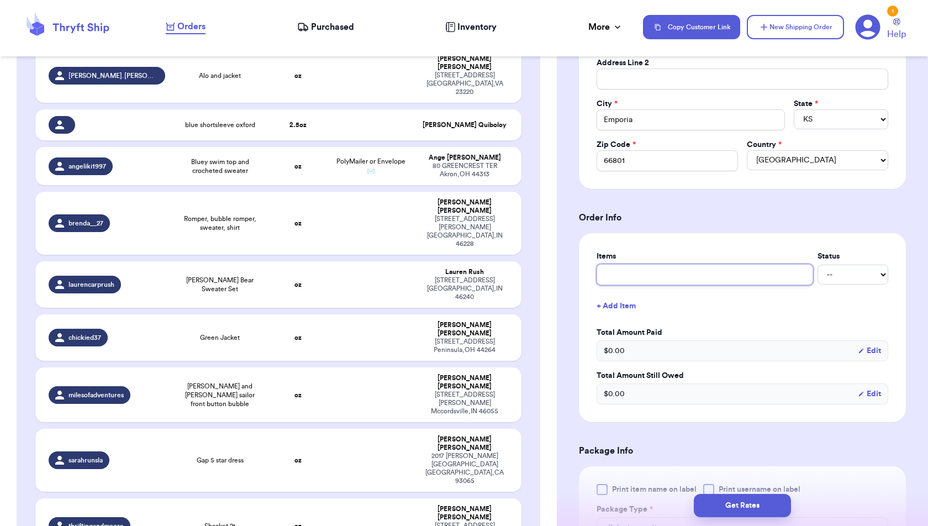
click at [766, 276] on input "text" at bounding box center [705, 274] width 217 height 21
click at [629, 296] on button "+ Add Item" at bounding box center [742, 306] width 301 height 24
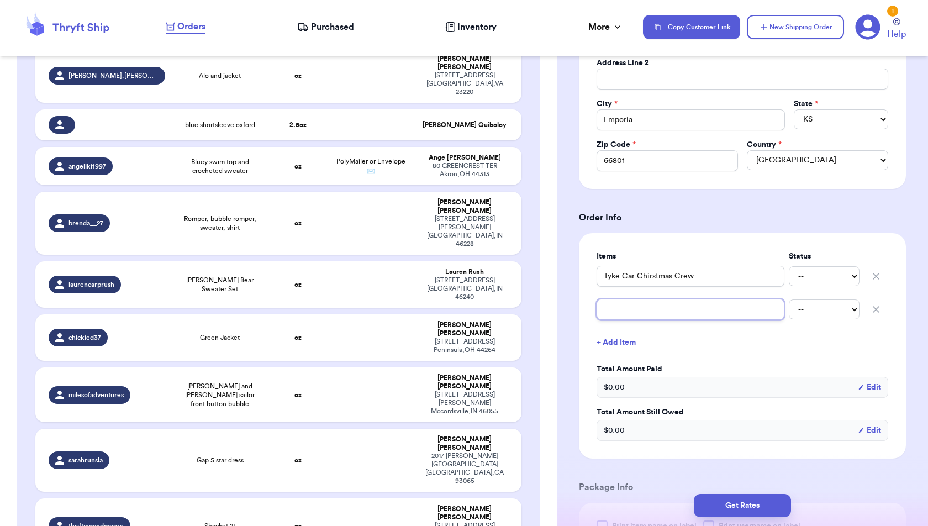
click at [629, 312] on input "text" at bounding box center [691, 309] width 188 height 21
click at [778, 469] on form "Shipping Information Delete Label Customer Info Social Handle * @ emiliiss Firs…" at bounding box center [742, 343] width 327 height 1045
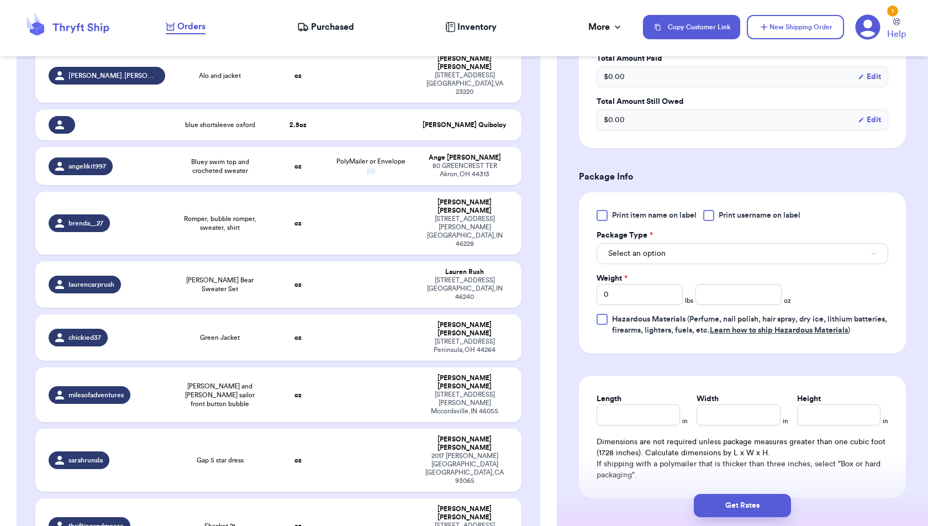
scroll to position [580, 0]
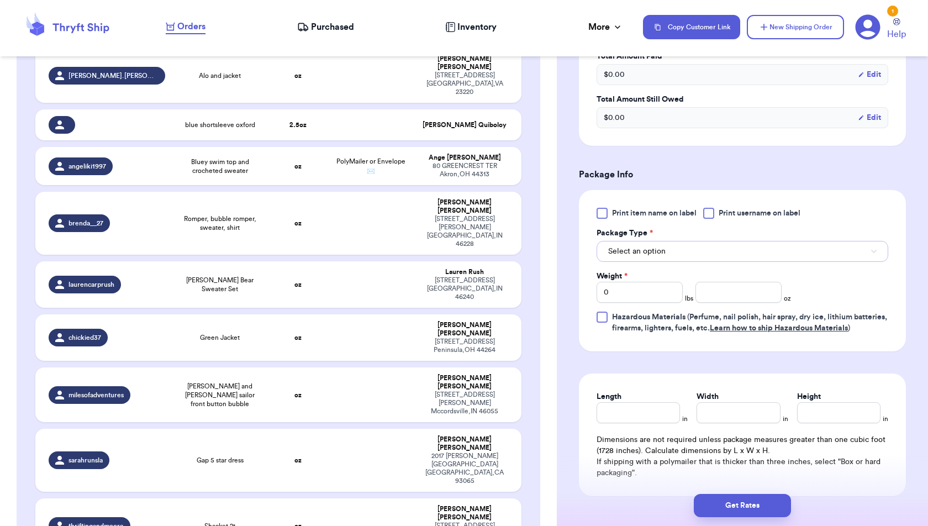
click at [746, 242] on button "Select an option" at bounding box center [743, 251] width 292 height 21
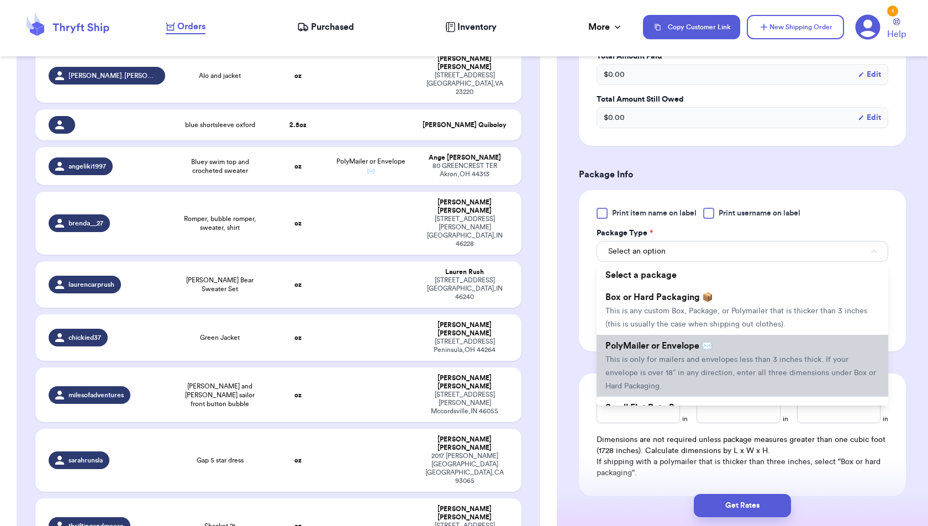
click at [739, 356] on span "This is only for mailers and envelopes less than 3 inches thick. If your envelo…" at bounding box center [740, 373] width 271 height 34
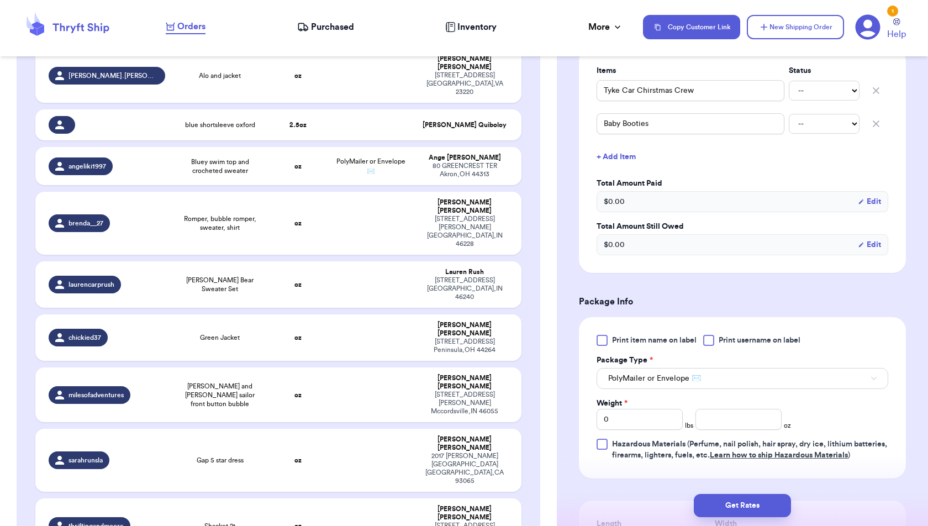
scroll to position [457, 0]
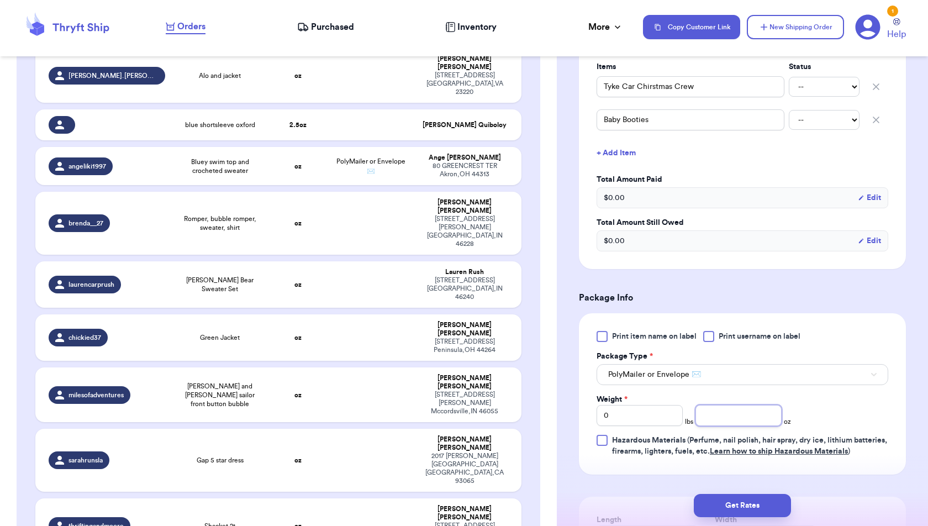
click at [747, 415] on input "number" at bounding box center [738, 415] width 86 height 21
click at [772, 498] on button "Get Rates" at bounding box center [742, 505] width 97 height 23
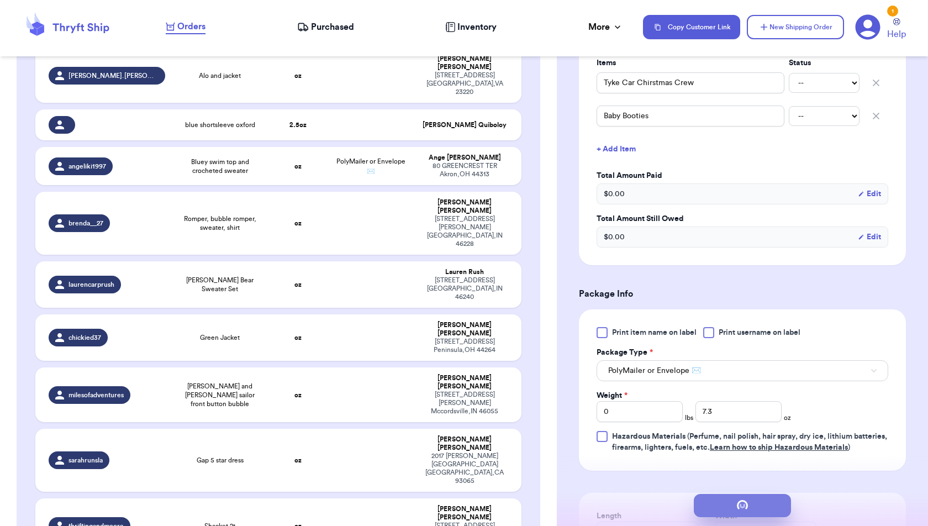
scroll to position [0, 0]
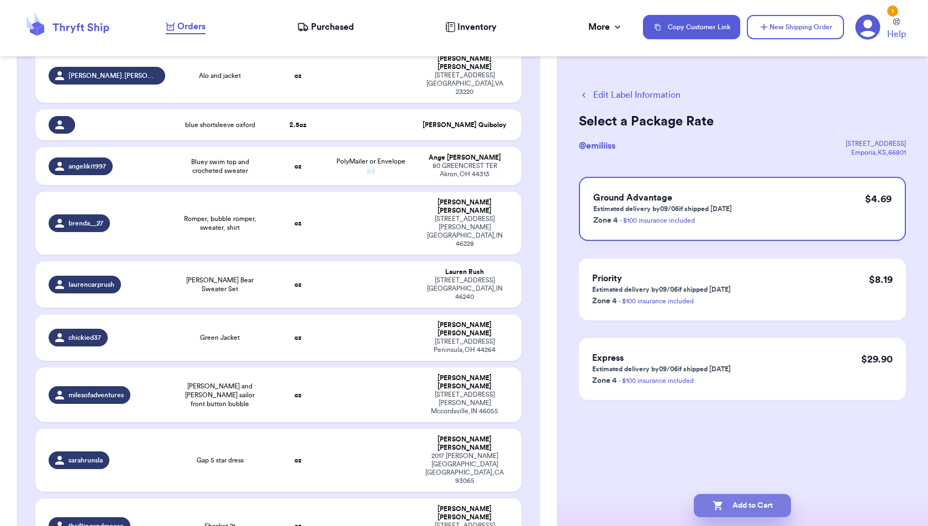
click at [769, 503] on button "Add to Cart" at bounding box center [742, 505] width 97 height 23
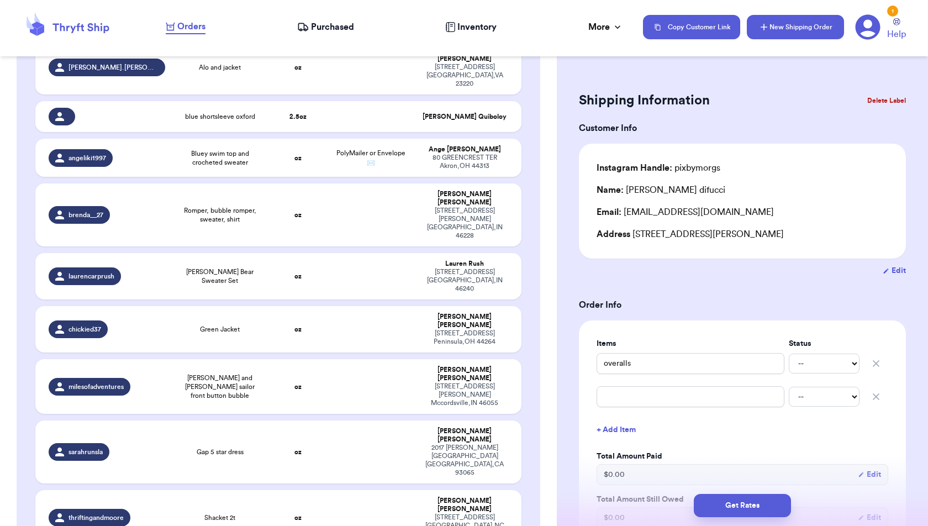
click at [775, 36] on button "New Shipping Order" at bounding box center [795, 27] width 97 height 24
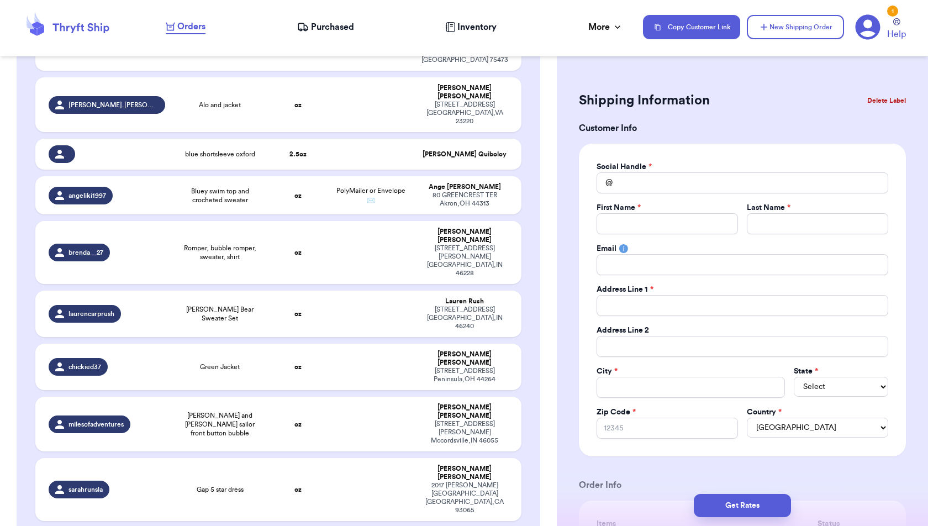
scroll to position [2364, 0]
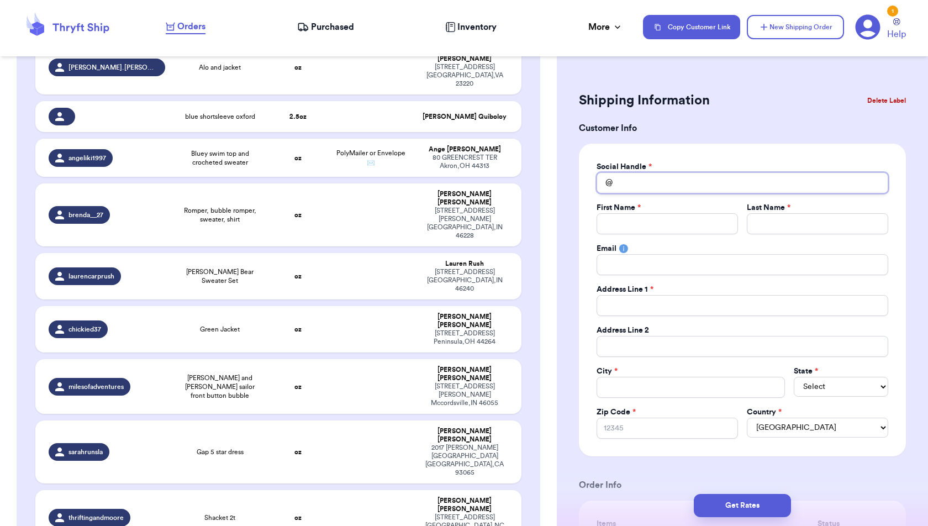
click at [709, 180] on input "Total Amount Paid" at bounding box center [743, 182] width 292 height 21
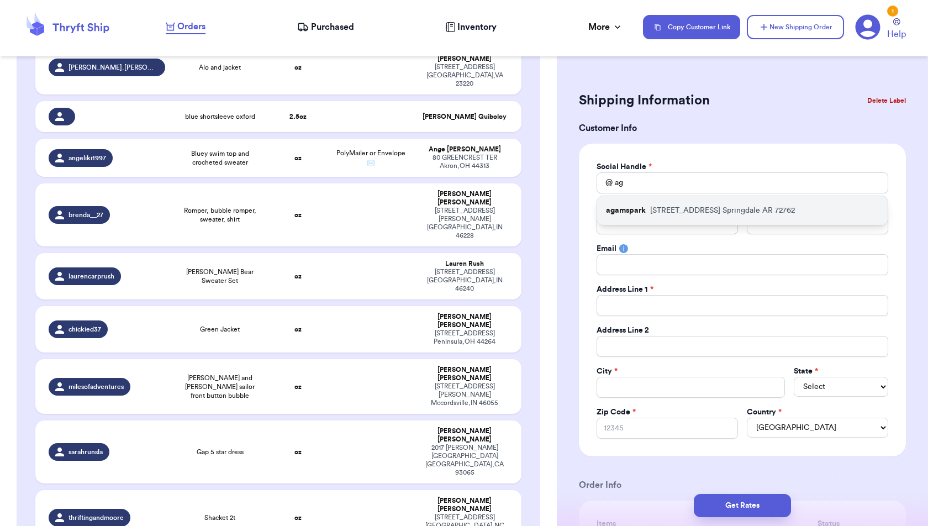
click at [760, 206] on p "[STREET_ADDRESS]" at bounding box center [722, 210] width 145 height 11
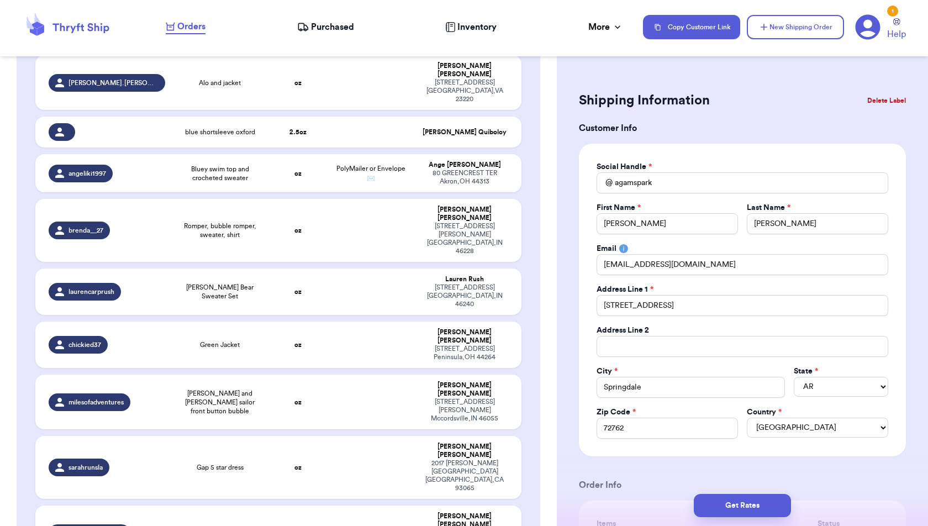
scroll to position [2371, 0]
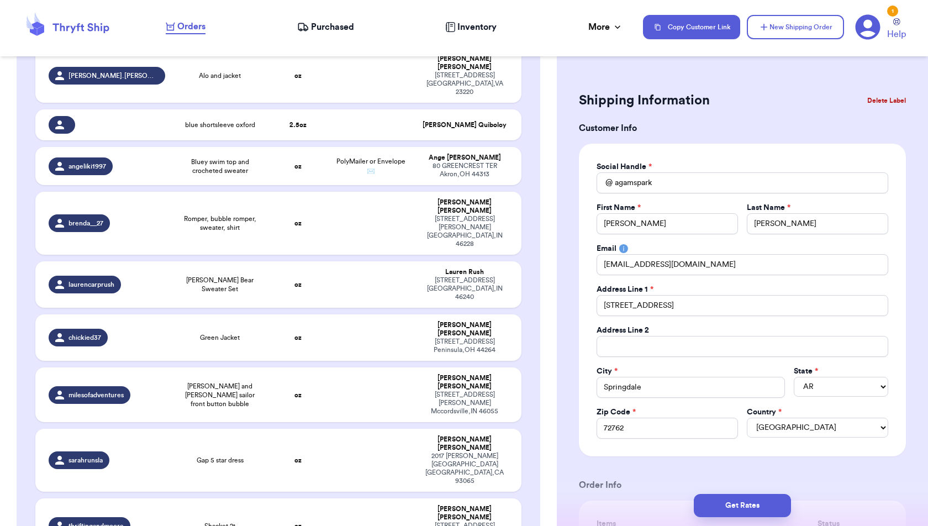
click at [856, 478] on h3 "Order Info" at bounding box center [742, 484] width 327 height 13
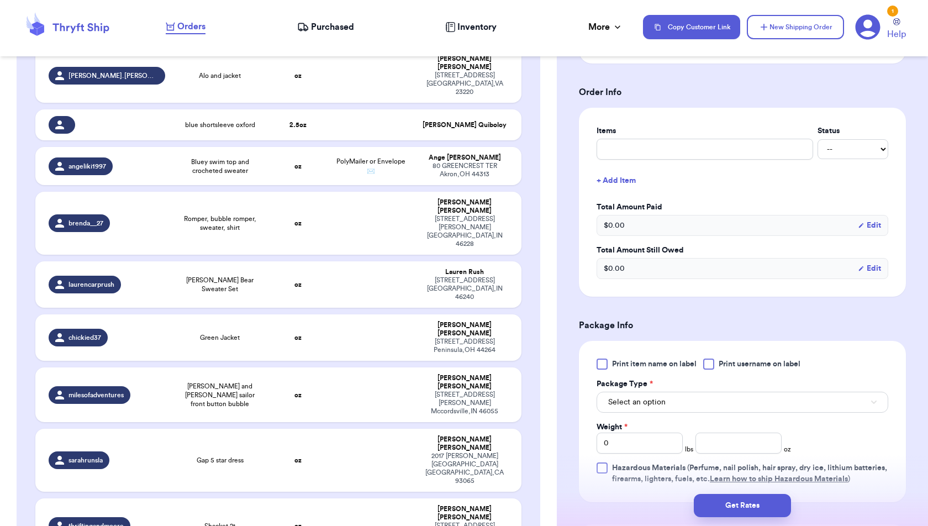
scroll to position [367, 0]
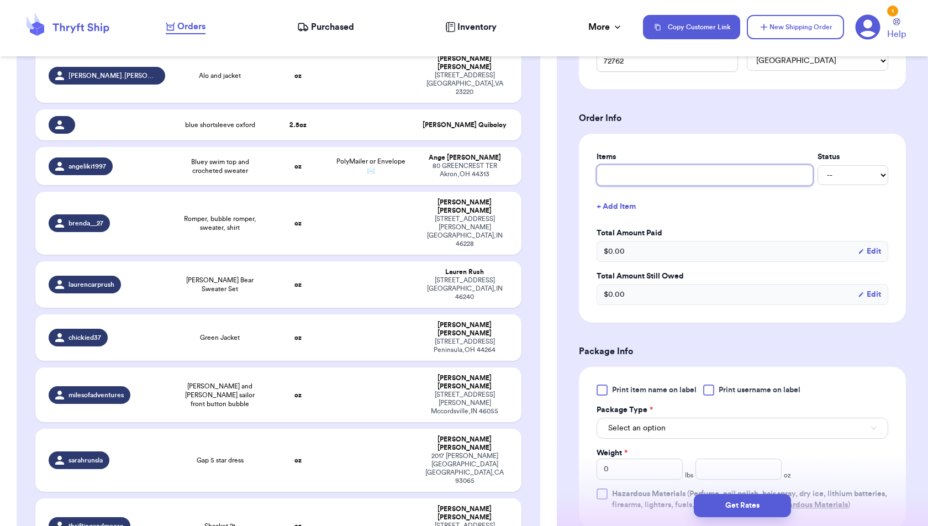
click at [652, 166] on input "text" at bounding box center [705, 175] width 217 height 21
click at [629, 171] on input "[GEOGRAPHIC_DATA]" at bounding box center [705, 175] width 217 height 21
click at [665, 176] on input "[GEOGRAPHIC_DATA]" at bounding box center [705, 175] width 217 height 21
click at [752, 361] on form "Shipping Information Delete Label Customer Info Social Handle * @ agamspark Fir…" at bounding box center [742, 226] width 327 height 1009
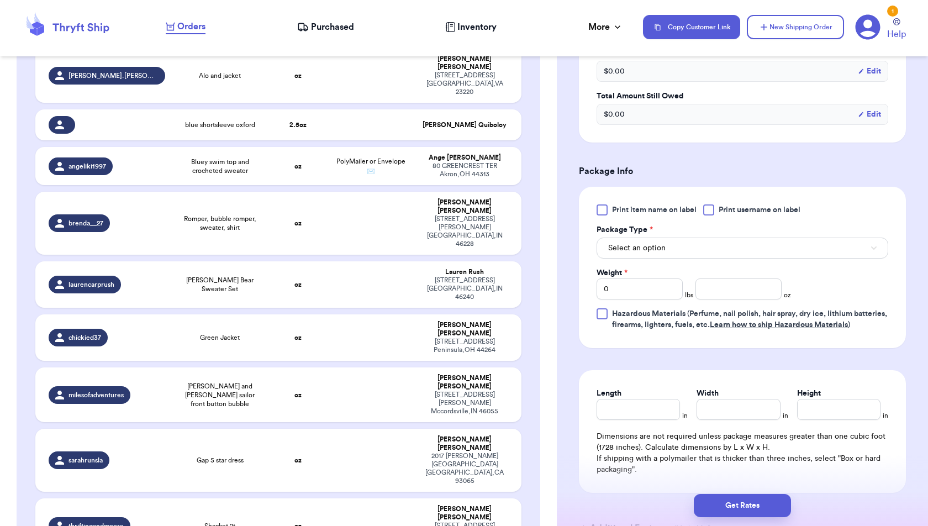
scroll to position [557, 0]
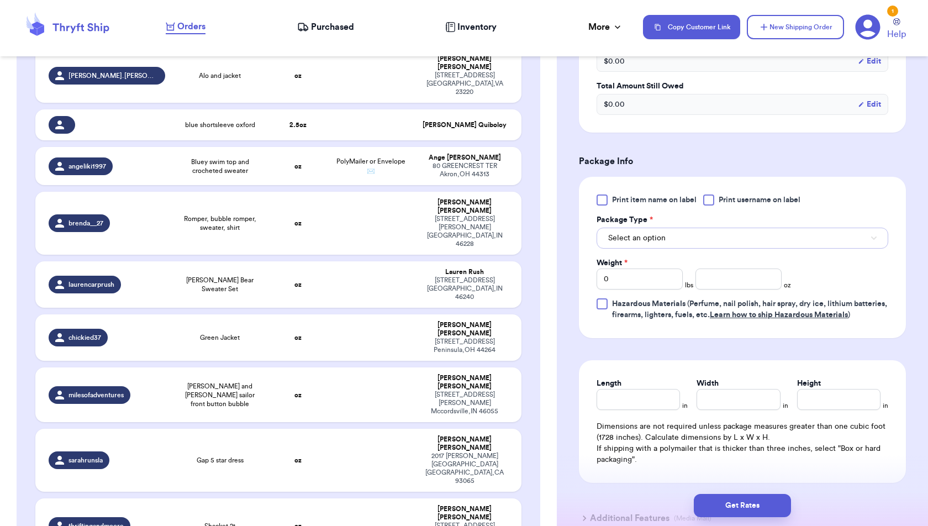
click at [737, 238] on button "Select an option" at bounding box center [743, 238] width 292 height 21
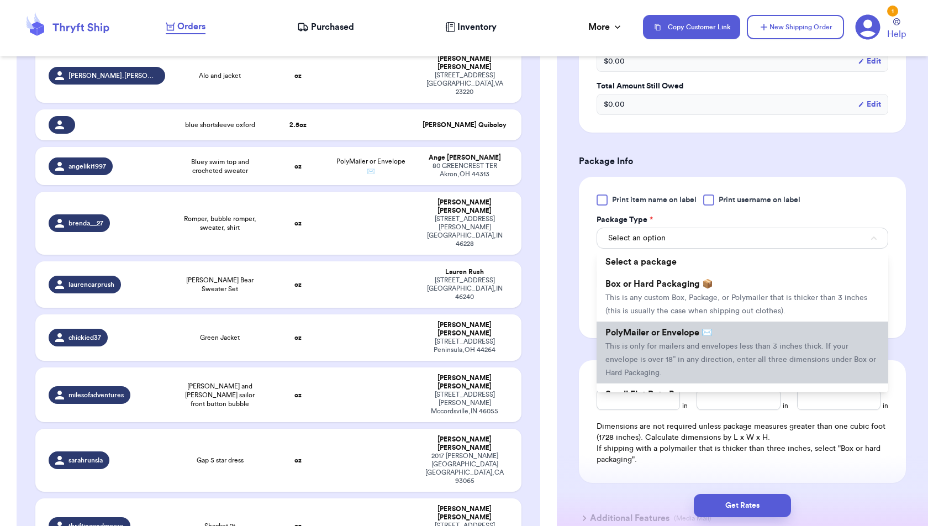
click at [734, 331] on li "PolyMailer or Envelope ✉️ This is only for mailers and envelopes less than 3 in…" at bounding box center [743, 352] width 292 height 62
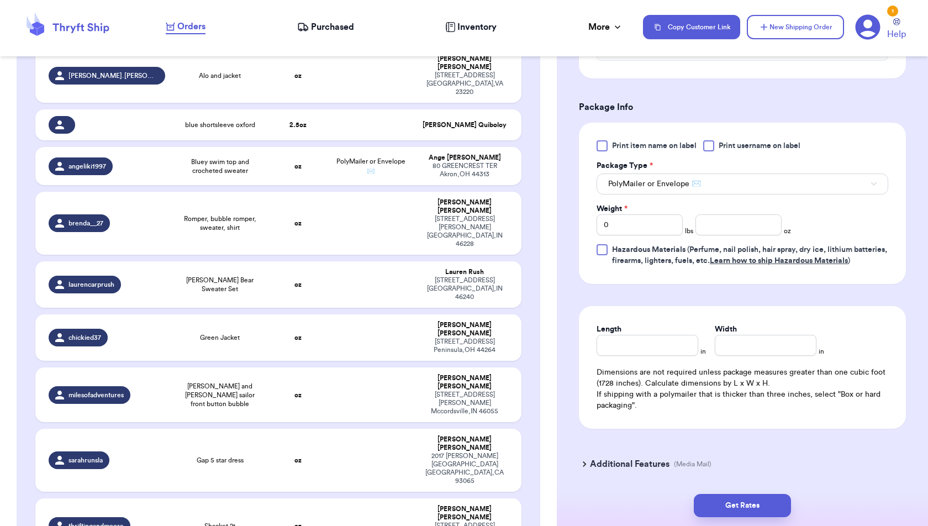
scroll to position [653, 0]
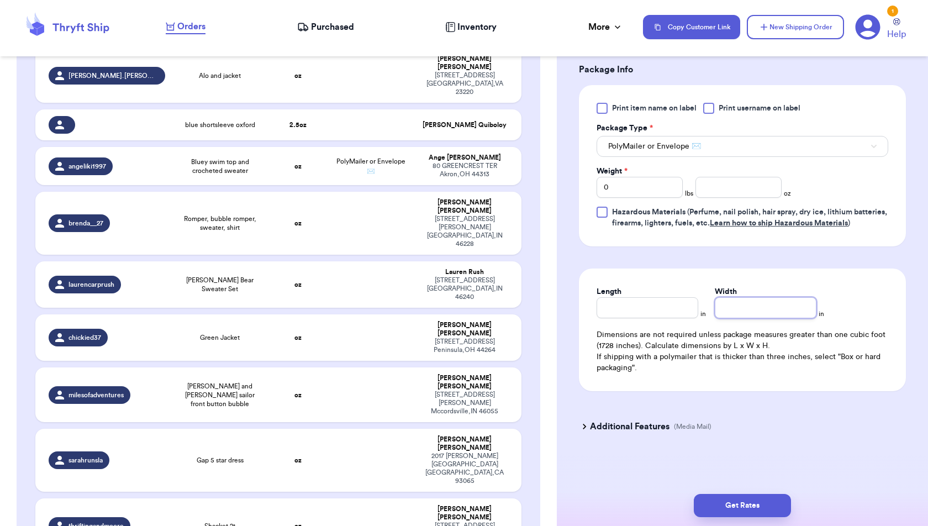
click at [736, 307] on input "Width" at bounding box center [766, 307] width 102 height 21
click at [741, 177] on input "number" at bounding box center [738, 187] width 86 height 21
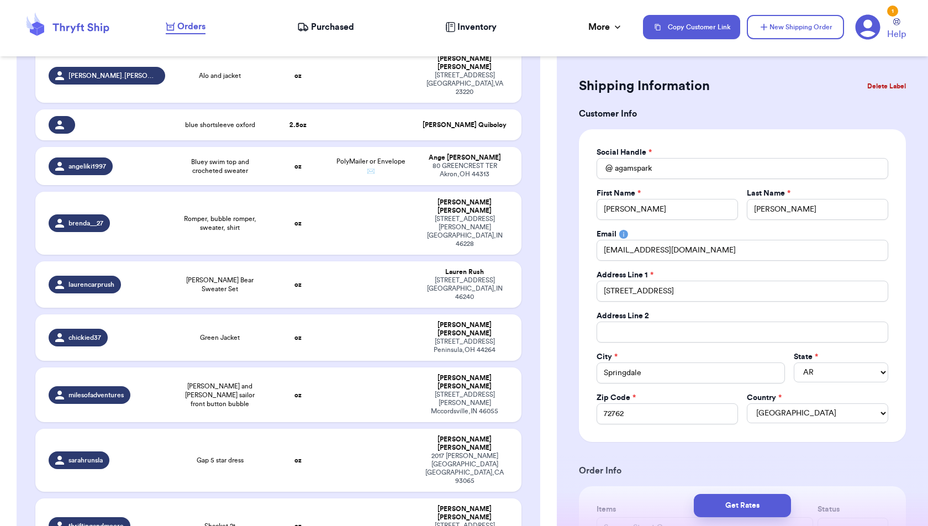
scroll to position [13, 0]
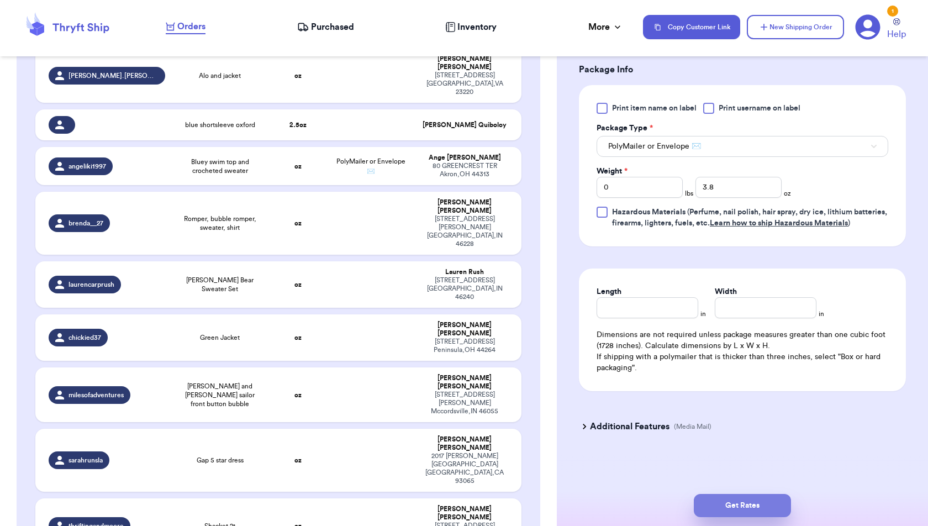
click at [781, 498] on button "Get Rates" at bounding box center [742, 505] width 97 height 23
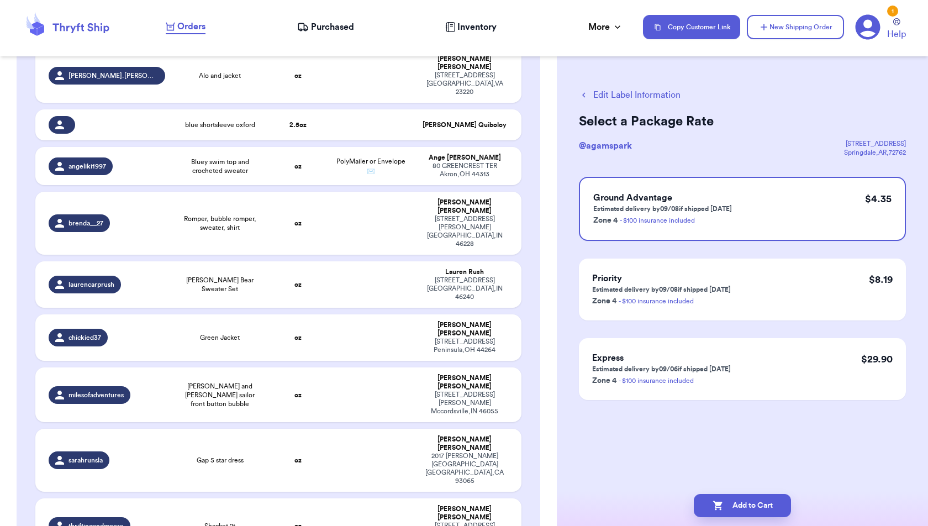
click at [781, 446] on div "Edit Label Information Select a Package Rate @ agamspark [STREET_ADDRESS] Groun…" at bounding box center [742, 271] width 371 height 411
click at [768, 501] on button "Add to Cart" at bounding box center [742, 505] width 97 height 23
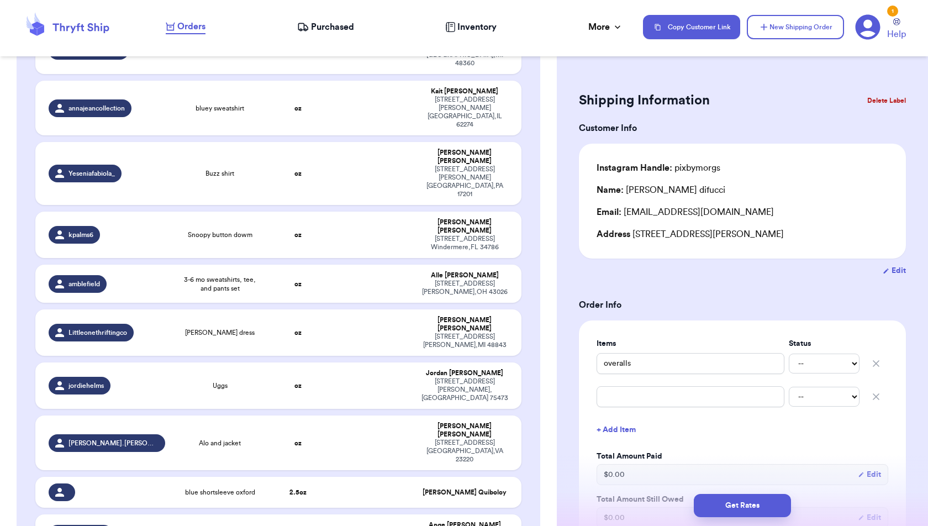
scroll to position [1942, 0]
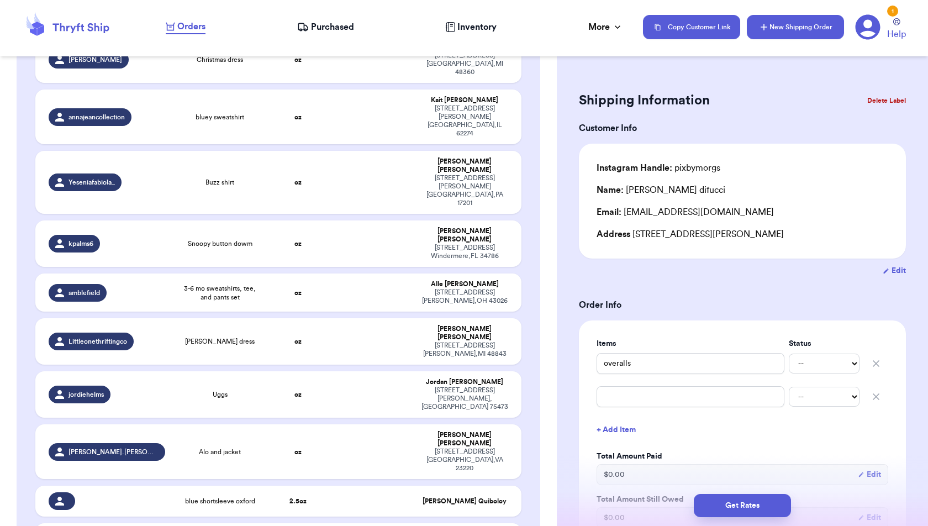
click at [768, 25] on icon "button" at bounding box center [763, 27] width 11 height 11
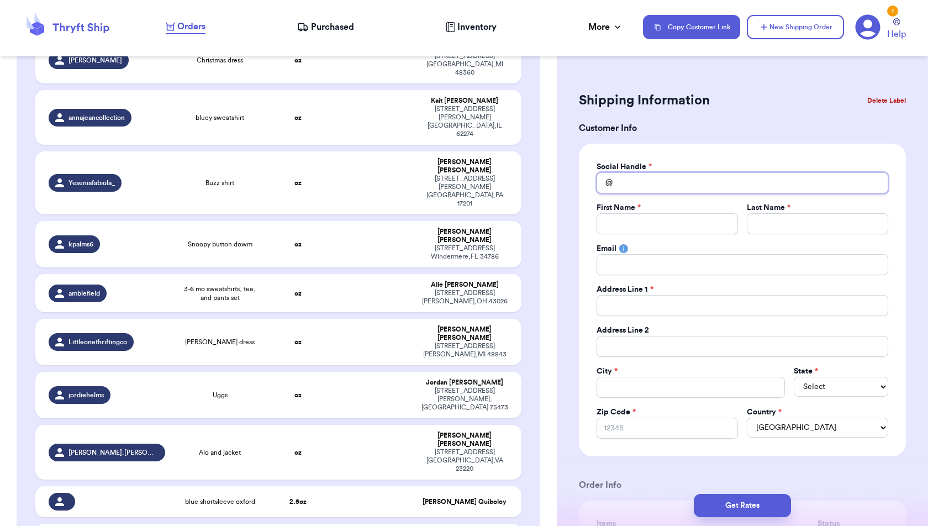
click at [703, 181] on input "Total Amount Paid" at bounding box center [743, 182] width 292 height 21
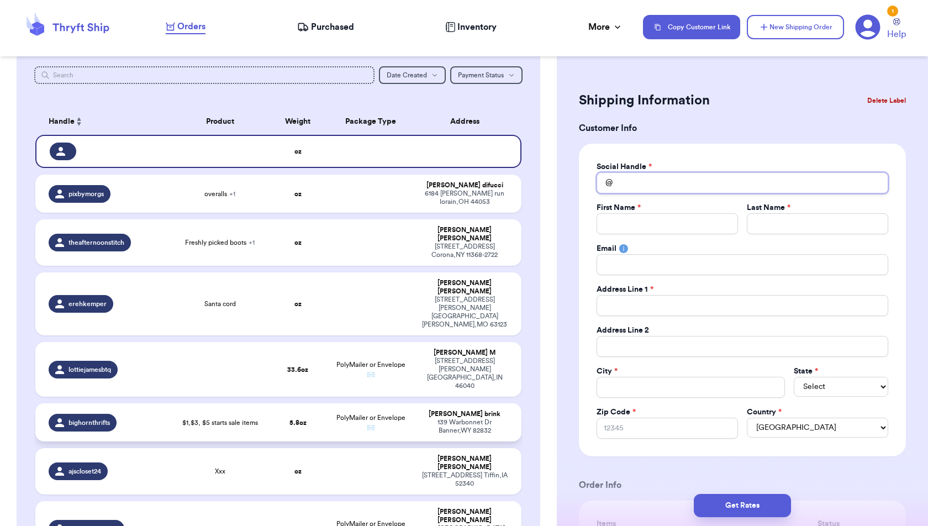
scroll to position [44, 0]
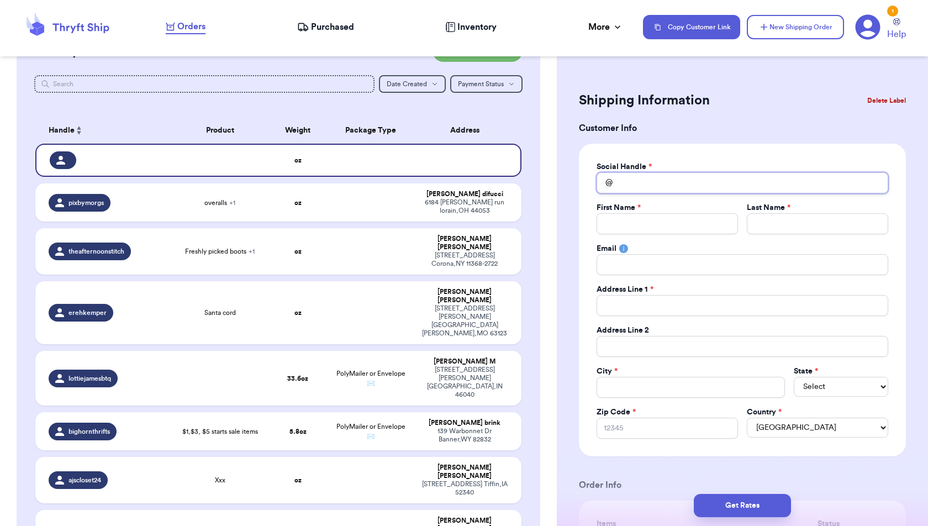
click at [645, 187] on input "Total Amount Paid" at bounding box center [743, 182] width 292 height 21
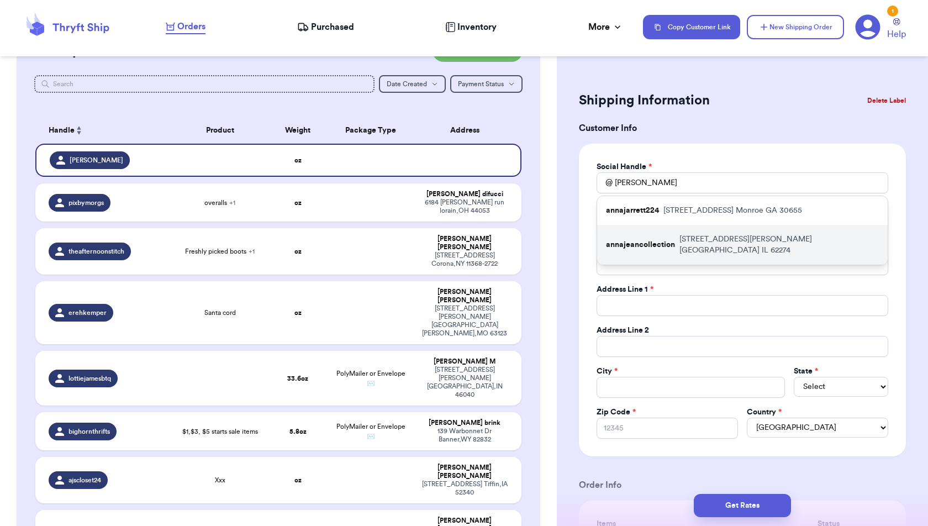
click at [654, 239] on p "annajeancollection" at bounding box center [640, 244] width 69 height 11
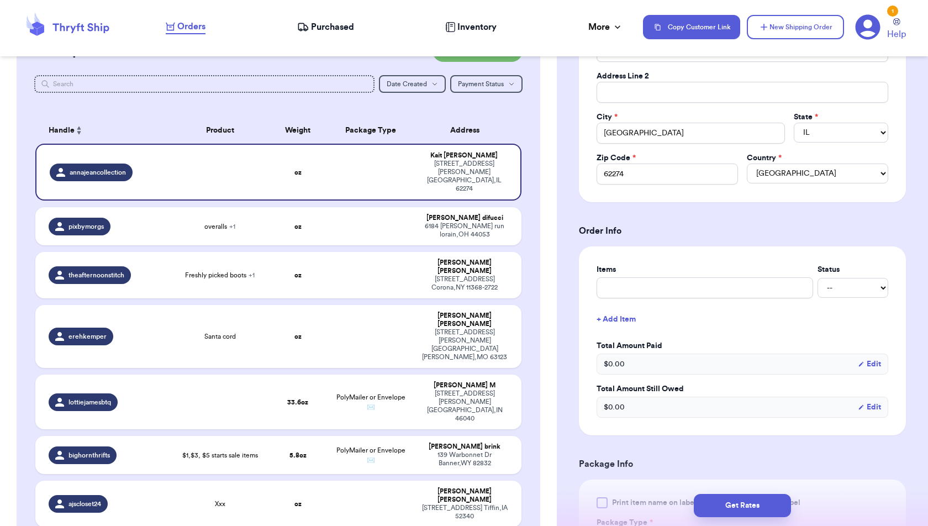
scroll to position [263, 0]
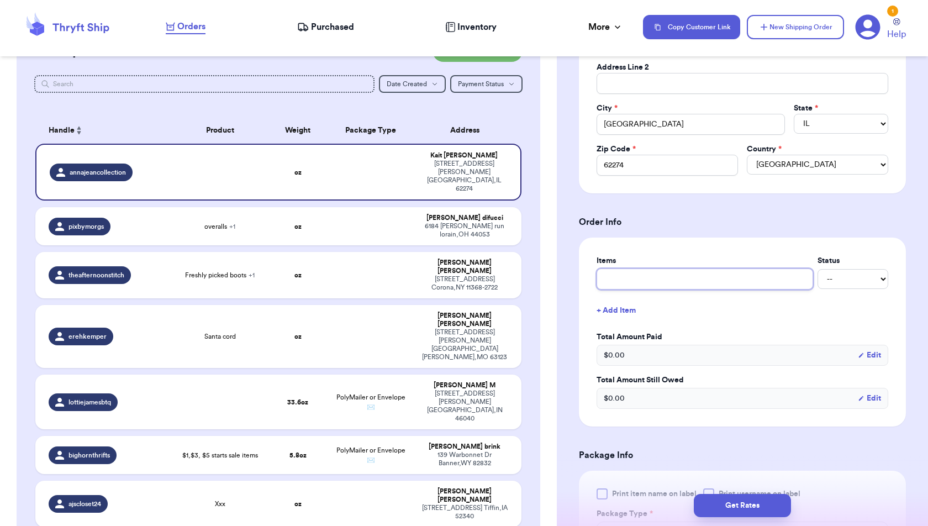
click at [718, 275] on input "text" at bounding box center [705, 278] width 217 height 21
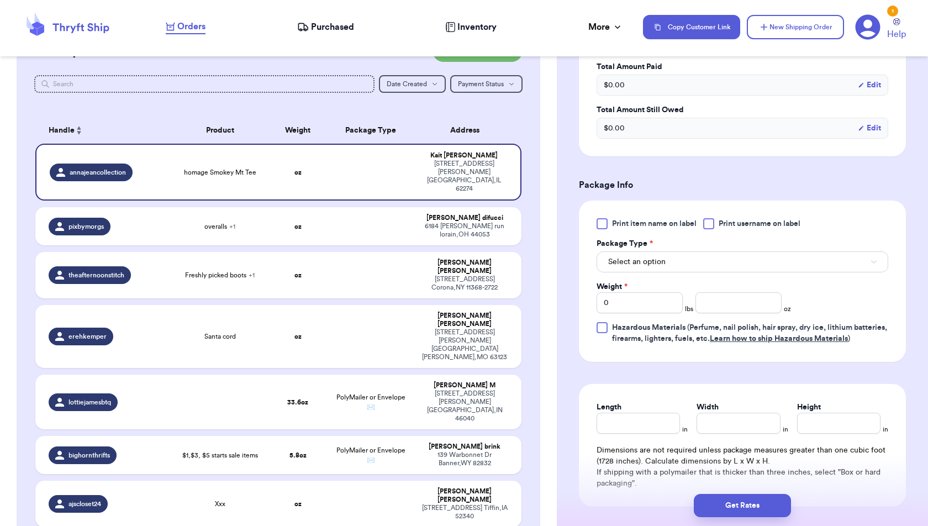
scroll to position [540, 0]
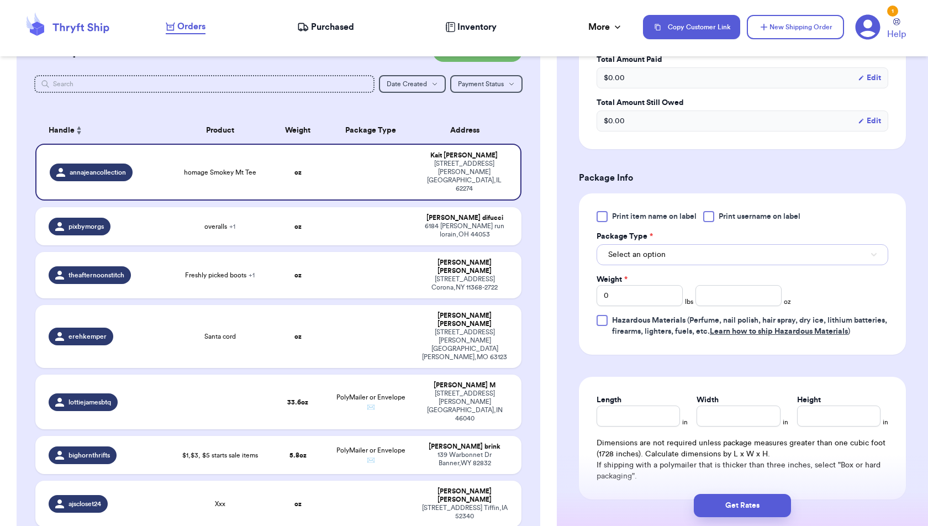
click at [772, 244] on button "Select an option" at bounding box center [743, 254] width 292 height 21
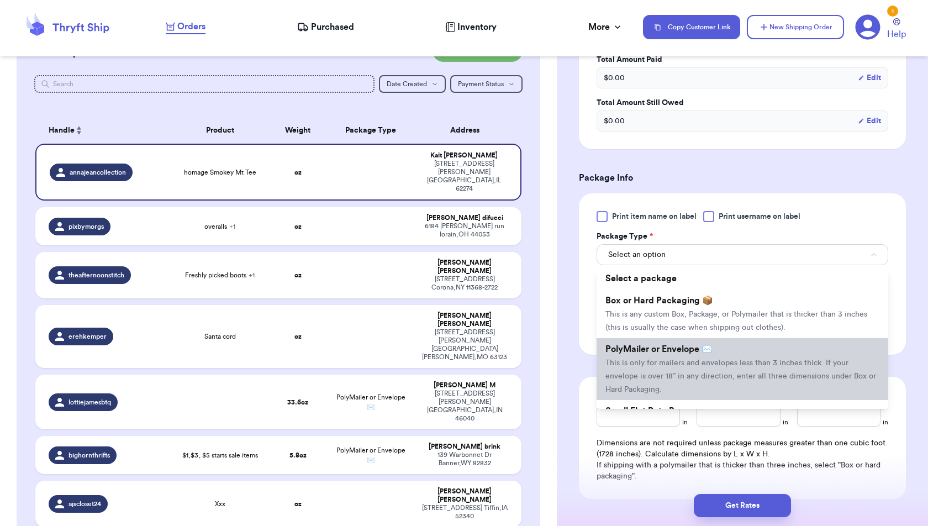
click at [754, 349] on li "PolyMailer or Envelope ✉️ This is only for mailers and envelopes less than 3 in…" at bounding box center [743, 369] width 292 height 62
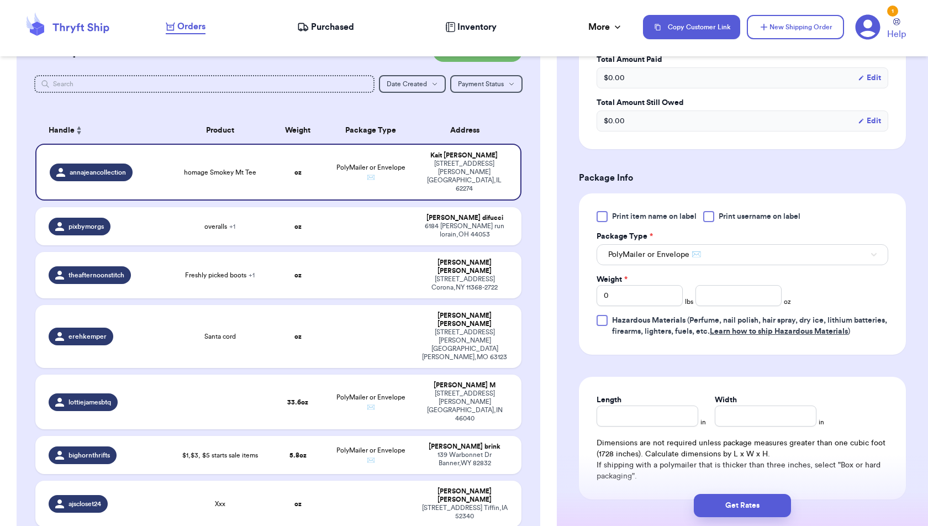
click at [762, 368] on form "Shipping Information Delete Label Customer Info Social Handle * @ annajeancolle…" at bounding box center [742, 52] width 327 height 1009
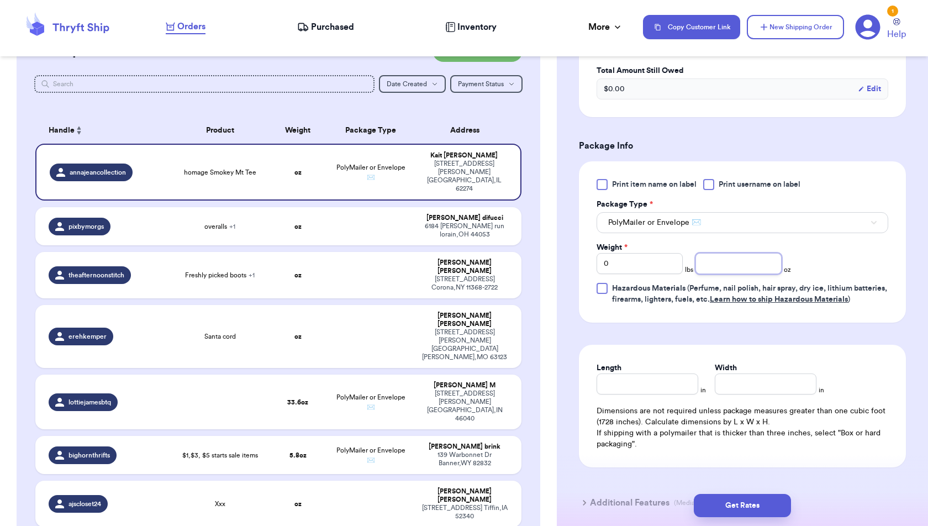
click at [761, 257] on input "number" at bounding box center [738, 263] width 86 height 21
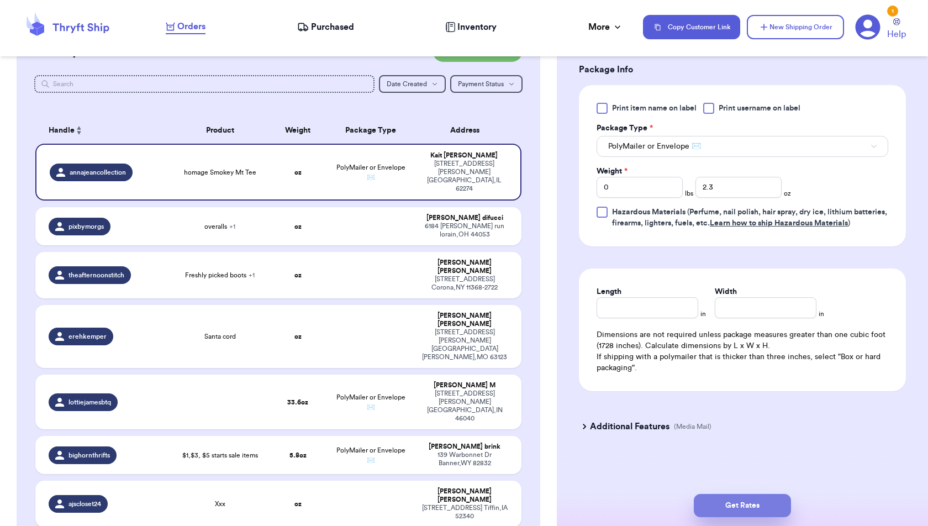
click at [773, 503] on button "Get Rates" at bounding box center [742, 505] width 97 height 23
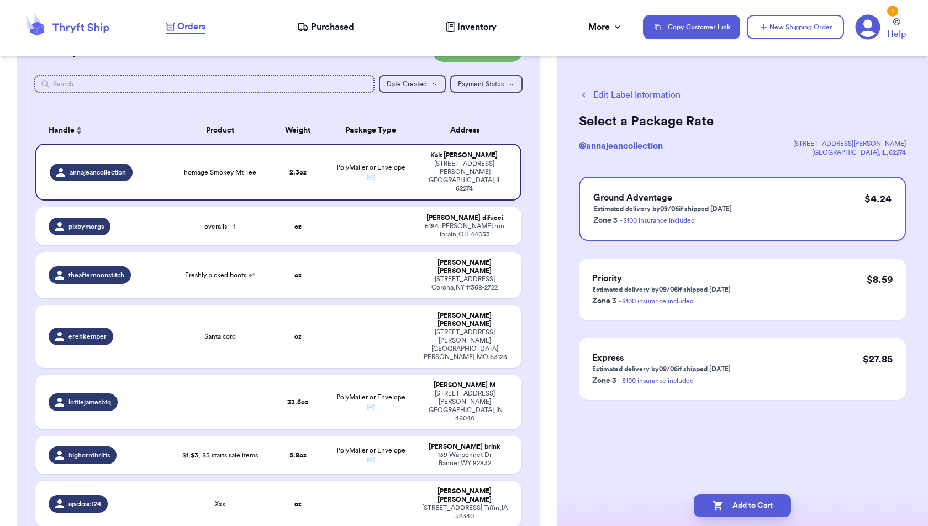
click at [773, 503] on button "Add to Cart" at bounding box center [742, 505] width 97 height 23
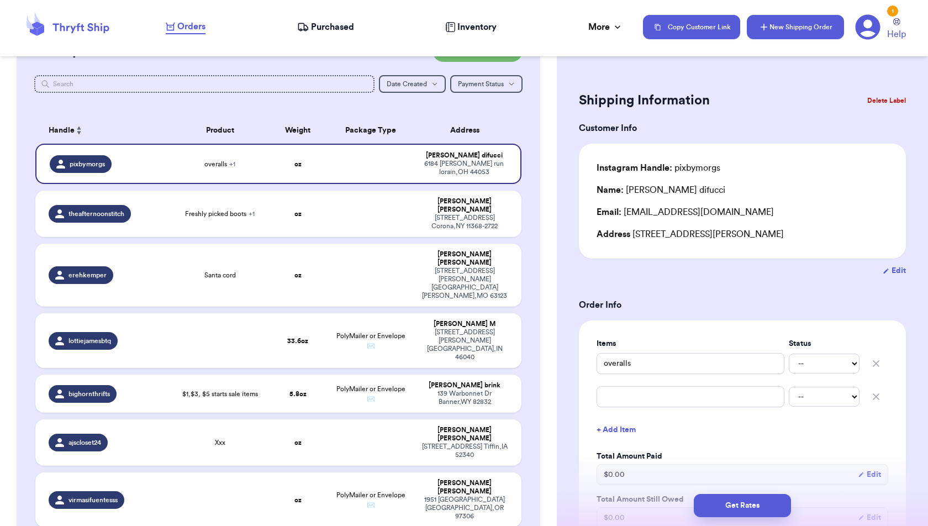
click at [801, 26] on button "New Shipping Order" at bounding box center [795, 27] width 97 height 24
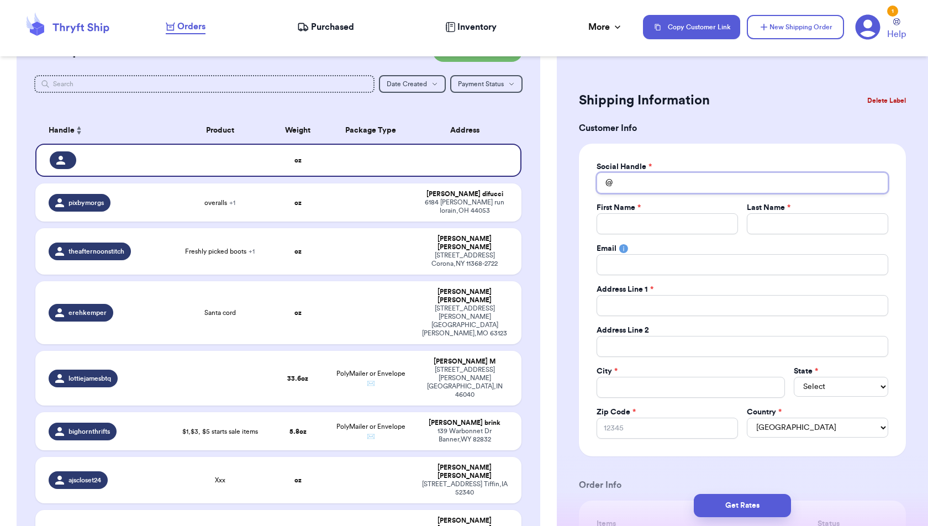
click at [693, 191] on input "Total Amount Paid" at bounding box center [743, 182] width 292 height 21
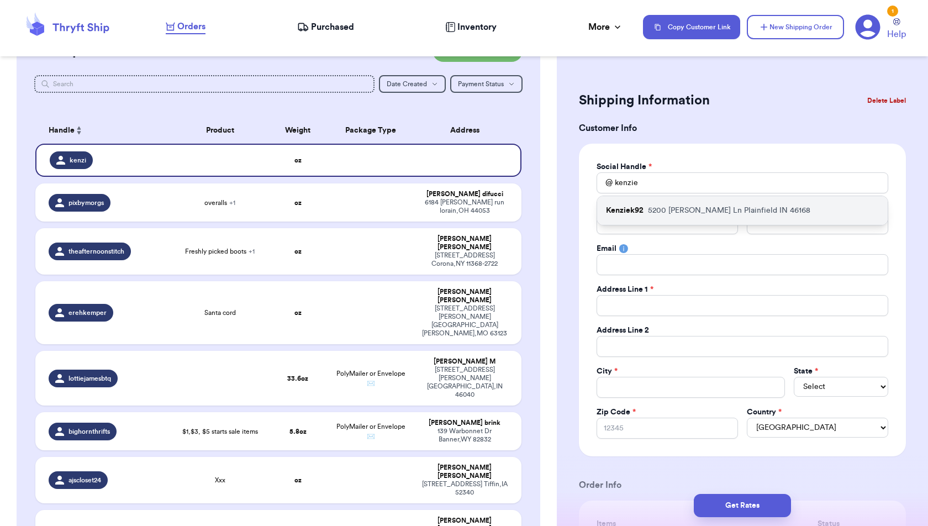
click at [693, 222] on div "Kenziek92 [STREET_ADDRESS][PERSON_NAME]" at bounding box center [742, 210] width 291 height 29
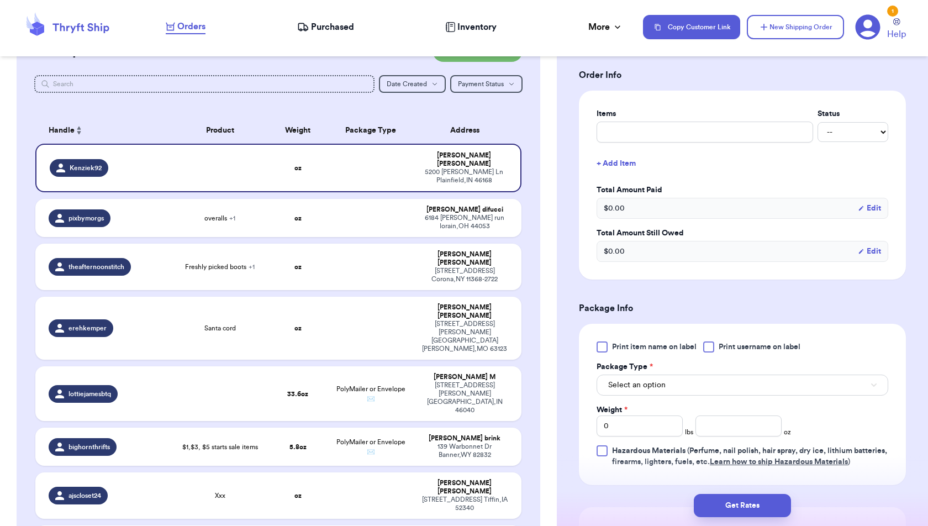
scroll to position [405, 0]
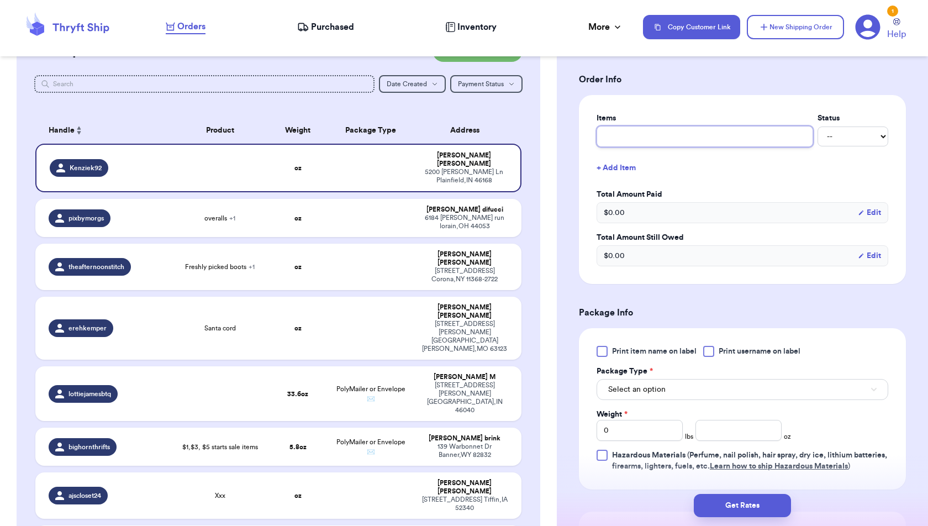
click at [698, 135] on input "text" at bounding box center [705, 136] width 217 height 21
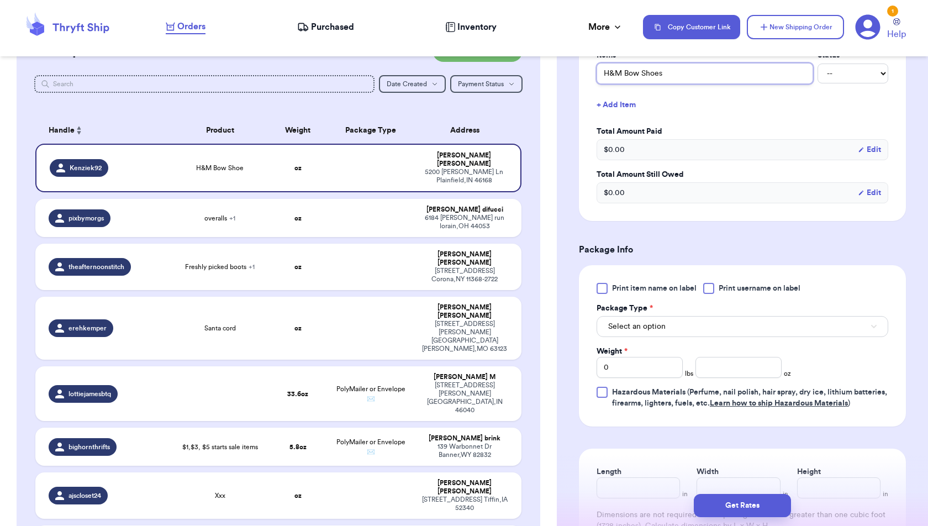
scroll to position [488, 0]
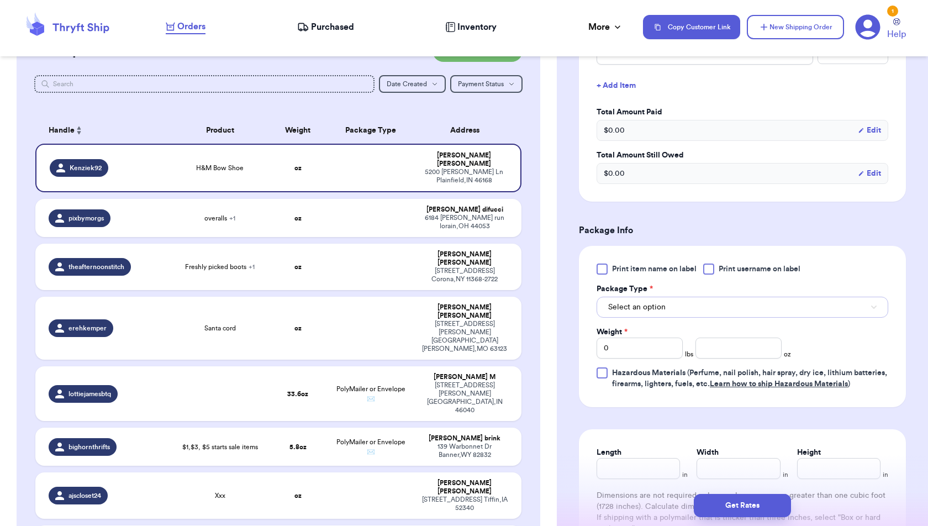
click at [745, 306] on button "Select an option" at bounding box center [743, 307] width 292 height 21
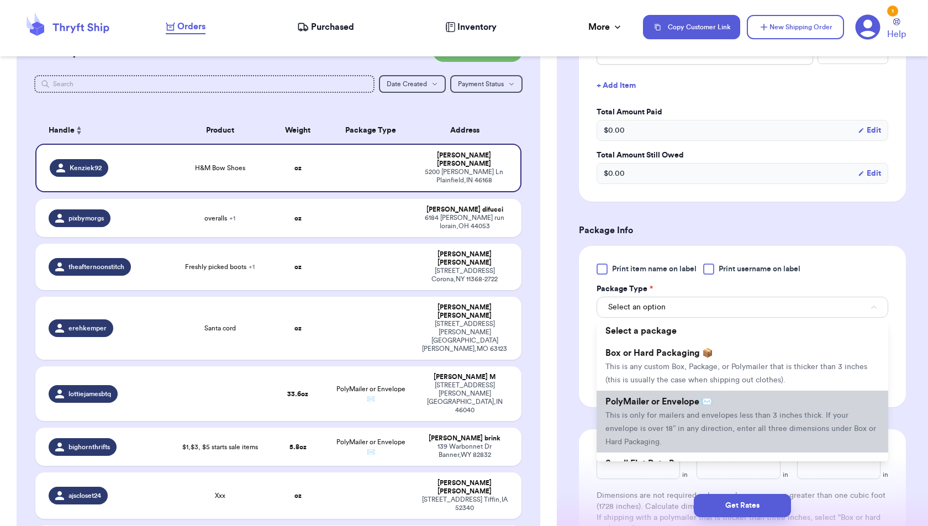
click at [736, 412] on span "This is only for mailers and envelopes less than 3 inches thick. If your envelo…" at bounding box center [740, 429] width 271 height 34
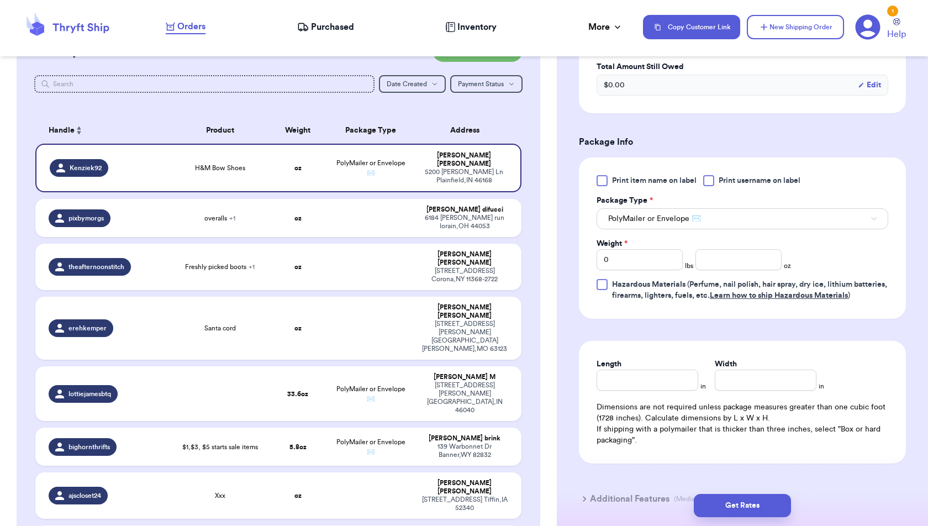
scroll to position [600, 0]
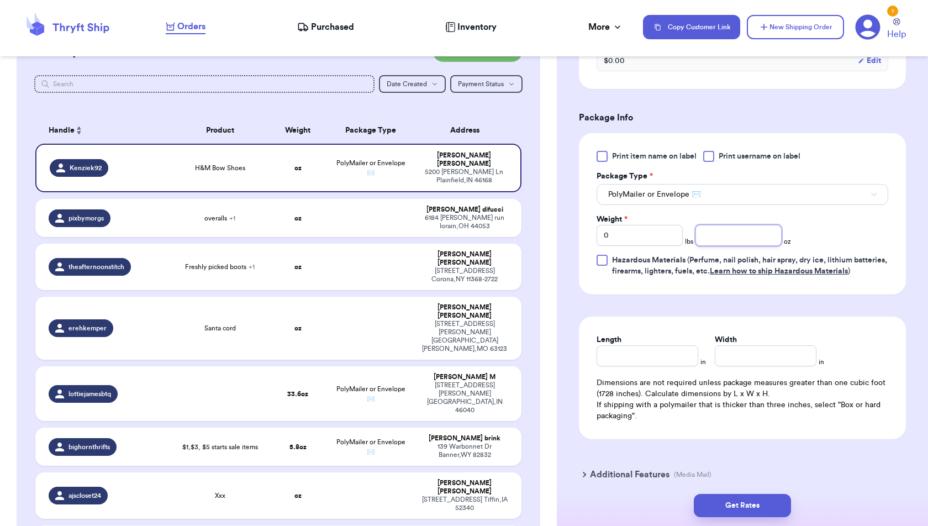
click at [752, 225] on input "number" at bounding box center [738, 235] width 86 height 21
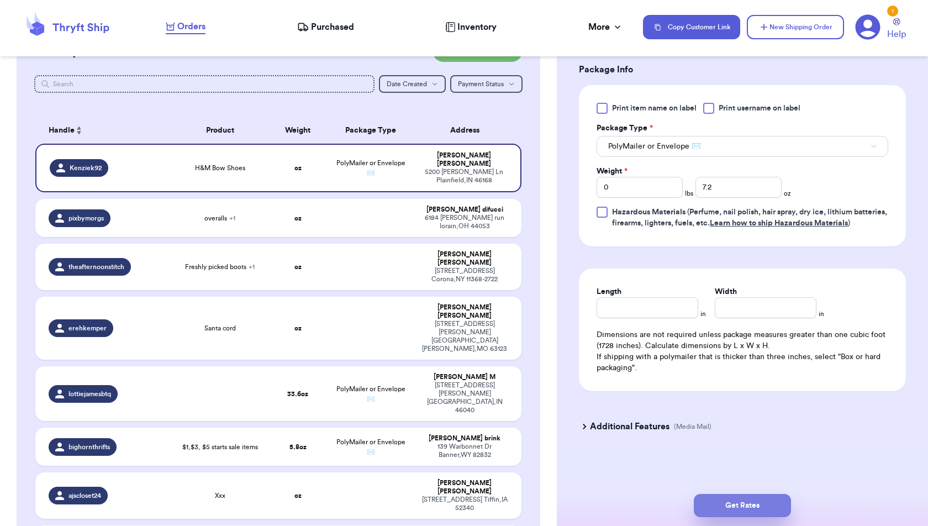
click at [761, 504] on button "Get Rates" at bounding box center [742, 505] width 97 height 23
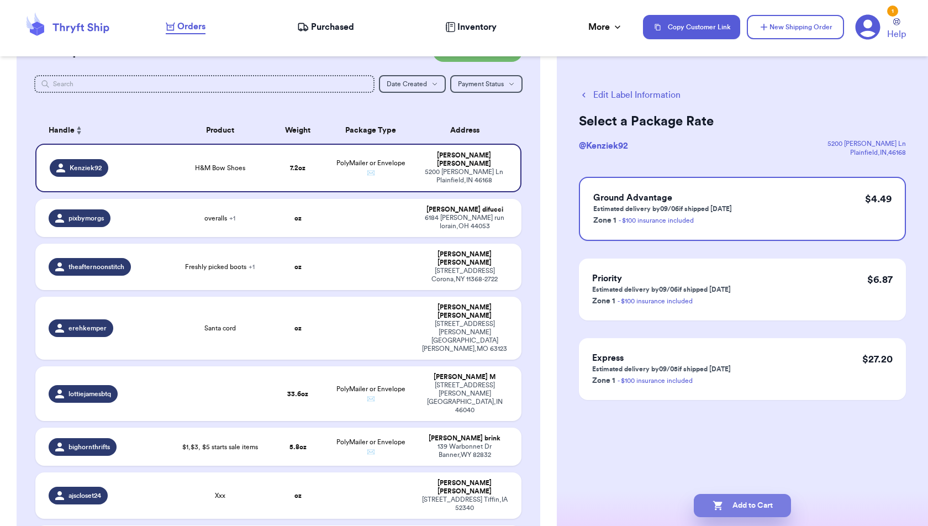
click at [759, 509] on button "Add to Cart" at bounding box center [742, 505] width 97 height 23
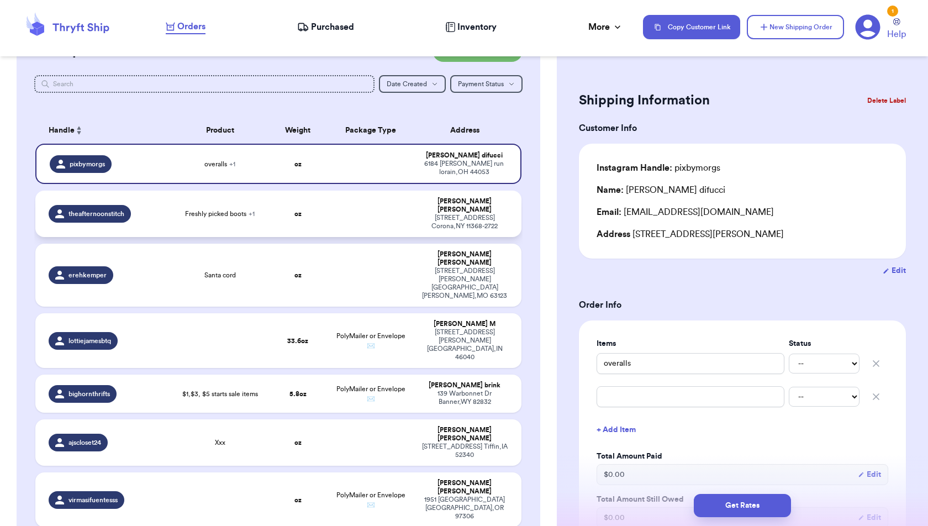
click at [395, 217] on td at bounding box center [370, 214] width 87 height 46
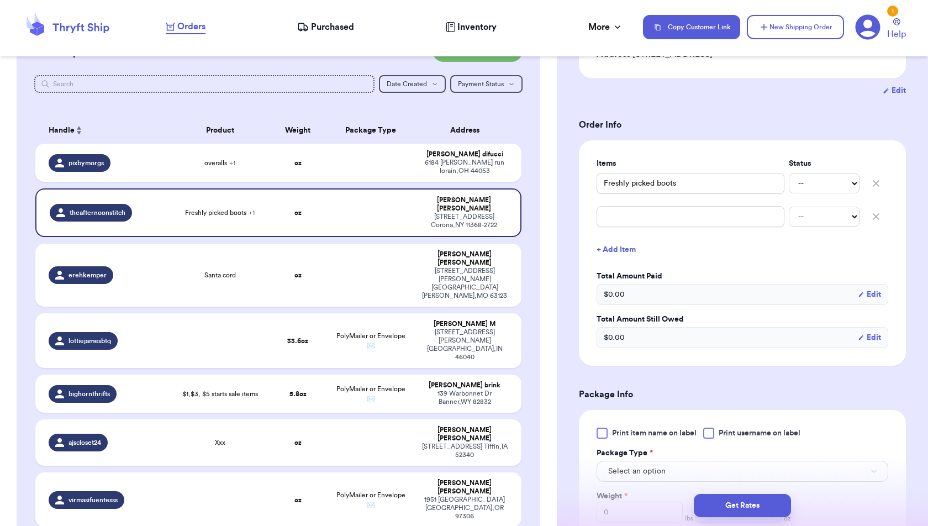
scroll to position [118, 0]
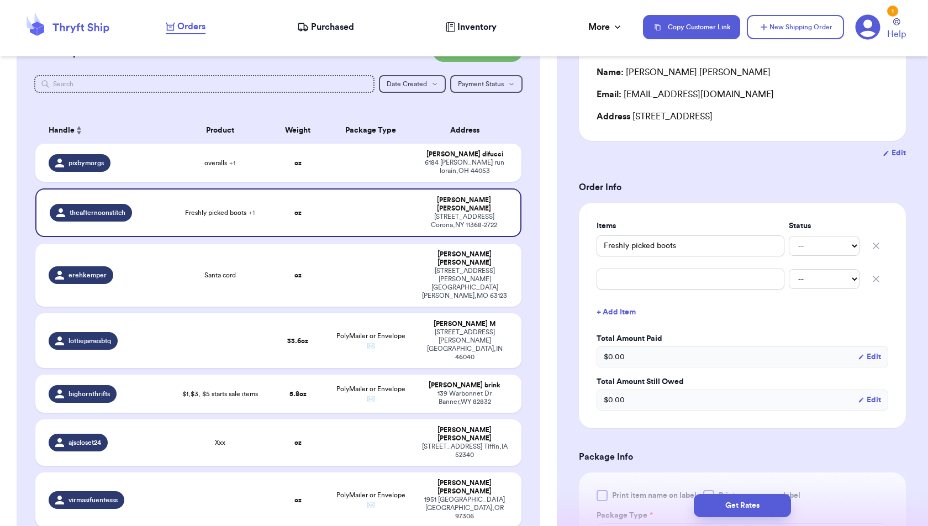
click at [880, 277] on icon "button" at bounding box center [876, 278] width 11 height 11
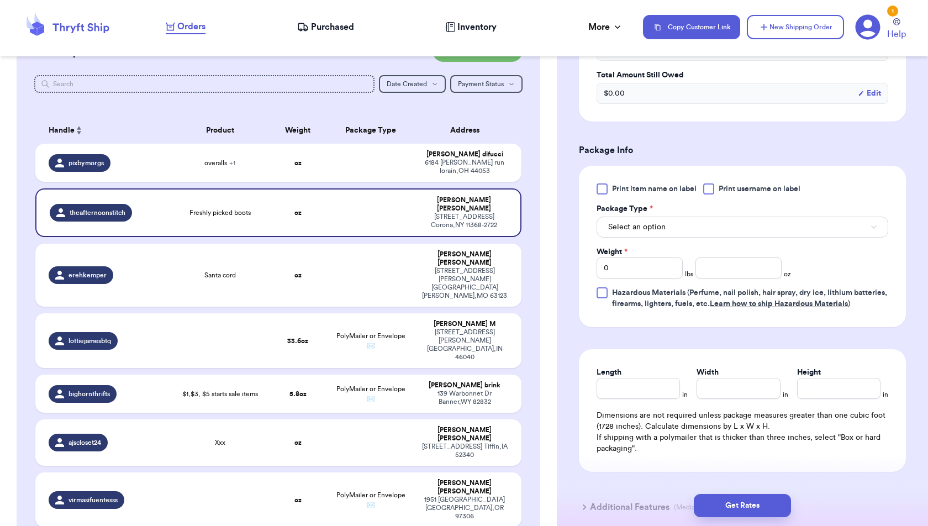
scroll to position [391, 0]
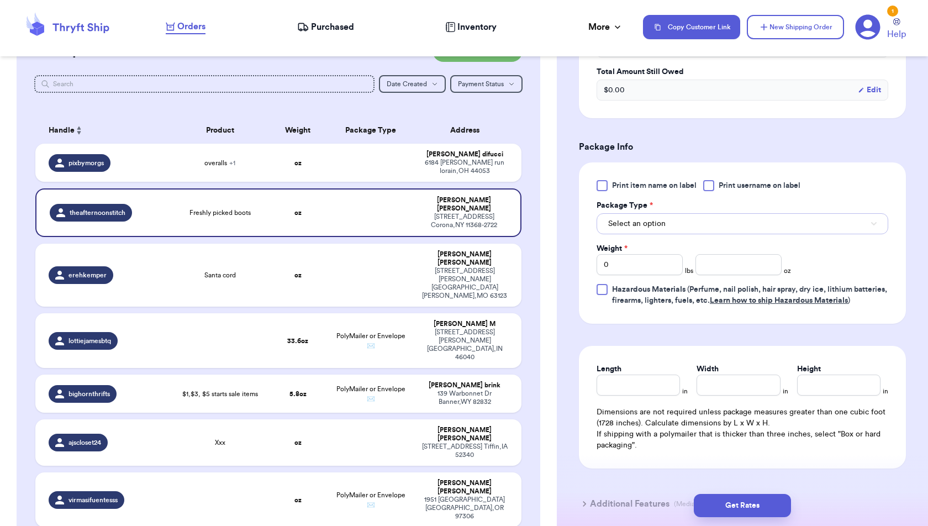
click at [723, 226] on button "Select an option" at bounding box center [743, 223] width 292 height 21
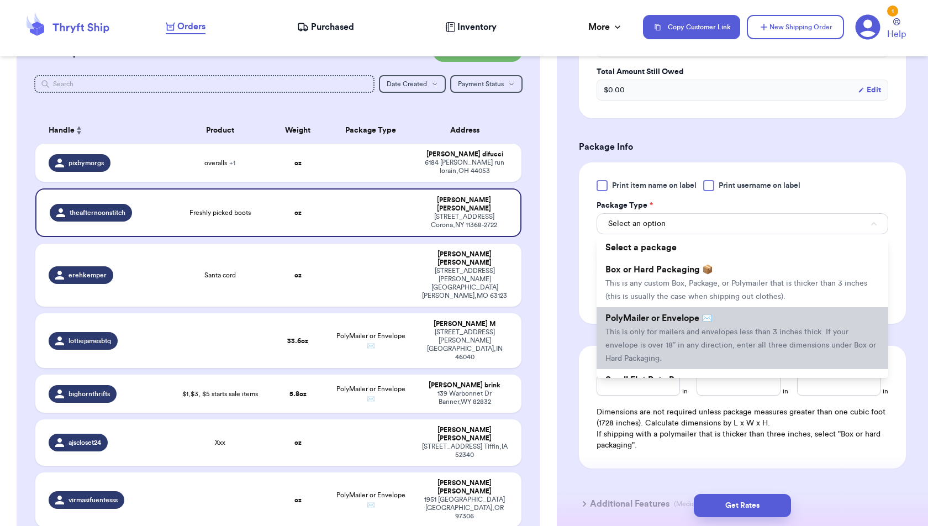
click at [715, 318] on li "PolyMailer or Envelope ✉️ This is only for mailers and envelopes less than 3 in…" at bounding box center [743, 338] width 292 height 62
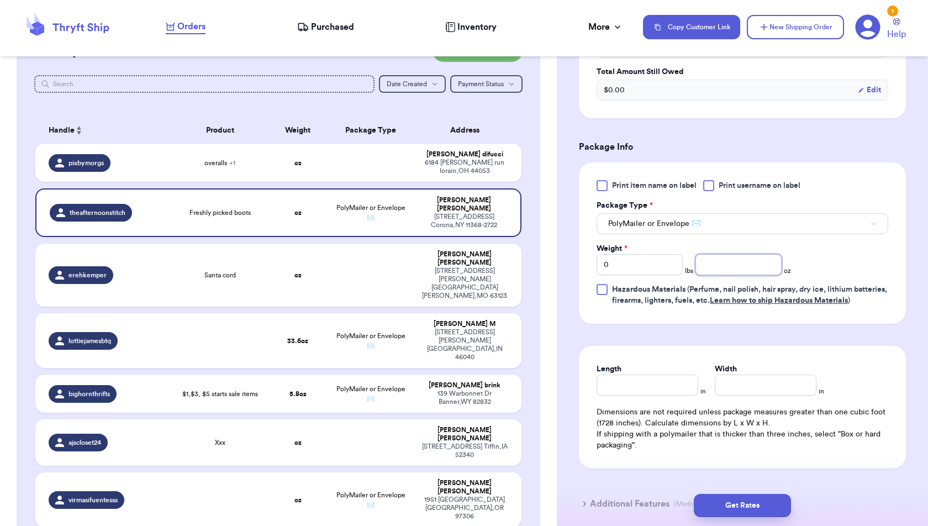
click at [723, 270] on input "number" at bounding box center [738, 264] width 86 height 21
click at [835, 375] on div "Length in Width in" at bounding box center [743, 379] width 292 height 32
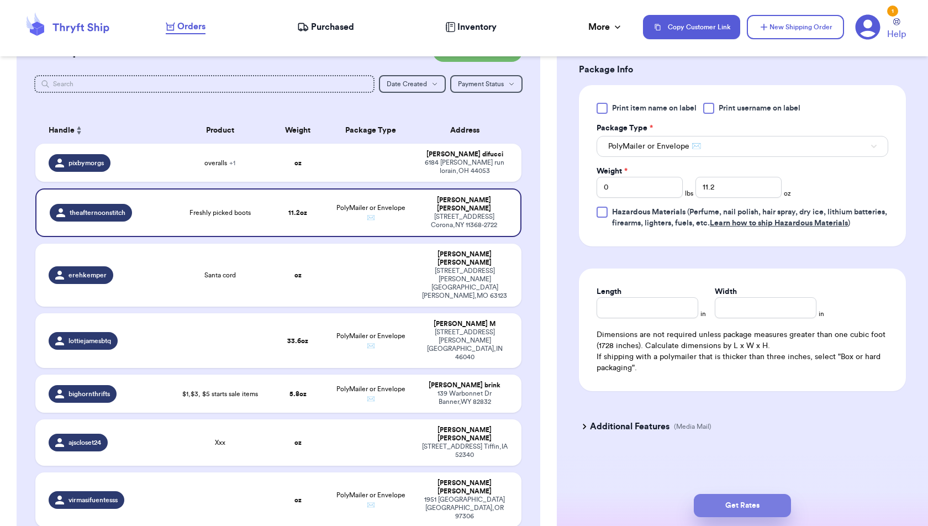
click at [785, 513] on button "Get Rates" at bounding box center [742, 505] width 97 height 23
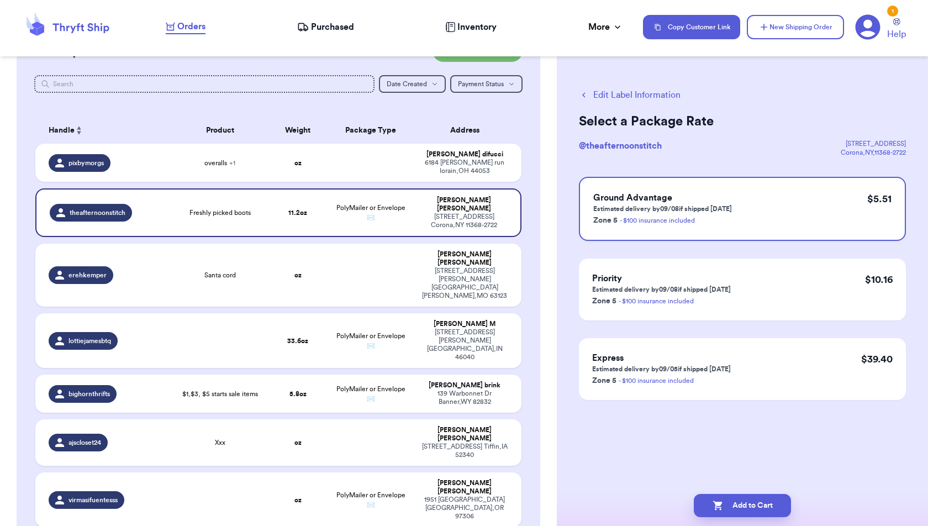
scroll to position [0, 0]
click at [781, 509] on button "Add to Cart" at bounding box center [742, 505] width 97 height 23
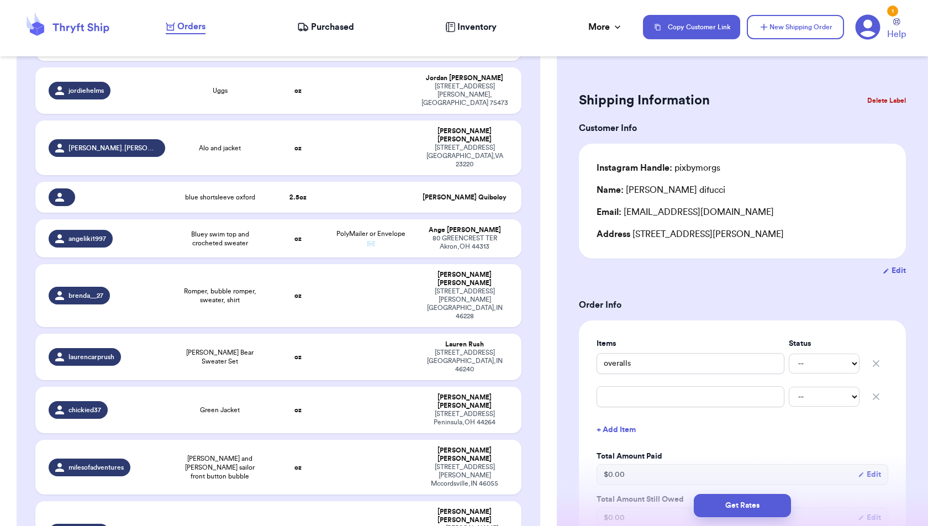
scroll to position [2119, 0]
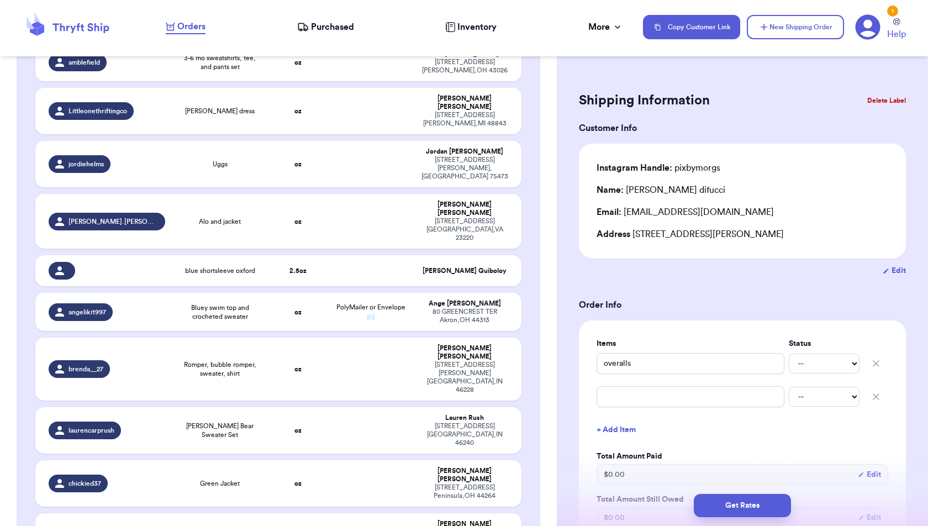
click at [579, 268] on div "Edit" at bounding box center [742, 270] width 327 height 11
click at [787, 34] on button "New Shipping Order" at bounding box center [795, 27] width 97 height 24
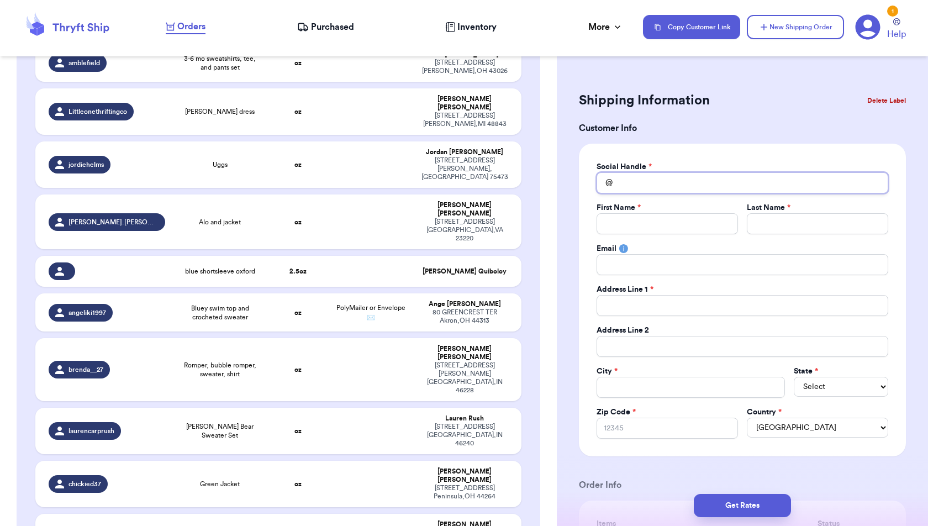
click at [642, 181] on input "Total Amount Paid" at bounding box center [743, 182] width 292 height 21
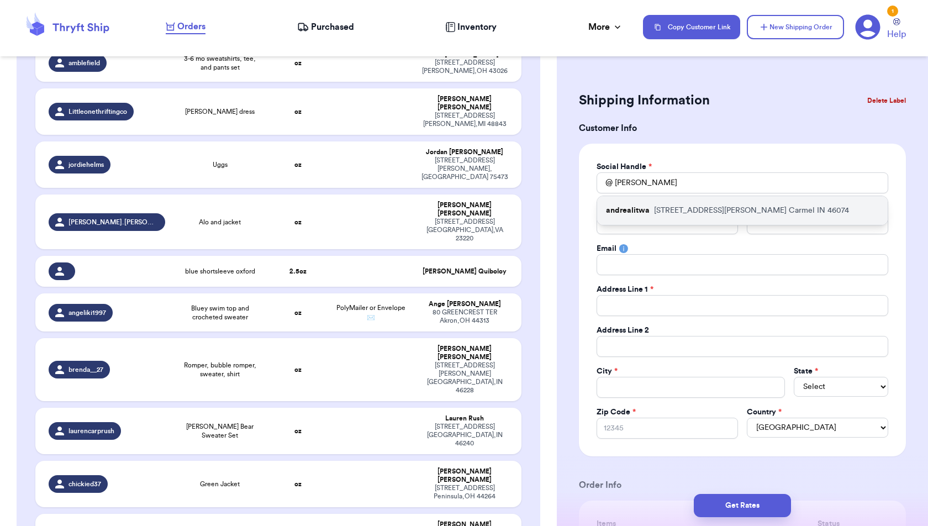
click at [654, 208] on p "[STREET_ADDRESS][PERSON_NAME][PERSON_NAME]" at bounding box center [751, 210] width 195 height 11
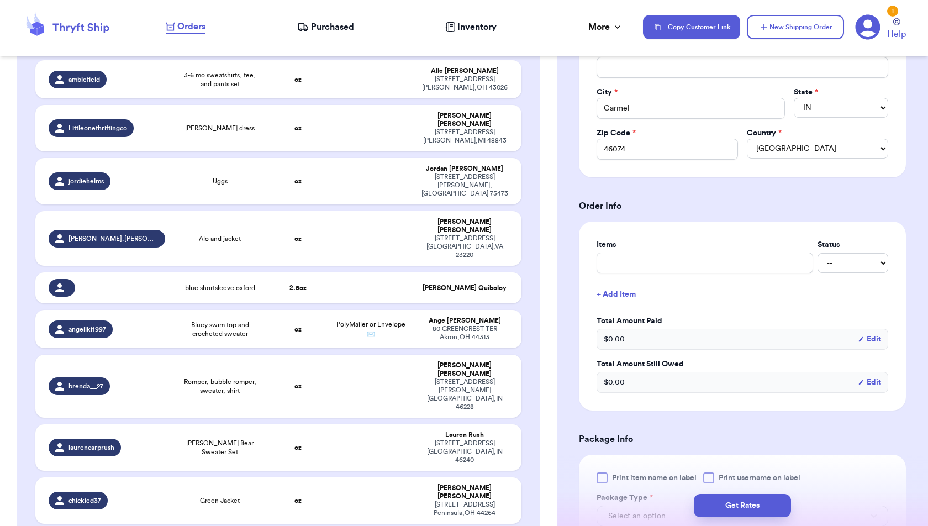
scroll to position [282, 0]
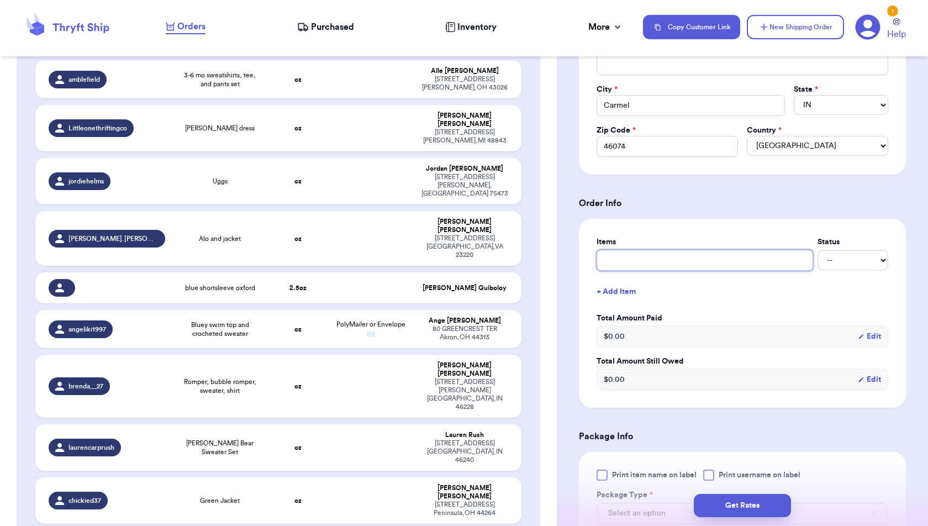
click at [689, 257] on input "text" at bounding box center [705, 260] width 217 height 21
click at [739, 305] on div "Items Status WN order -- Paid Owes + Add Item Total Amount Paid $ 0.00 Edit Tot…" at bounding box center [743, 313] width 292 height 154
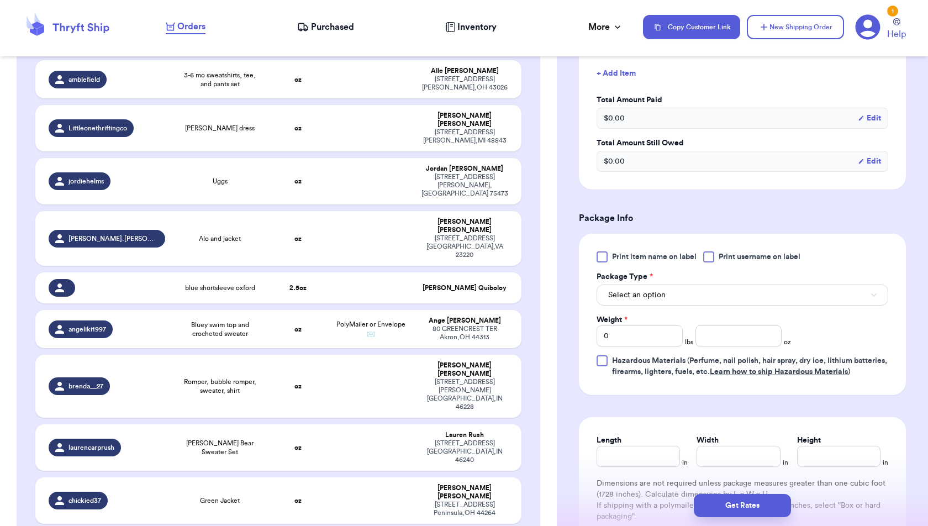
scroll to position [535, 0]
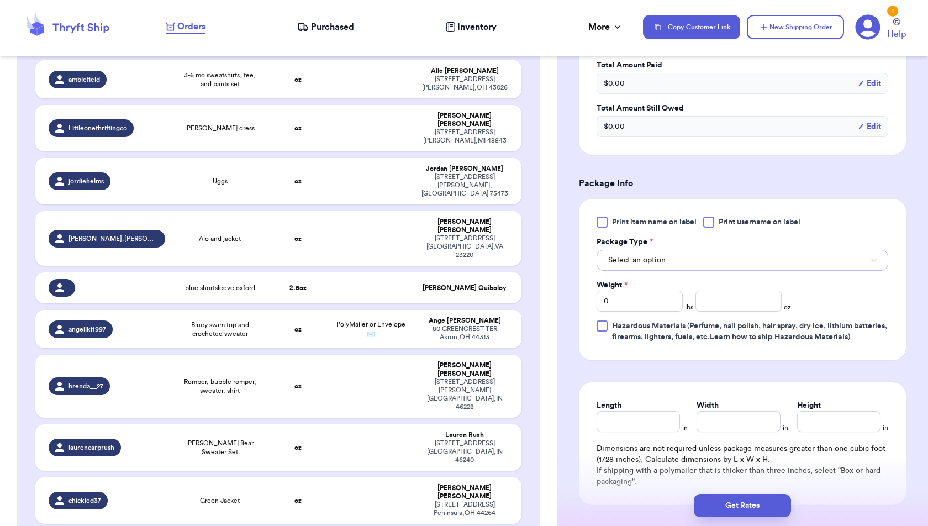
click at [736, 255] on button "Select an option" at bounding box center [743, 260] width 292 height 21
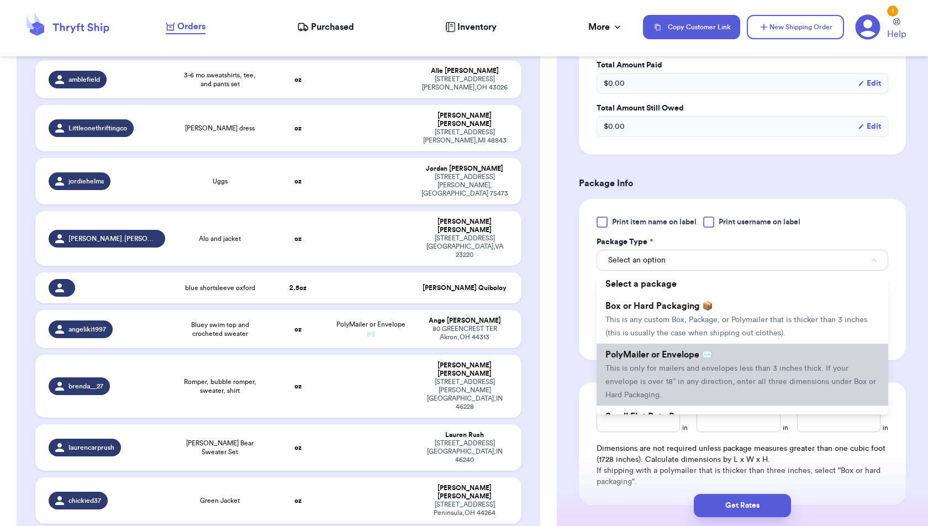
click at [732, 366] on span "This is only for mailers and envelopes less than 3 inches thick. If your envelo…" at bounding box center [740, 382] width 271 height 34
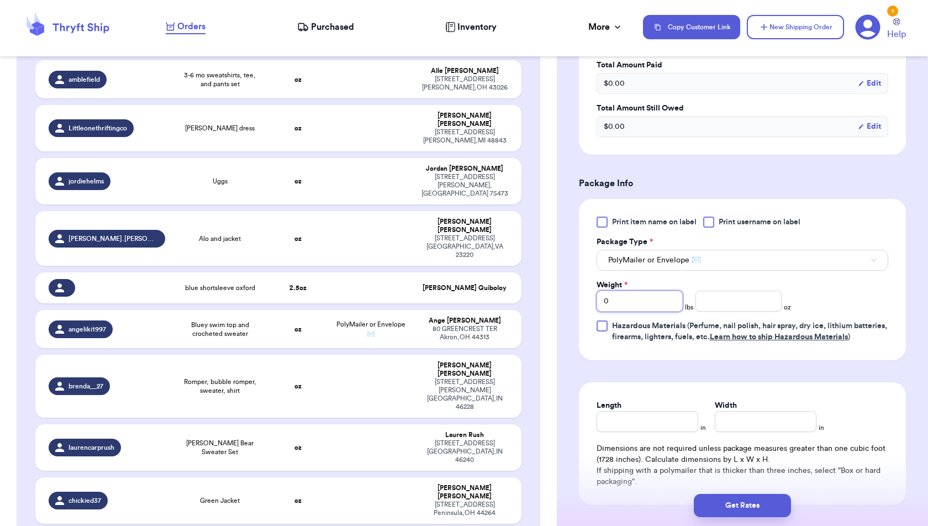
drag, startPoint x: 621, startPoint y: 292, endPoint x: 552, endPoint y: 292, distance: 69.0
click at [552, 292] on div "Customer Link New Order Incomplete 49 Get Rates for All ( 3 ) Get Rates for All…" at bounding box center [464, 263] width 928 height 526
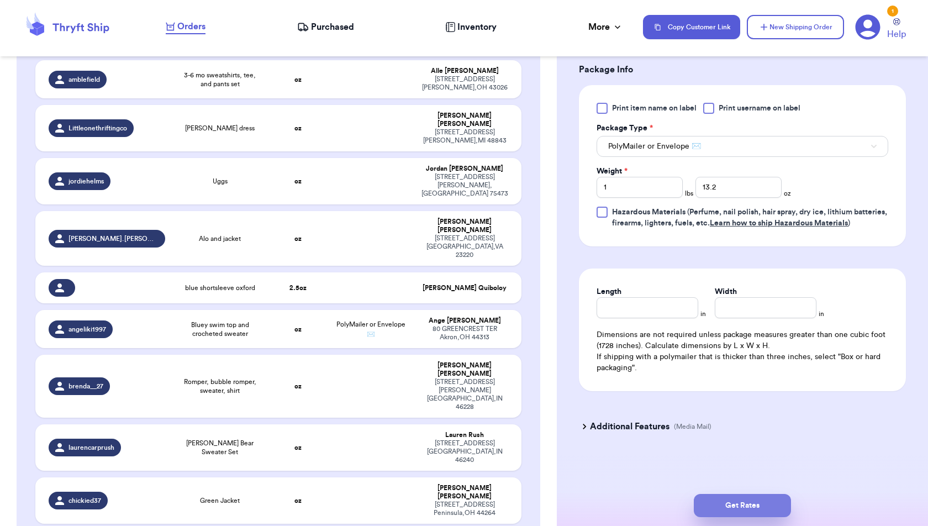
click at [736, 502] on button "Get Rates" at bounding box center [742, 505] width 97 height 23
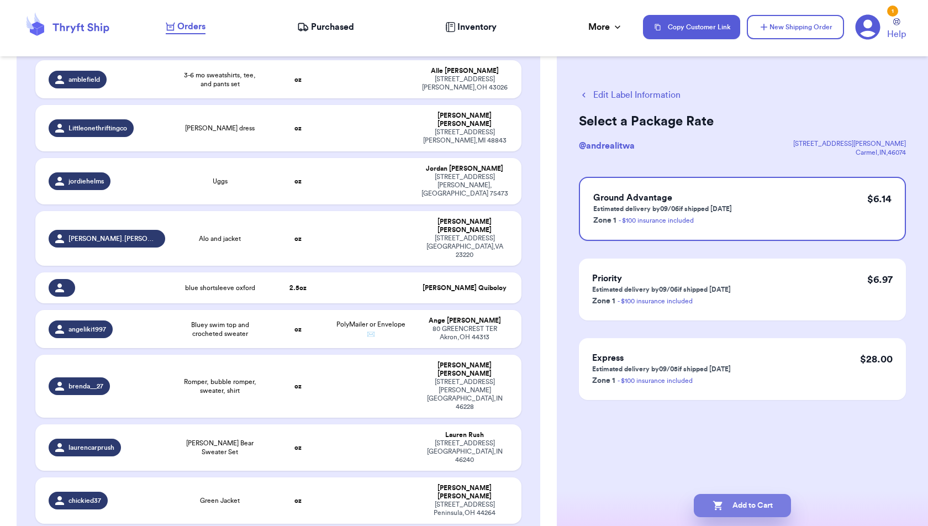
click at [736, 503] on button "Add to Cart" at bounding box center [742, 505] width 97 height 23
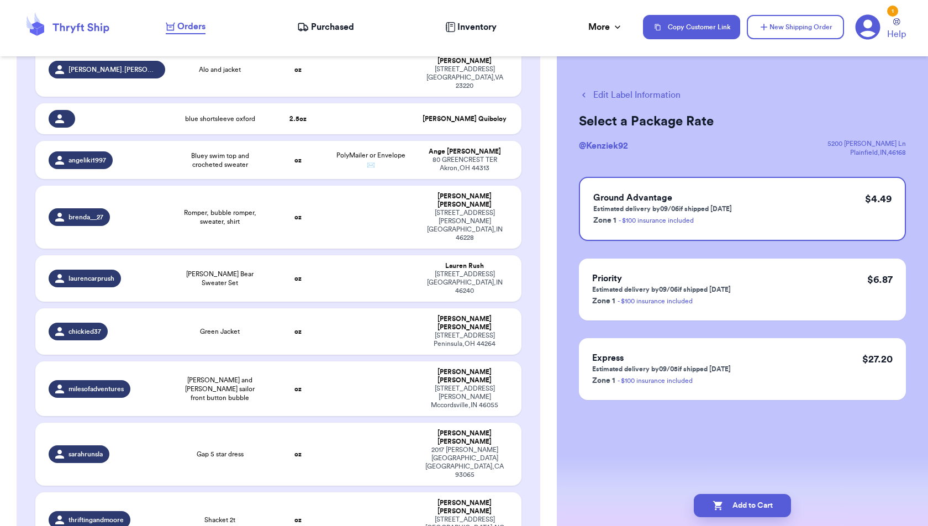
scroll to position [2276, 0]
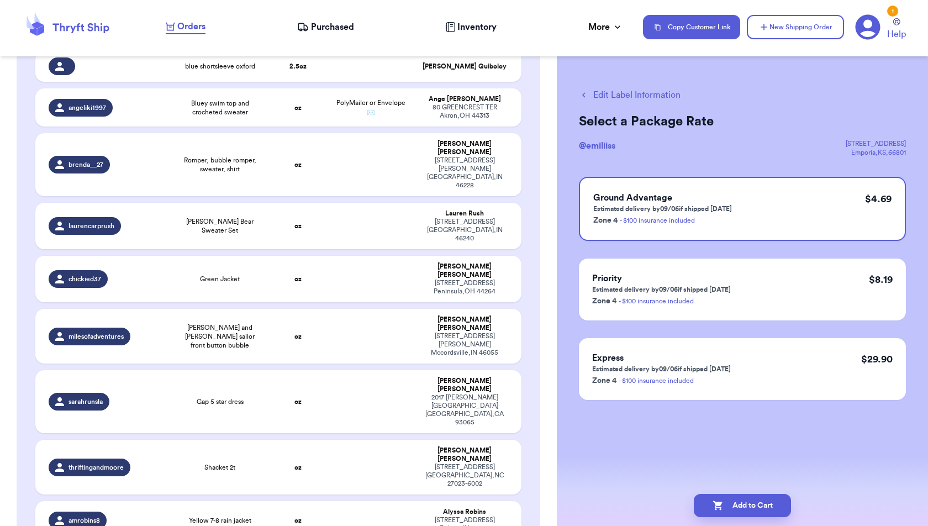
scroll to position [2324, 0]
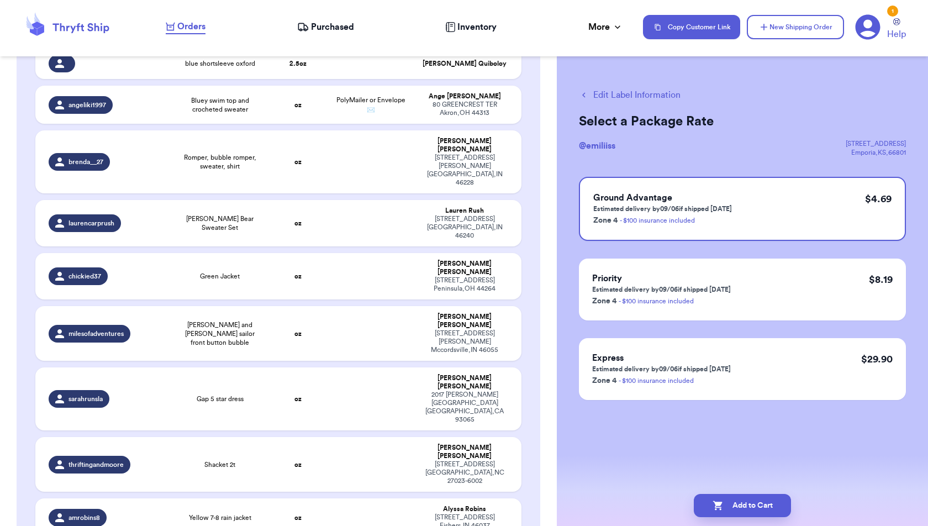
click at [635, 98] on button "Edit Label Information" at bounding box center [630, 94] width 102 height 13
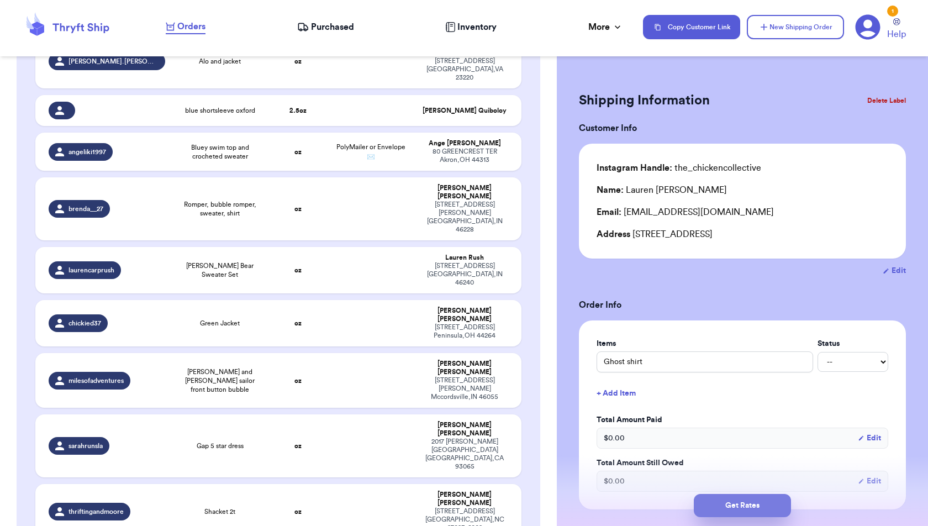
click at [753, 508] on button "Get Rates" at bounding box center [742, 505] width 97 height 23
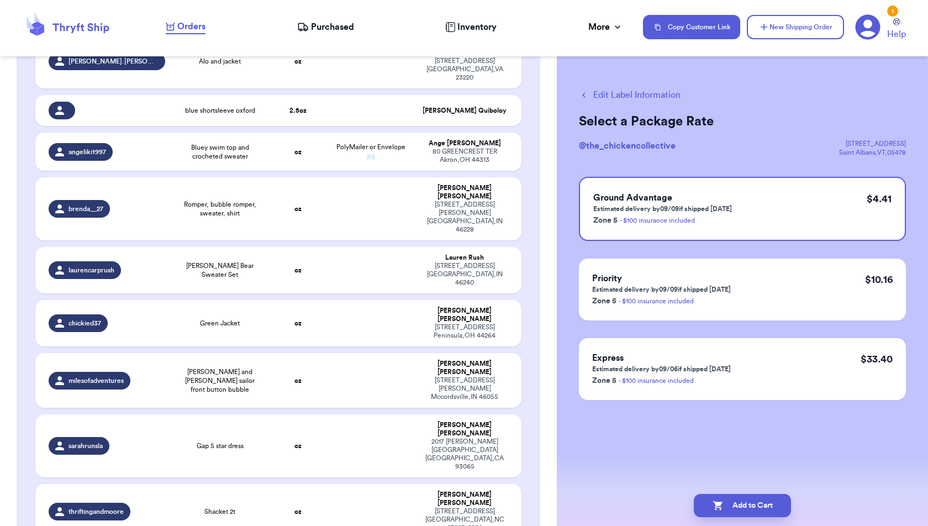
click at [753, 508] on button "Add to Cart" at bounding box center [742, 505] width 97 height 23
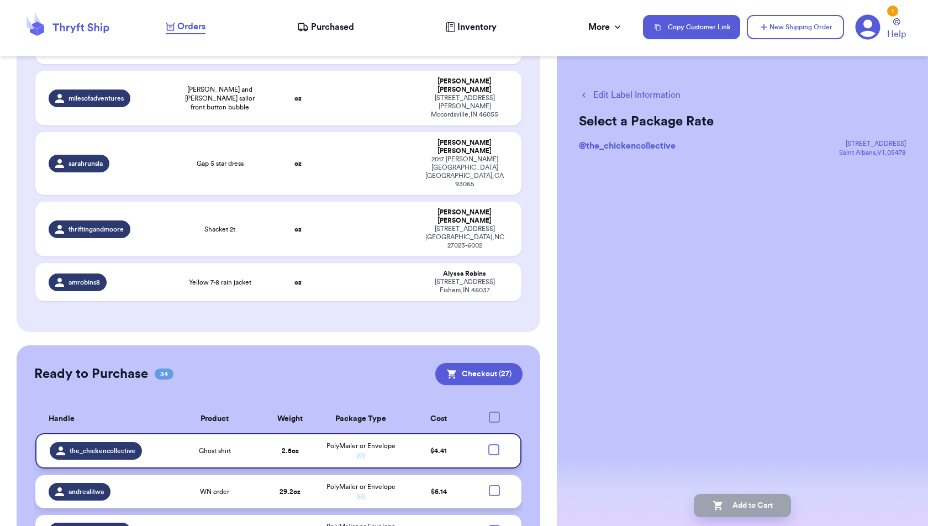
scroll to position [2561, 0]
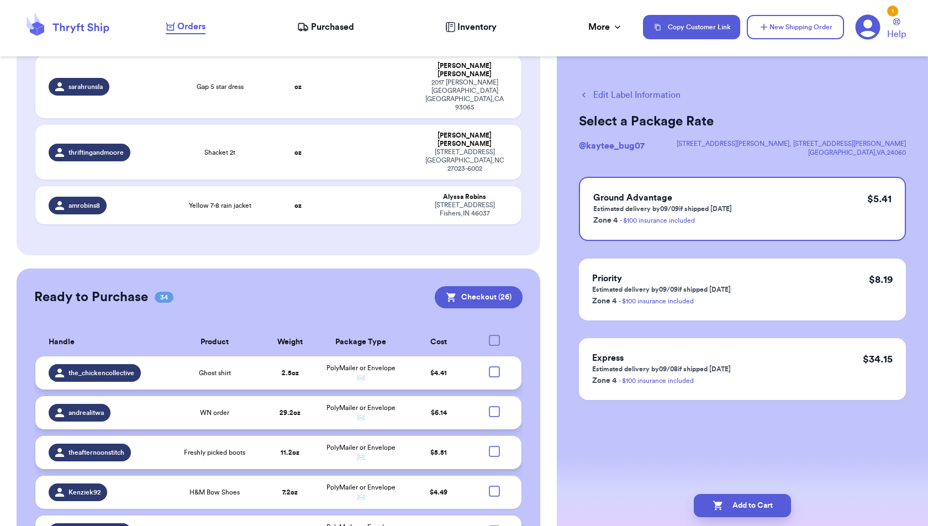
scroll to position [2663, 0]
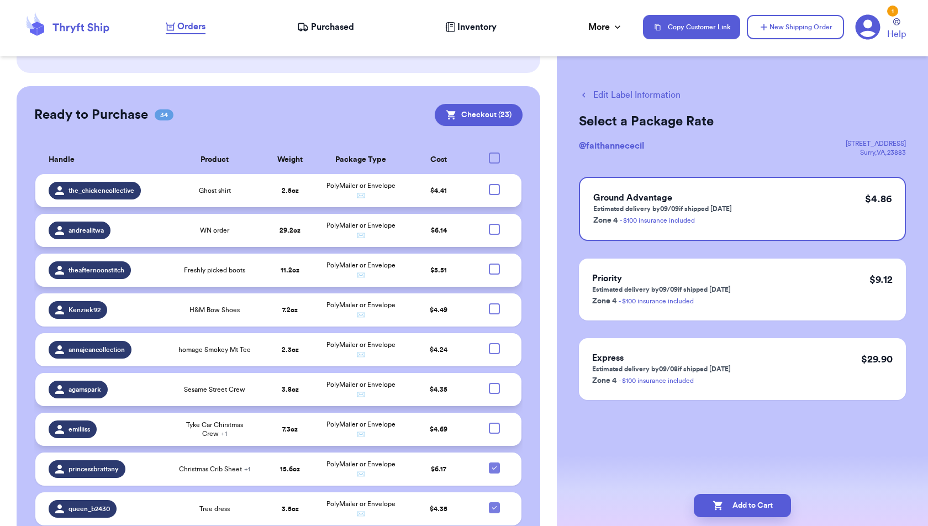
scroll to position [2824, 0]
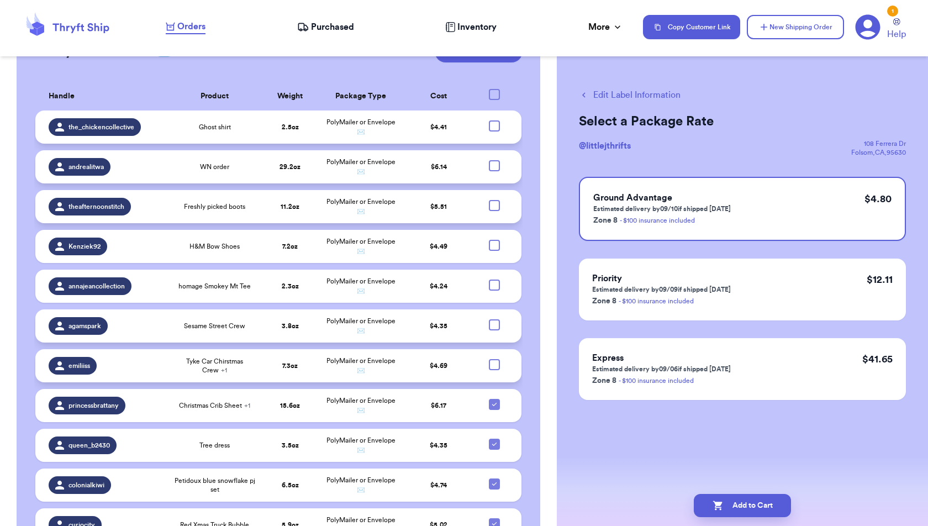
scroll to position [2882, 0]
click at [593, 94] on button "Edit Label Information" at bounding box center [630, 94] width 102 height 13
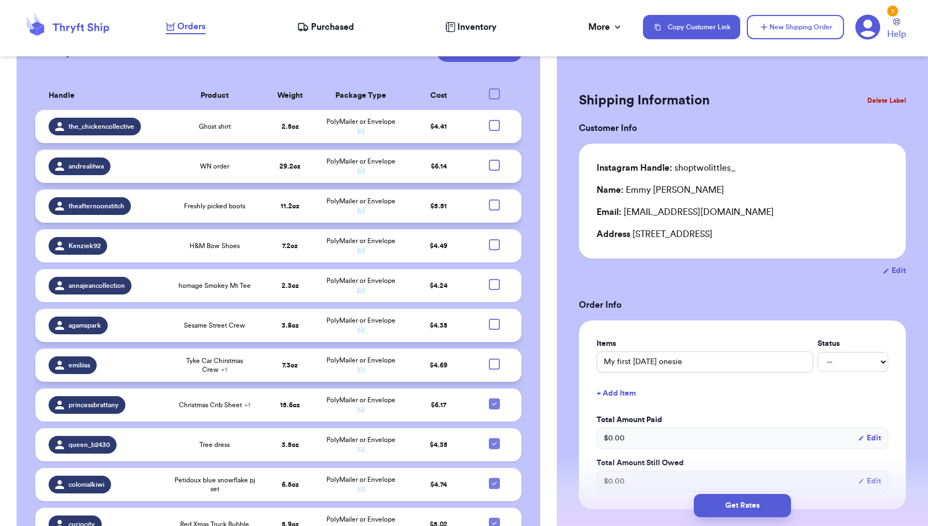
scroll to position [2929, 0]
click at [761, 509] on button "Get Rates" at bounding box center [742, 505] width 97 height 23
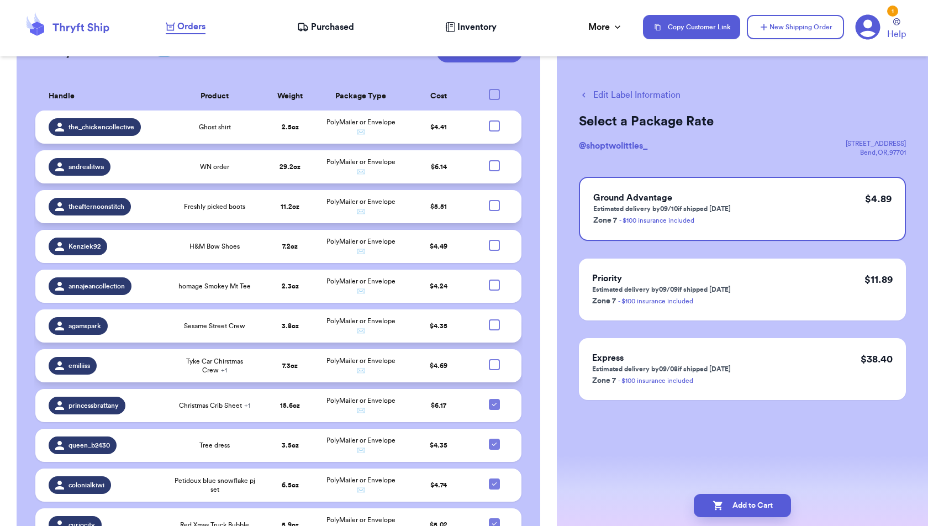
click at [761, 509] on button "Add to Cart" at bounding box center [742, 505] width 97 height 23
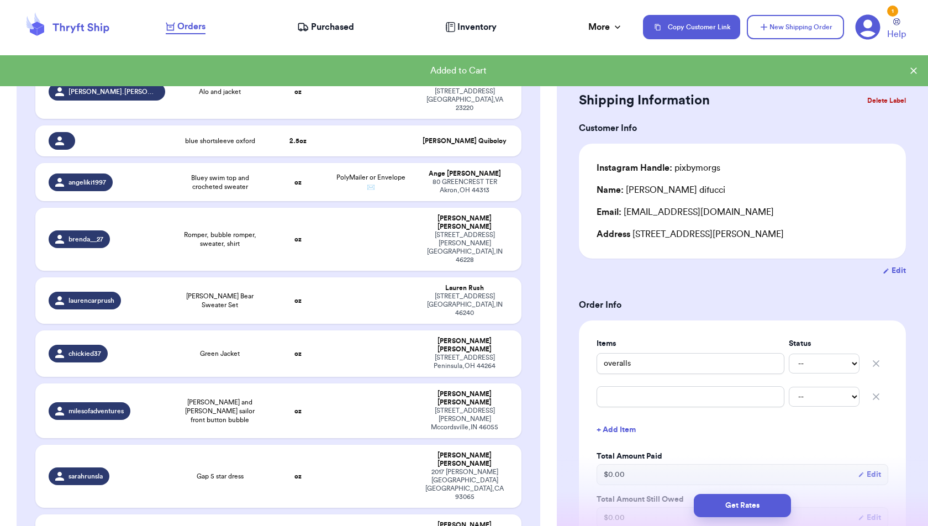
scroll to position [2254, 0]
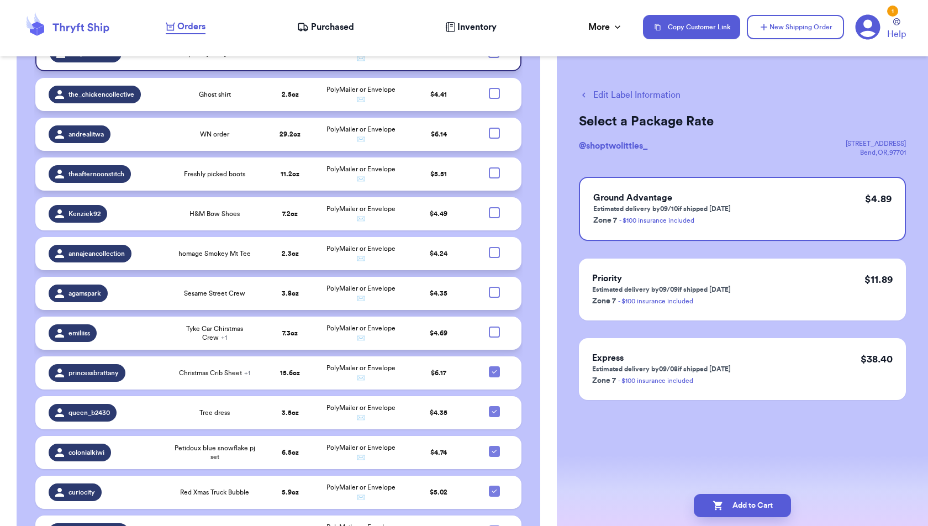
scroll to position [2960, 0]
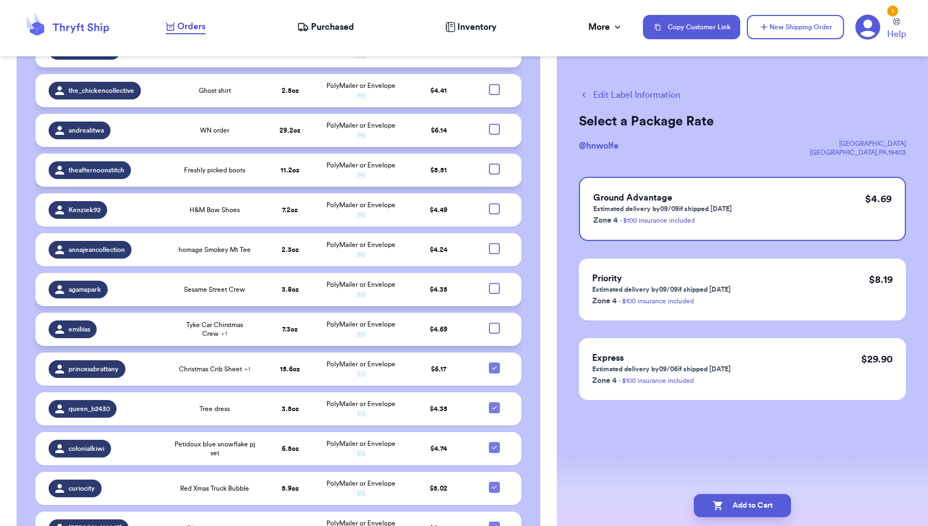
click at [734, 504] on button "Add to Cart" at bounding box center [742, 505] width 97 height 23
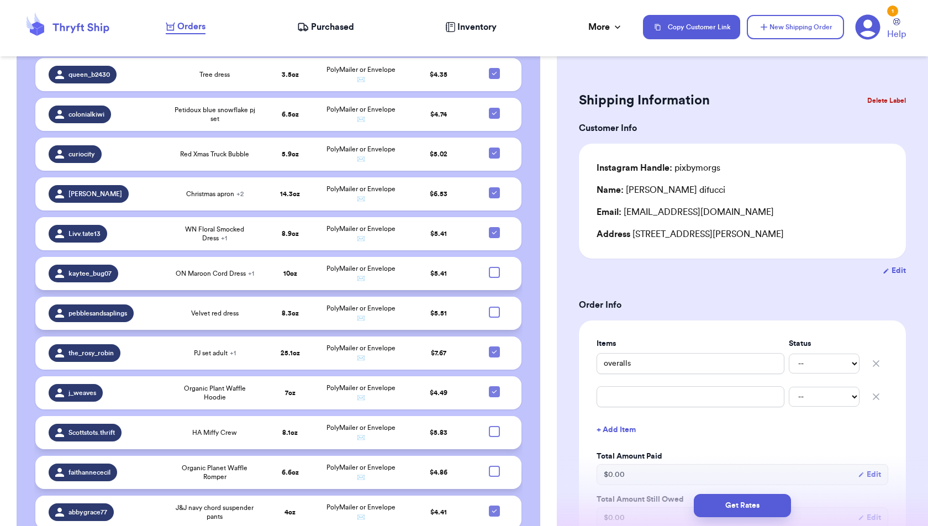
scroll to position [3291, 0]
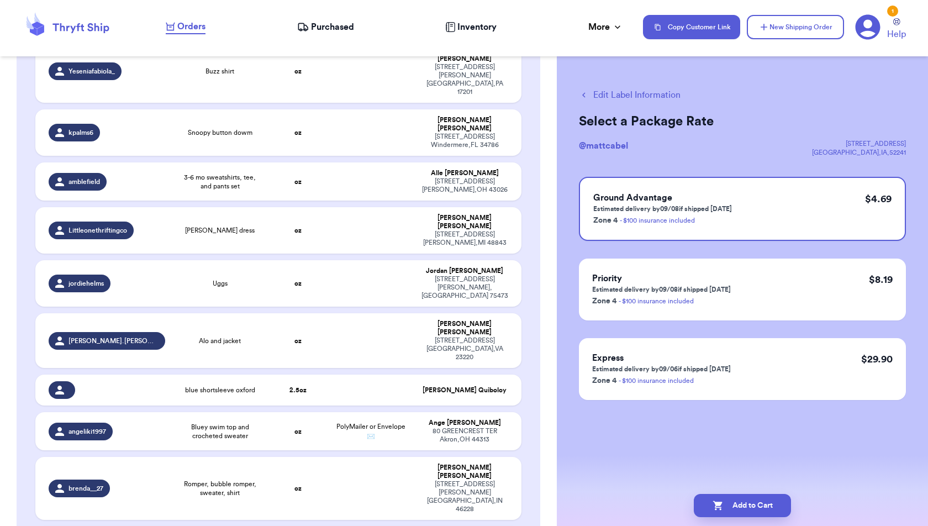
scroll to position [1999, 0]
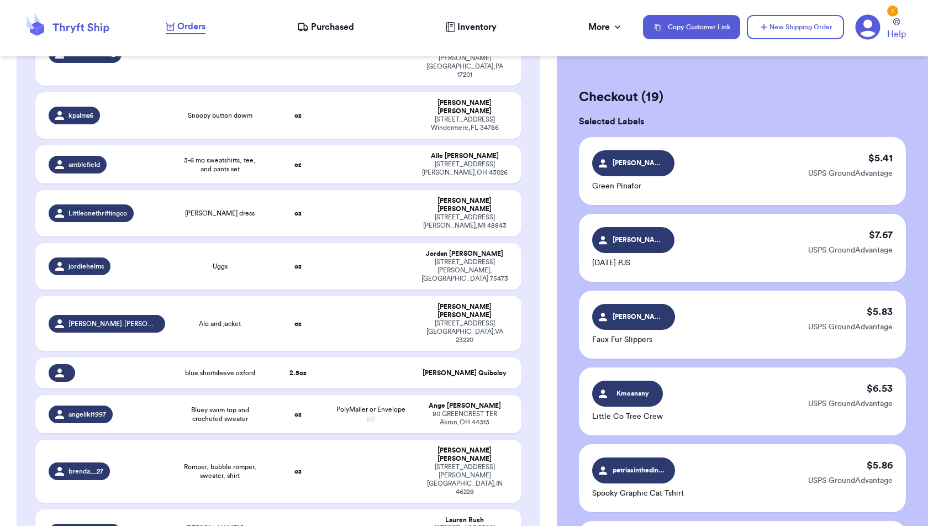
scroll to position [1923, 0]
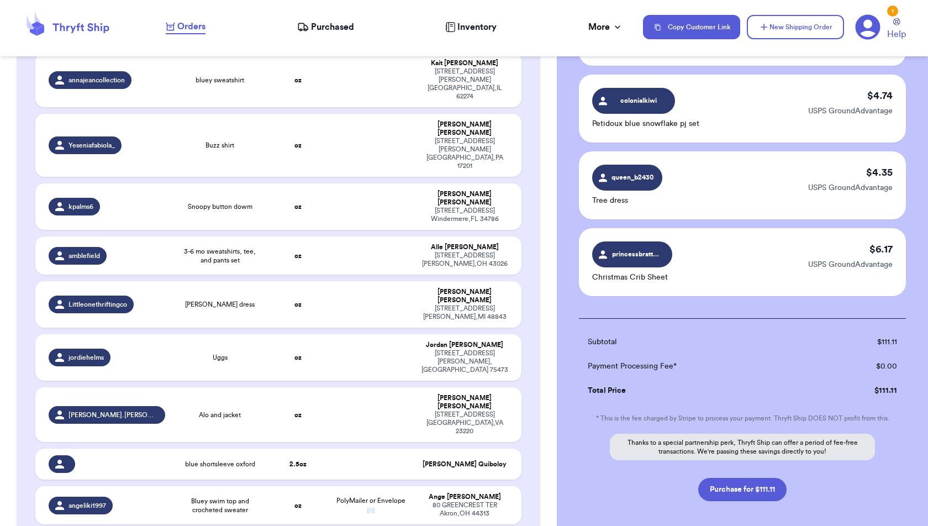
scroll to position [1338, 0]
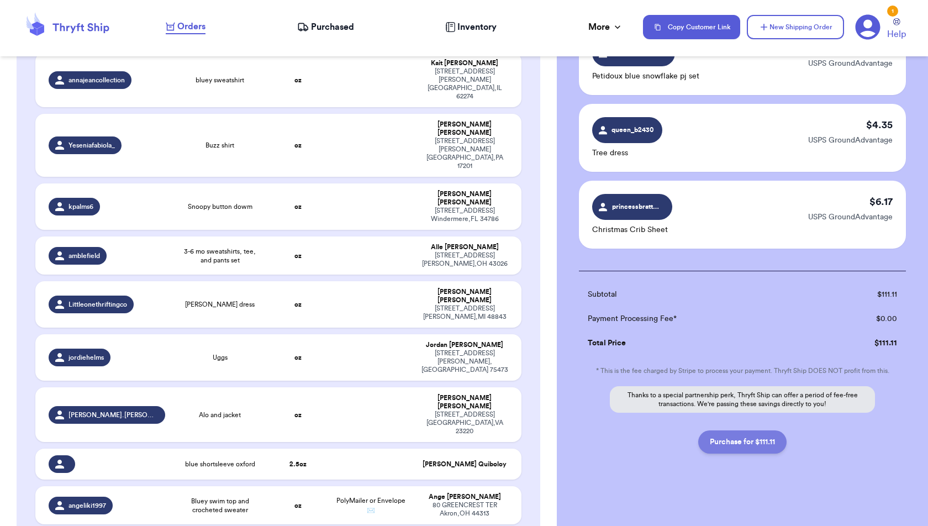
click at [768, 434] on button "Purchase for $111.11" at bounding box center [742, 441] width 88 height 23
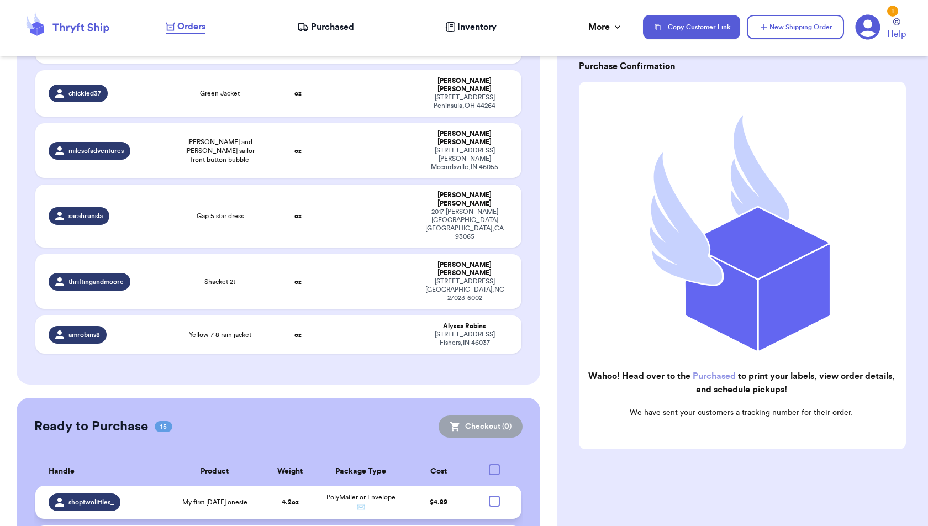
scroll to position [2540, 0]
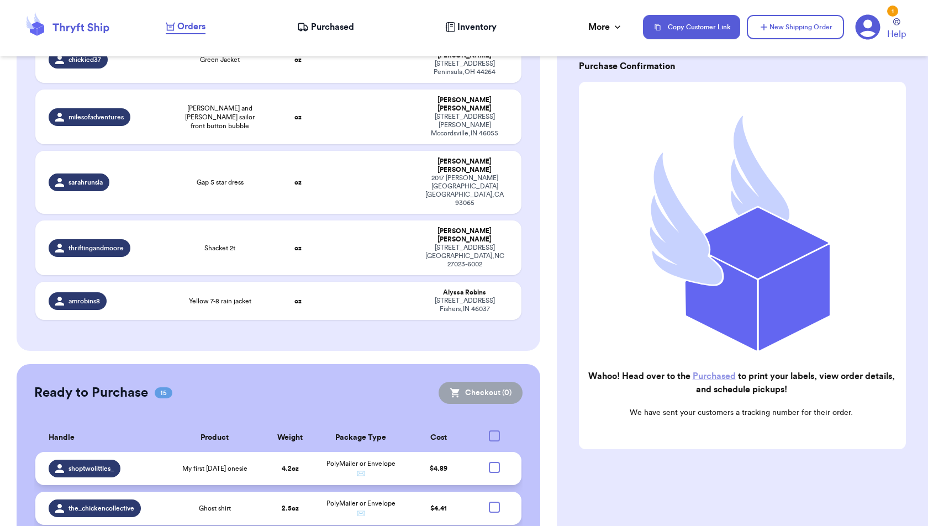
click at [336, 27] on span "Purchased" at bounding box center [332, 26] width 43 height 13
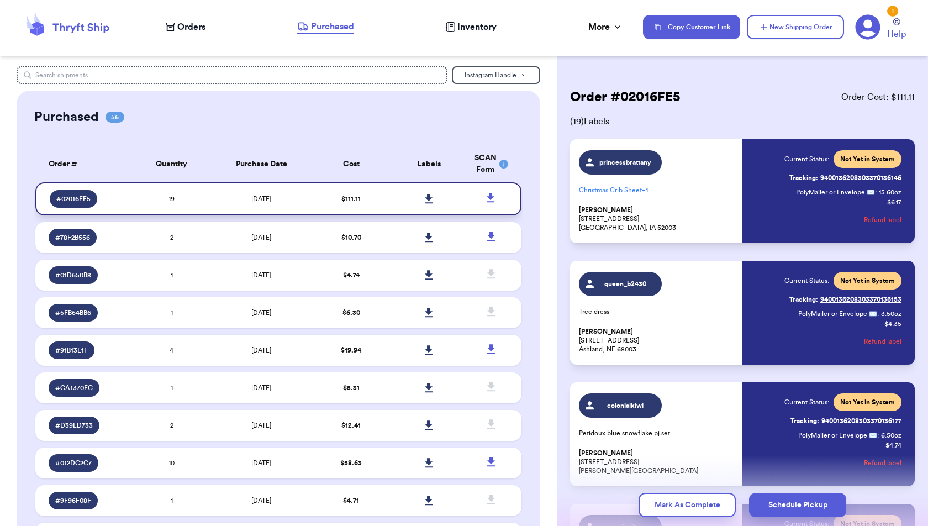
click at [431, 199] on icon at bounding box center [429, 199] width 8 height 10
click at [431, 198] on icon at bounding box center [429, 199] width 8 height 10
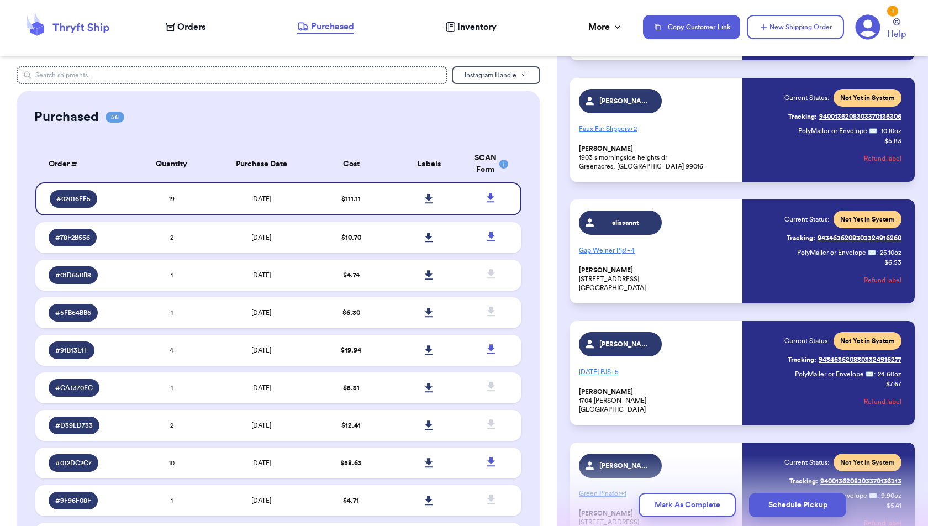
scroll to position [1992, 0]
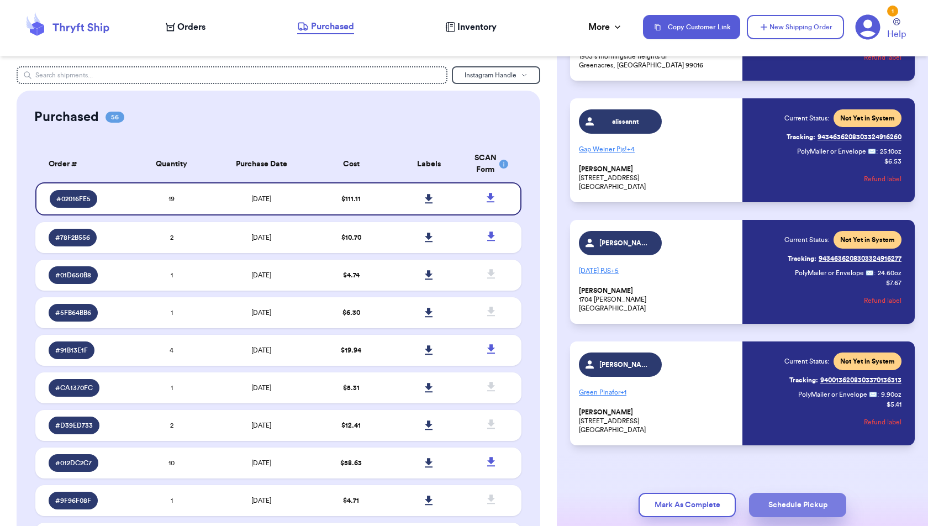
click at [841, 507] on button "Schedule Pickup" at bounding box center [797, 505] width 97 height 24
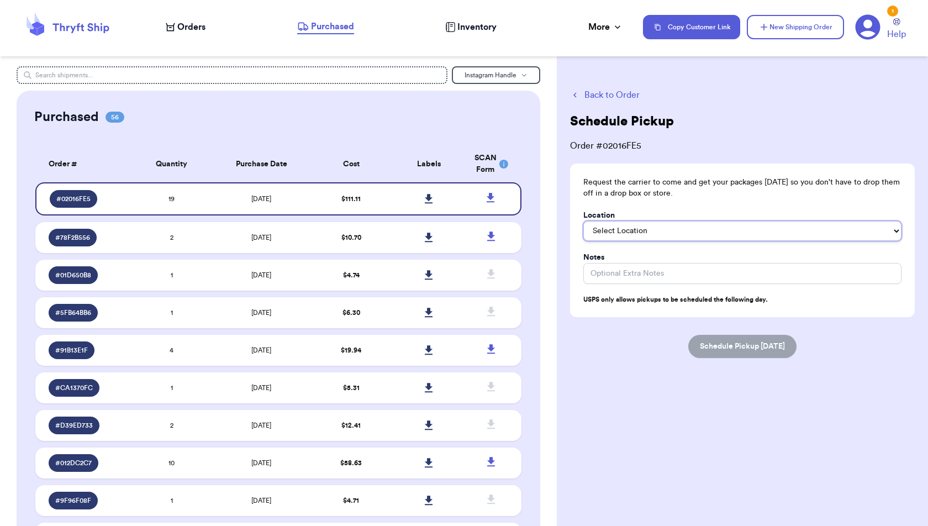
click at [690, 233] on select "Select Location In/At Mailbox On the Porch Front Door Back Door Side Door Knock…" at bounding box center [742, 231] width 318 height 20
click at [583, 221] on select "Select Location In/At Mailbox On the Porch Front Door Back Door Side Door Knock…" at bounding box center [742, 231] width 318 height 20
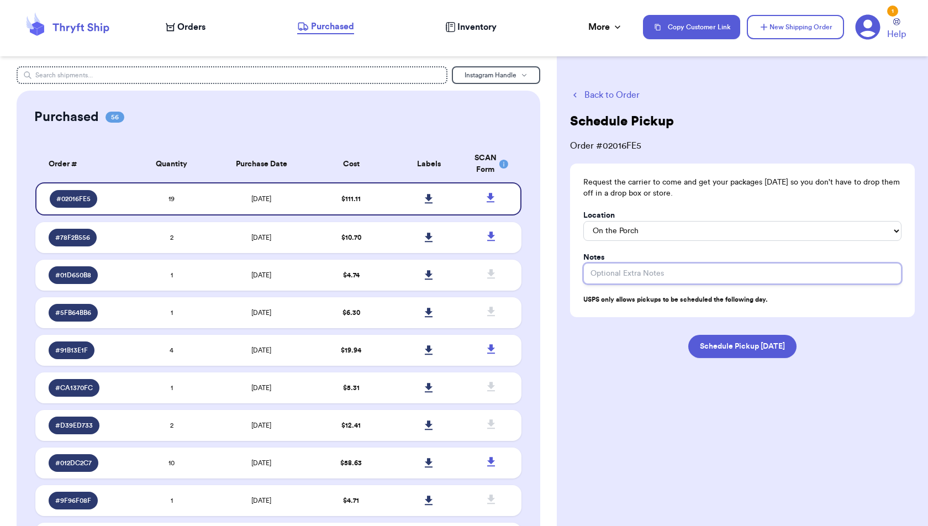
click at [687, 277] on input "Location" at bounding box center [742, 273] width 318 height 21
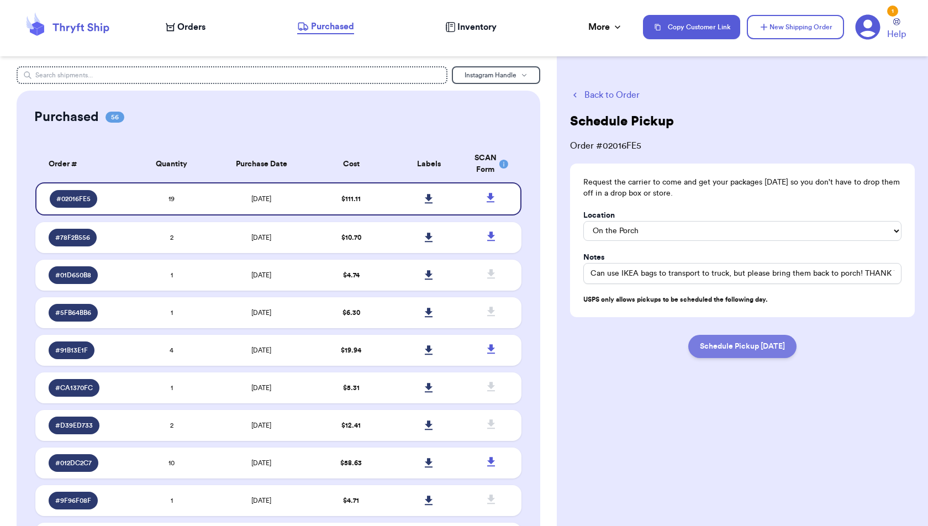
click at [716, 351] on button "Schedule Pickup [DATE]" at bounding box center [742, 346] width 108 height 23
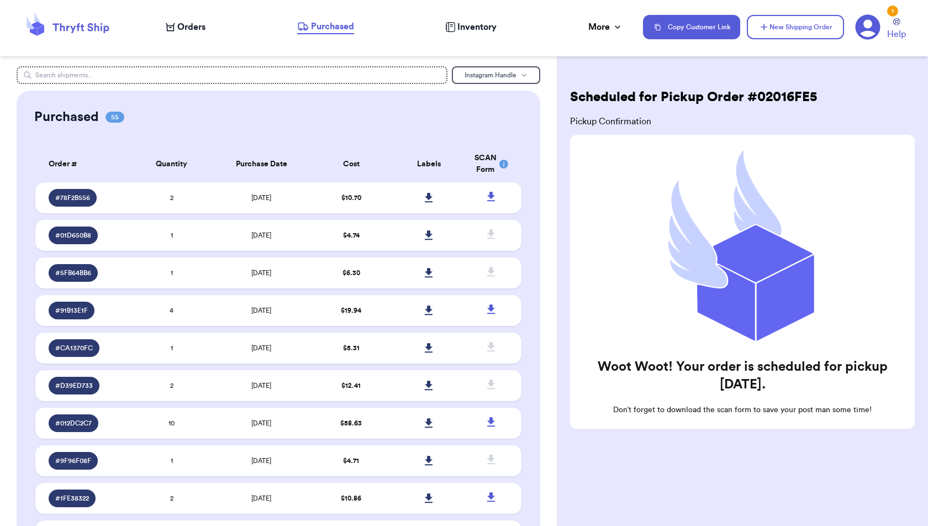
click at [746, 159] on icon at bounding box center [742, 247] width 199 height 199
click at [482, 30] on span "Inventory" at bounding box center [476, 26] width 39 height 13
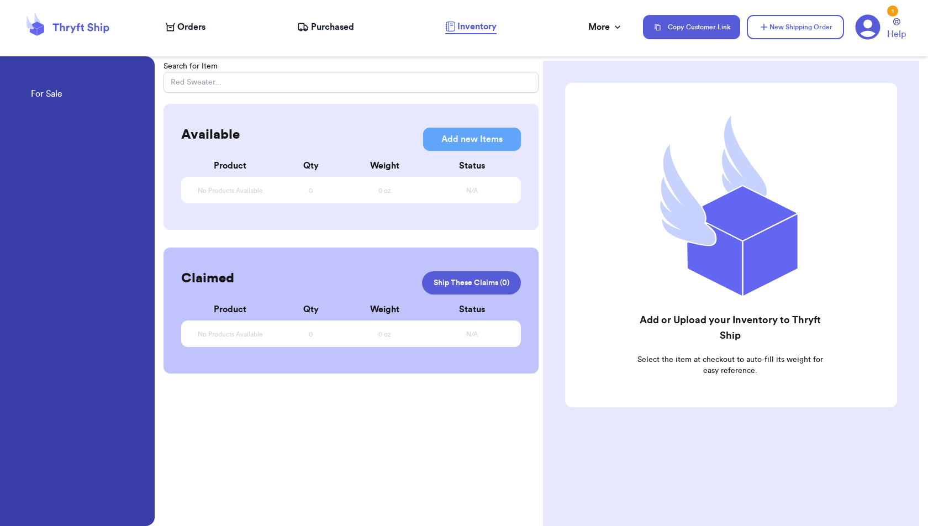
click at [358, 25] on div "Orders Purchased Inventory More Stats Completed Orders" at bounding box center [399, 27] width 466 height 14
click at [338, 24] on span "Purchased" at bounding box center [332, 26] width 43 height 13
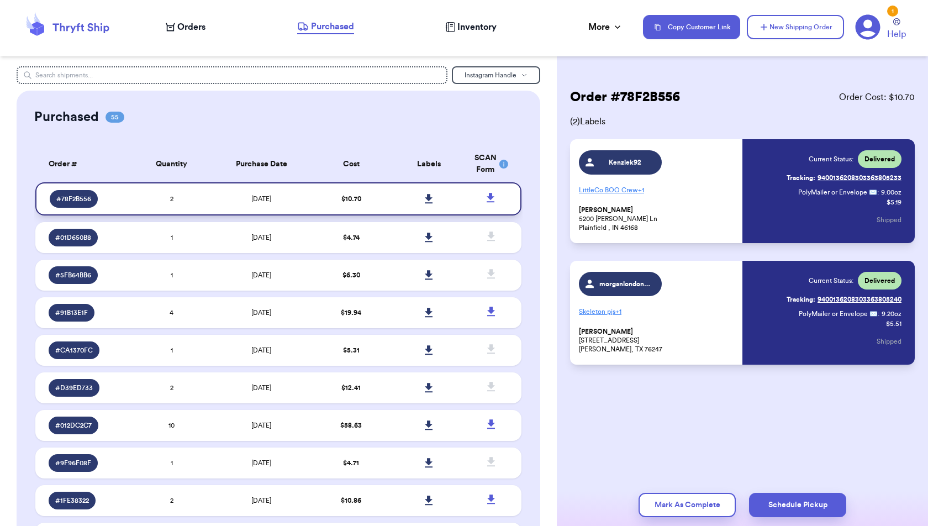
click at [492, 193] on icon at bounding box center [491, 198] width 14 height 14
